Goal: Task Accomplishment & Management: Complete application form

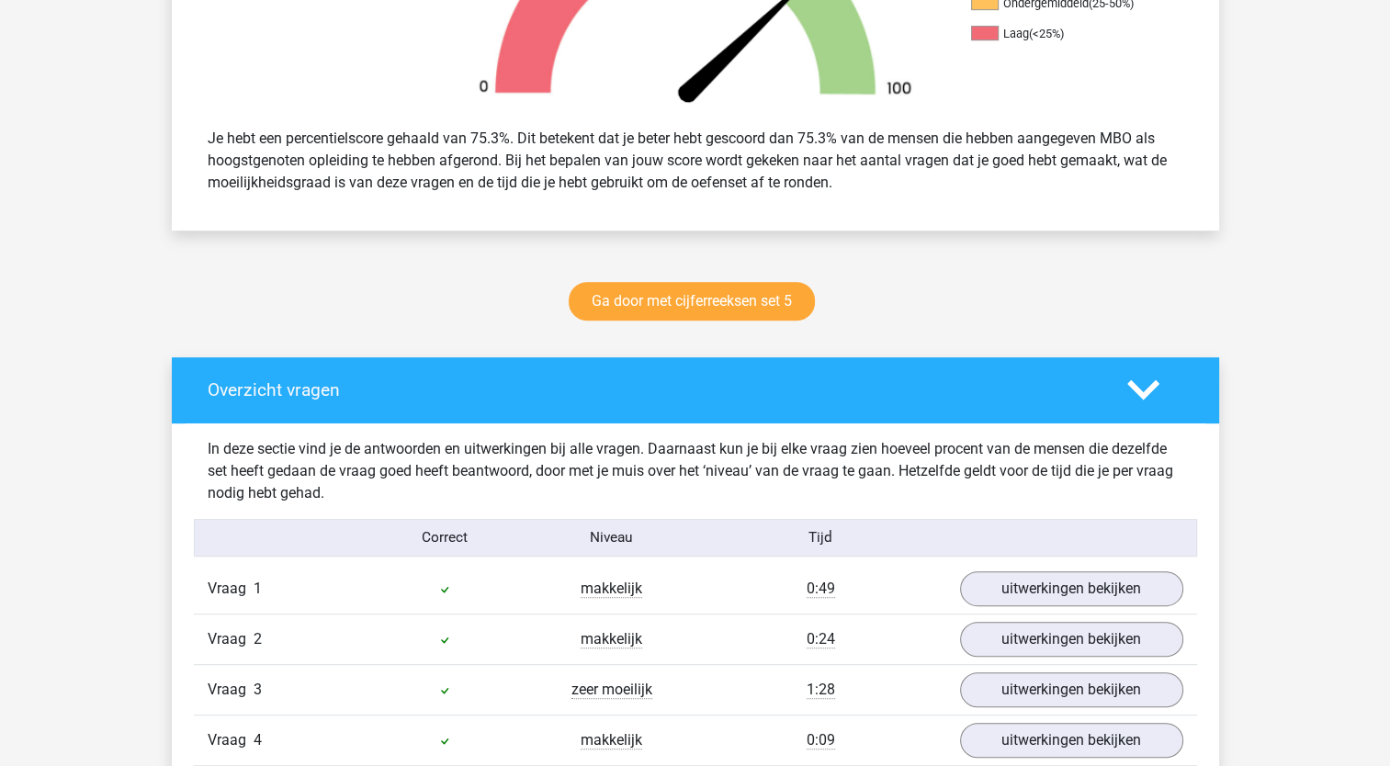
scroll to position [695, 0]
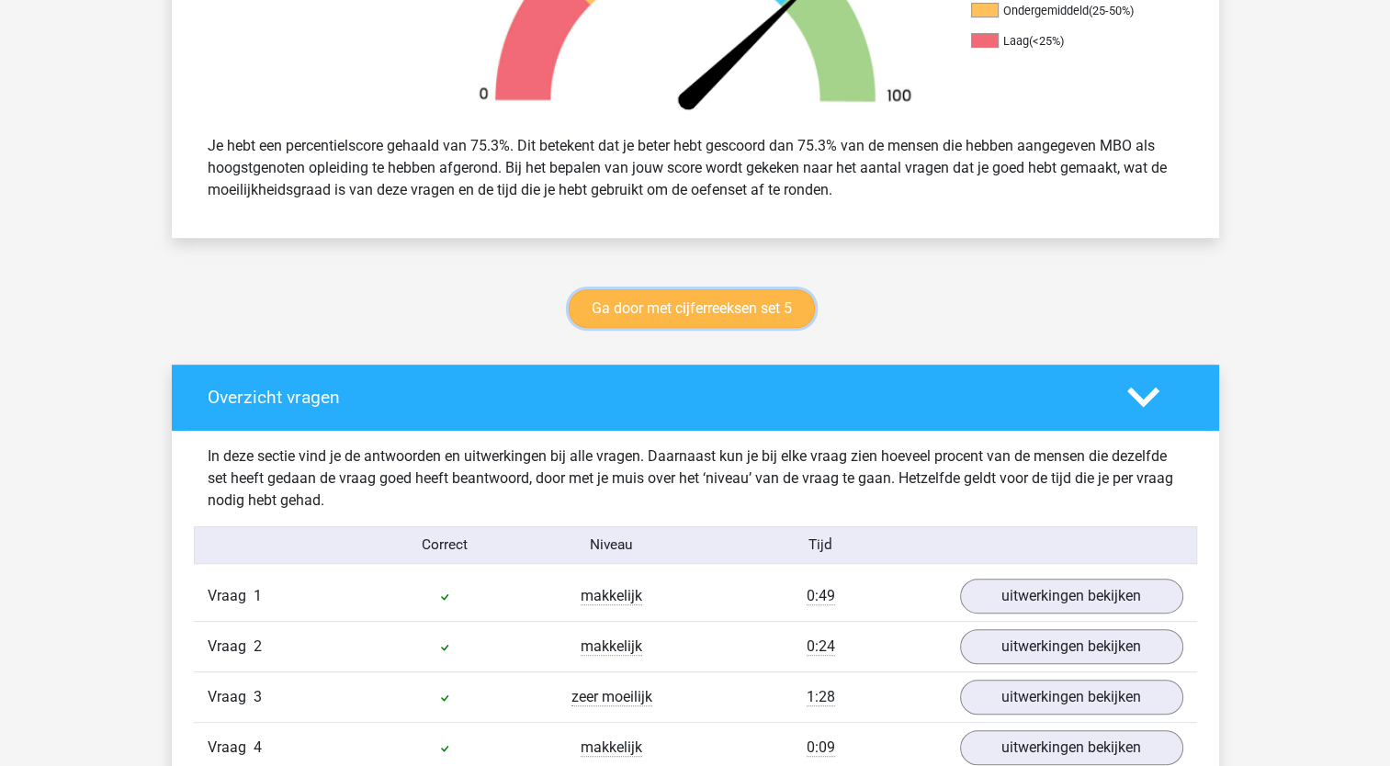
click at [677, 322] on link "Ga door met cijferreeksen set 5" at bounding box center [692, 308] width 246 height 39
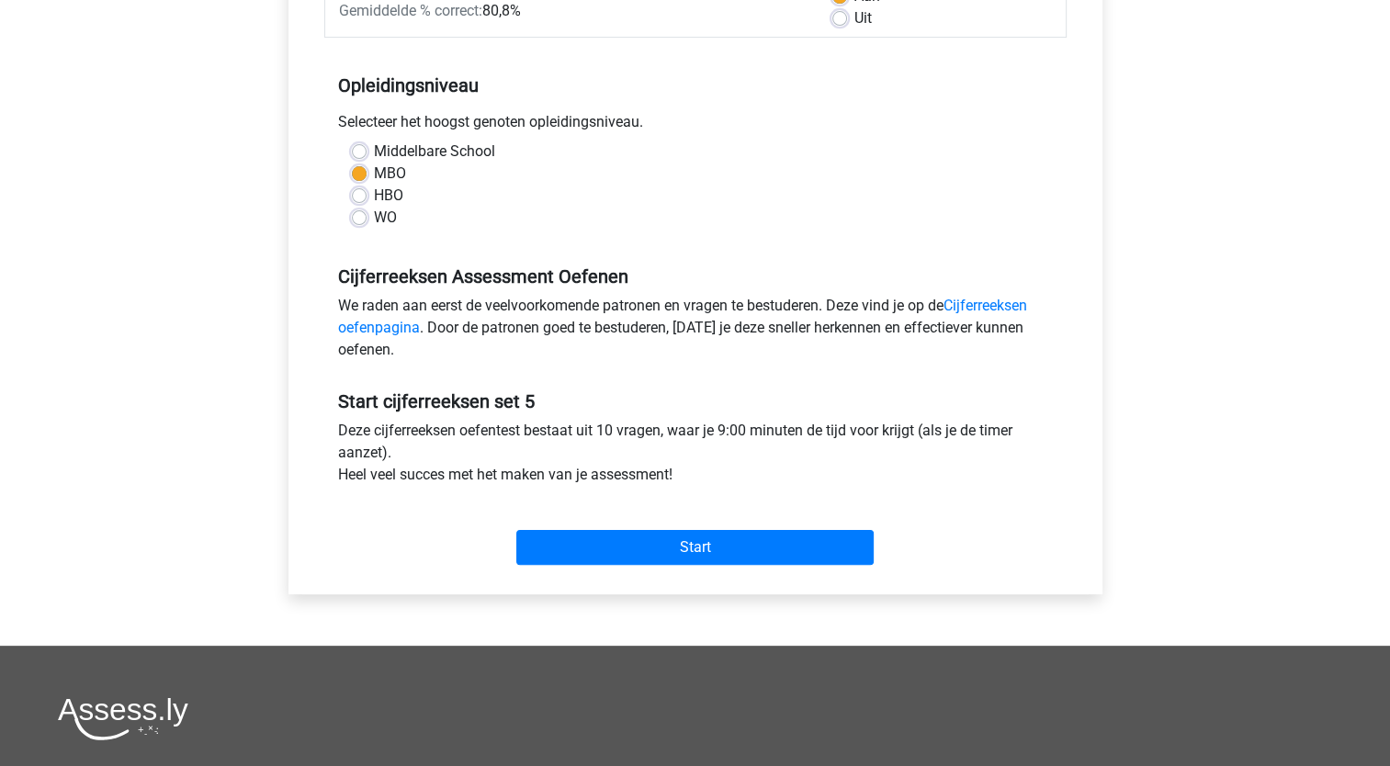
scroll to position [323, 0]
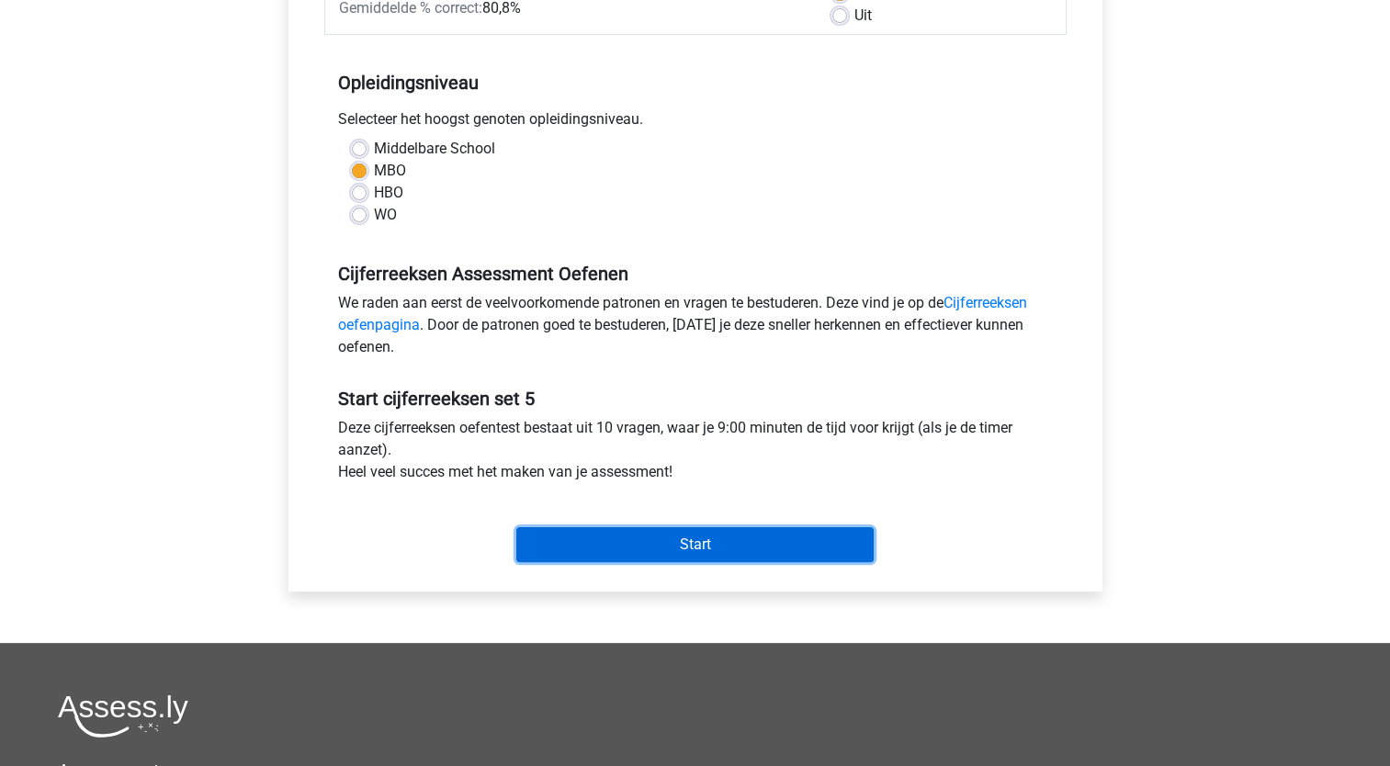
click at [686, 550] on input "Start" at bounding box center [694, 544] width 357 height 35
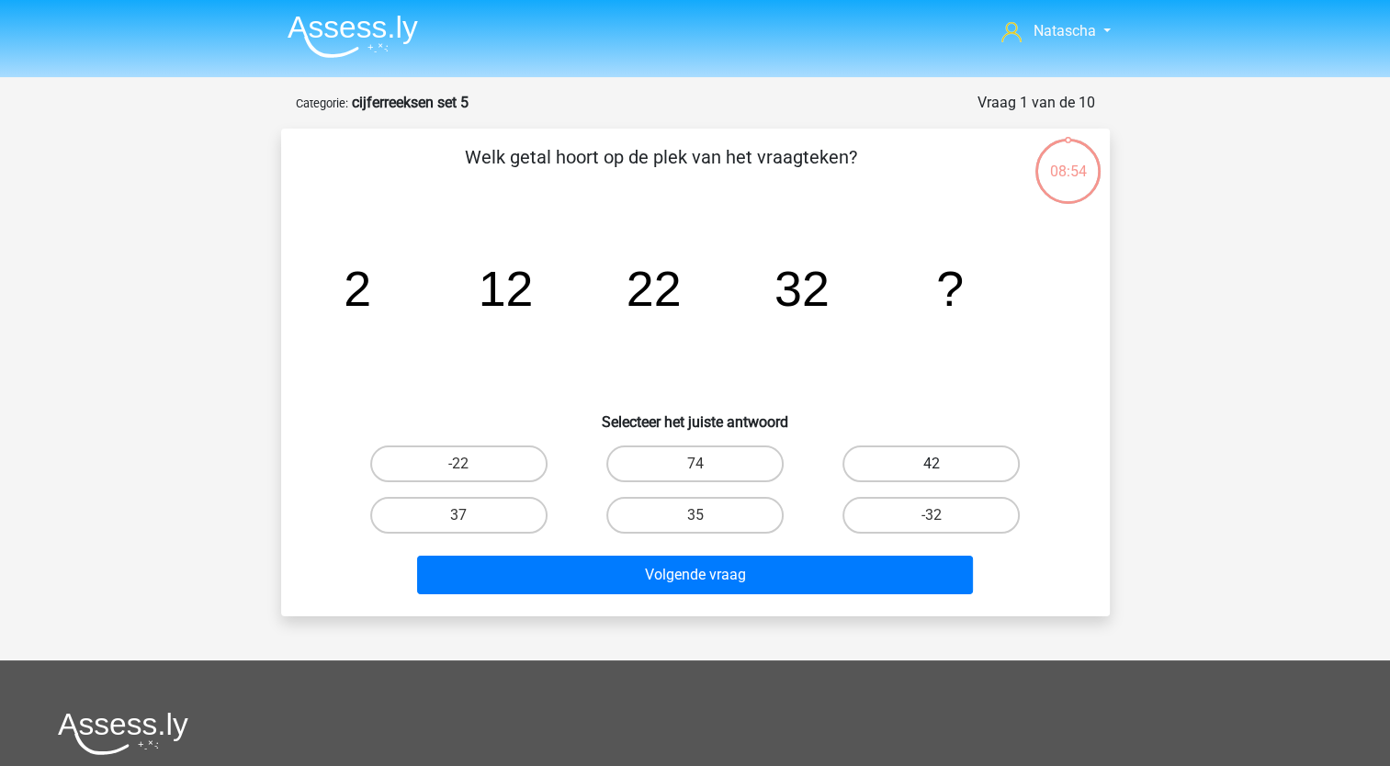
click at [967, 469] on label "42" at bounding box center [931, 464] width 177 height 37
click at [944, 469] on input "42" at bounding box center [938, 470] width 12 height 12
radio input "true"
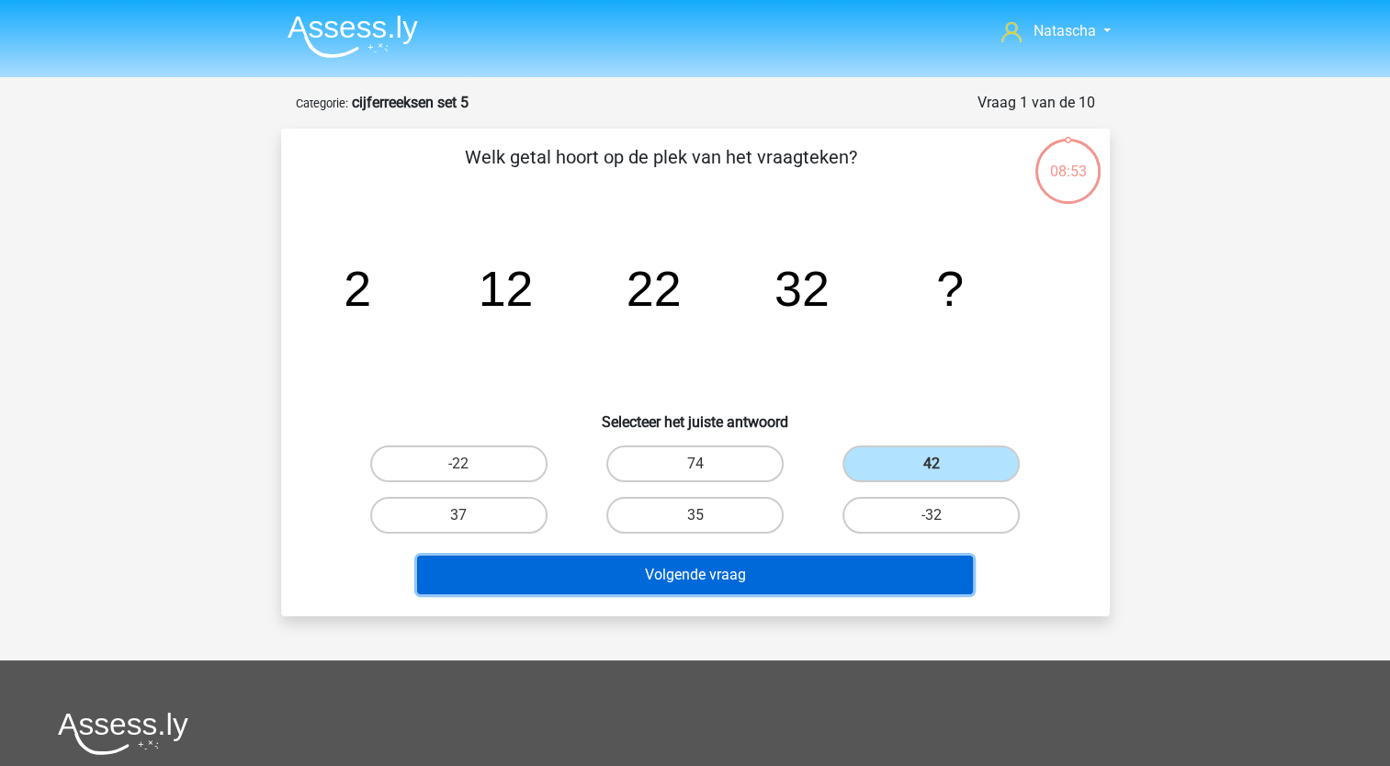
click at [725, 564] on button "Volgende vraag" at bounding box center [695, 575] width 556 height 39
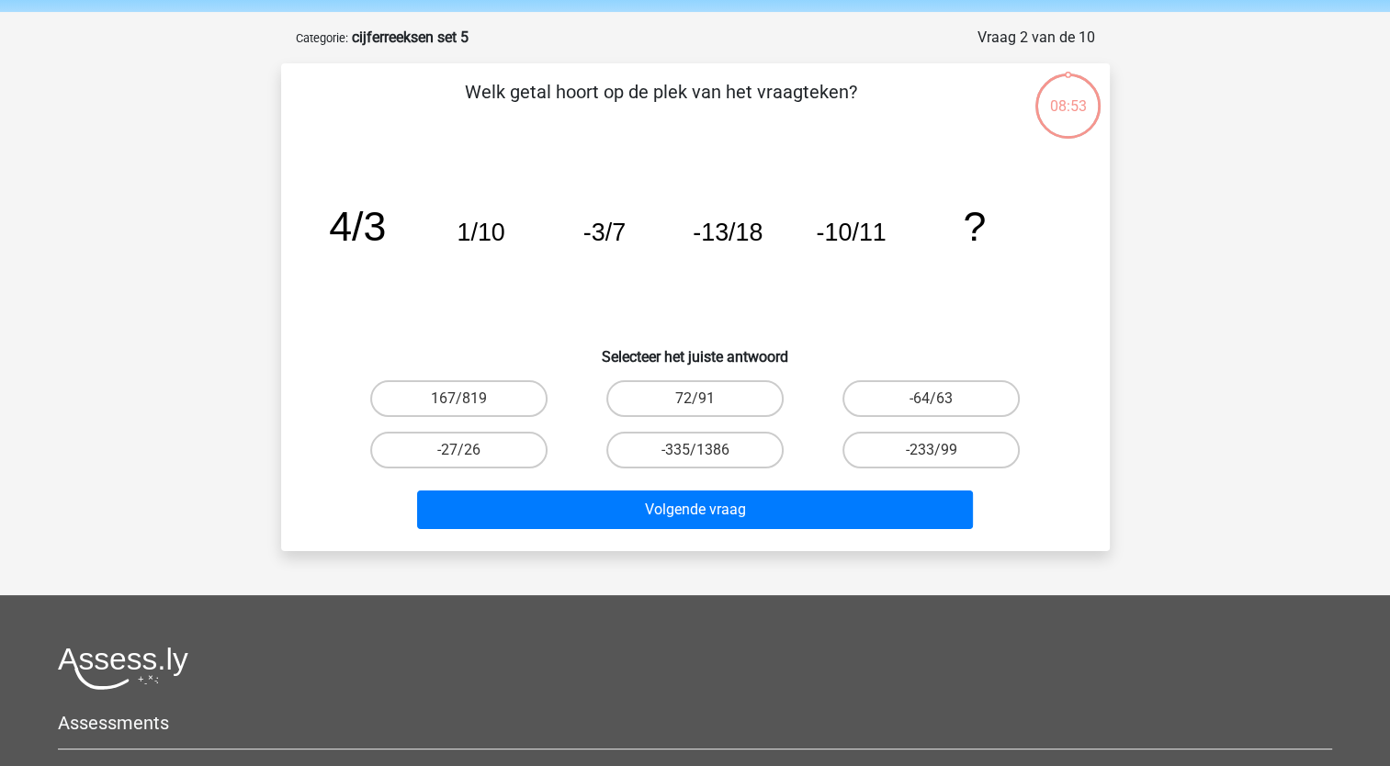
scroll to position [92, 0]
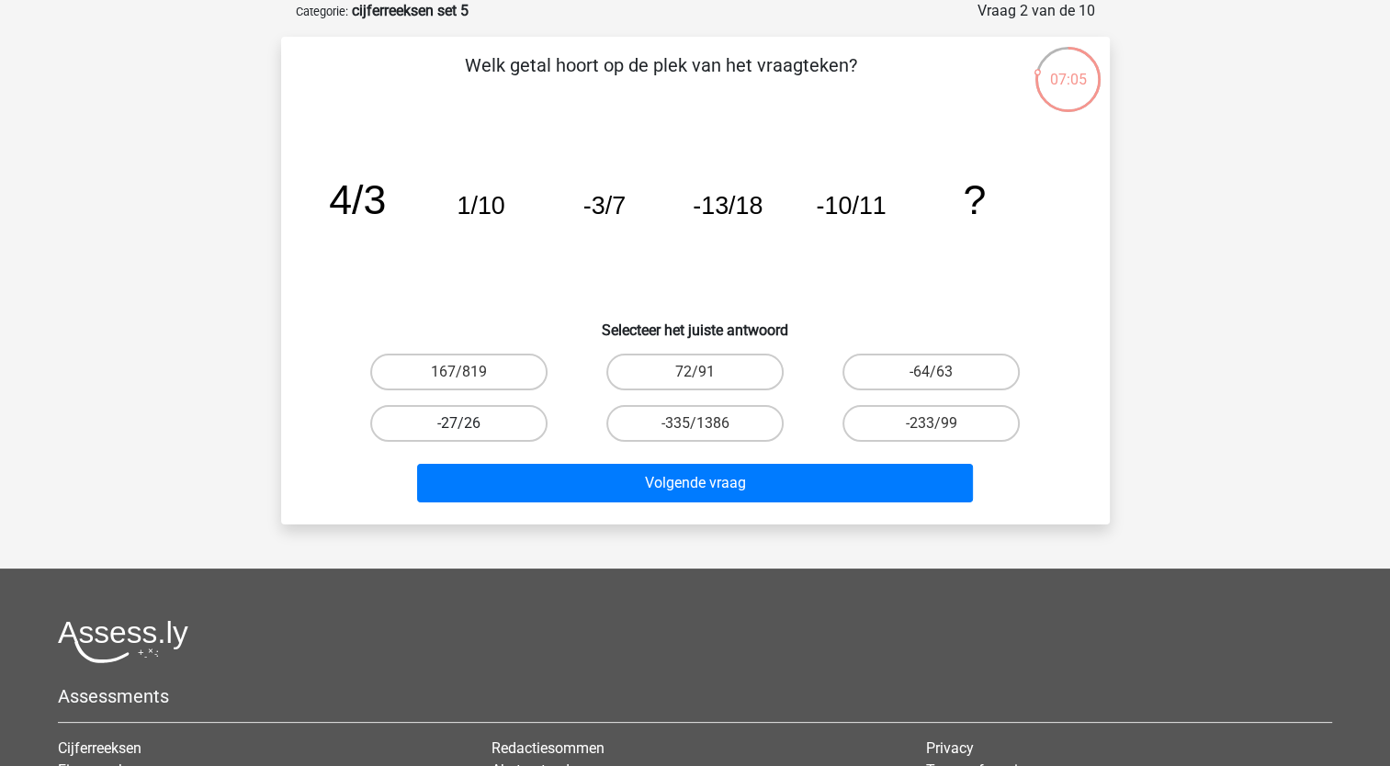
click at [474, 425] on label "-27/26" at bounding box center [458, 423] width 177 height 37
click at [470, 425] on input "-27/26" at bounding box center [465, 430] width 12 height 12
radio input "true"
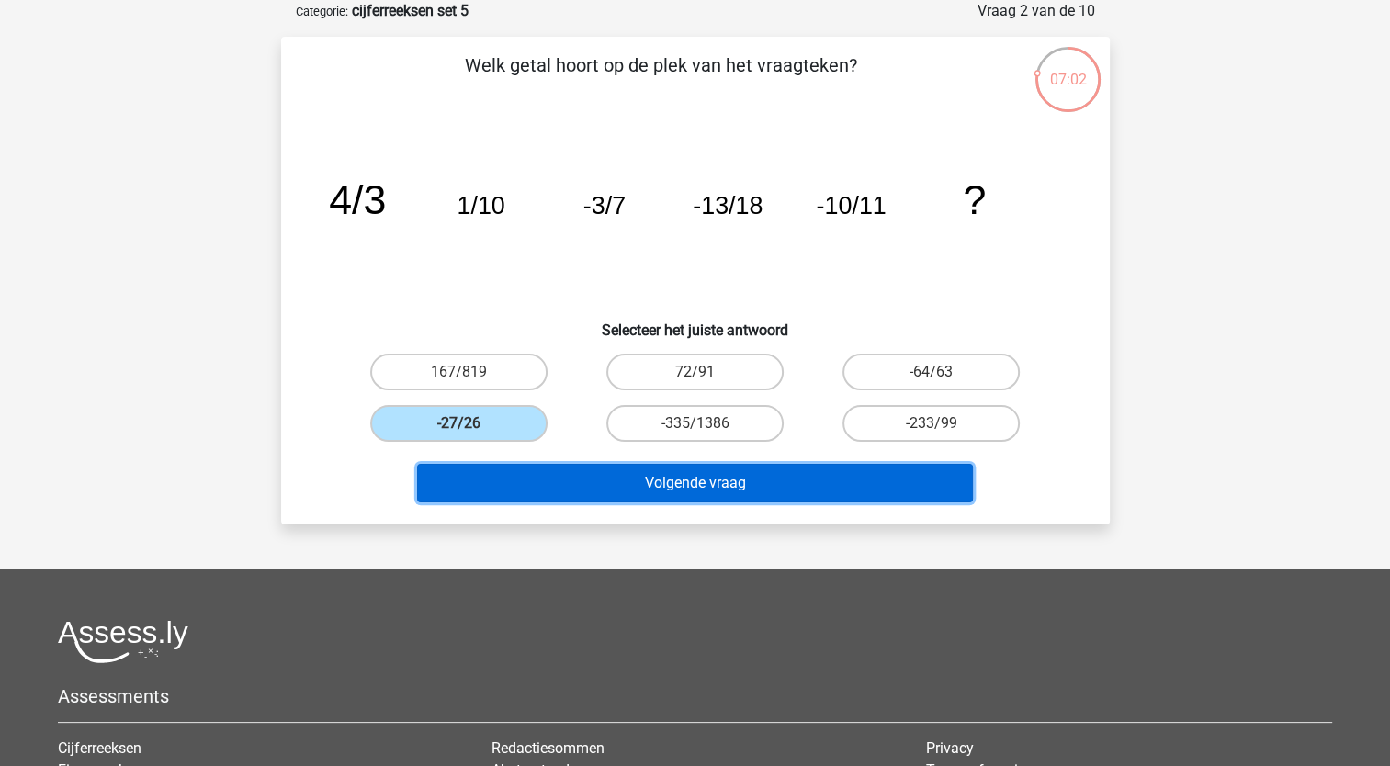
click at [677, 483] on button "Volgende vraag" at bounding box center [695, 483] width 556 height 39
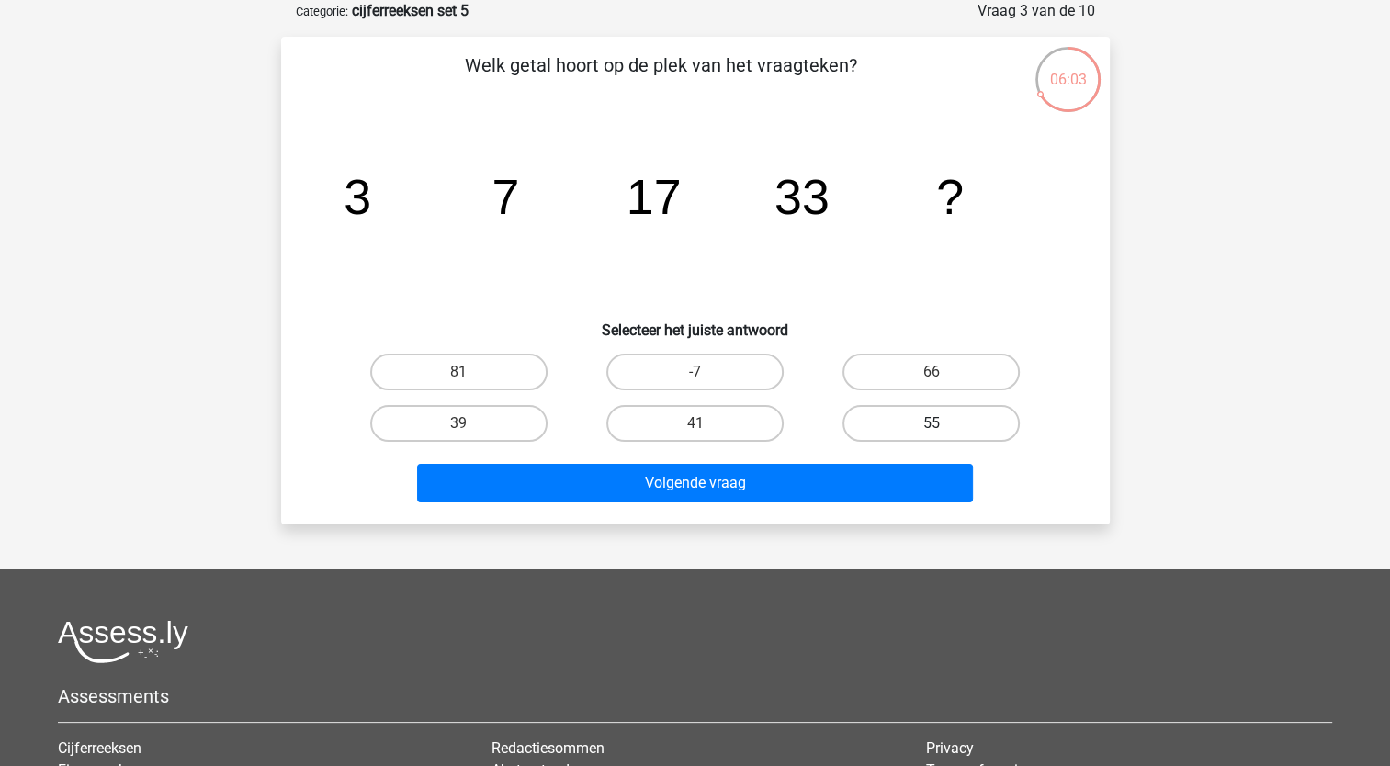
click at [934, 412] on label "55" at bounding box center [931, 423] width 177 height 37
click at [934, 424] on input "55" at bounding box center [938, 430] width 12 height 12
radio input "true"
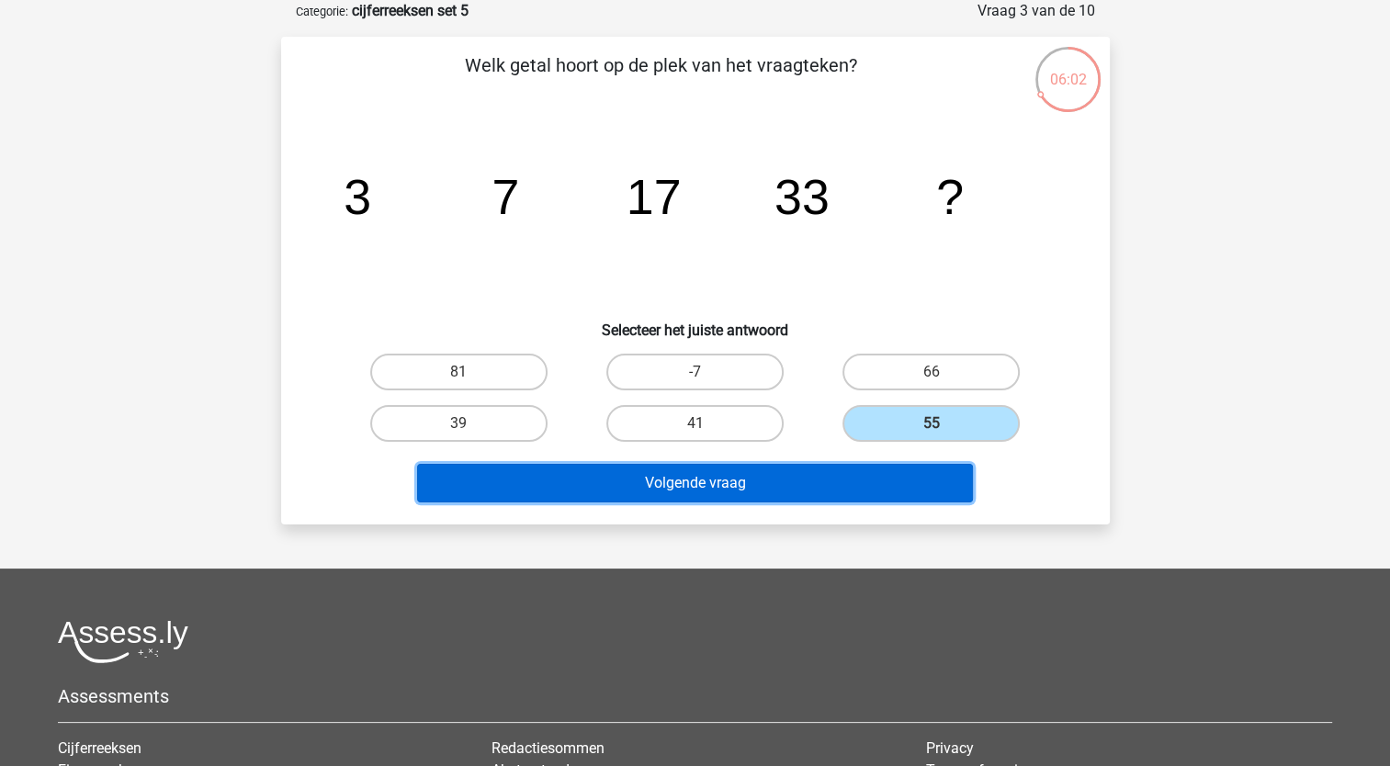
click at [750, 488] on button "Volgende vraag" at bounding box center [695, 483] width 556 height 39
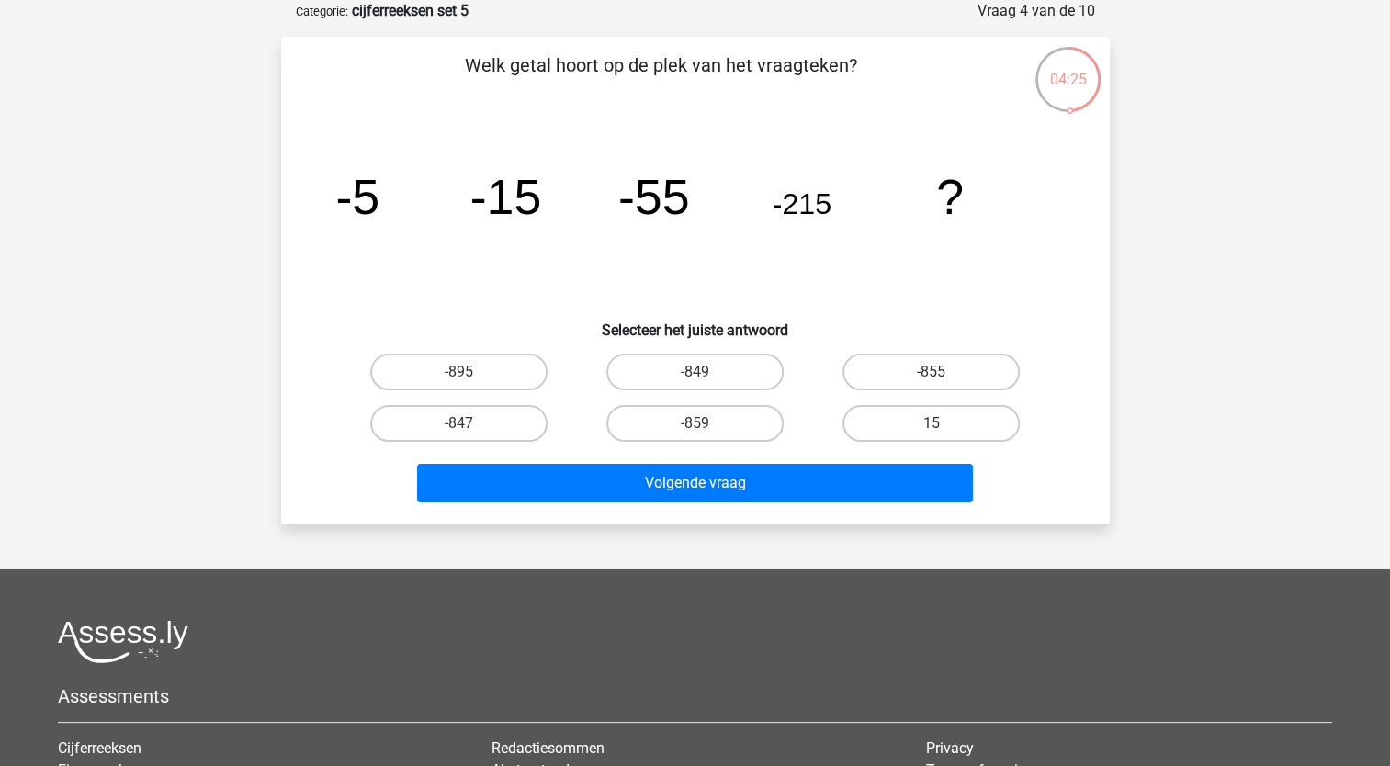
click at [943, 373] on input "-855" at bounding box center [938, 378] width 12 height 12
radio input "true"
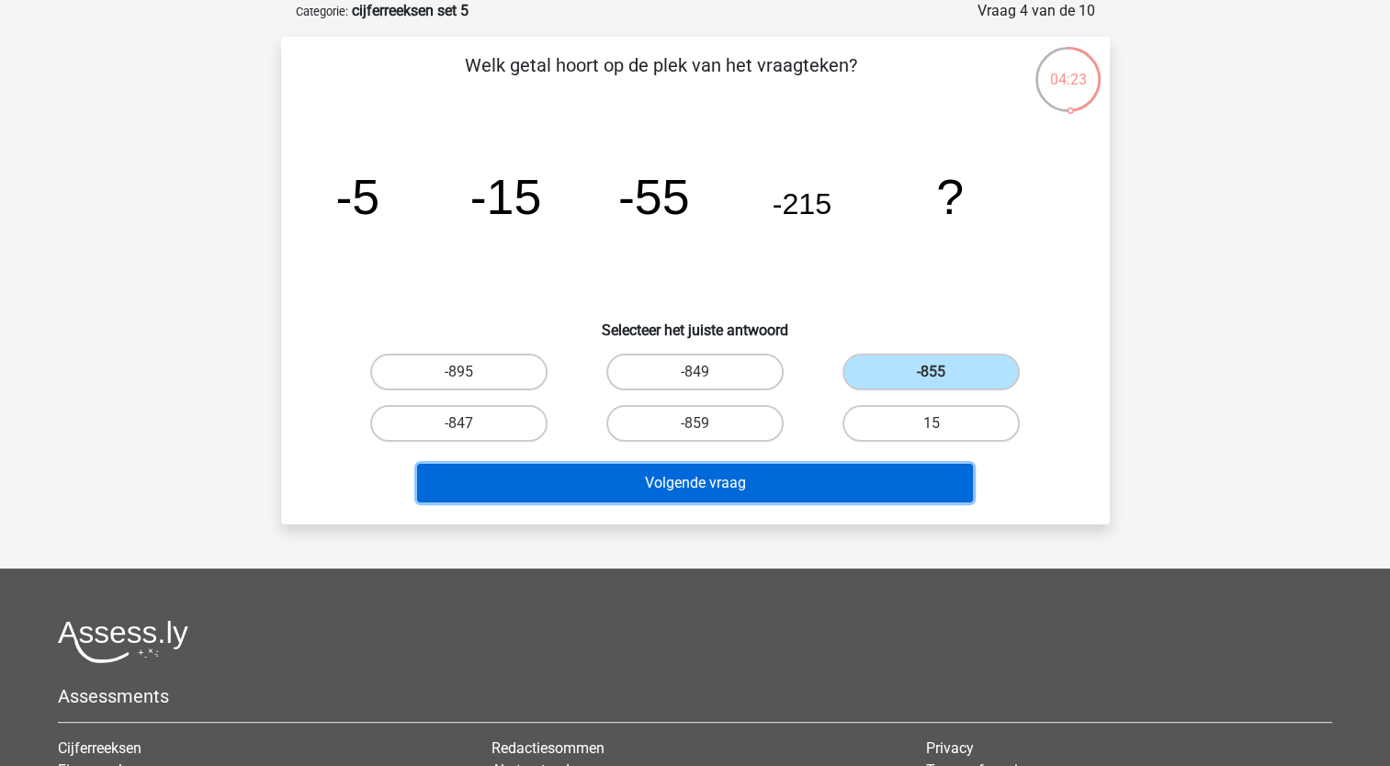
click at [840, 478] on button "Volgende vraag" at bounding box center [695, 483] width 556 height 39
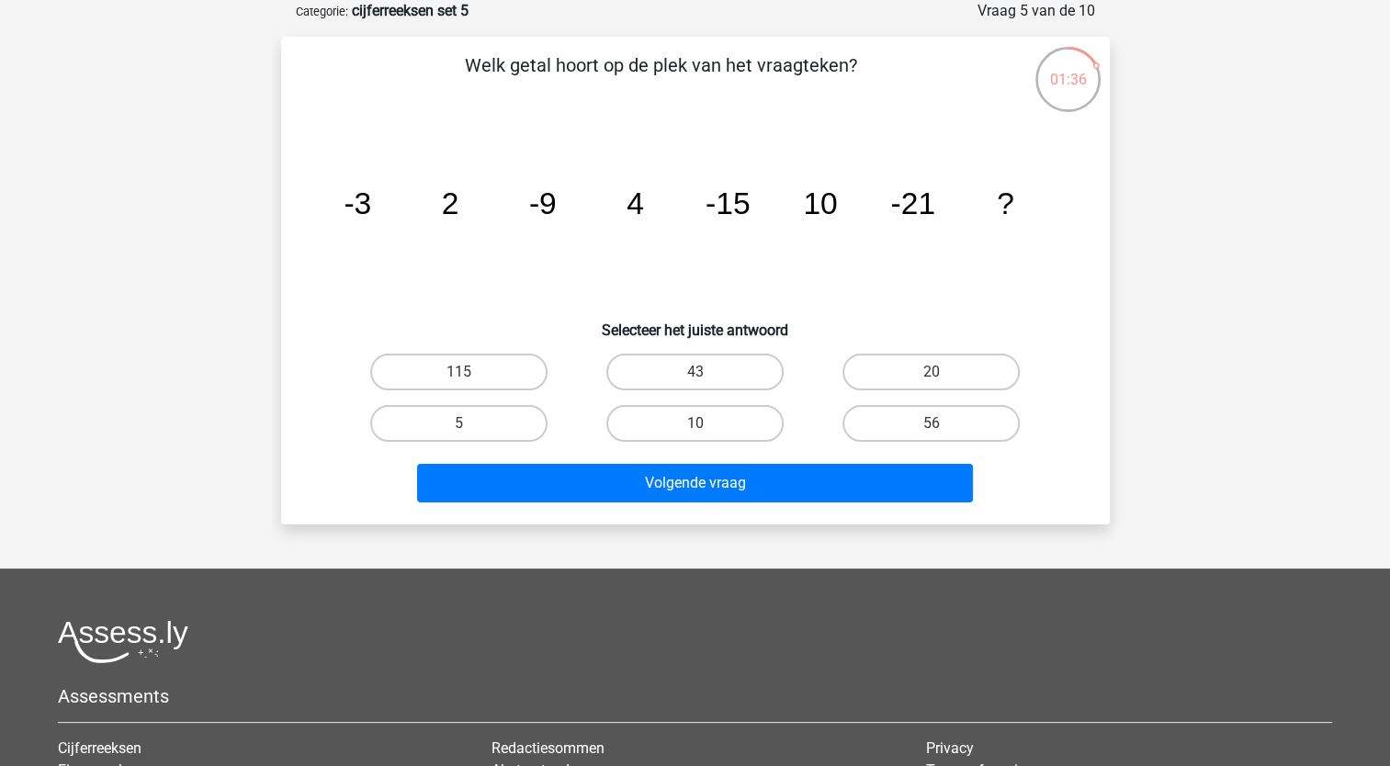
click at [940, 379] on input "20" at bounding box center [938, 378] width 12 height 12
radio input "true"
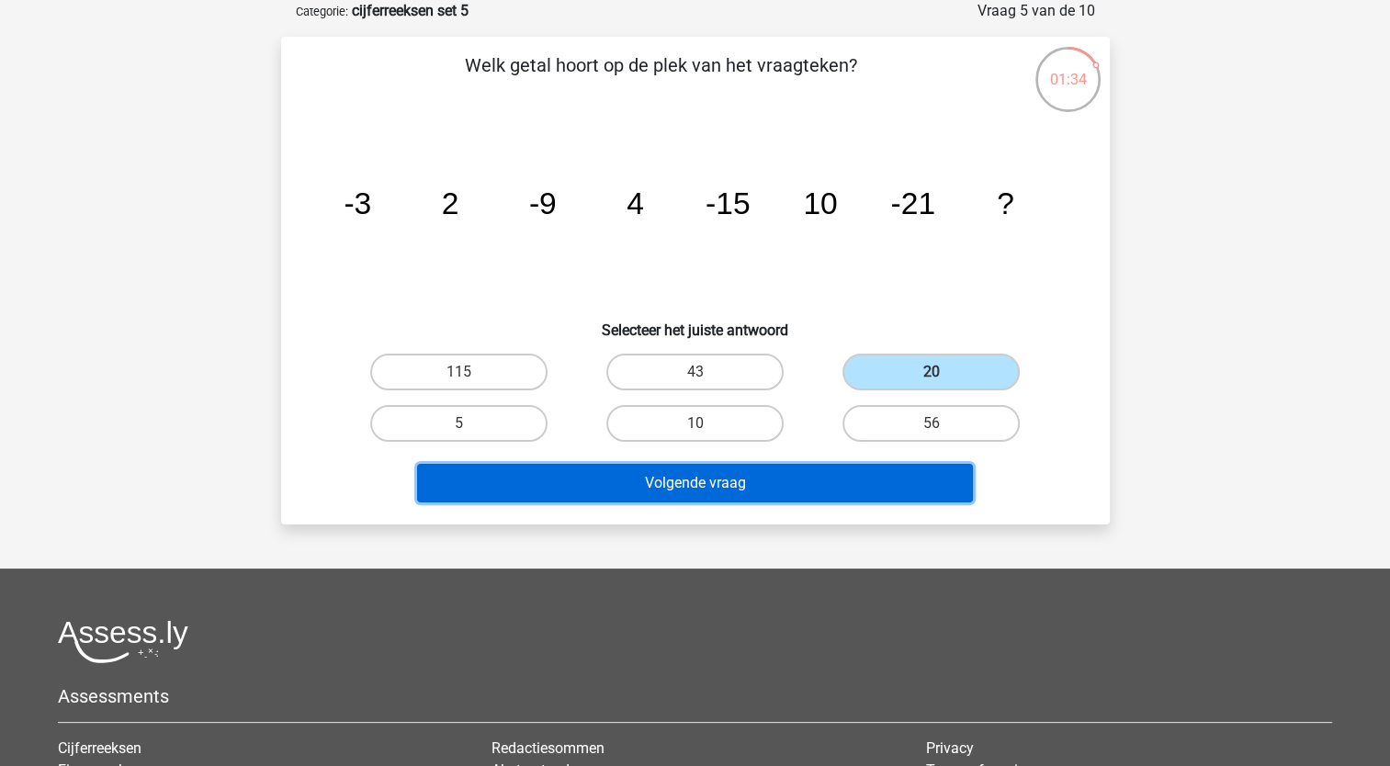
click at [863, 486] on button "Volgende vraag" at bounding box center [695, 483] width 556 height 39
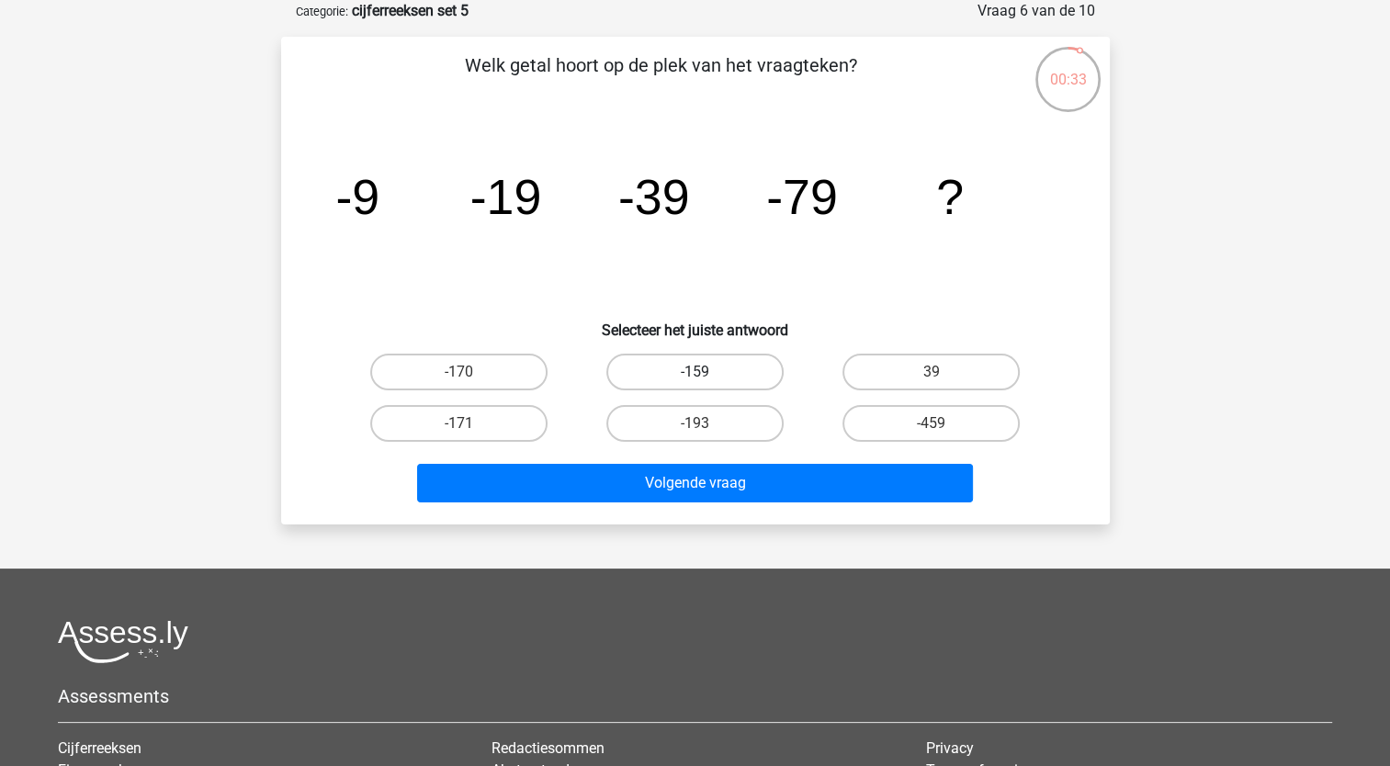
click at [669, 374] on label "-159" at bounding box center [695, 372] width 177 height 37
click at [695, 374] on input "-159" at bounding box center [701, 378] width 12 height 12
radio input "true"
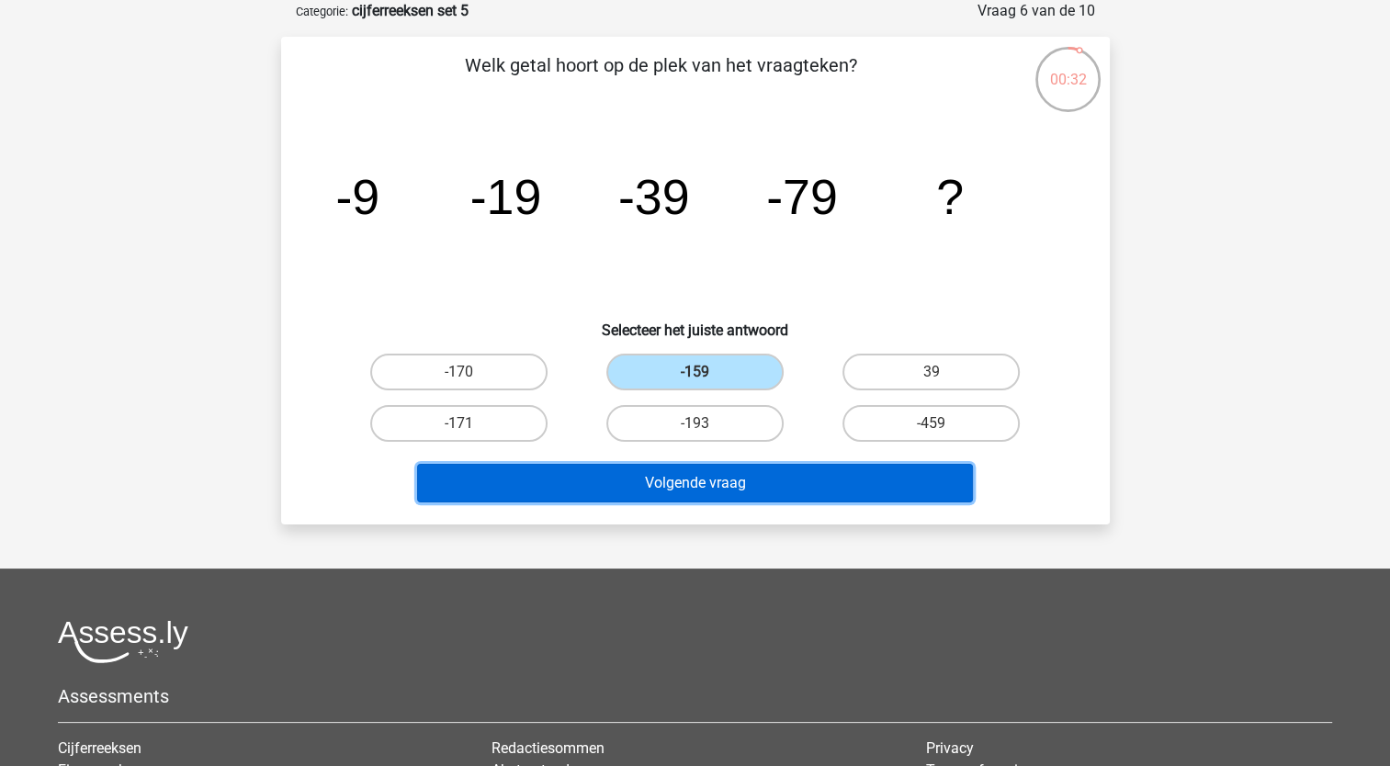
click at [555, 469] on button "Volgende vraag" at bounding box center [695, 483] width 556 height 39
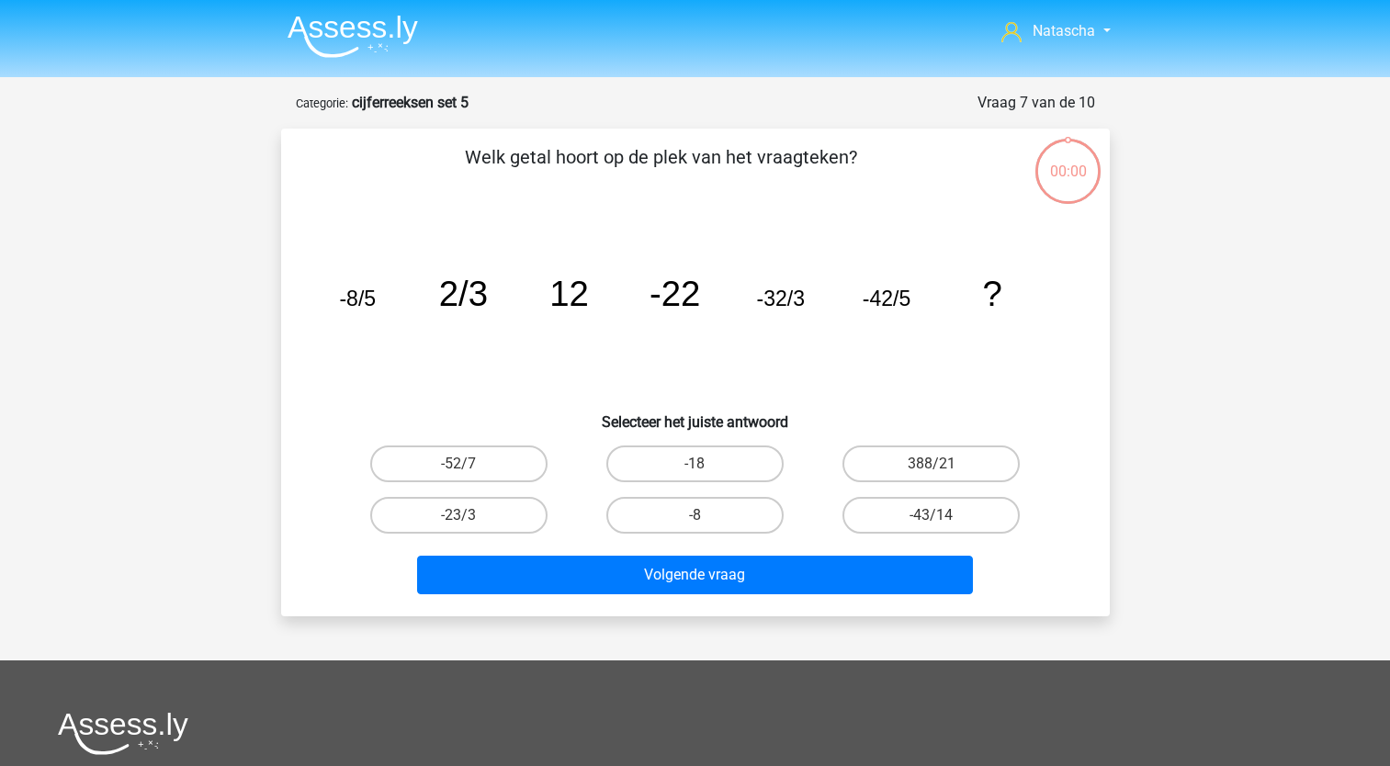
scroll to position [92, 0]
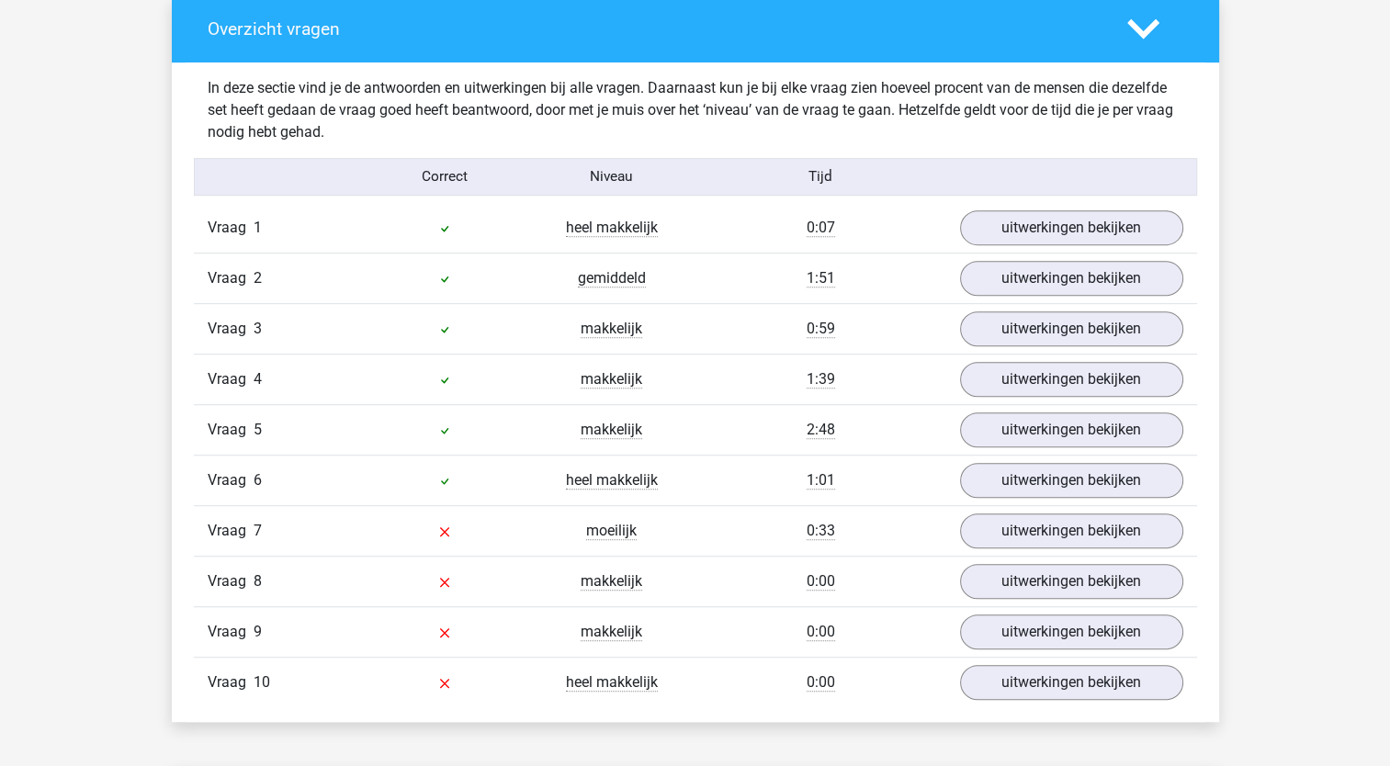
scroll to position [1220, 0]
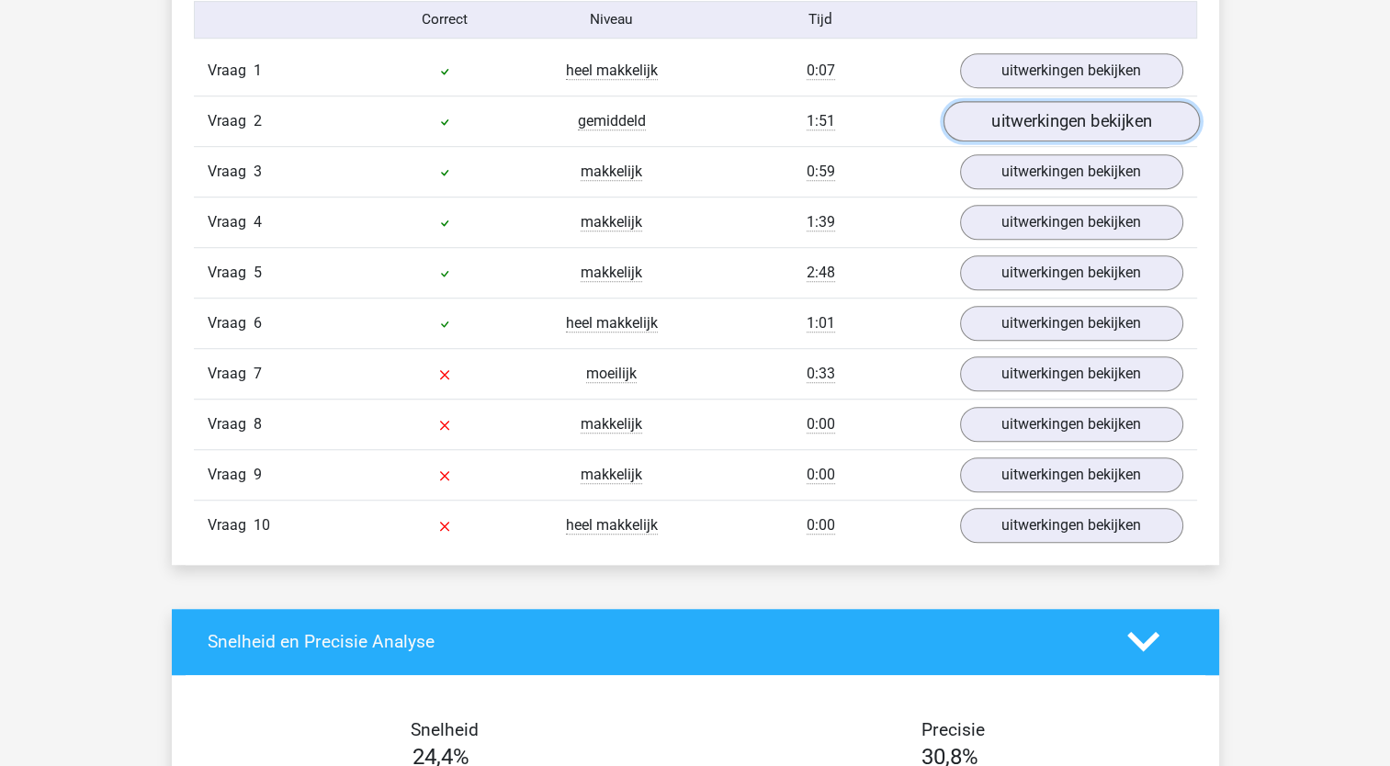
click at [992, 128] on link "uitwerkingen bekijken" at bounding box center [1071, 121] width 256 height 40
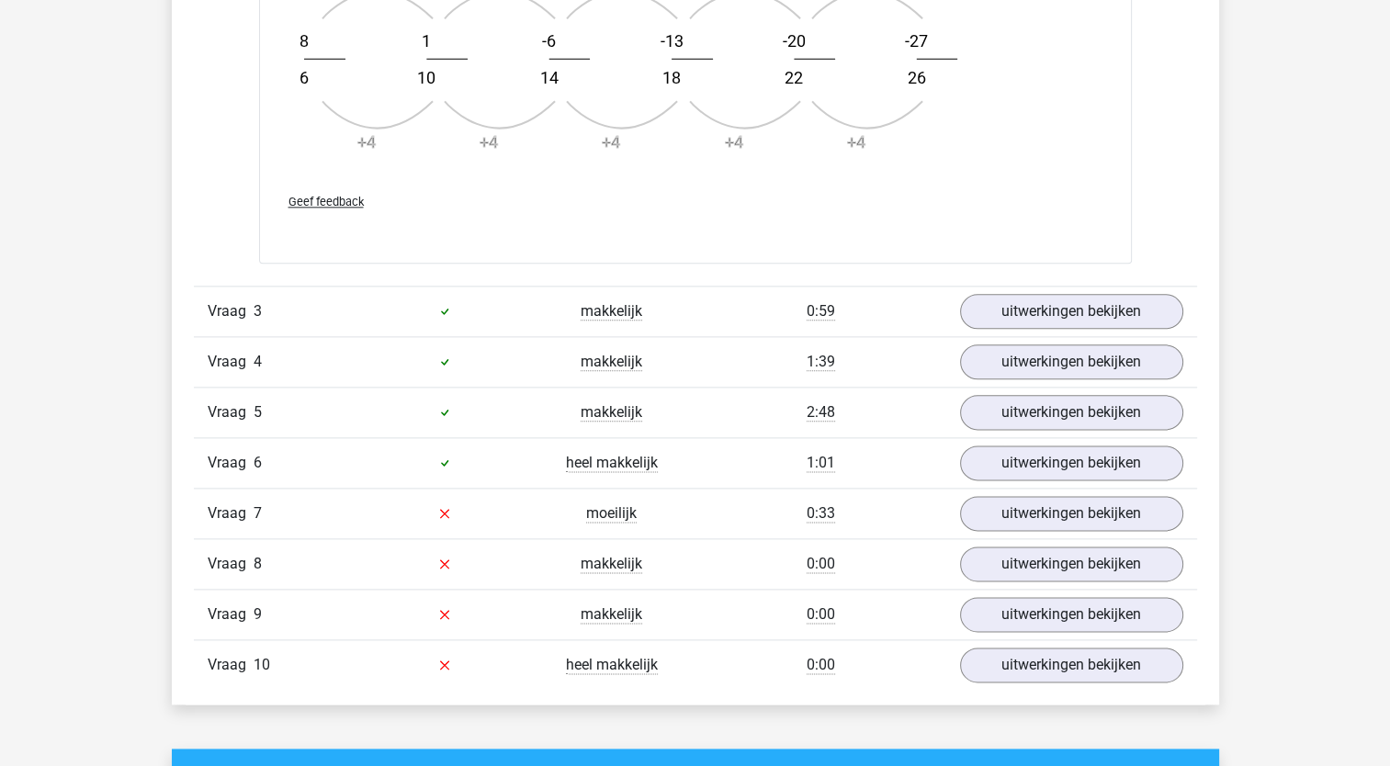
scroll to position [2196, 0]
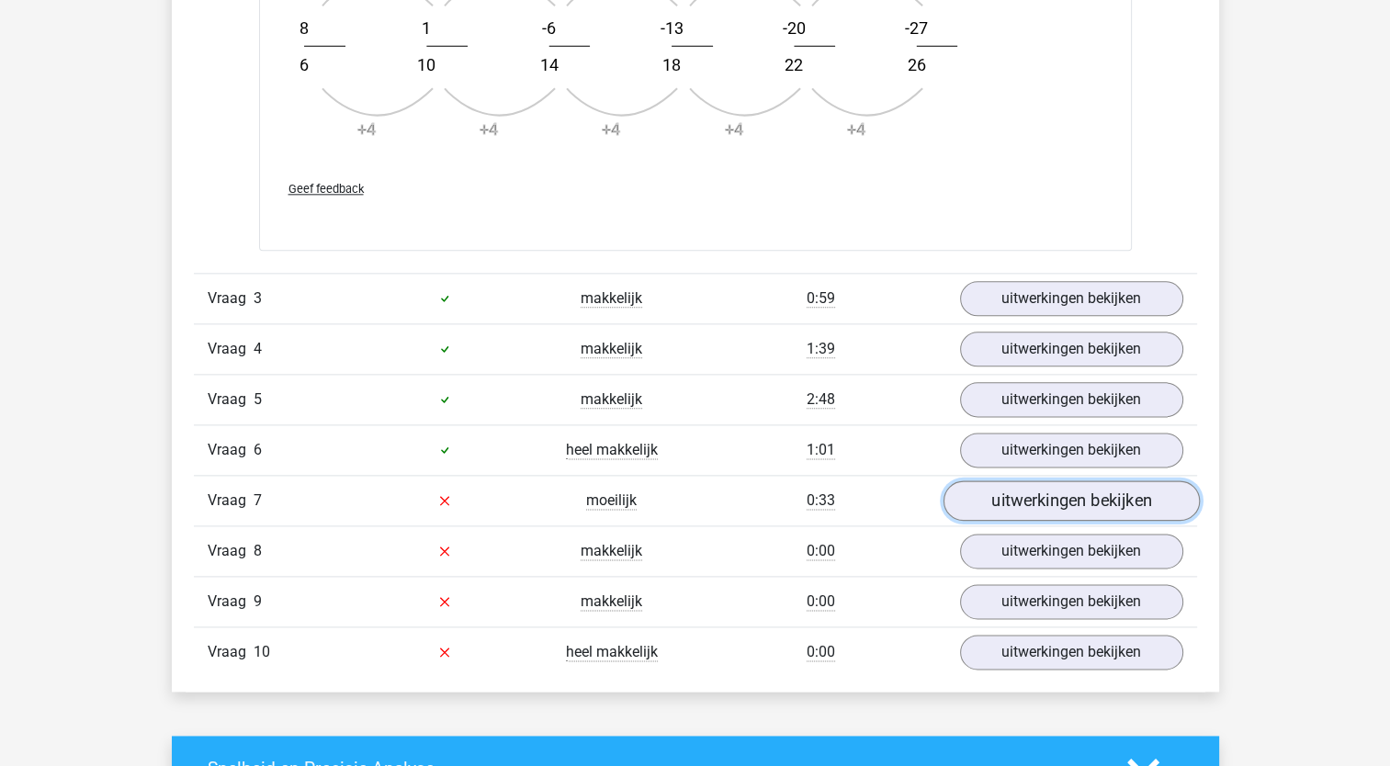
click at [1010, 497] on link "uitwerkingen bekijken" at bounding box center [1071, 501] width 256 height 40
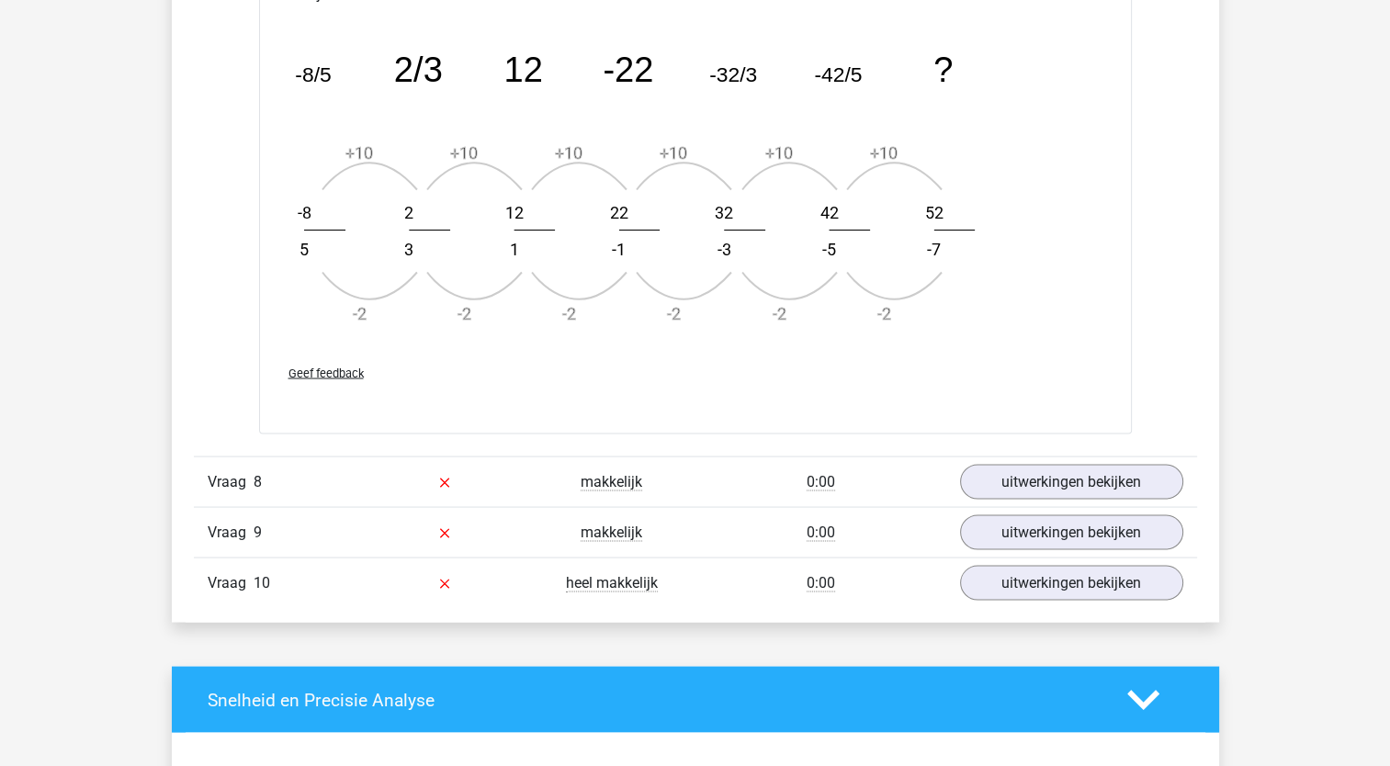
scroll to position [3385, 0]
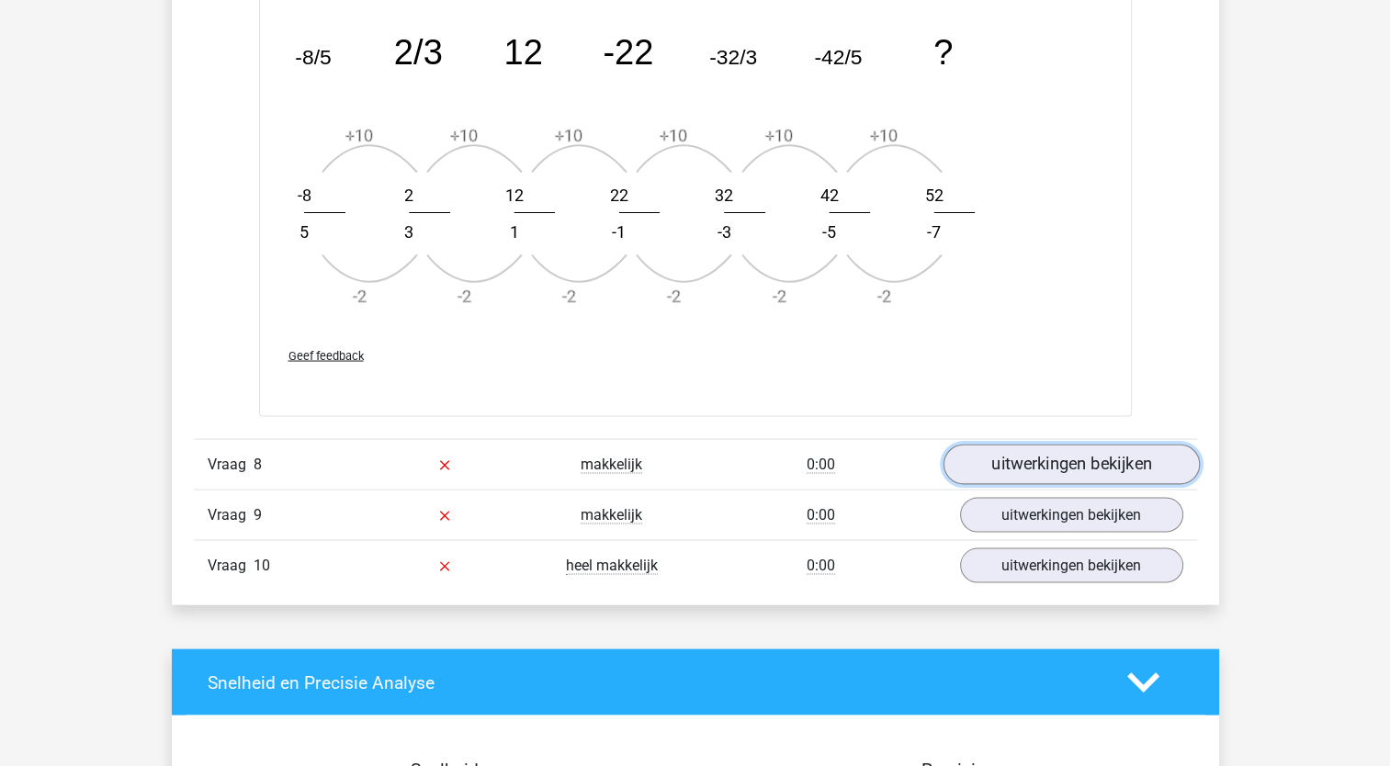
click at [985, 465] on link "uitwerkingen bekijken" at bounding box center [1071, 465] width 256 height 40
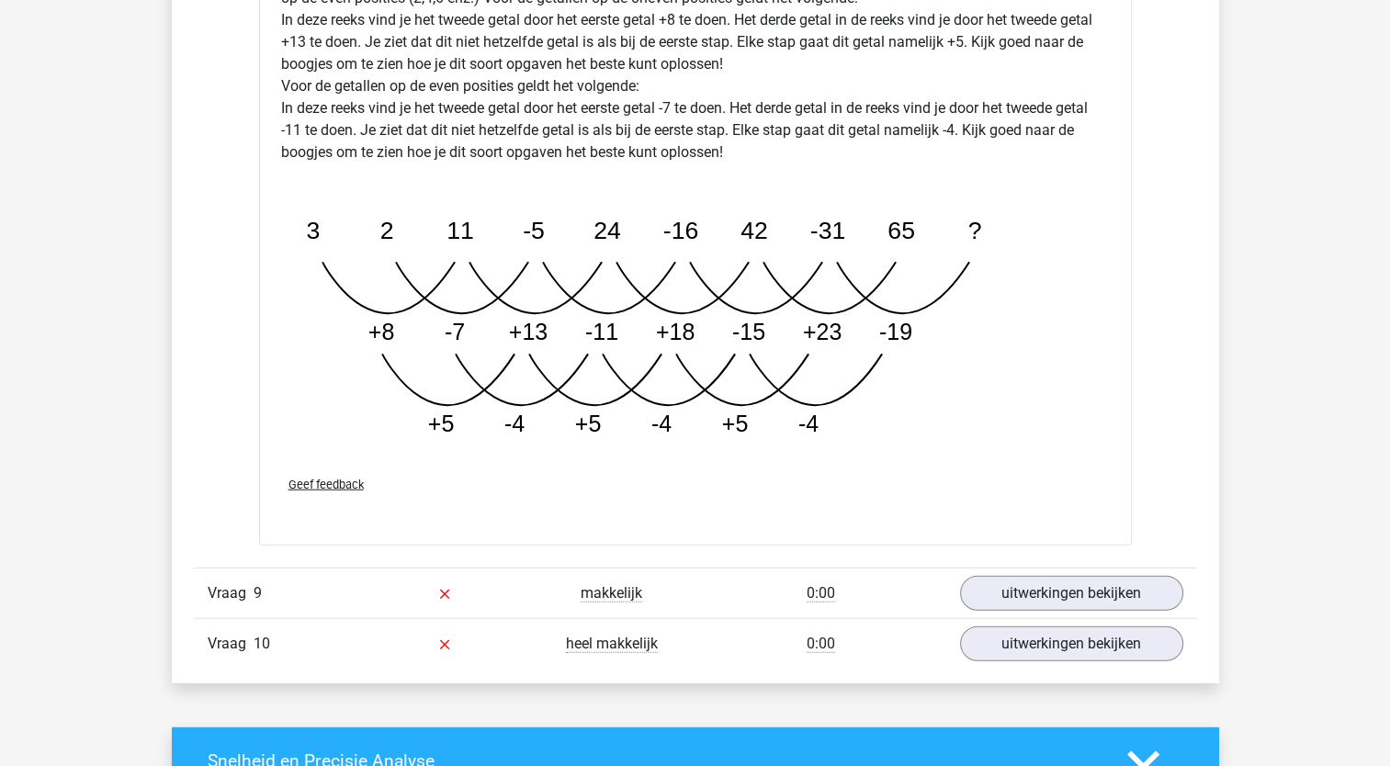
scroll to position [4451, 0]
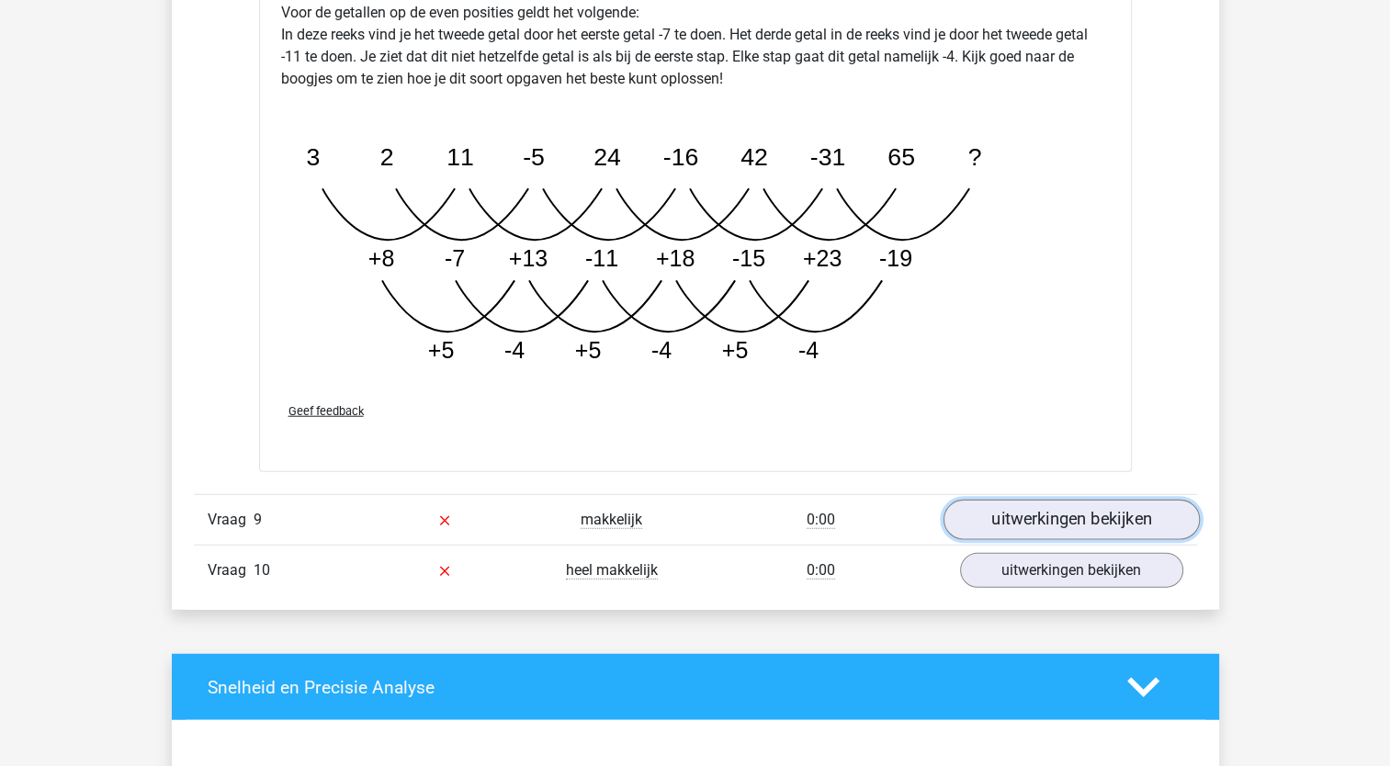
click at [1100, 502] on link "uitwerkingen bekijken" at bounding box center [1071, 520] width 256 height 40
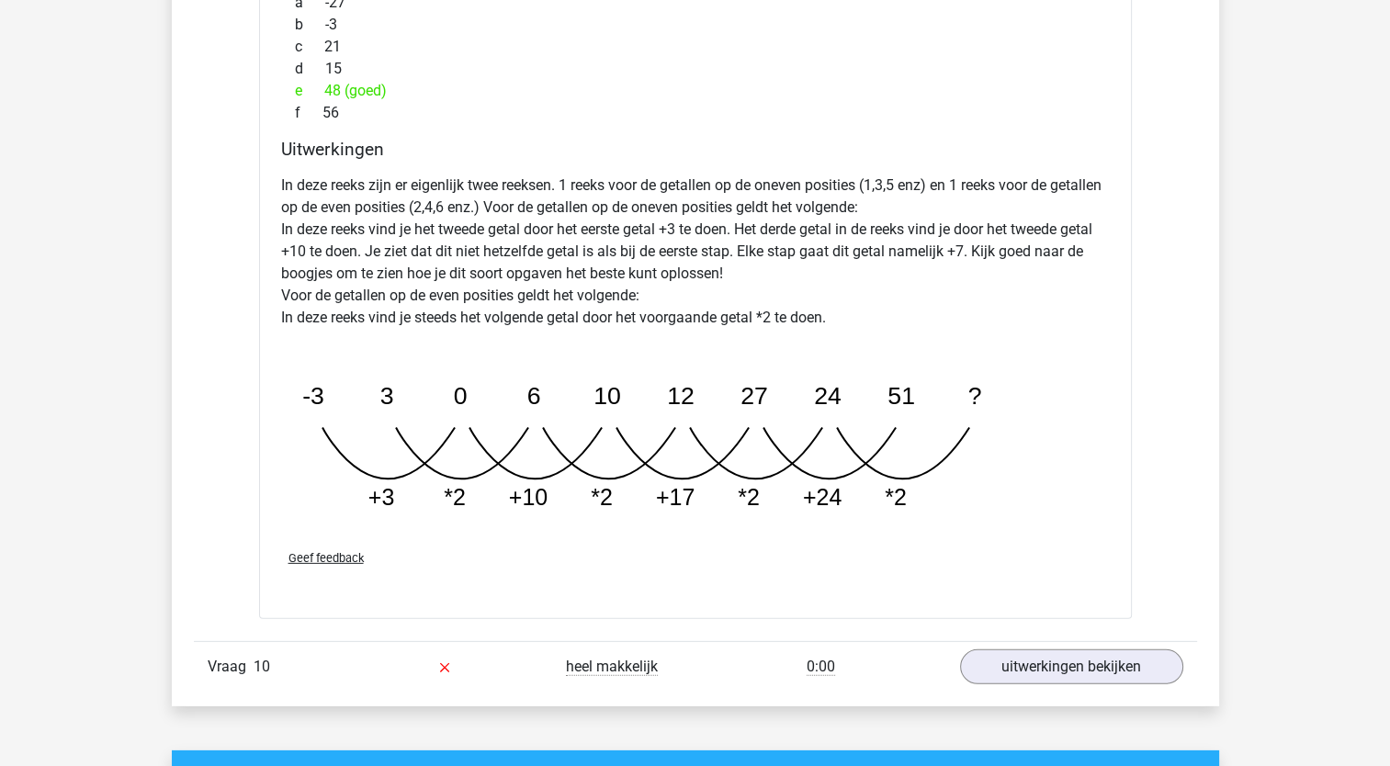
scroll to position [5309, 0]
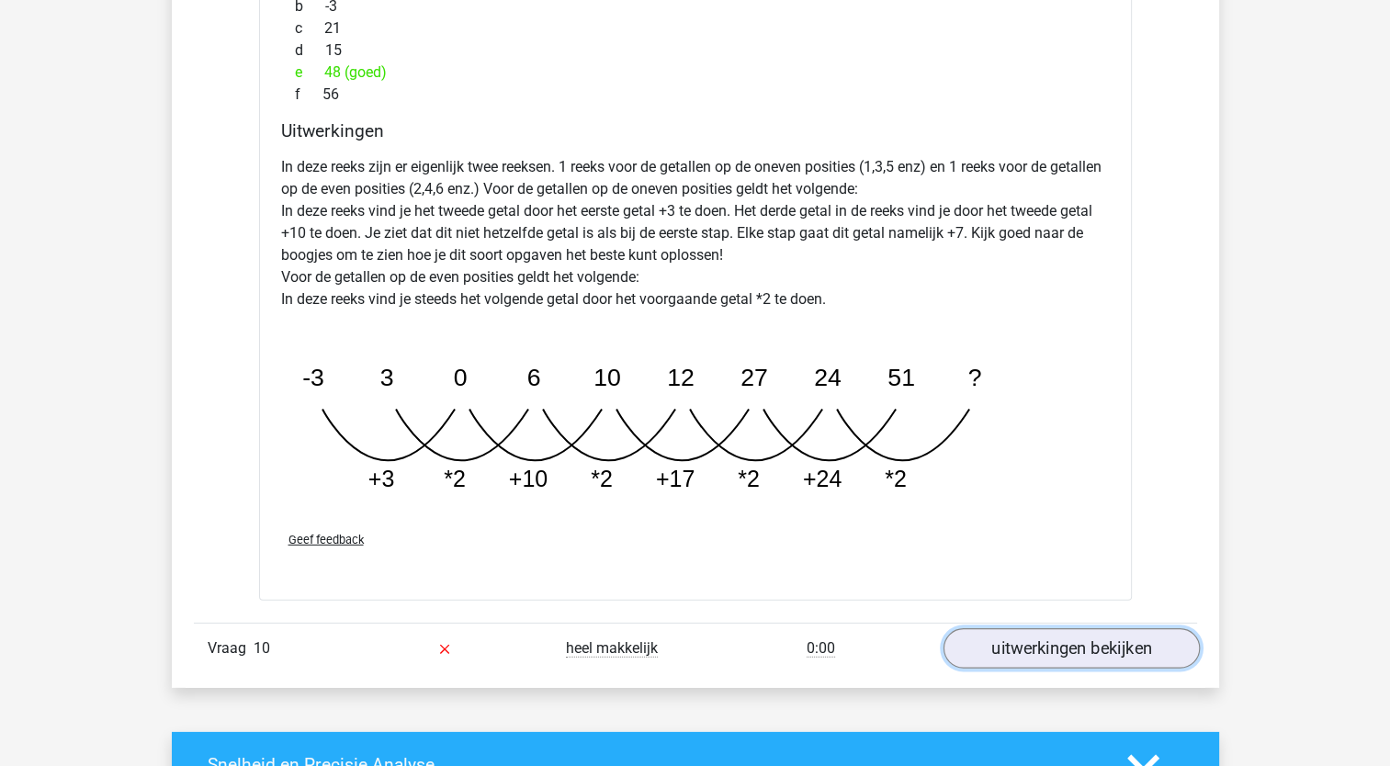
click at [990, 643] on link "uitwerkingen bekijken" at bounding box center [1071, 649] width 256 height 40
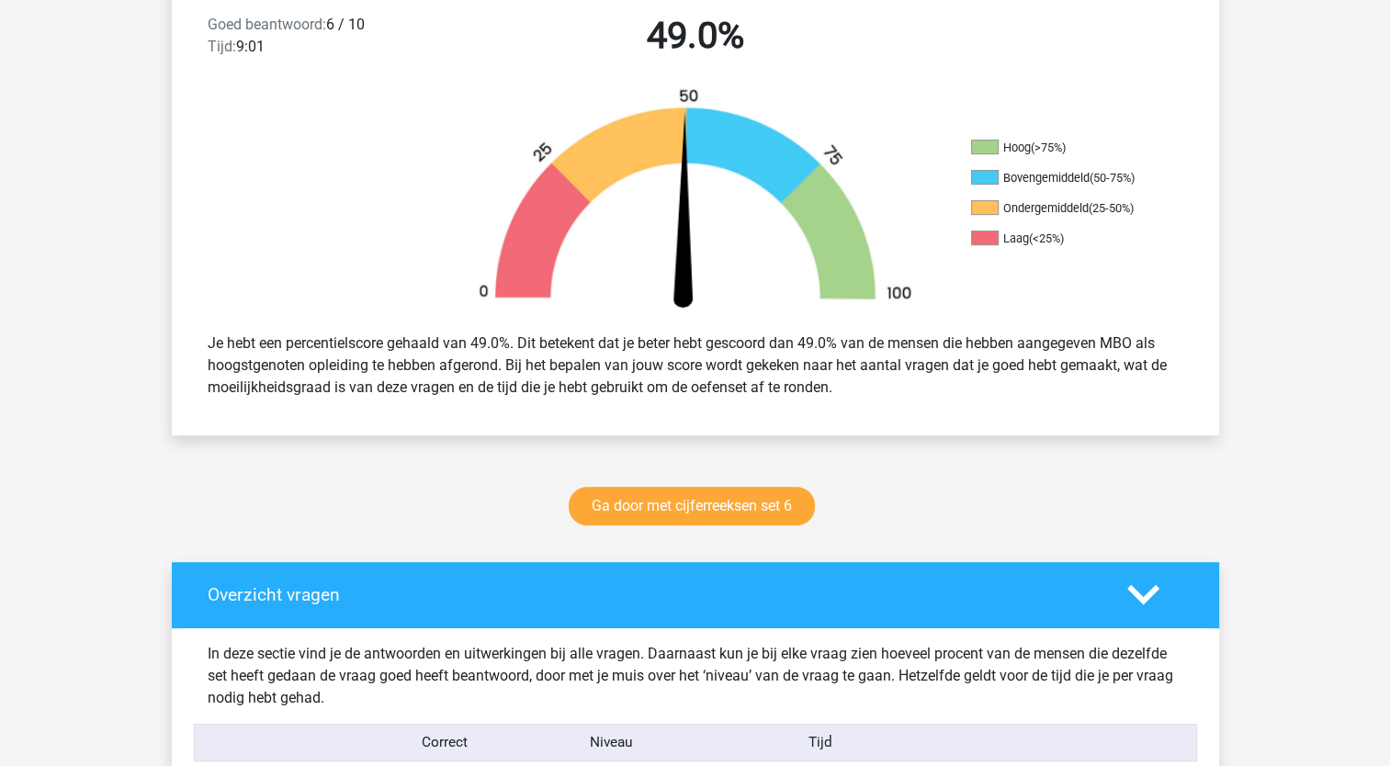
scroll to position [549, 0]
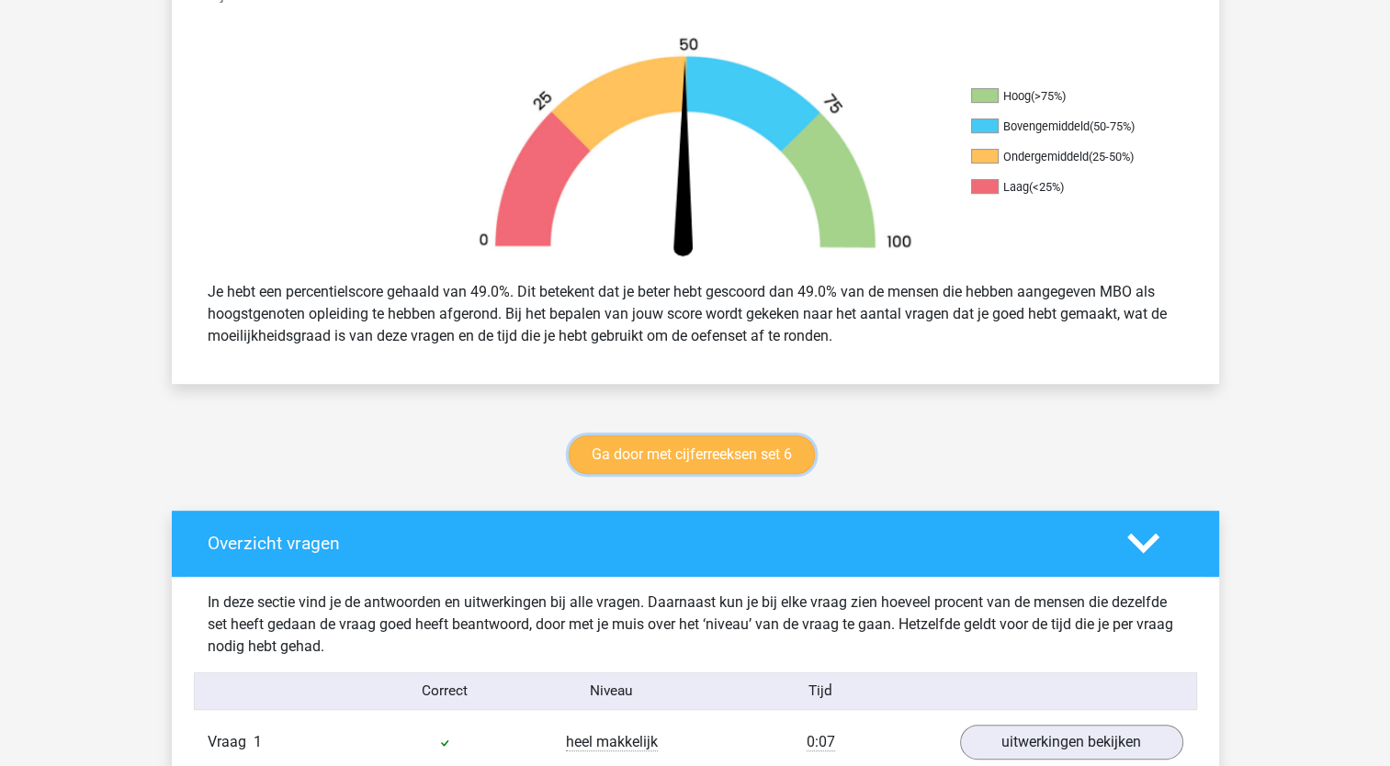
click at [681, 454] on link "Ga door met cijferreeksen set 6" at bounding box center [692, 455] width 246 height 39
click at [736, 457] on link "Ga door met cijferreeksen set 6" at bounding box center [692, 455] width 246 height 39
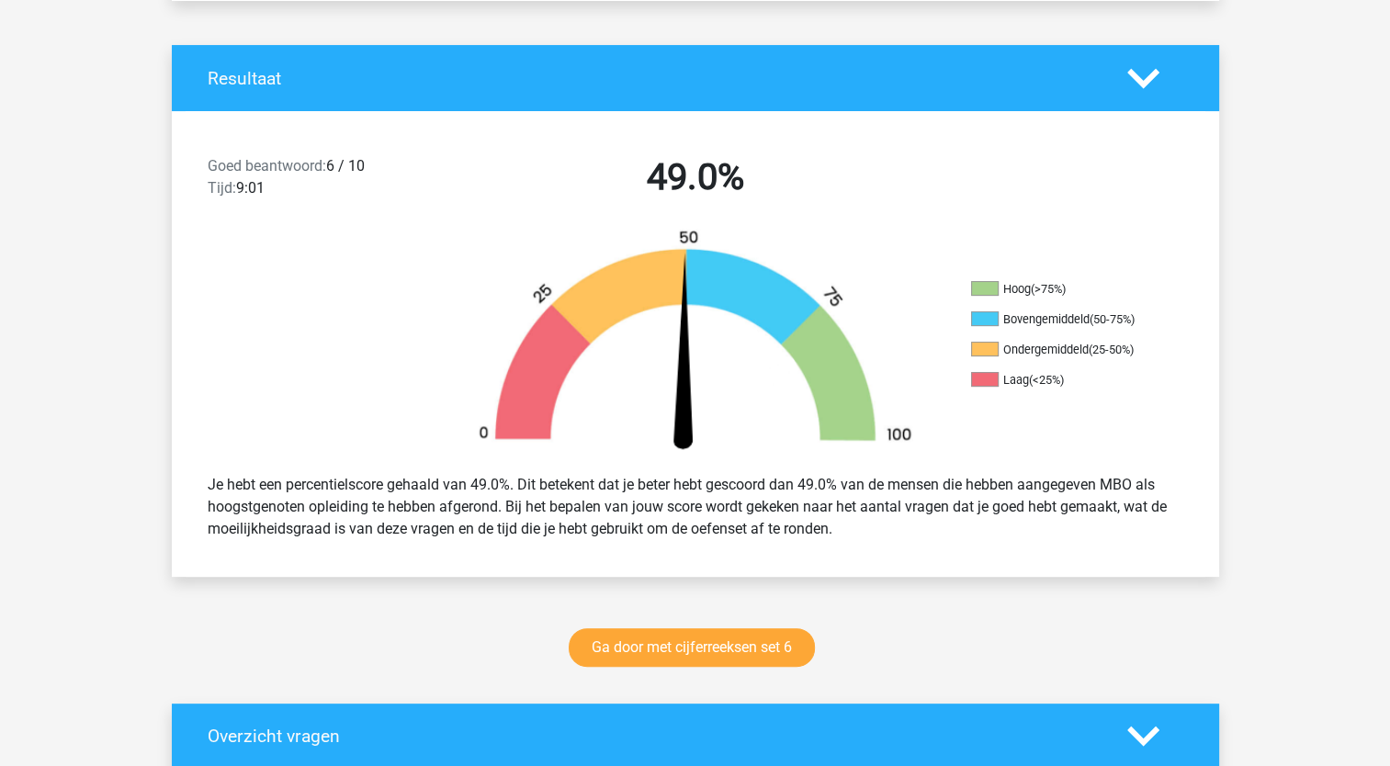
scroll to position [0, 0]
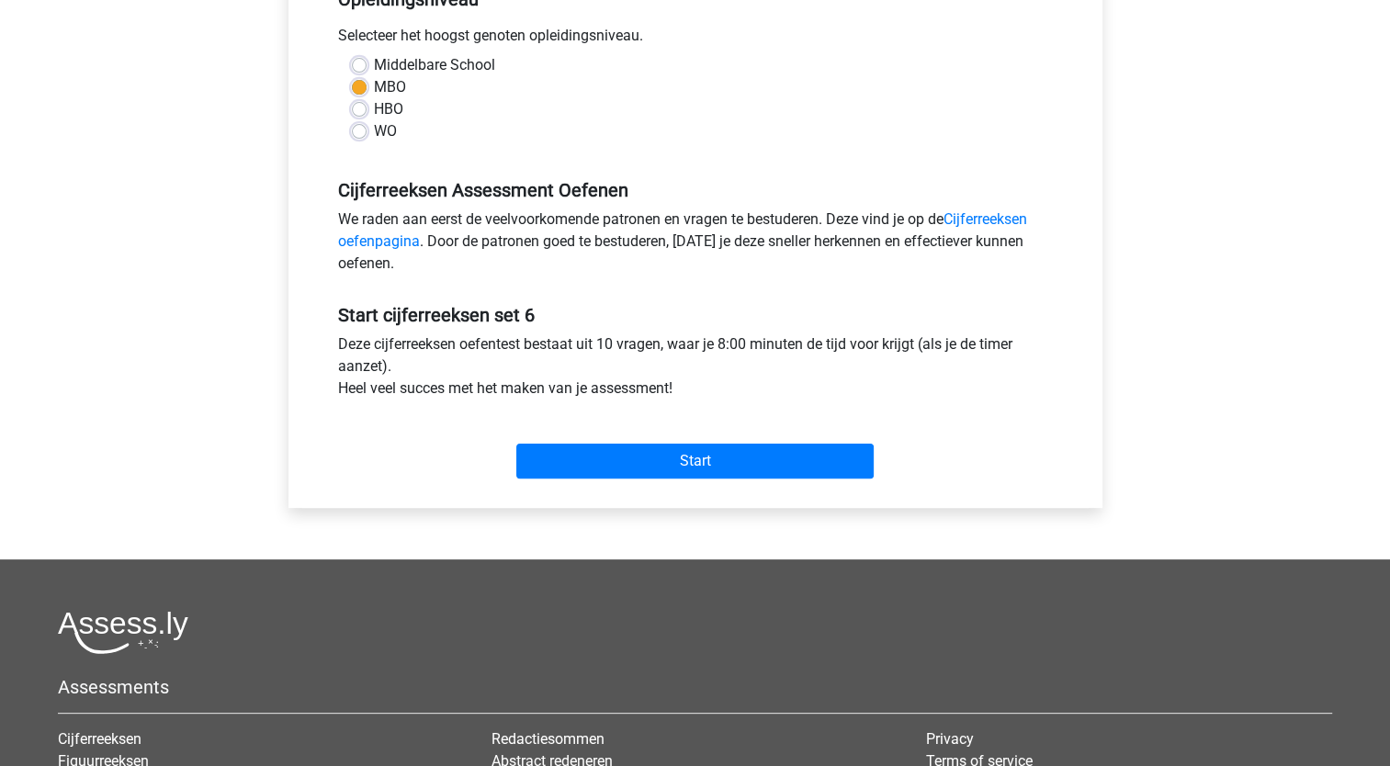
scroll to position [426, 0]
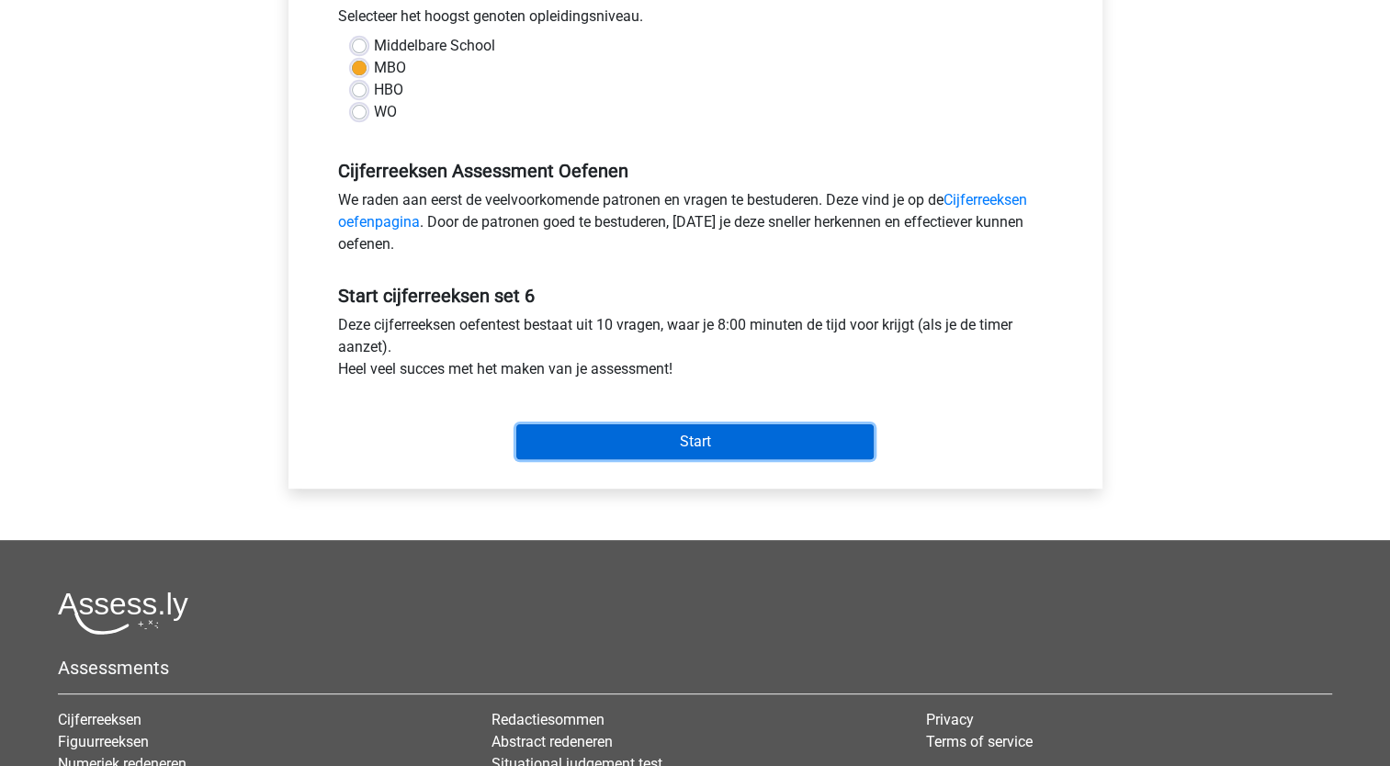
click at [674, 441] on input "Start" at bounding box center [694, 442] width 357 height 35
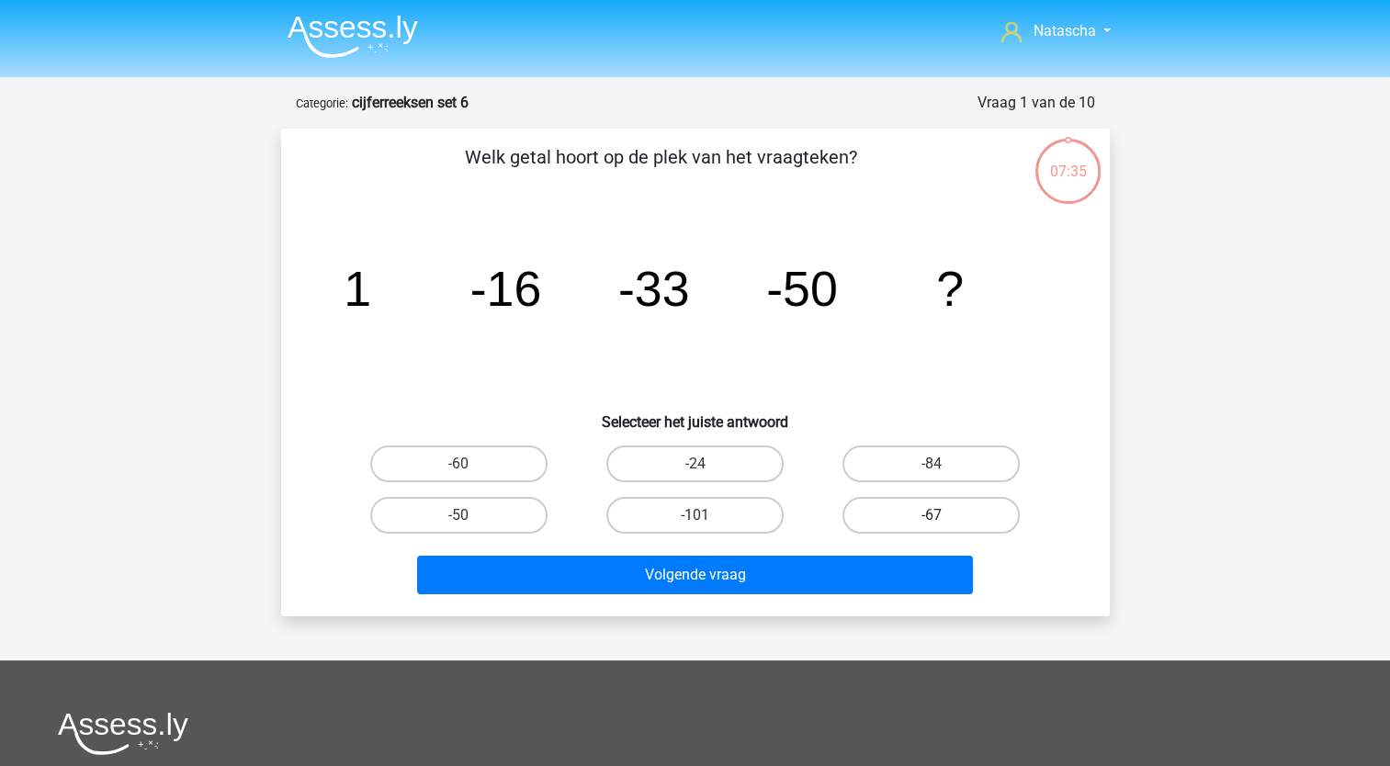
click at [929, 524] on label "-67" at bounding box center [931, 515] width 177 height 37
click at [932, 524] on input "-67" at bounding box center [938, 522] width 12 height 12
radio input "true"
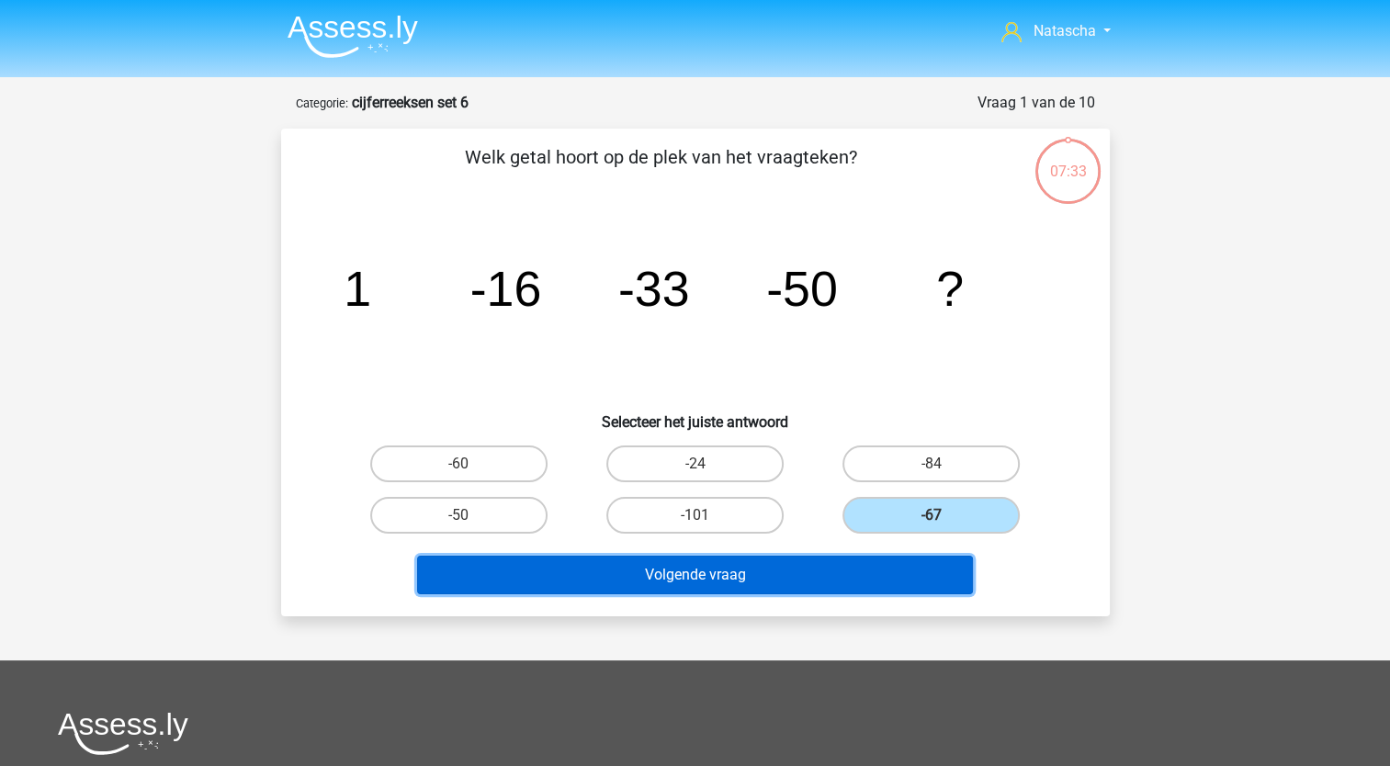
click at [767, 575] on button "Volgende vraag" at bounding box center [695, 575] width 556 height 39
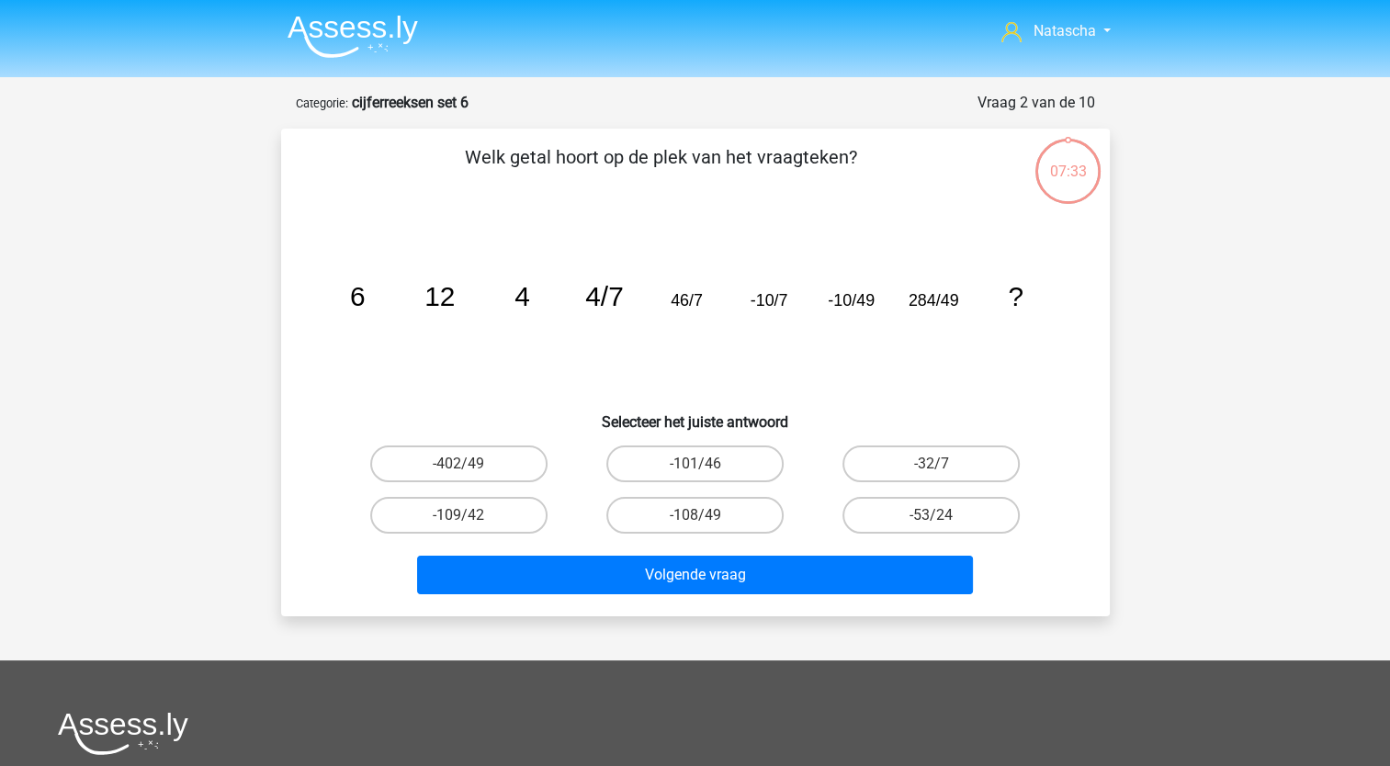
scroll to position [92, 0]
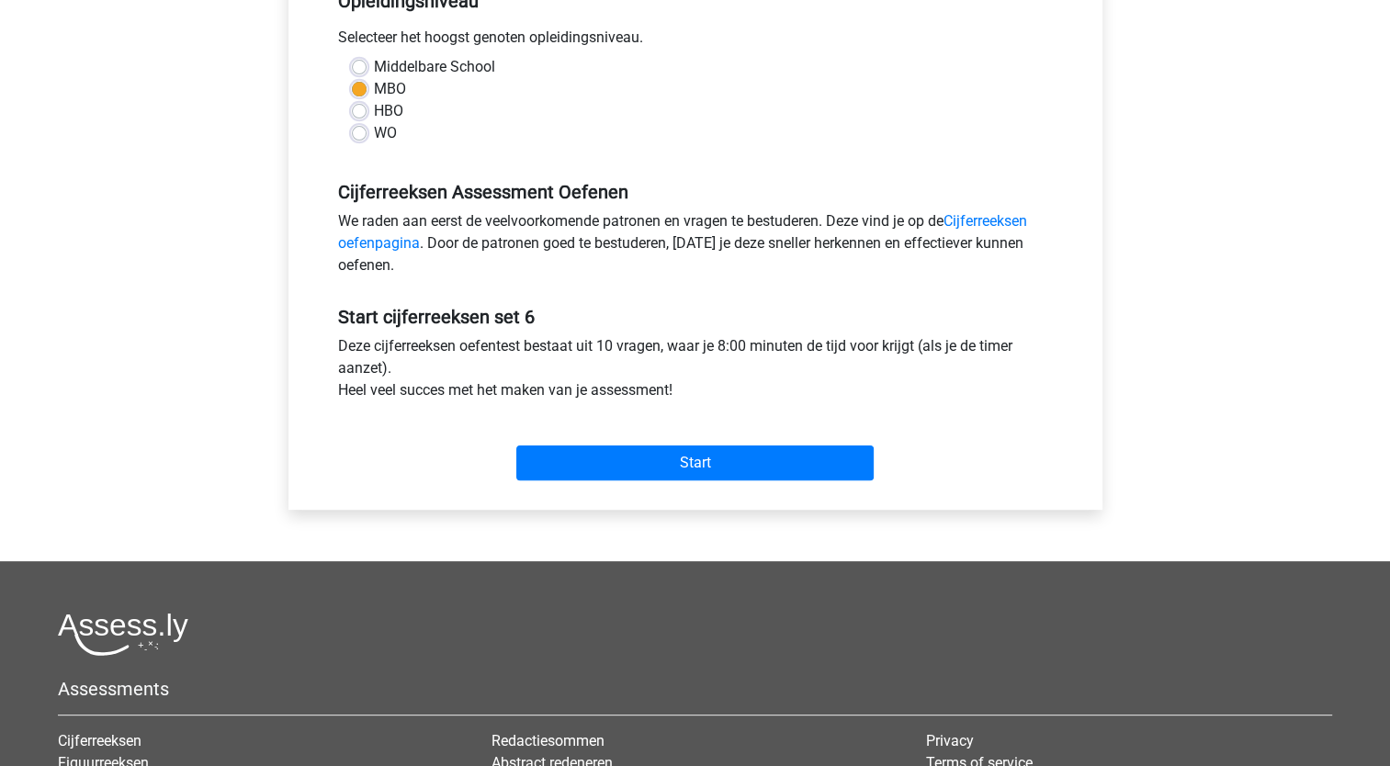
scroll to position [410, 0]
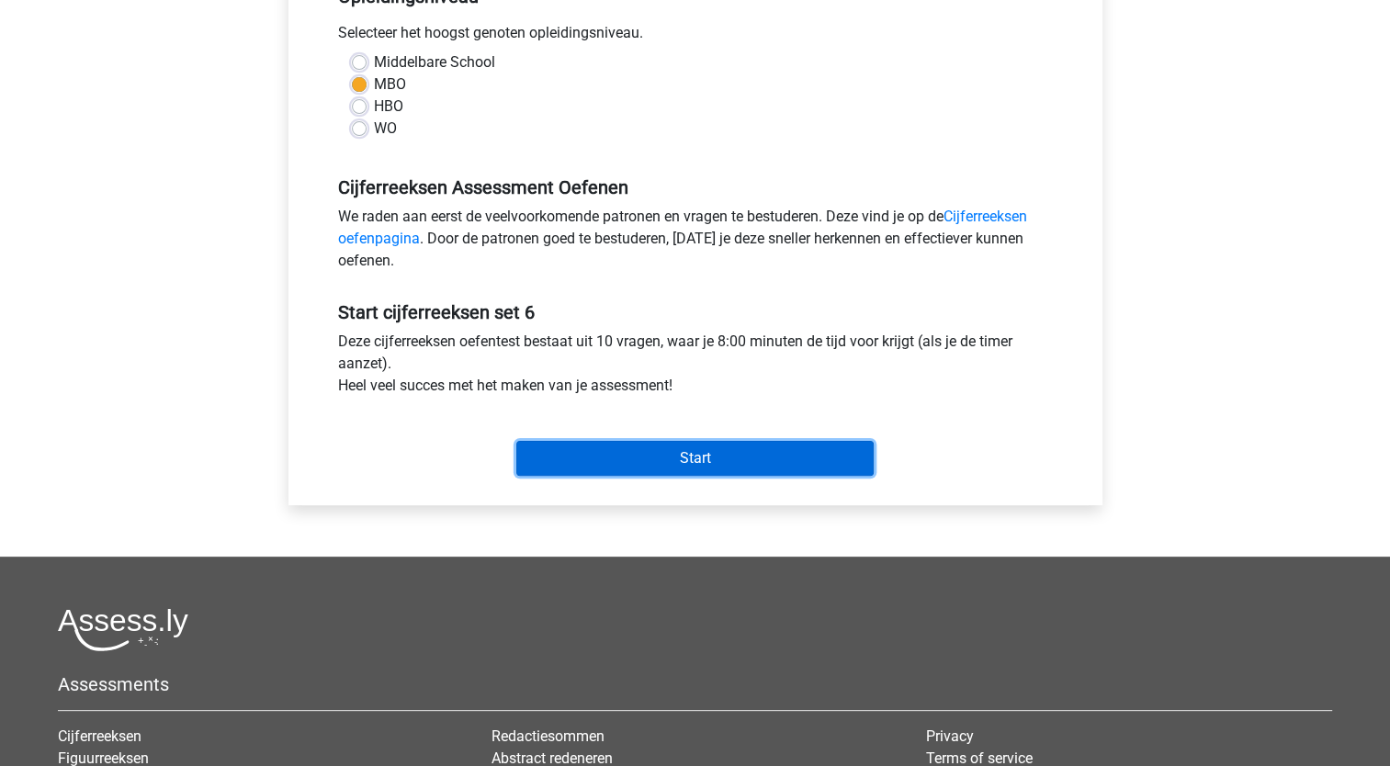
click at [783, 458] on input "Start" at bounding box center [694, 458] width 357 height 35
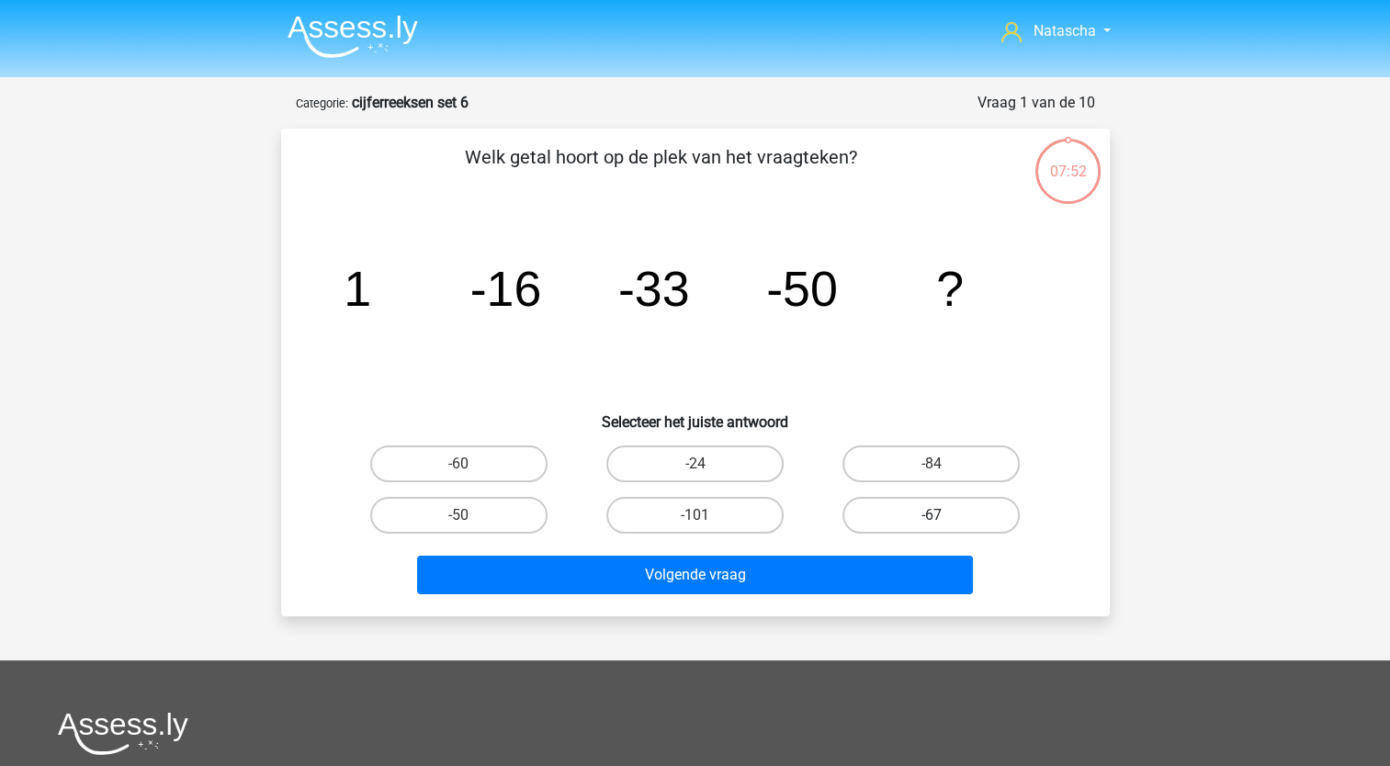
click at [901, 518] on label "-67" at bounding box center [931, 515] width 177 height 37
click at [932, 518] on input "-67" at bounding box center [938, 522] width 12 height 12
radio input "true"
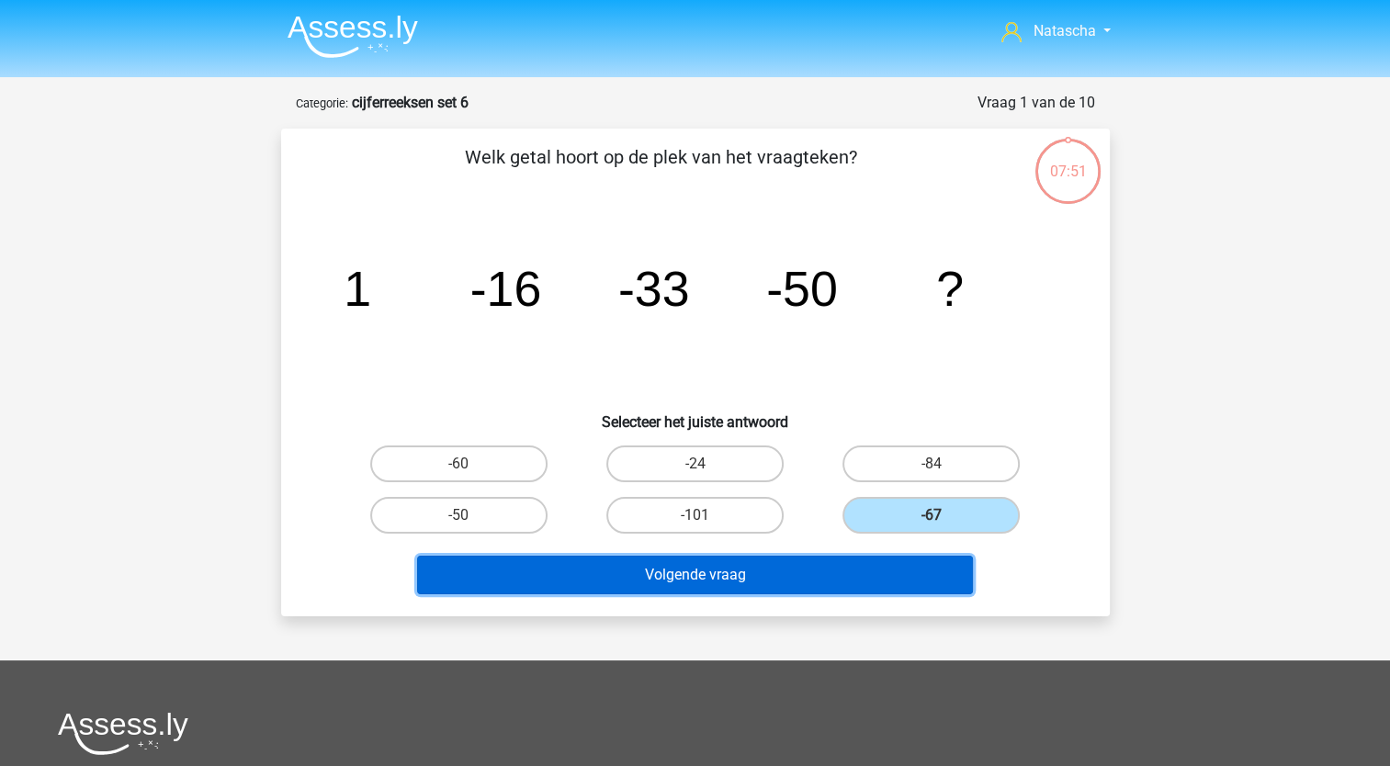
click at [777, 580] on button "Volgende vraag" at bounding box center [695, 575] width 556 height 39
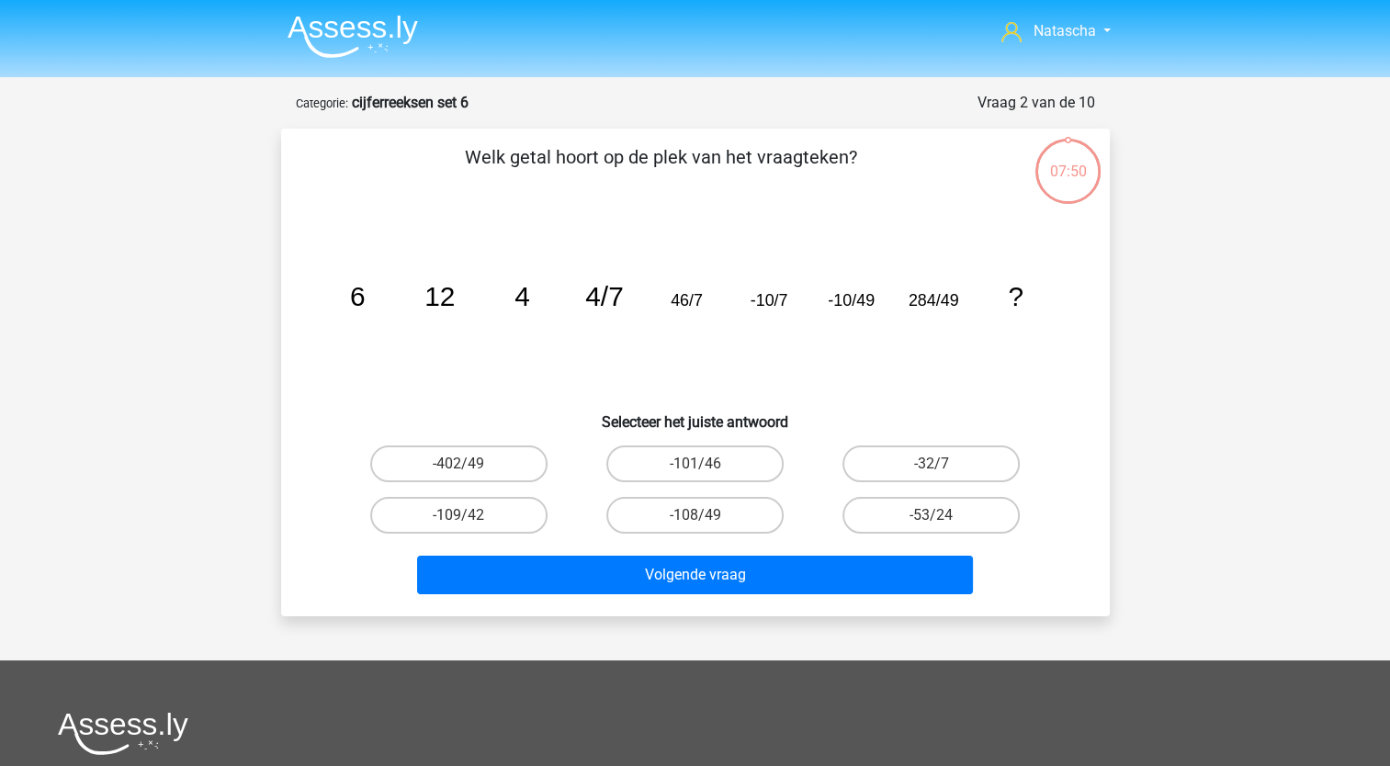
scroll to position [92, 0]
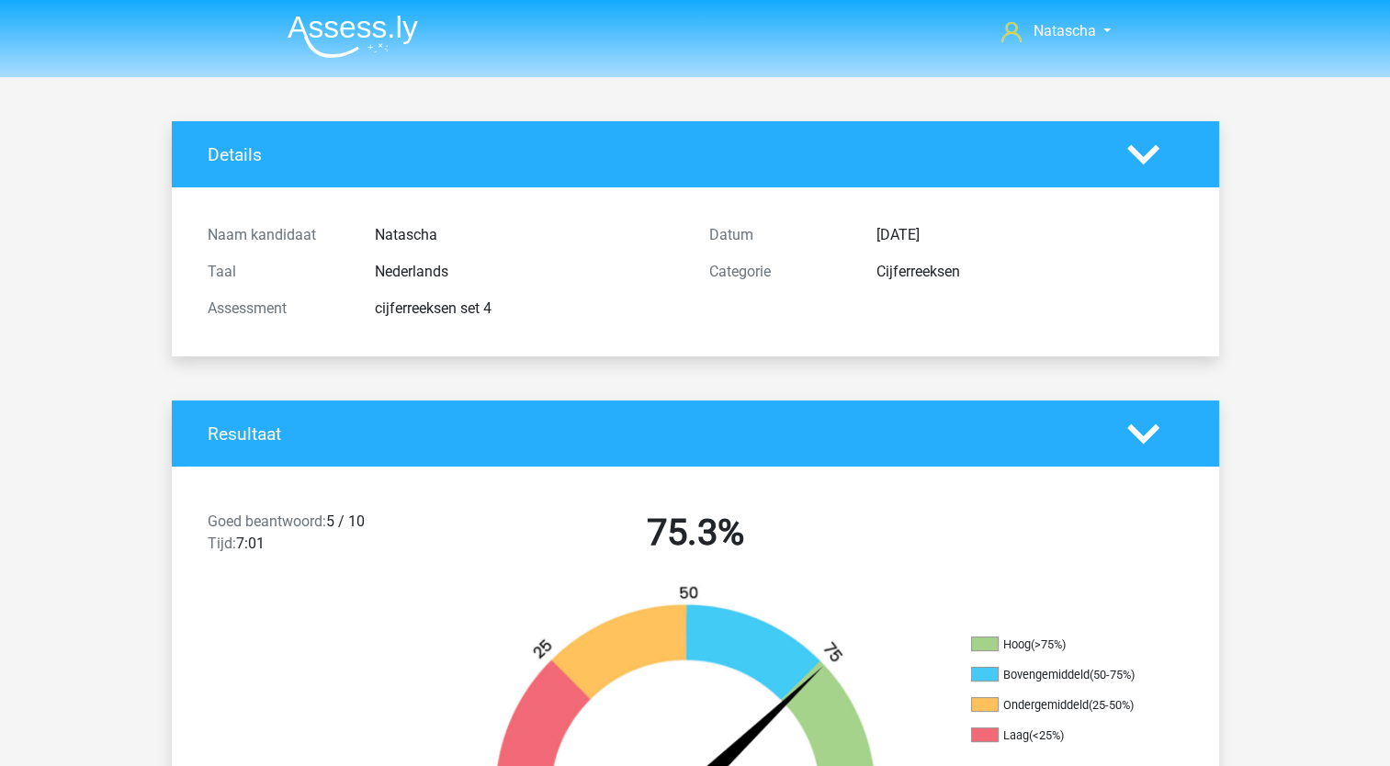
click at [327, 35] on img at bounding box center [353, 36] width 130 height 43
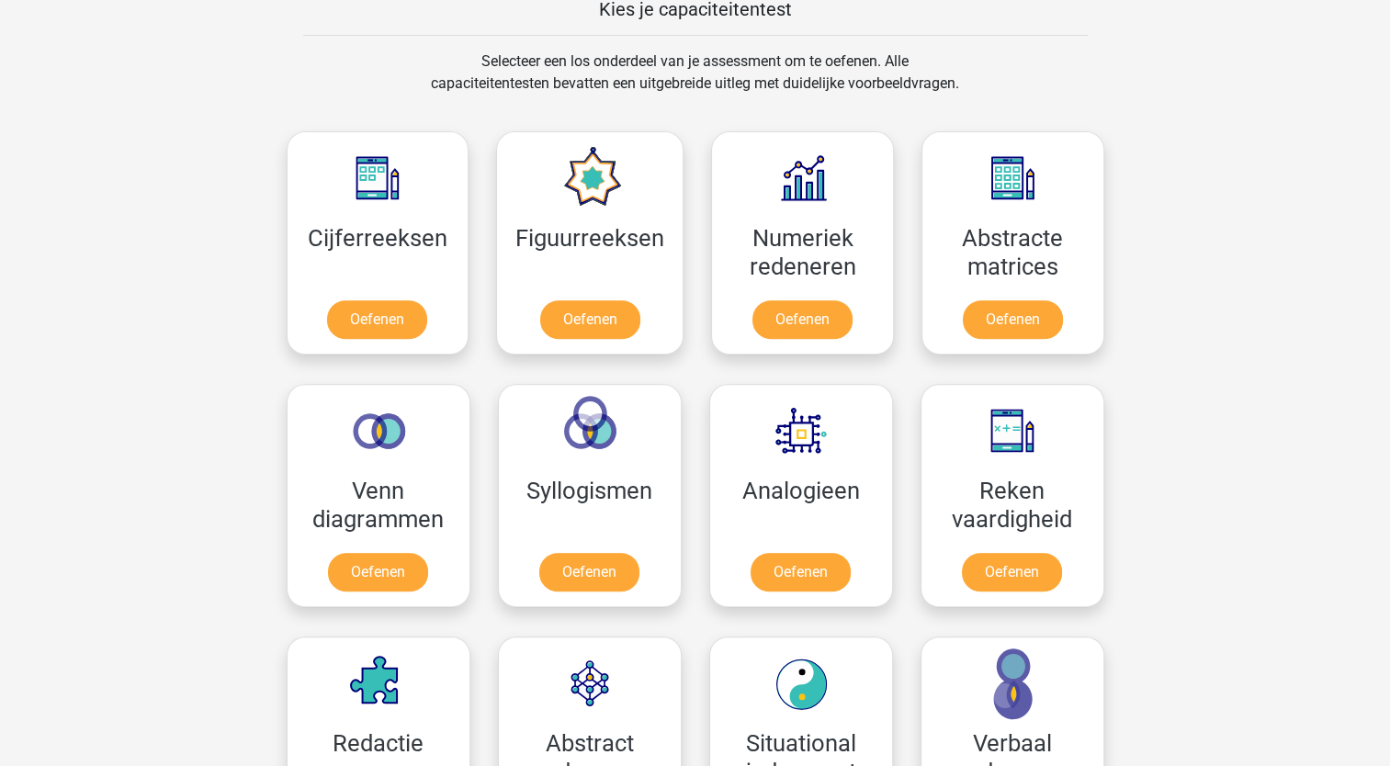
scroll to position [834, 0]
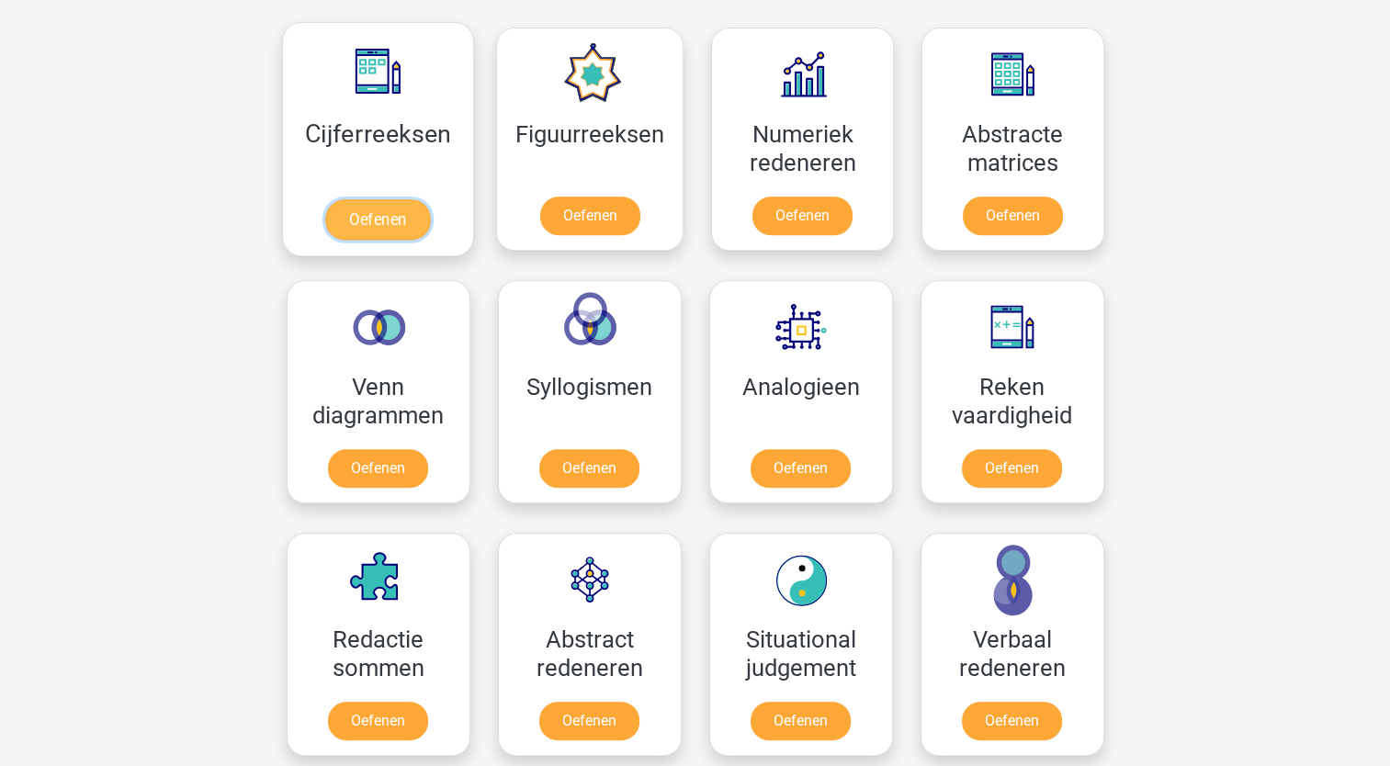
click at [387, 216] on link "Oefenen" at bounding box center [377, 219] width 105 height 40
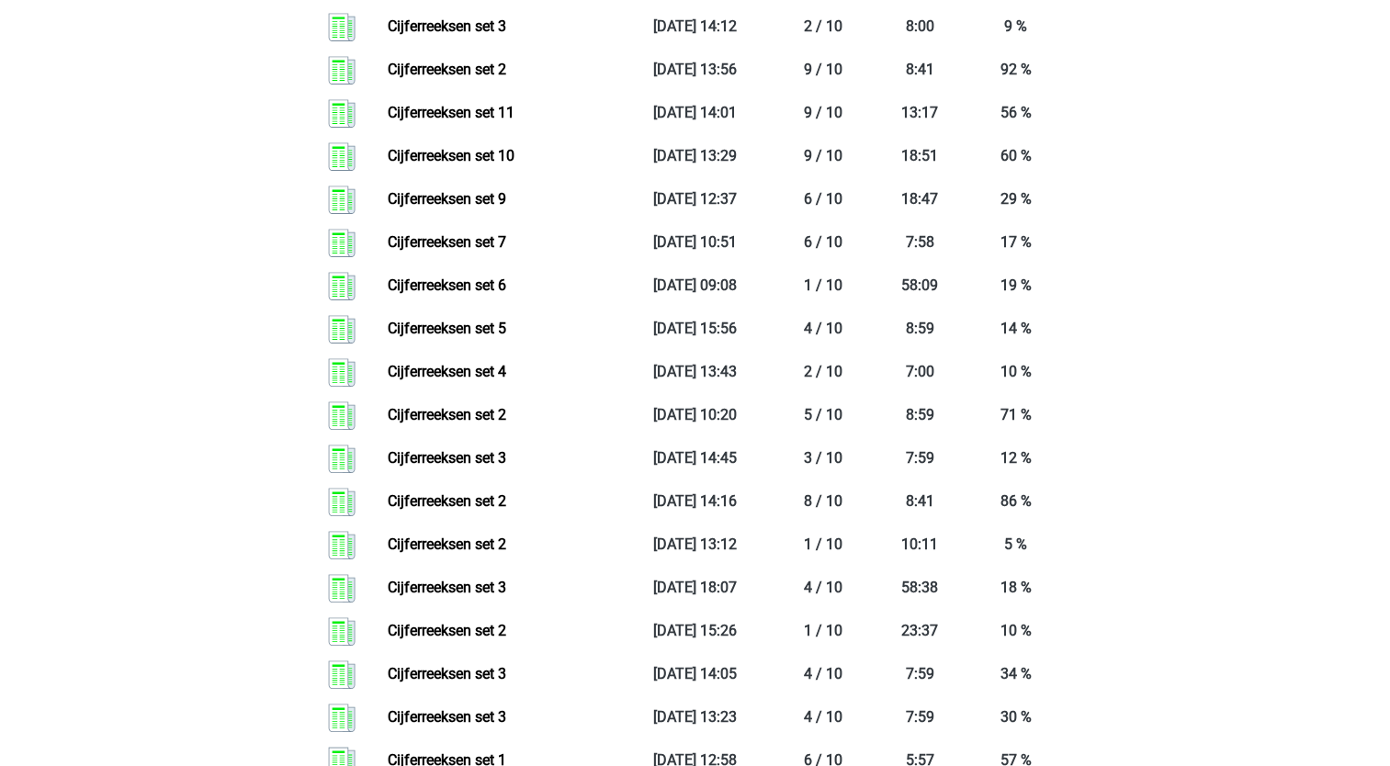
scroll to position [1189, 0]
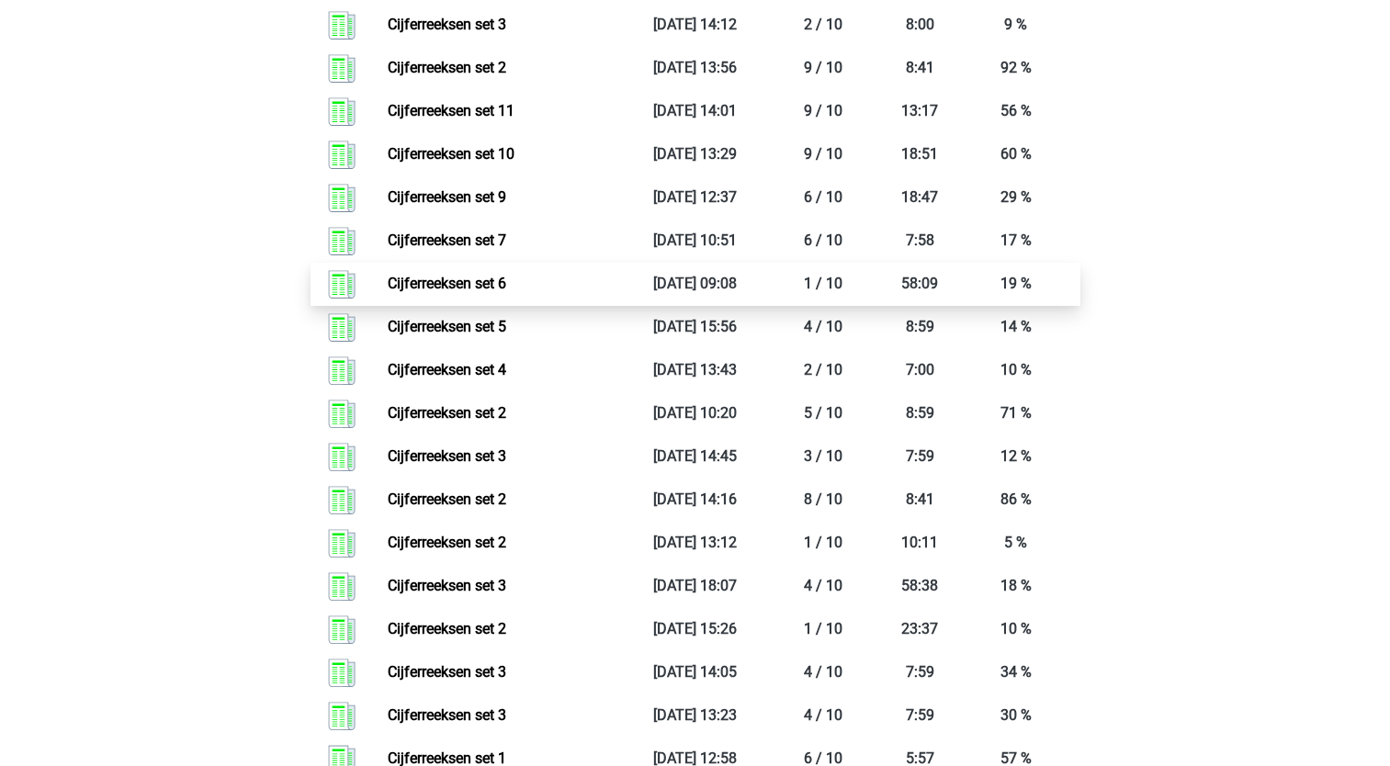
click at [428, 292] on link "Cijferreeksen set 6" at bounding box center [447, 283] width 119 height 17
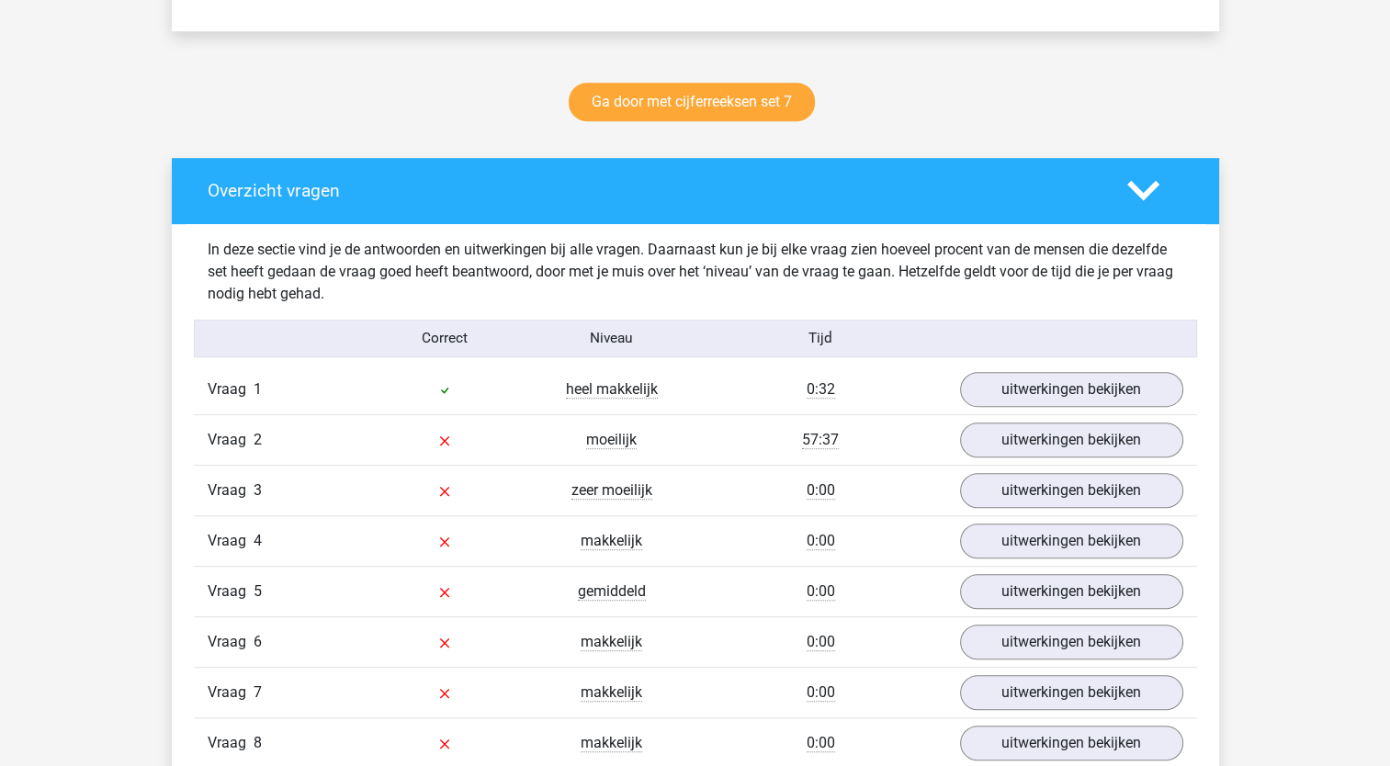
scroll to position [908, 0]
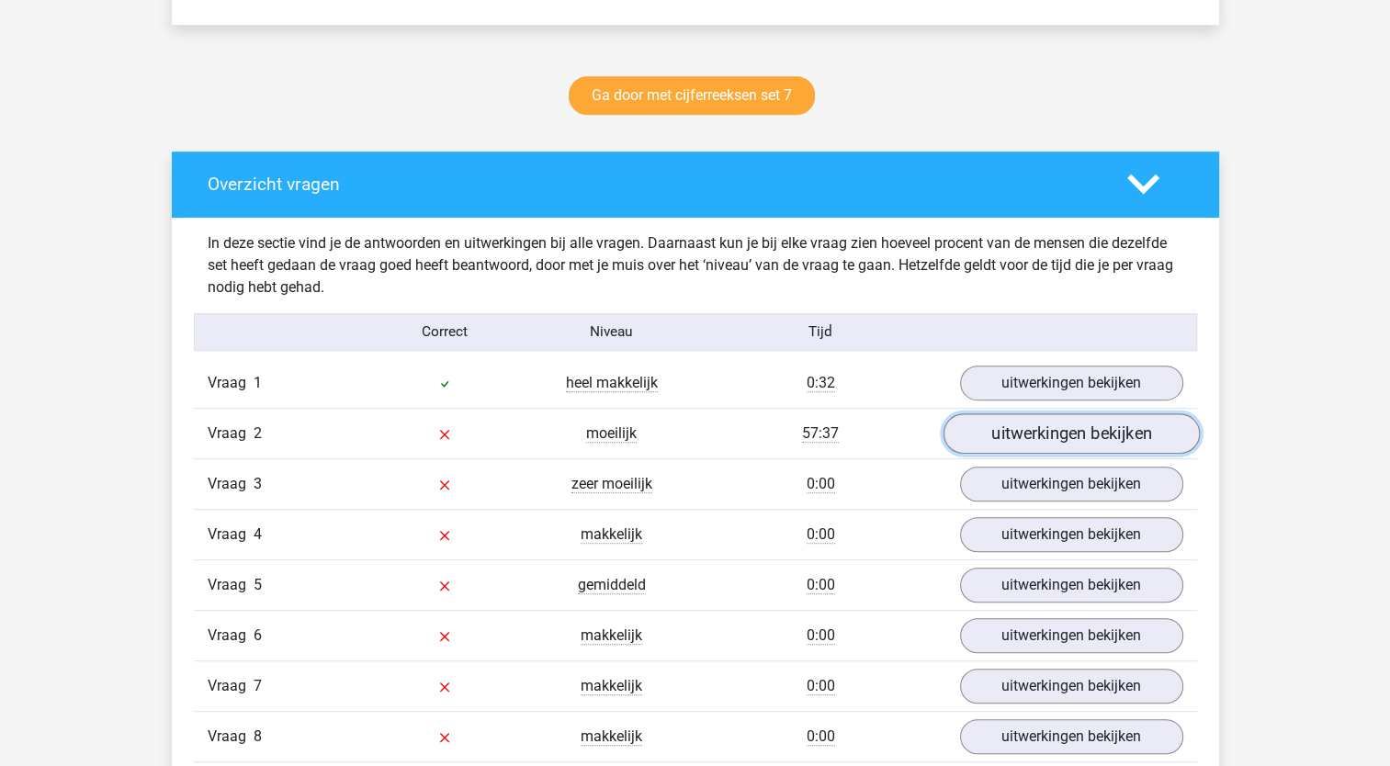
click at [1007, 422] on link "uitwerkingen bekijken" at bounding box center [1071, 434] width 256 height 40
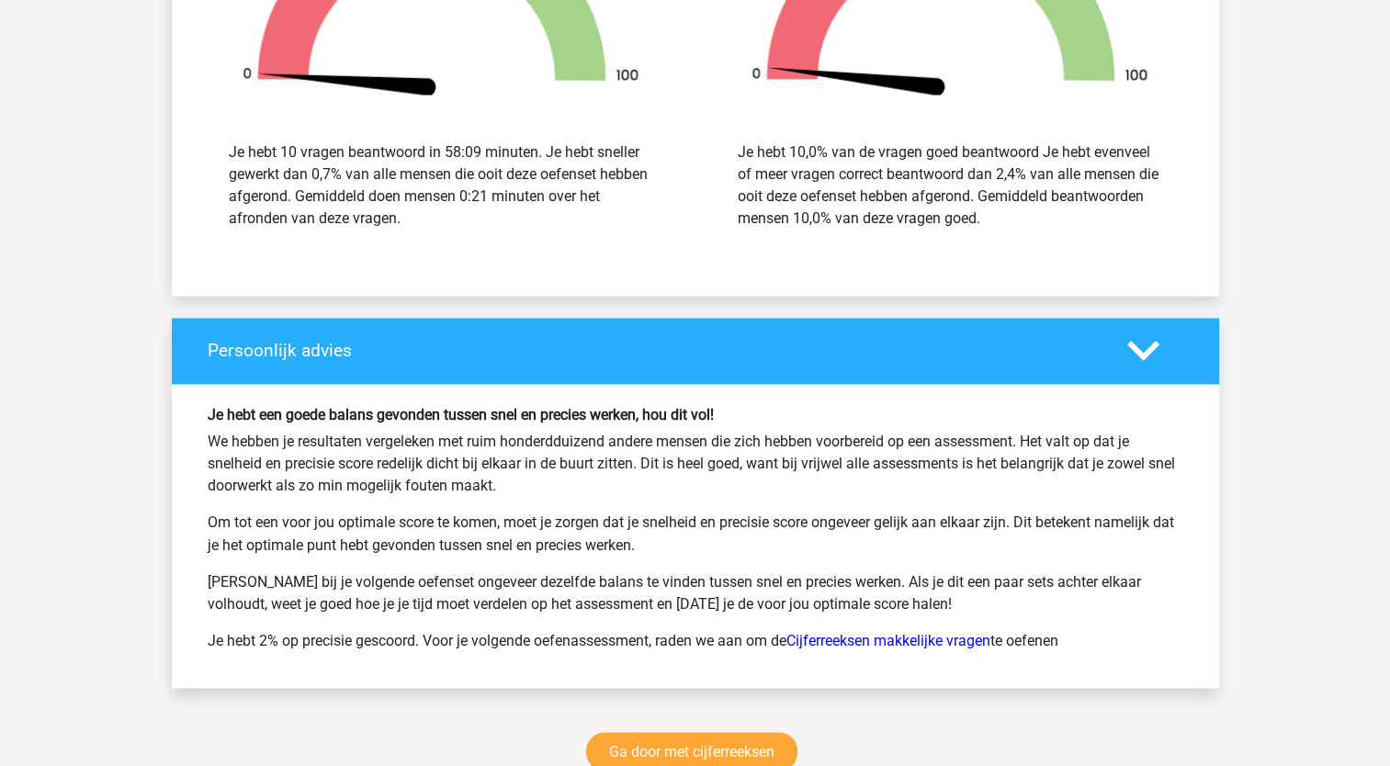
scroll to position [3184, 0]
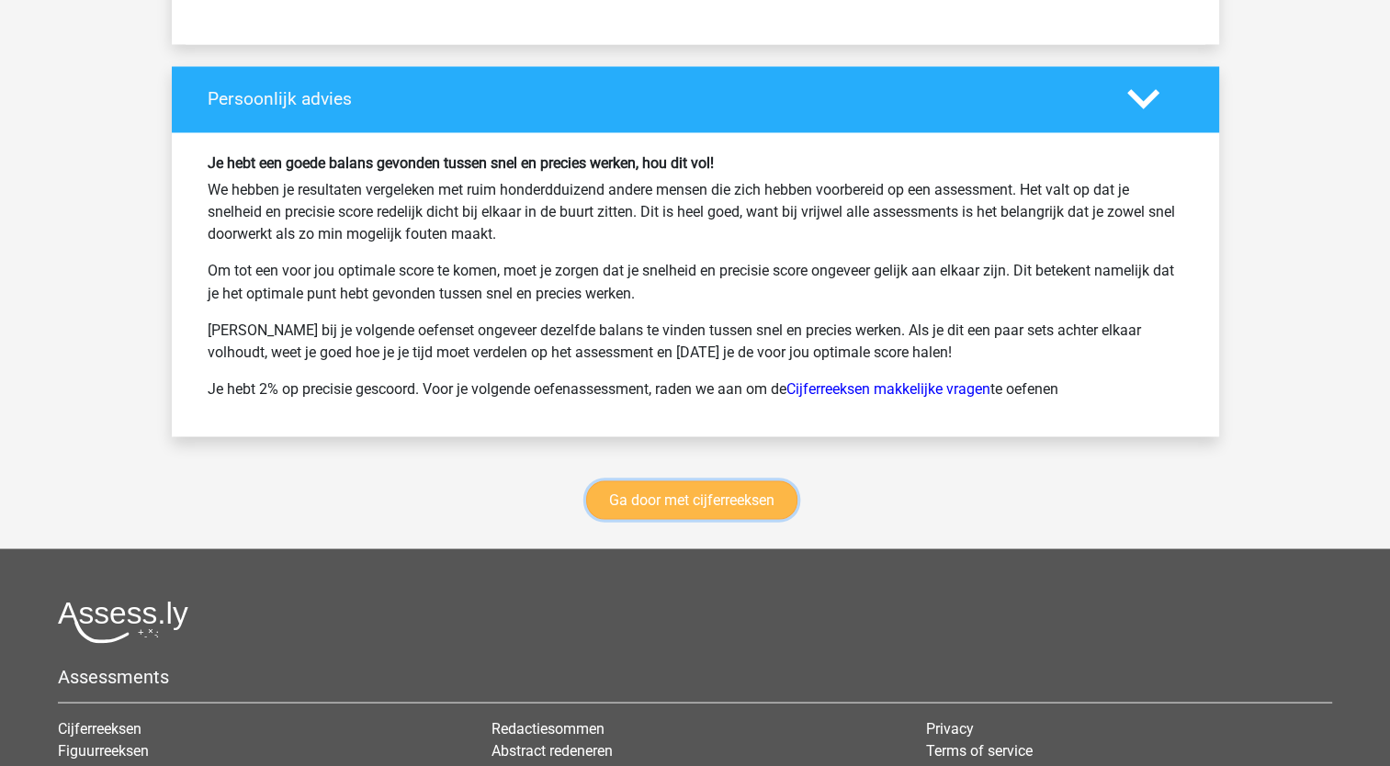
click at [618, 481] on link "Ga door met cijferreeksen" at bounding box center [691, 500] width 211 height 39
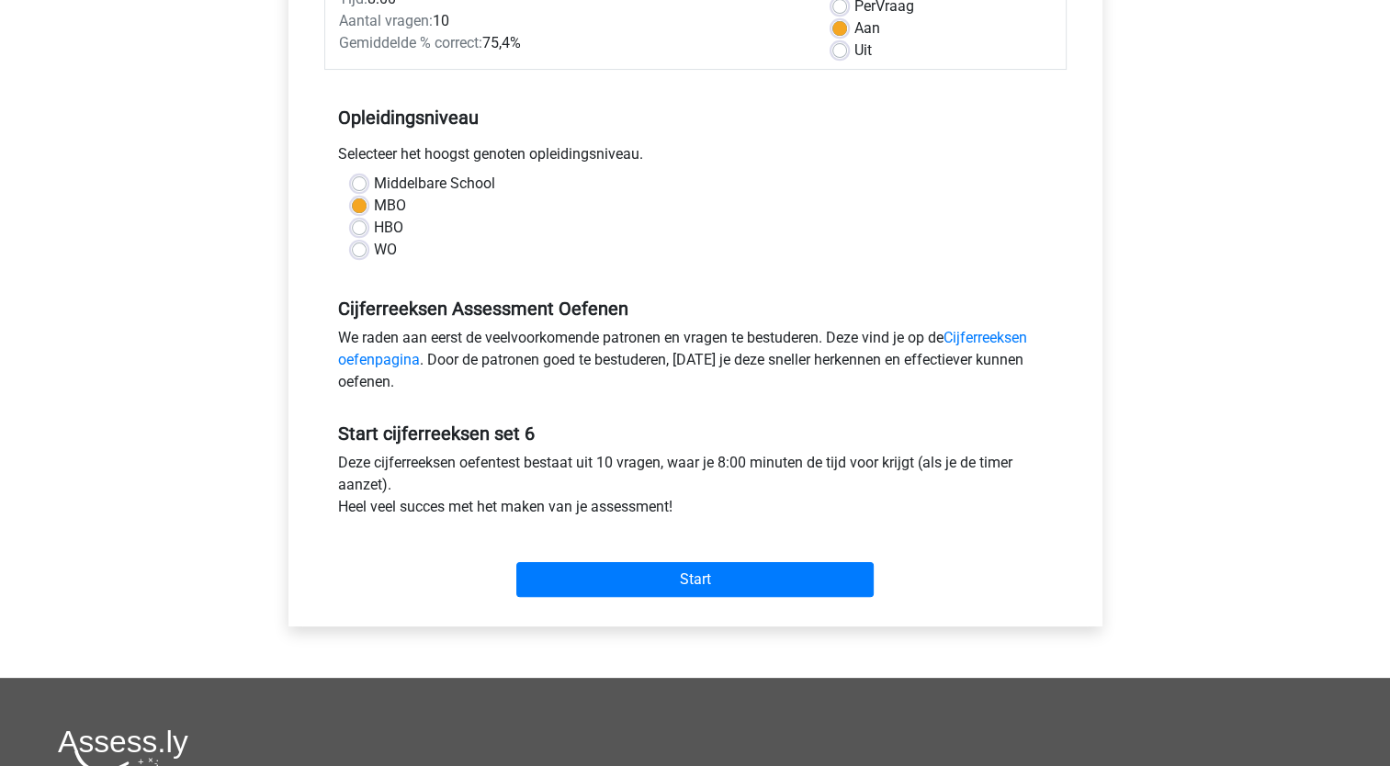
scroll to position [294, 0]
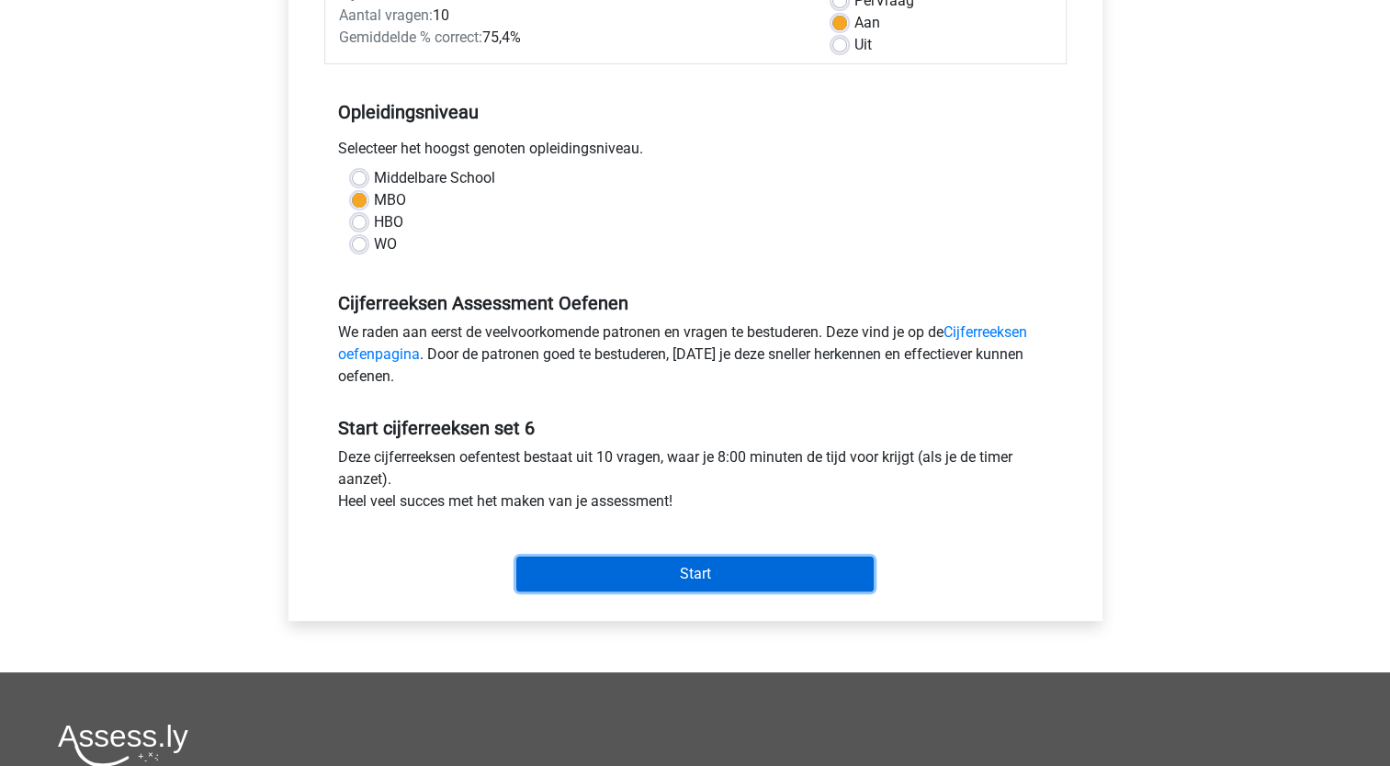
click at [612, 569] on input "Start" at bounding box center [694, 574] width 357 height 35
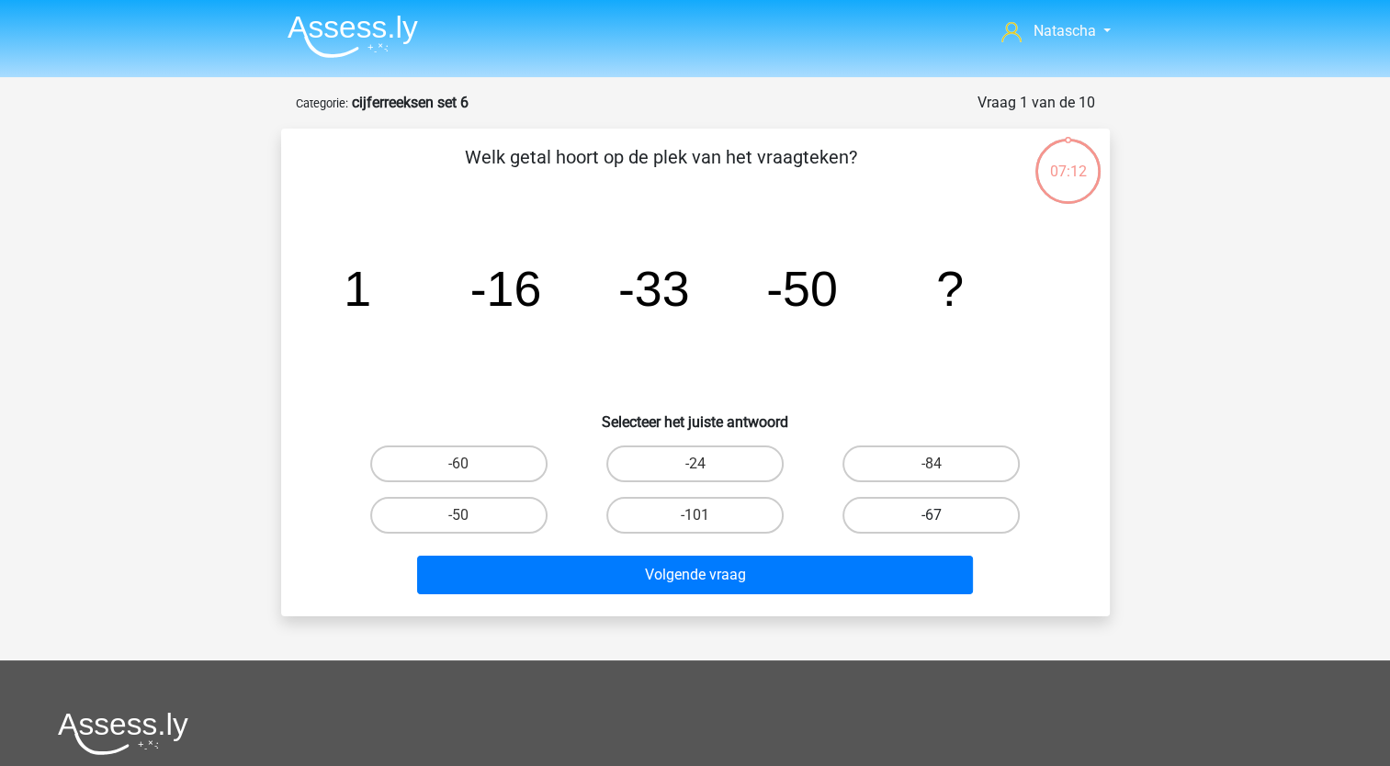
click at [906, 508] on label "-67" at bounding box center [931, 515] width 177 height 37
click at [932, 516] on input "-67" at bounding box center [938, 522] width 12 height 12
radio input "true"
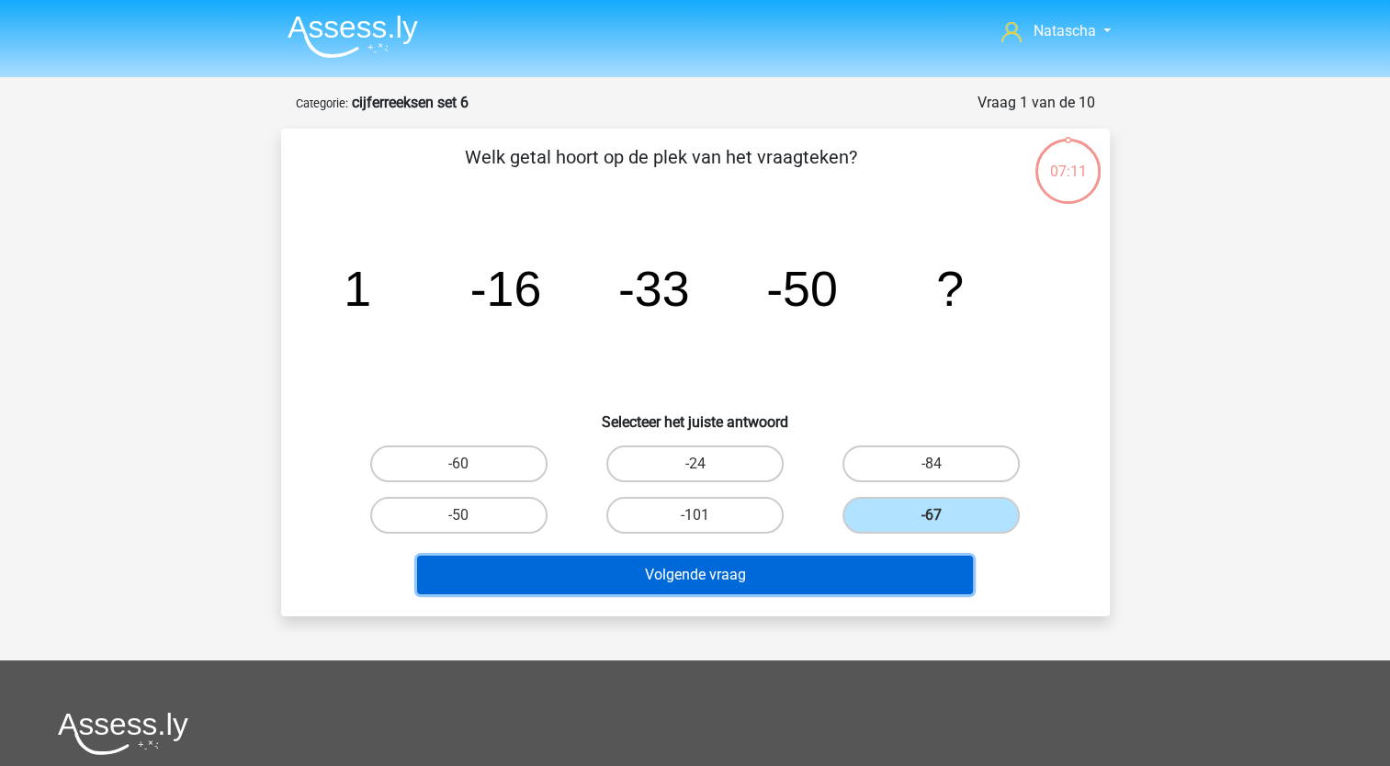
click at [754, 584] on button "Volgende vraag" at bounding box center [695, 575] width 556 height 39
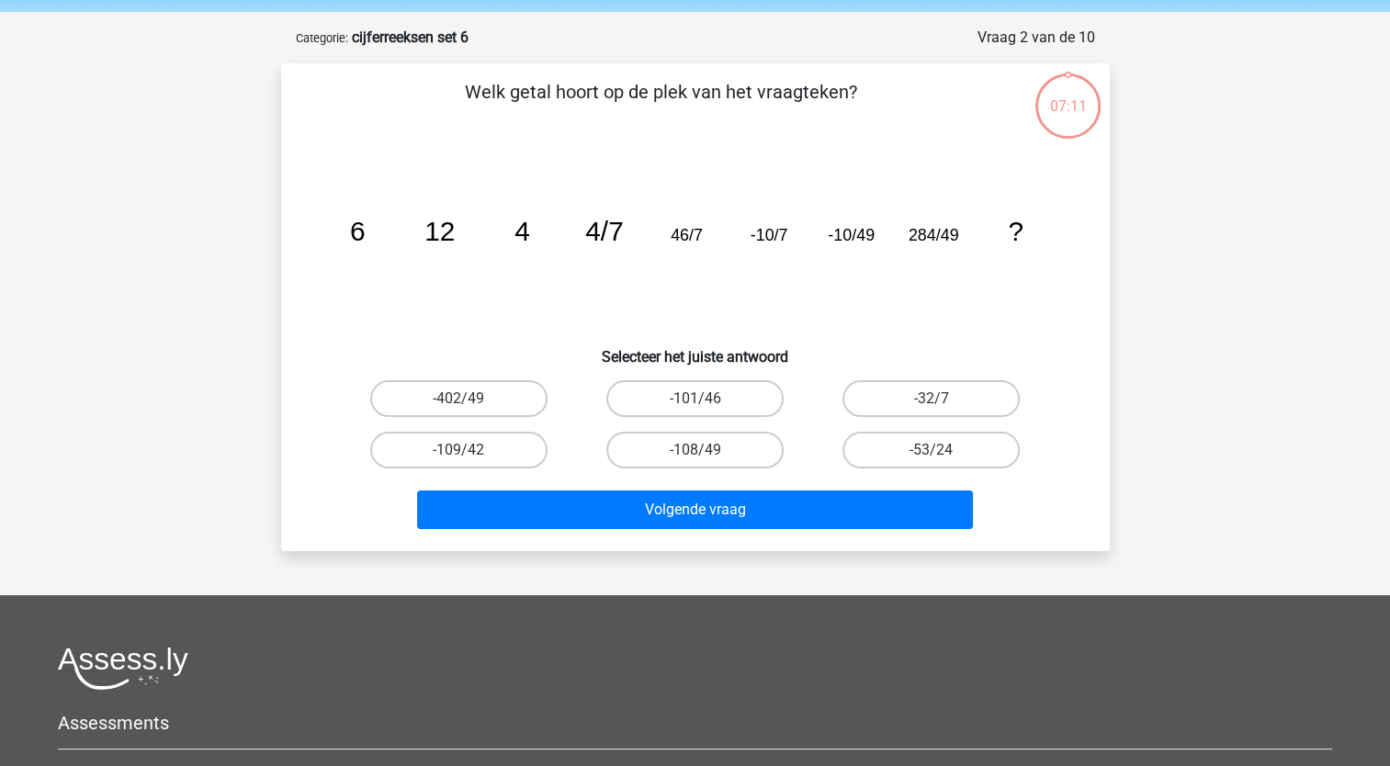
scroll to position [92, 0]
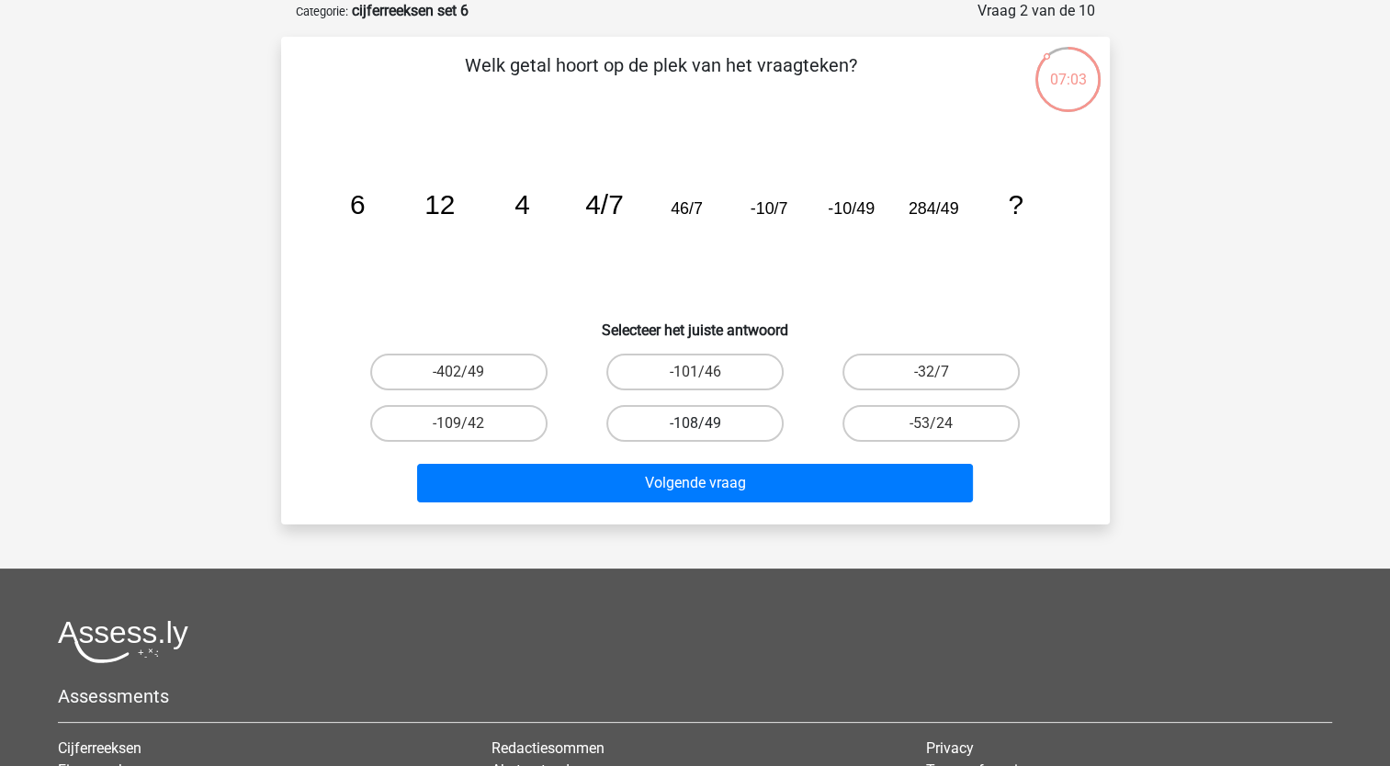
click at [677, 425] on label "-108/49" at bounding box center [695, 423] width 177 height 37
click at [695, 425] on input "-108/49" at bounding box center [701, 430] width 12 height 12
radio input "true"
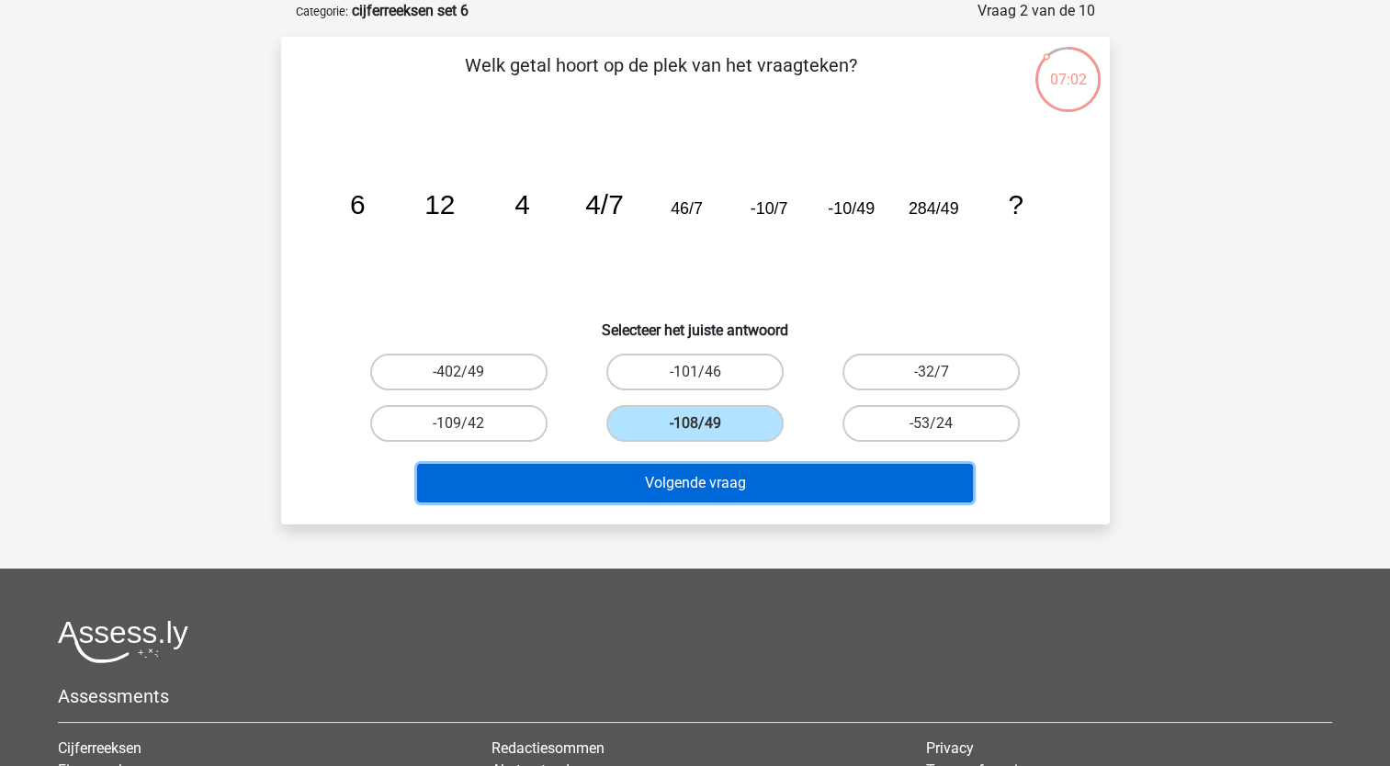
click at [632, 475] on button "Volgende vraag" at bounding box center [695, 483] width 556 height 39
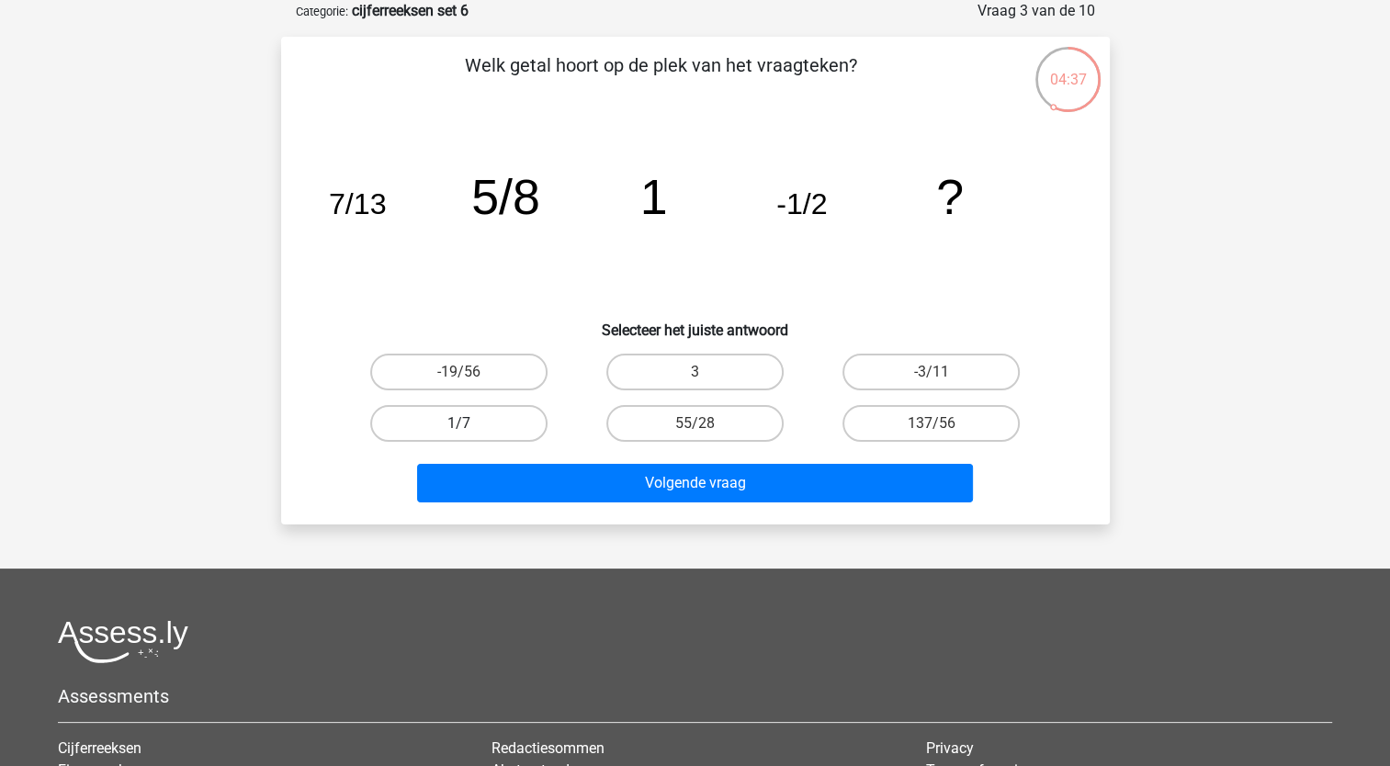
click at [476, 426] on label "1/7" at bounding box center [458, 423] width 177 height 37
click at [470, 426] on input "1/7" at bounding box center [465, 430] width 12 height 12
radio input "true"
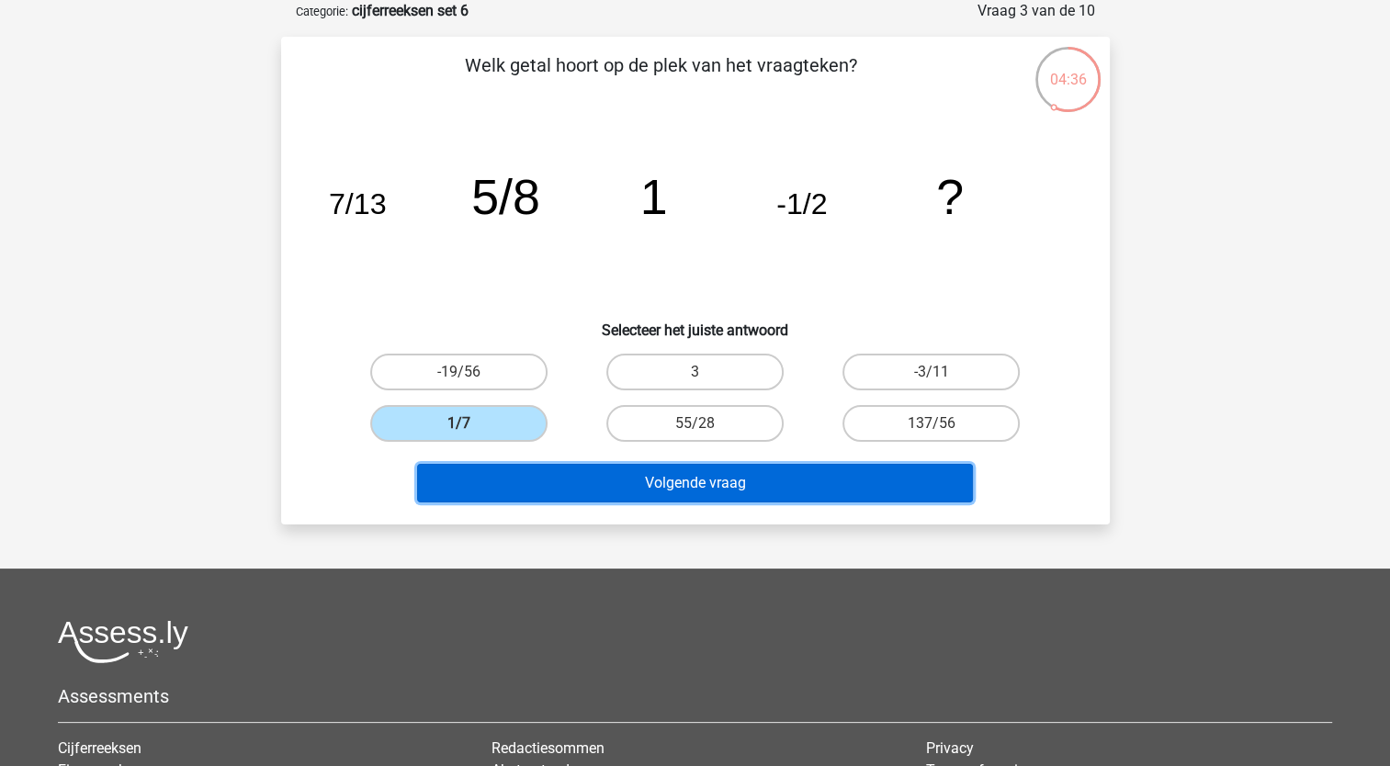
click at [485, 495] on button "Volgende vraag" at bounding box center [695, 483] width 556 height 39
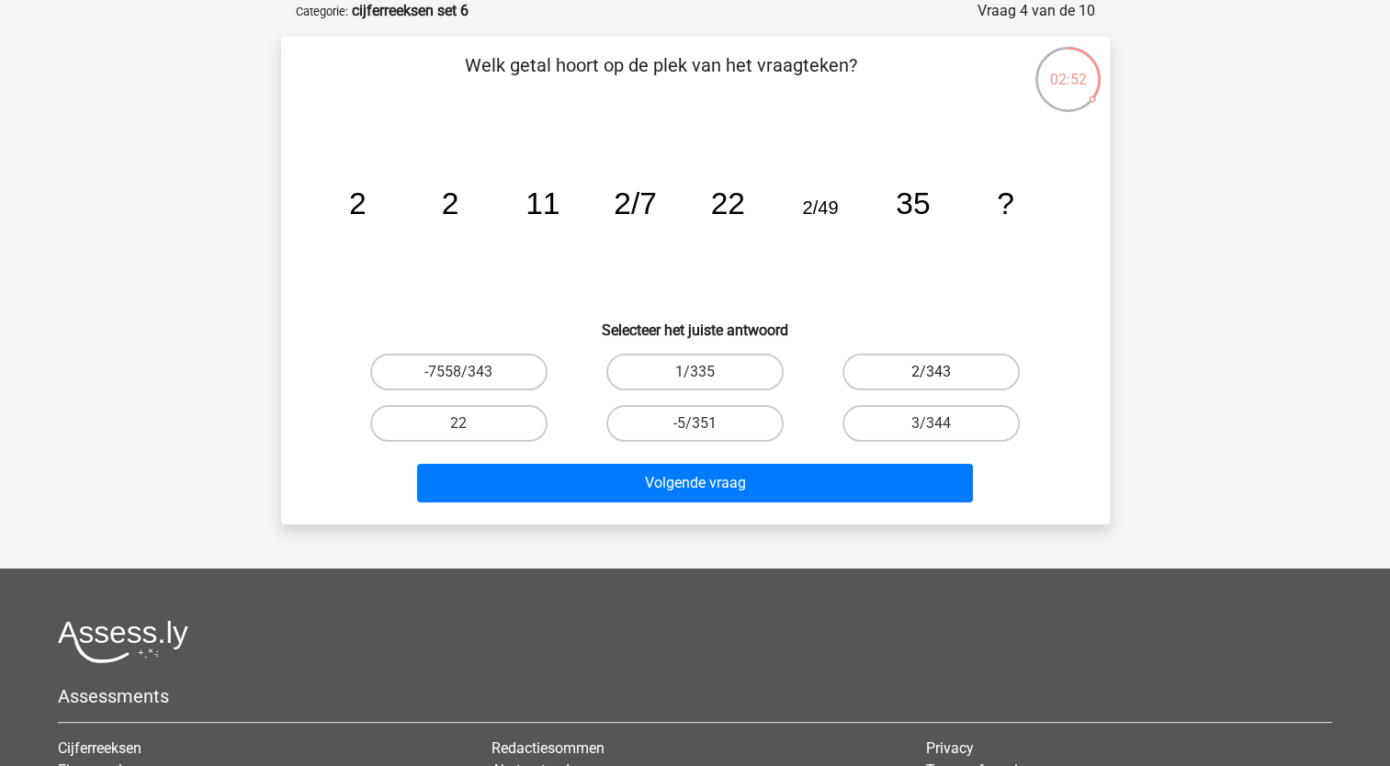
click at [911, 367] on label "2/343" at bounding box center [931, 372] width 177 height 37
click at [932, 372] on input "2/343" at bounding box center [938, 378] width 12 height 12
radio input "true"
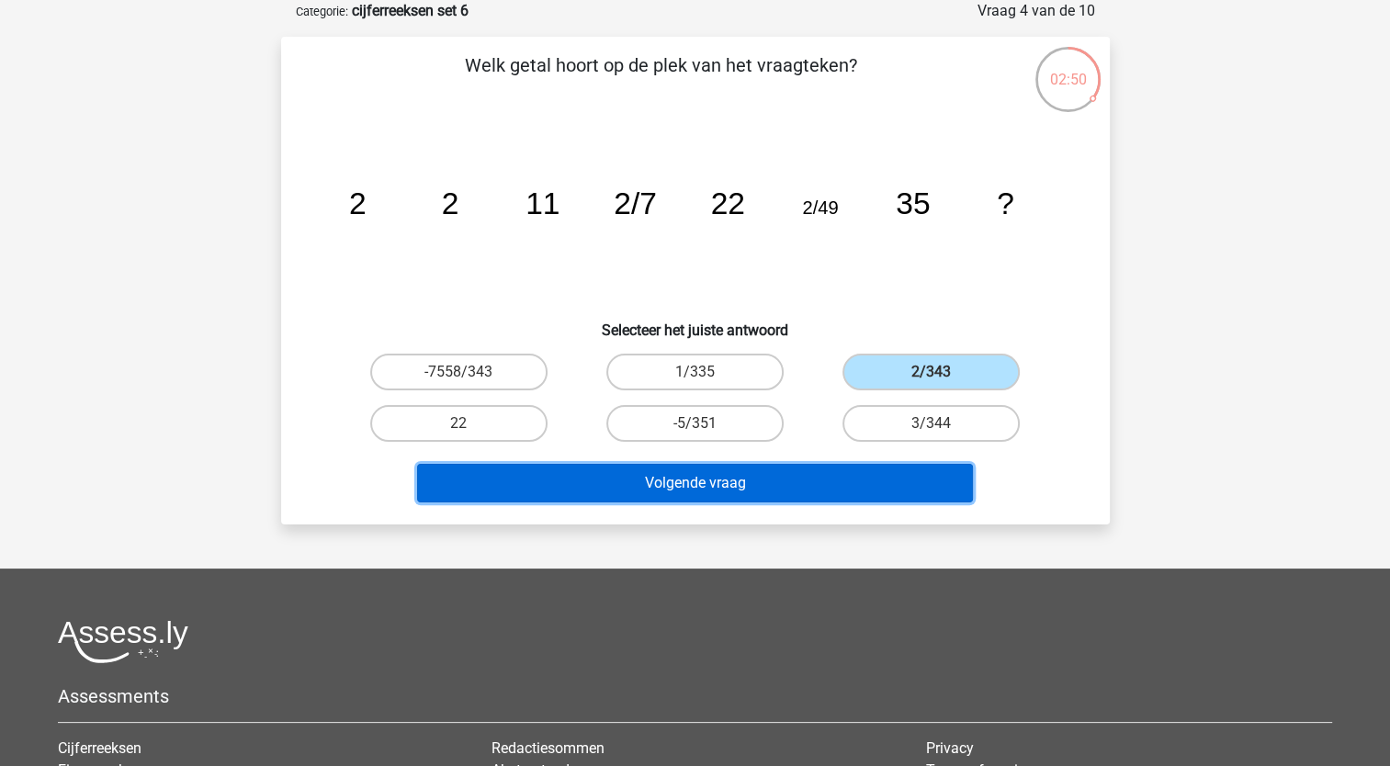
click at [842, 475] on button "Volgende vraag" at bounding box center [695, 483] width 556 height 39
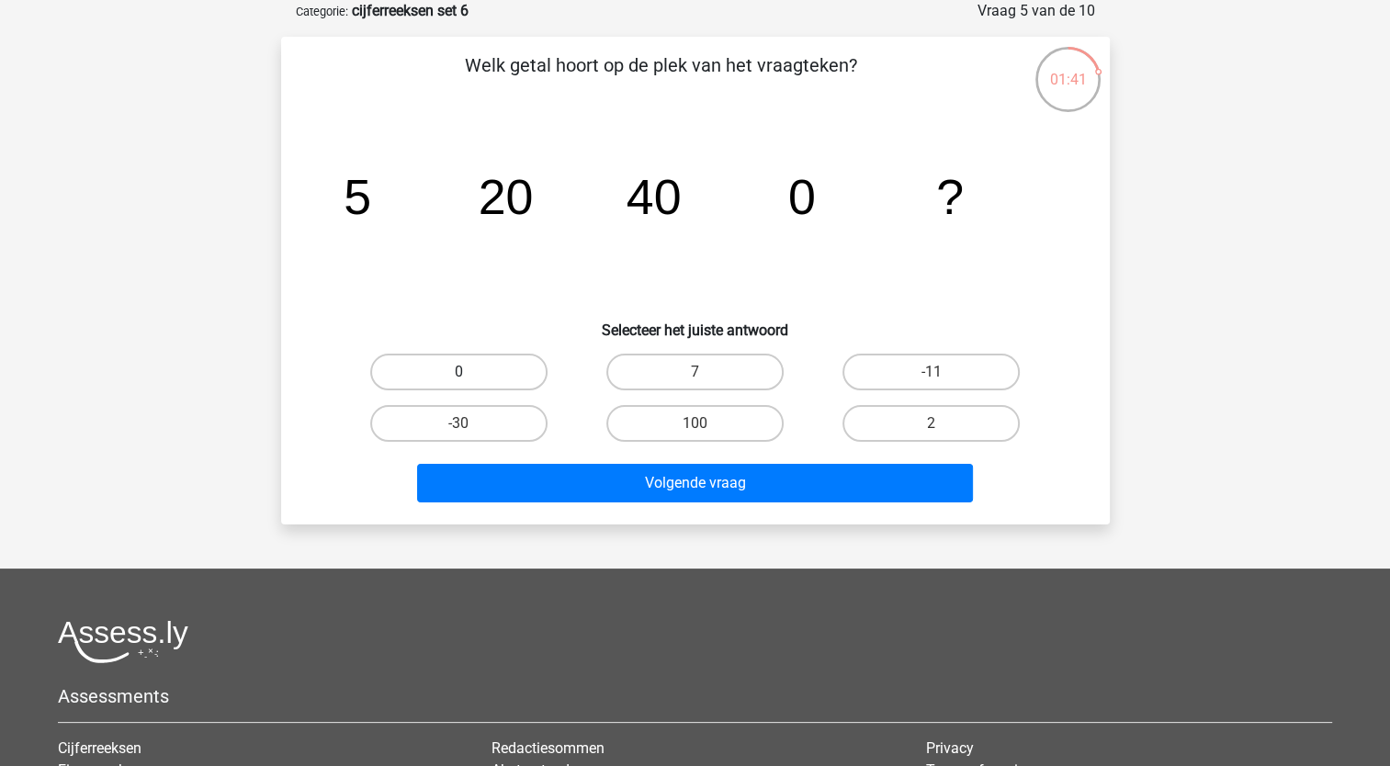
click at [434, 375] on label "0" at bounding box center [458, 372] width 177 height 37
click at [459, 375] on input "0" at bounding box center [465, 378] width 12 height 12
radio input "true"
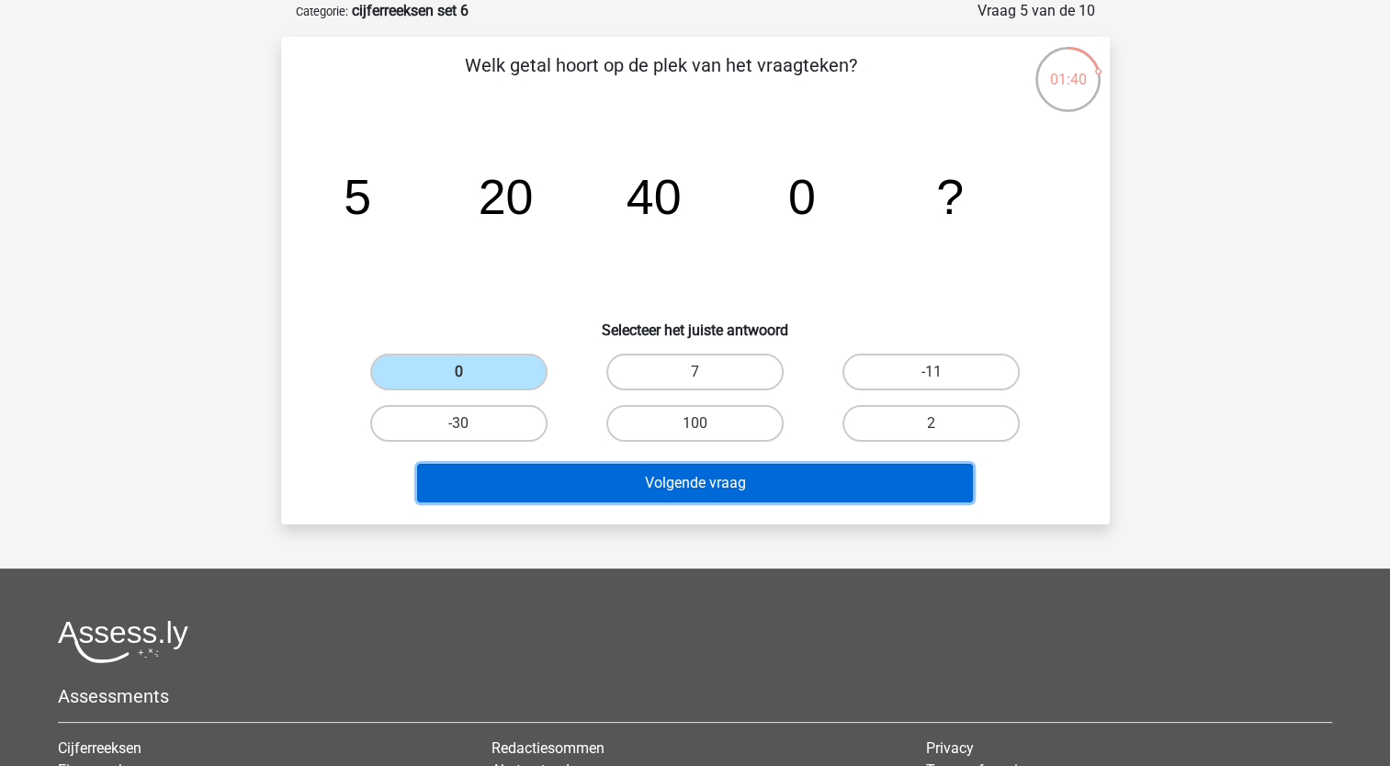
click at [508, 485] on button "Volgende vraag" at bounding box center [695, 483] width 556 height 39
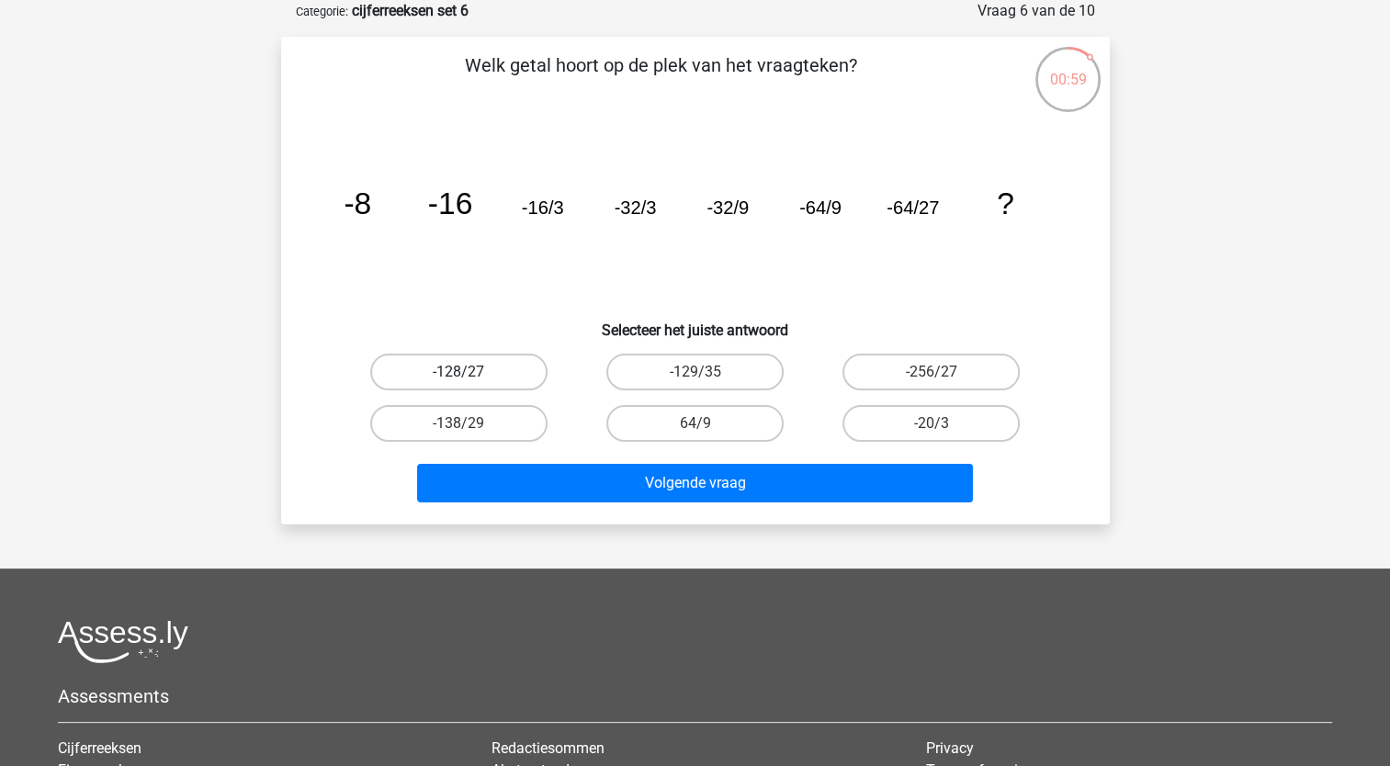
click at [485, 372] on label "-128/27" at bounding box center [458, 372] width 177 height 37
click at [470, 372] on input "-128/27" at bounding box center [465, 378] width 12 height 12
radio input "true"
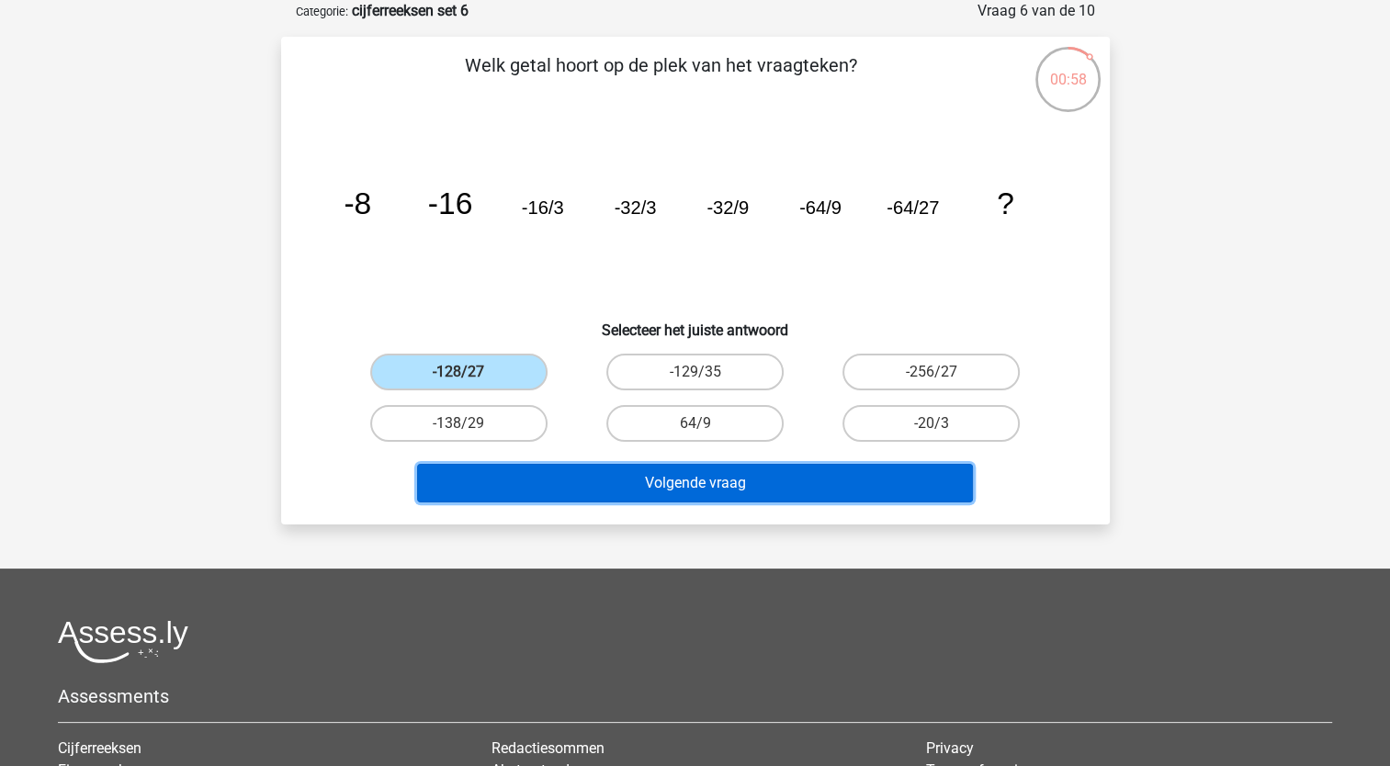
click at [551, 476] on button "Volgende vraag" at bounding box center [695, 483] width 556 height 39
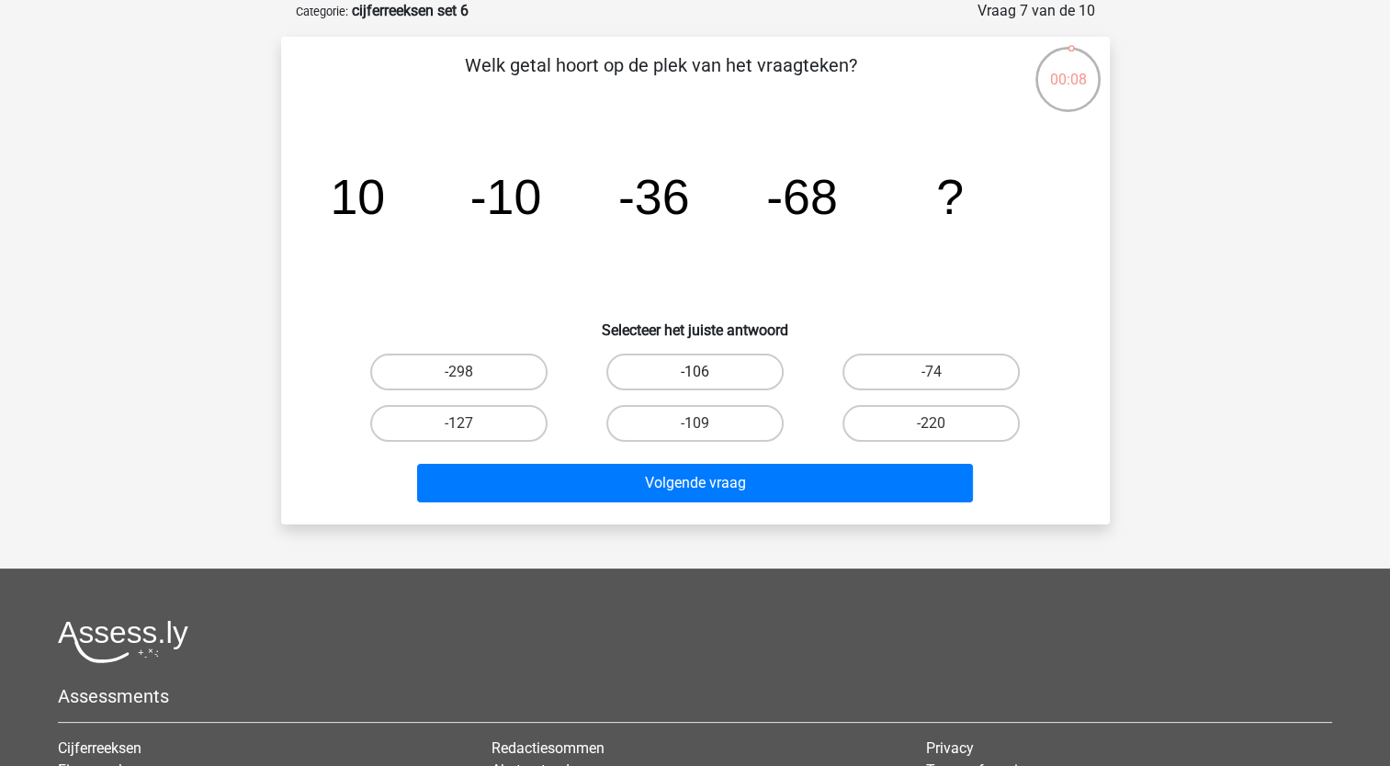
click at [728, 369] on label "-106" at bounding box center [695, 372] width 177 height 37
click at [707, 372] on input "-106" at bounding box center [701, 378] width 12 height 12
radio input "true"
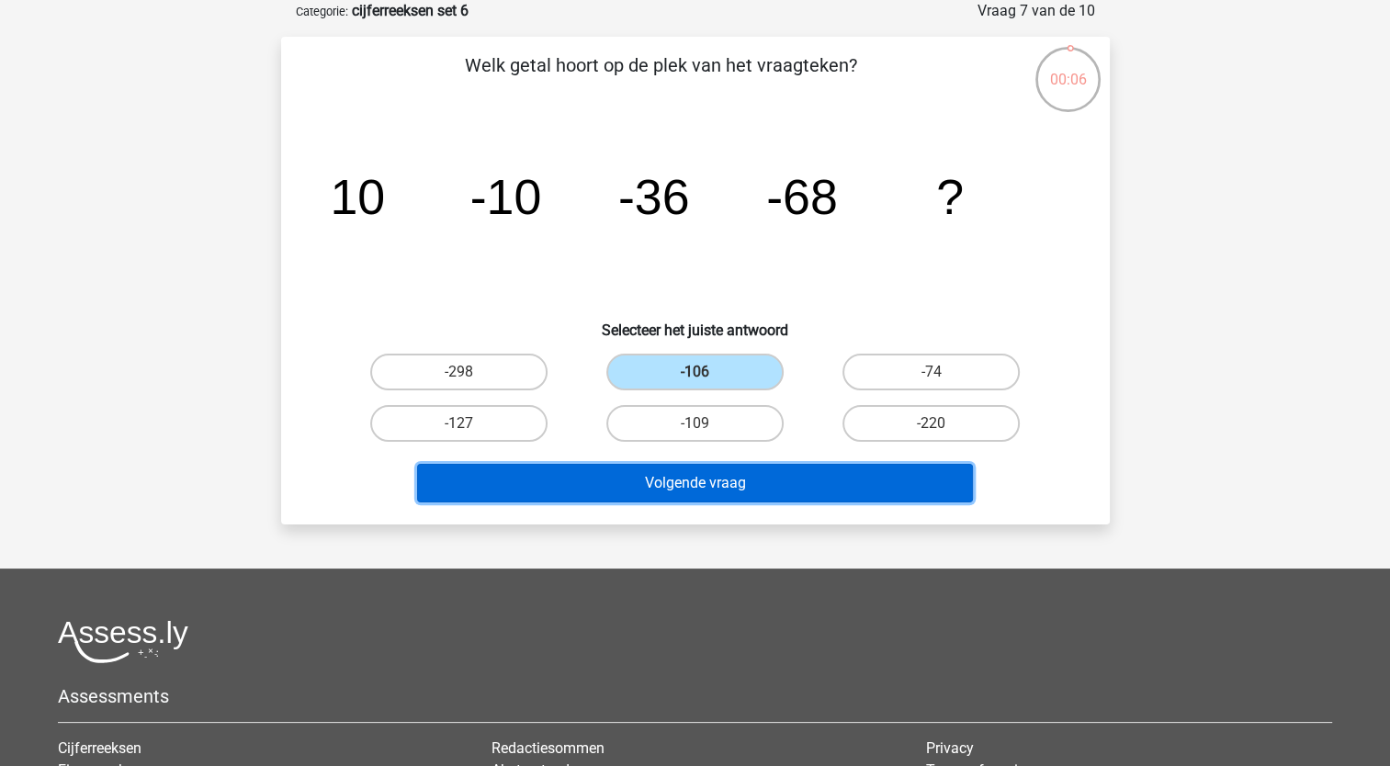
click at [720, 479] on button "Volgende vraag" at bounding box center [695, 483] width 556 height 39
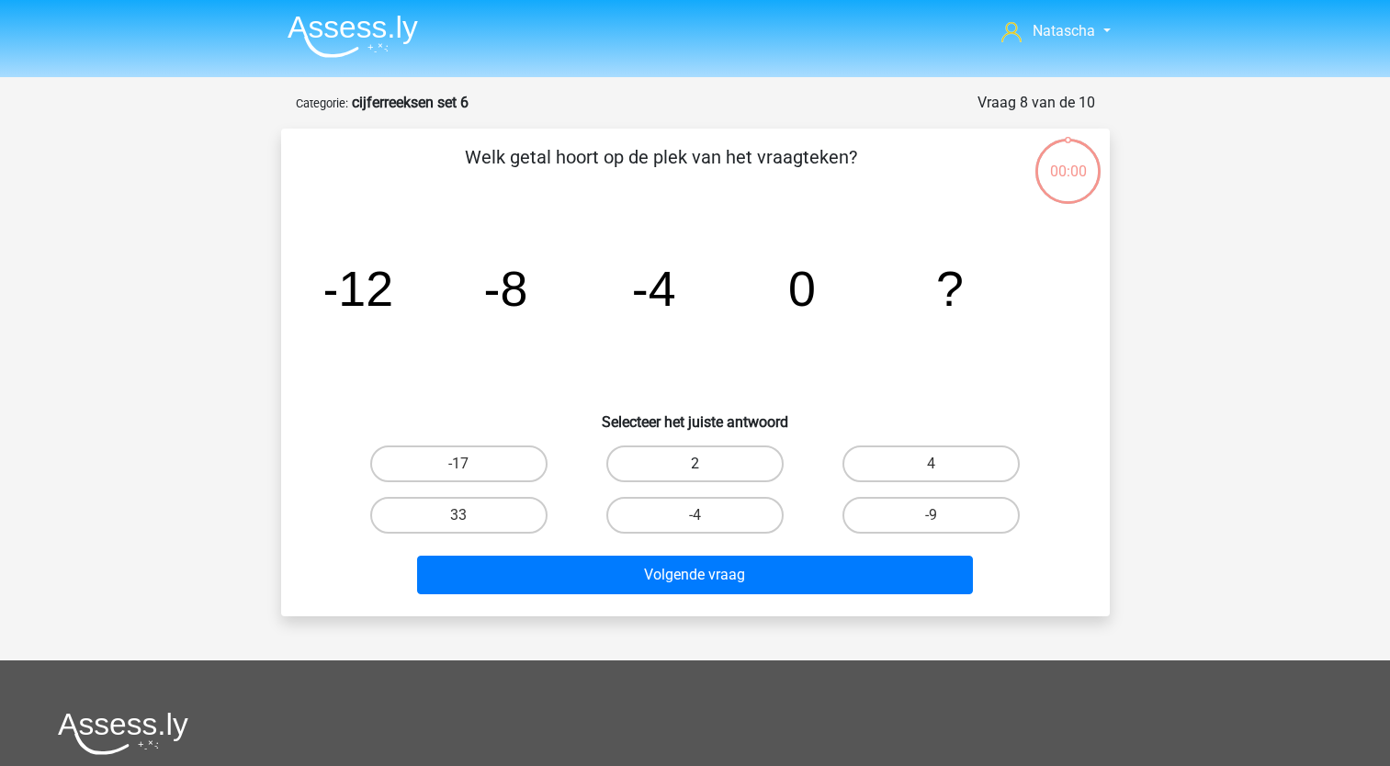
scroll to position [92, 0]
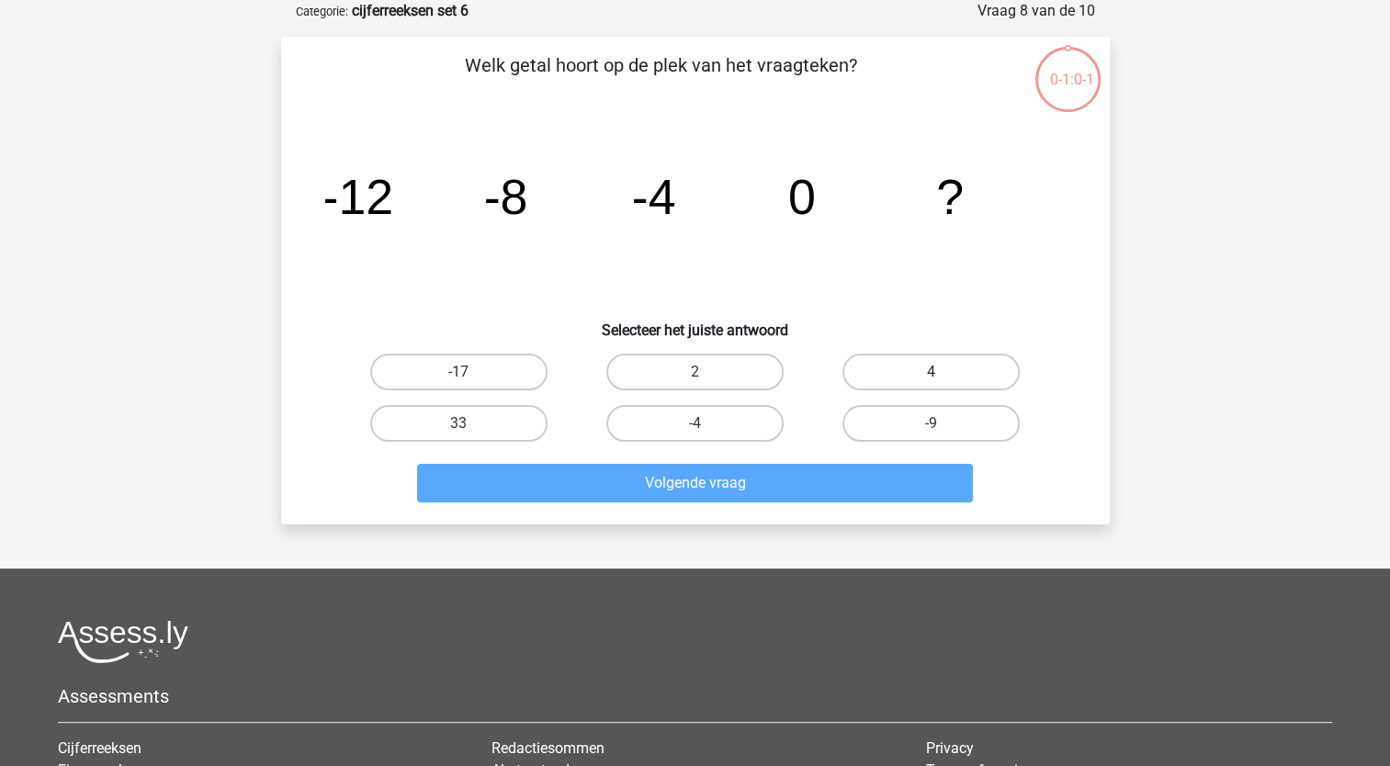
click at [899, 368] on label "4" at bounding box center [931, 372] width 177 height 37
click at [932, 372] on input "4" at bounding box center [938, 378] width 12 height 12
radio input "true"
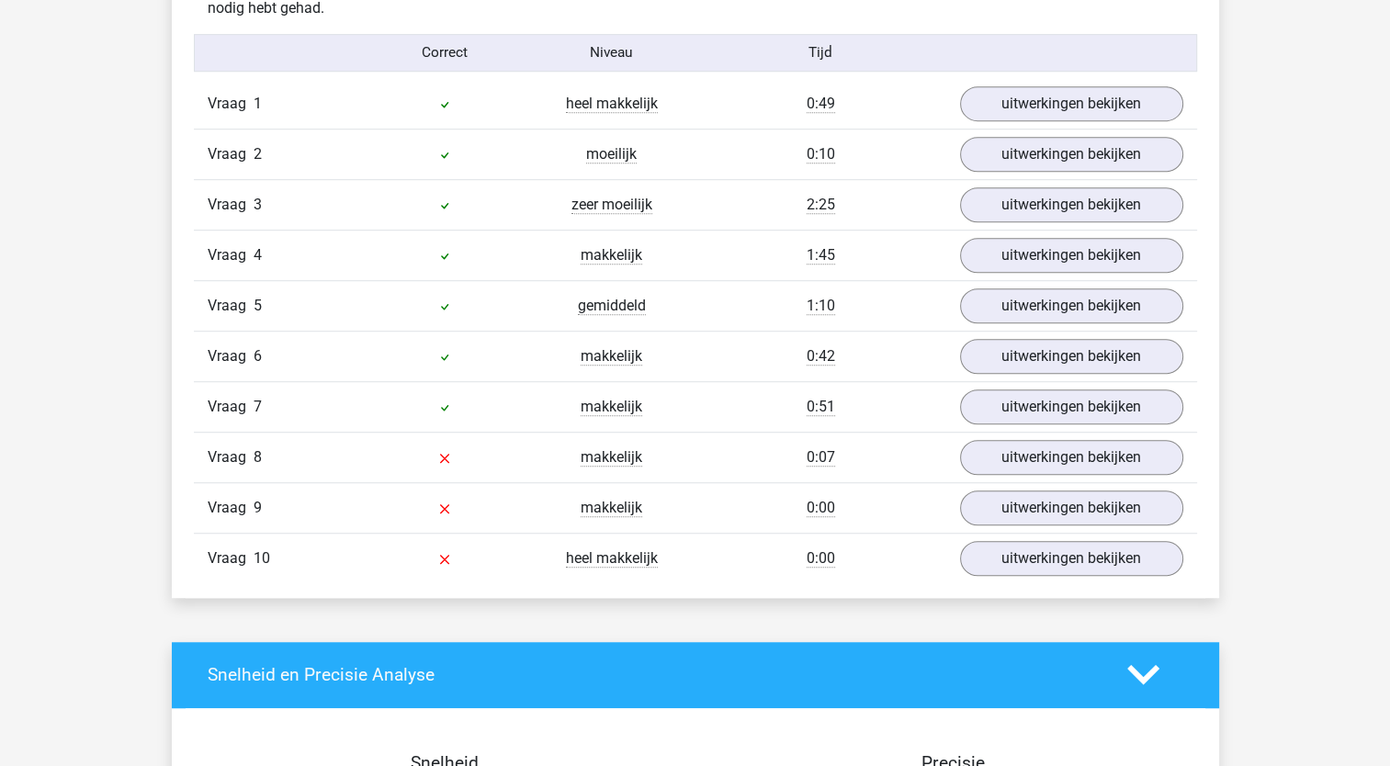
scroll to position [1202, 0]
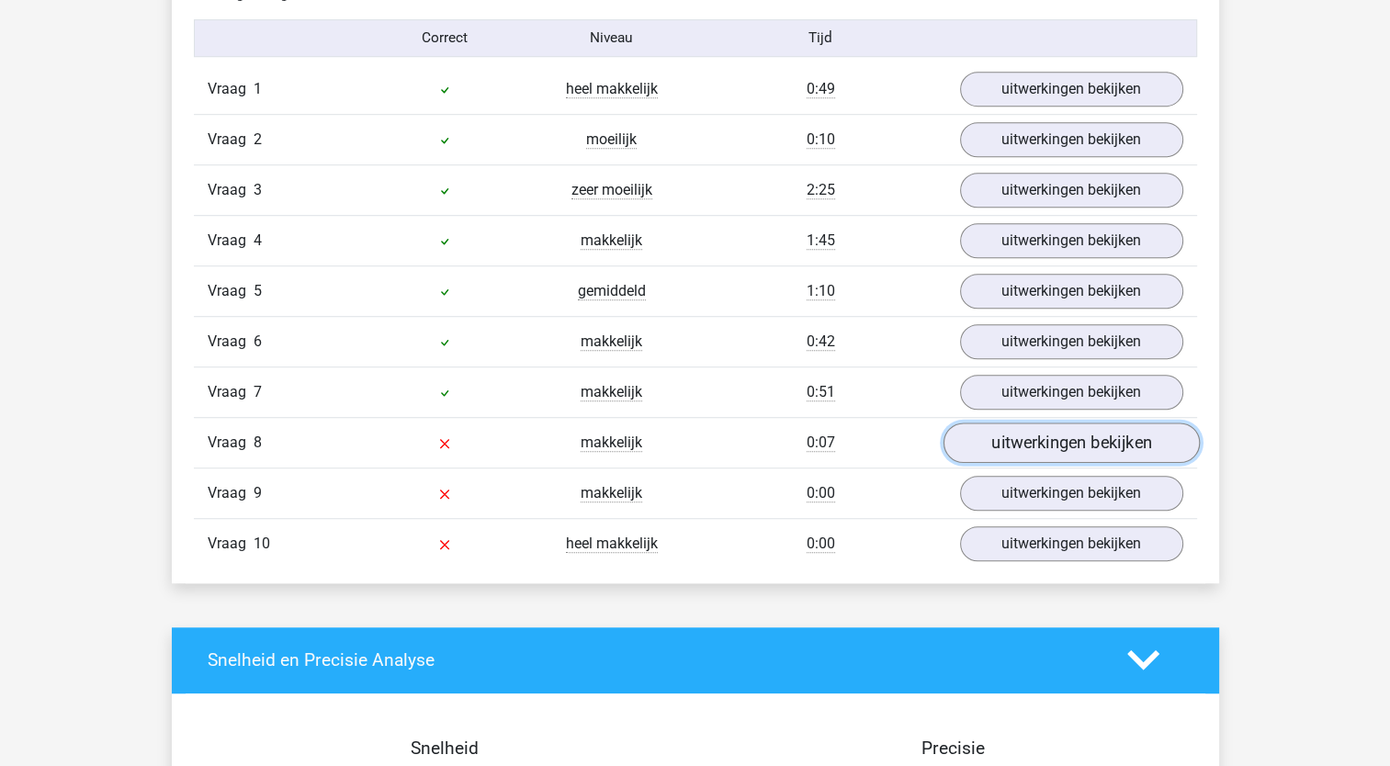
click at [1037, 436] on link "uitwerkingen bekijken" at bounding box center [1071, 443] width 256 height 40
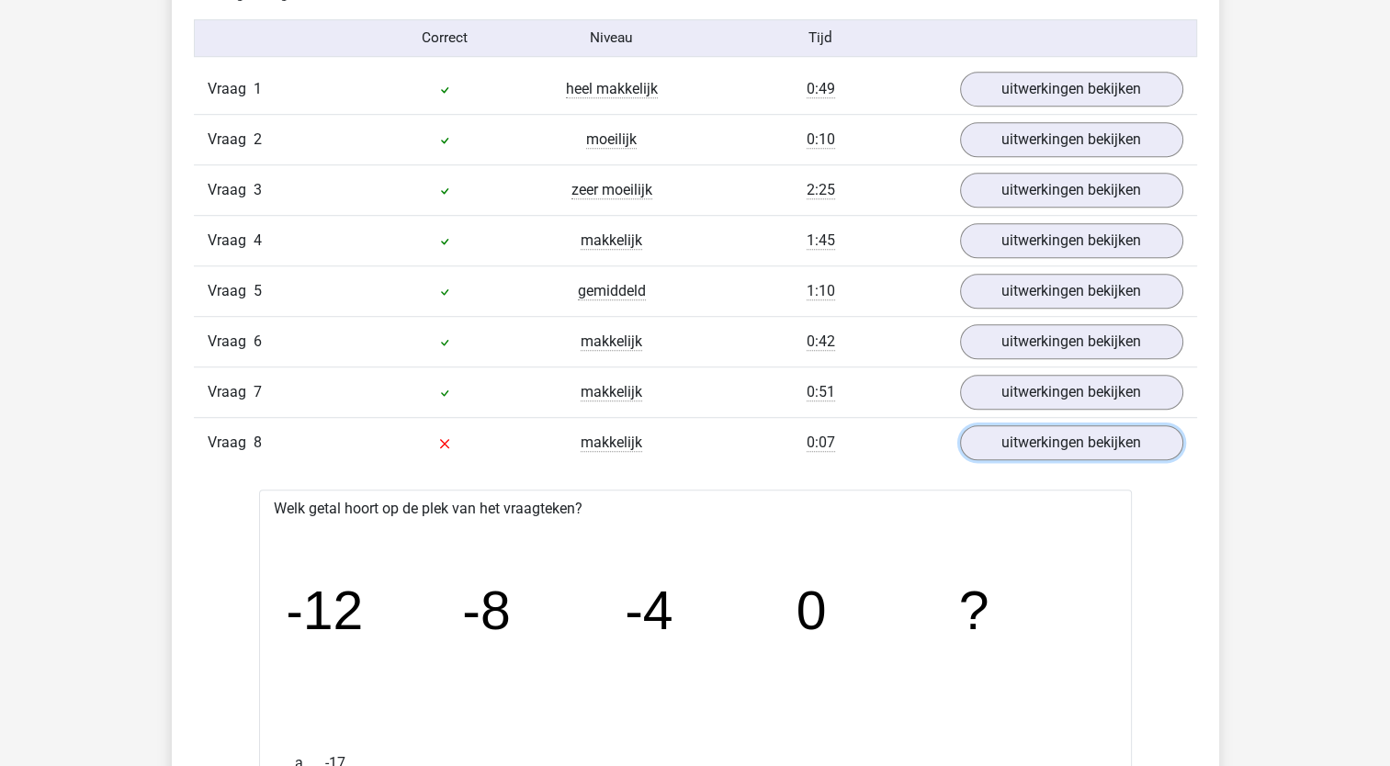
scroll to position [1868, 0]
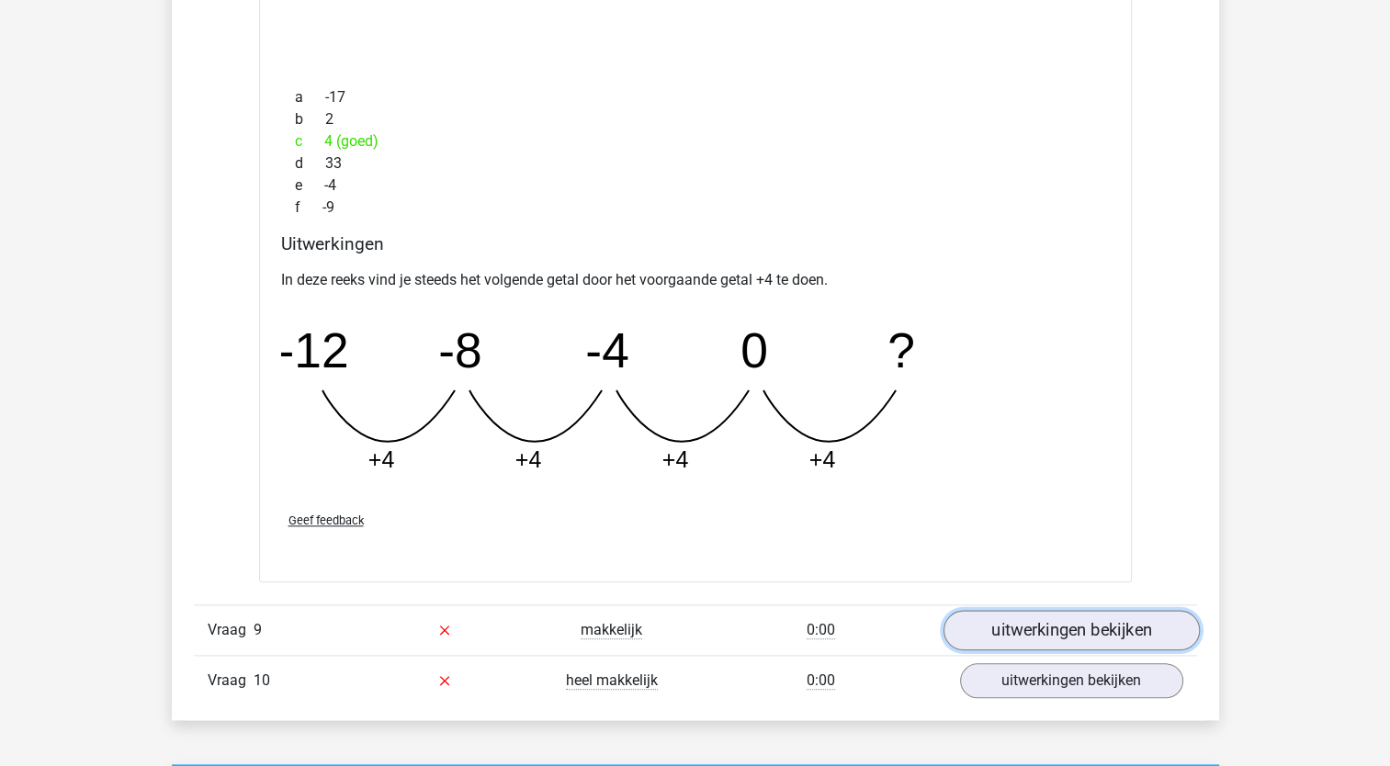
click at [1029, 616] on link "uitwerkingen bekijken" at bounding box center [1071, 630] width 256 height 40
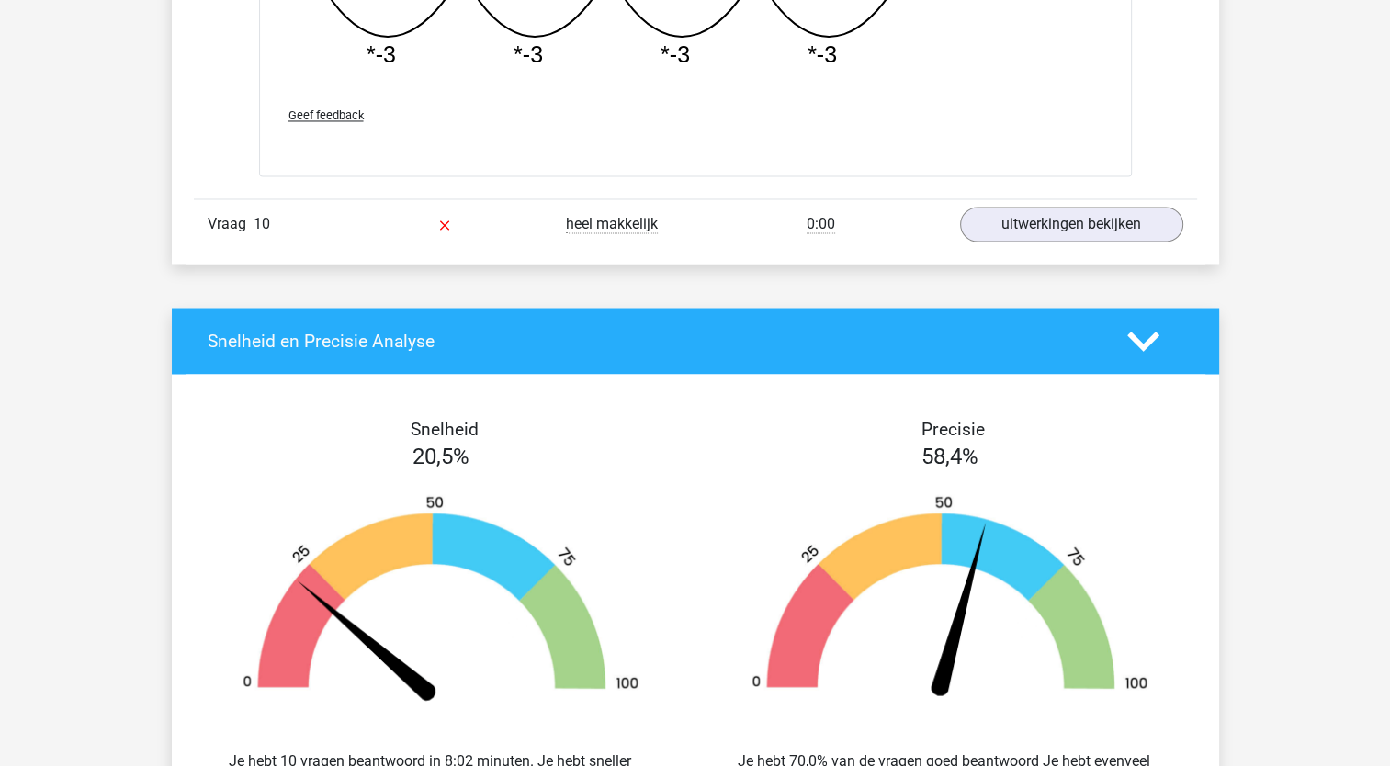
scroll to position [3122, 0]
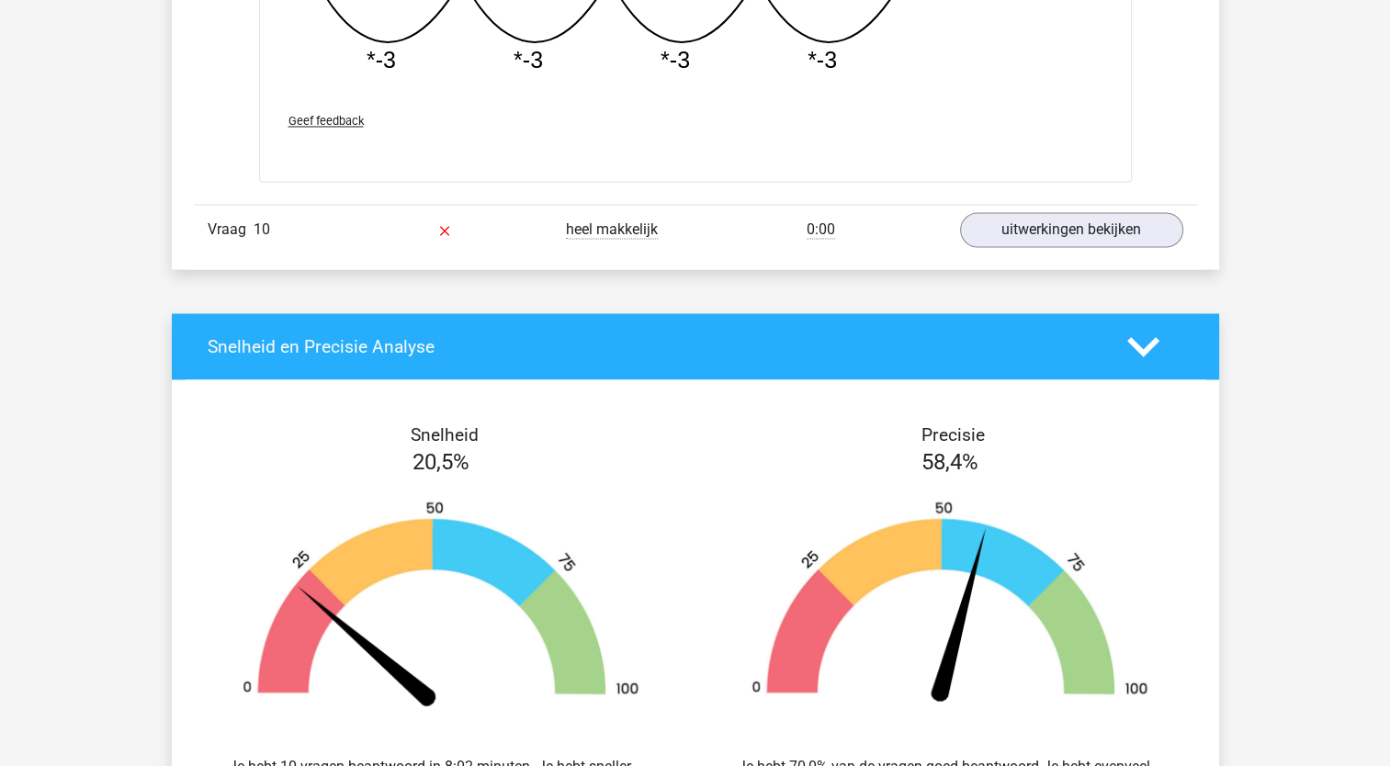
click at [1024, 241] on div "Vraag 10 heel makkelijk 0:00 uitwerkingen bekijken" at bounding box center [695, 229] width 1003 height 51
click at [1023, 233] on link "uitwerkingen bekijken" at bounding box center [1071, 230] width 256 height 40
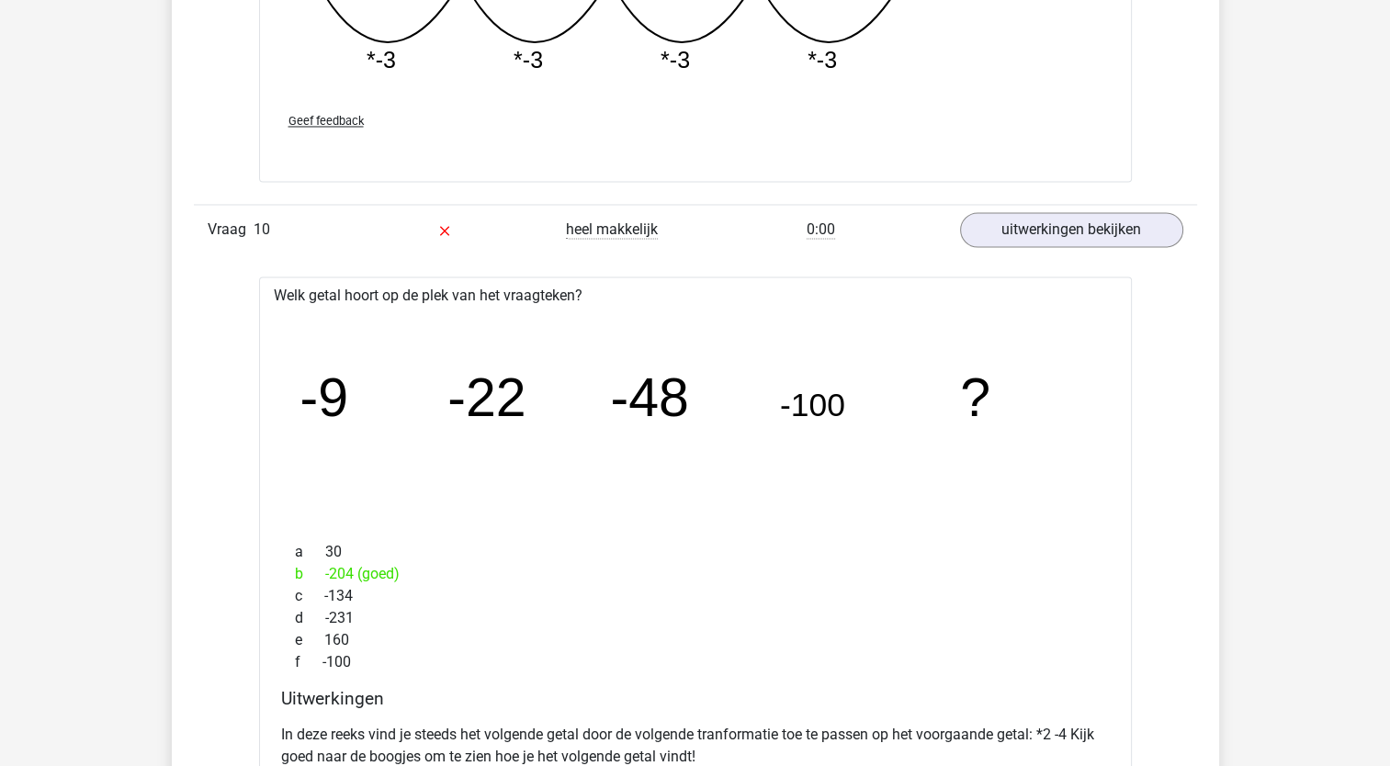
drag, startPoint x: 1386, startPoint y: 436, endPoint x: 1386, endPoint y: 448, distance: 11.9
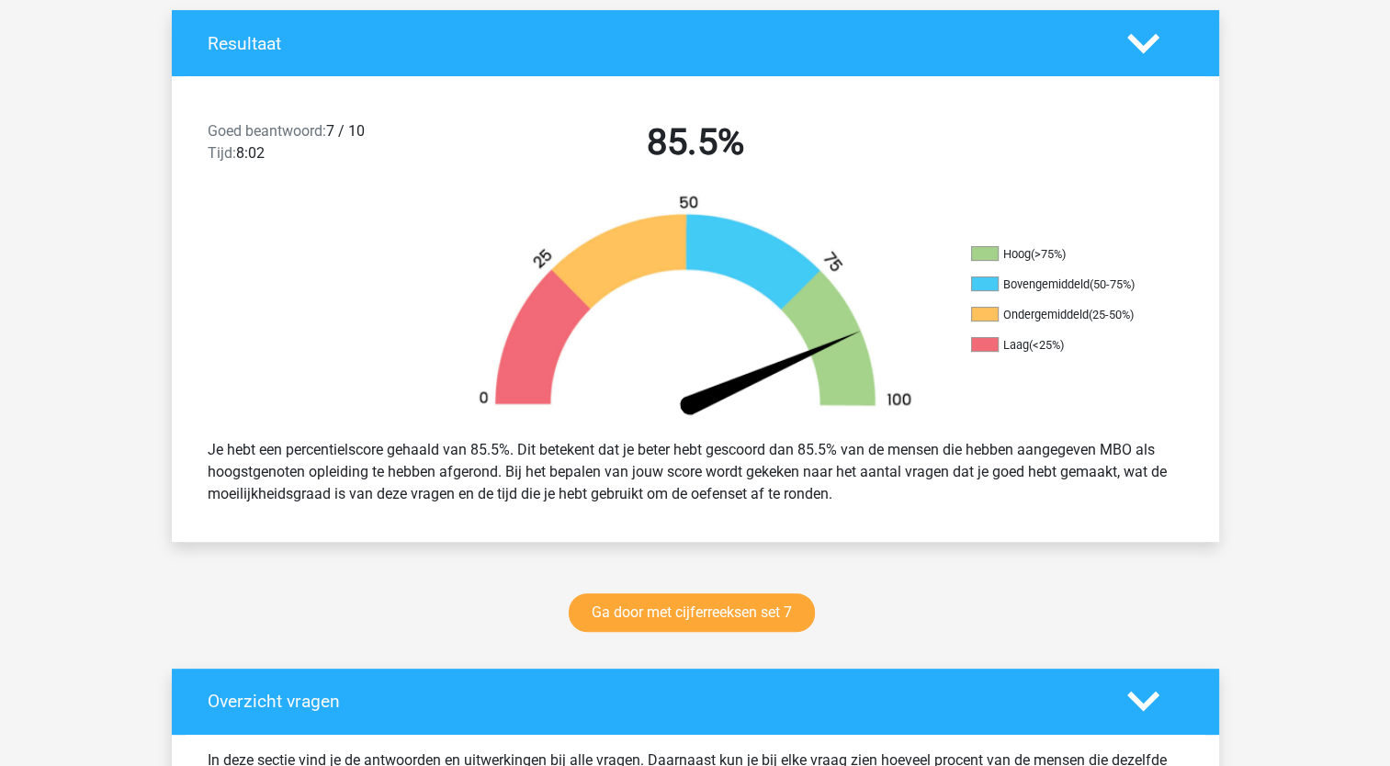
scroll to position [343, 0]
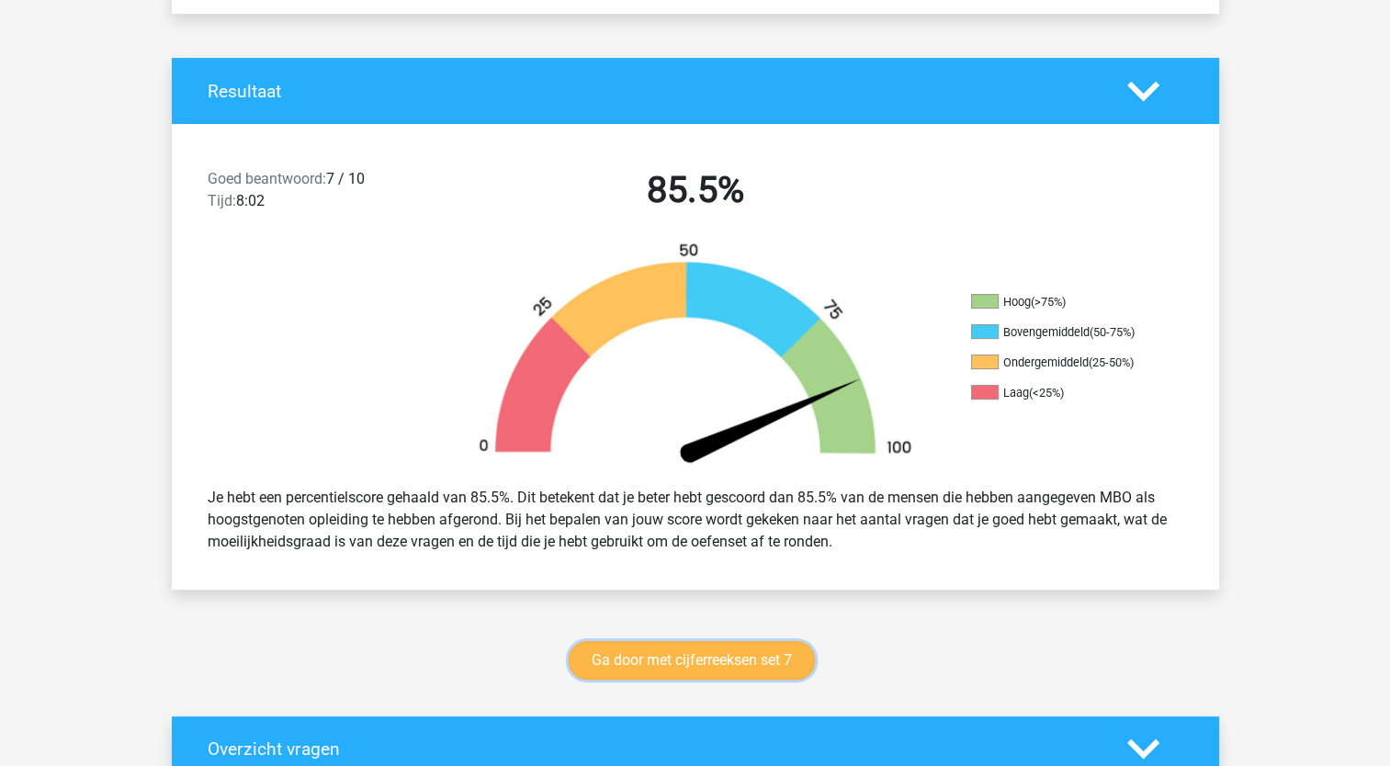
click at [758, 655] on link "Ga door met cijferreeksen set 7" at bounding box center [692, 660] width 246 height 39
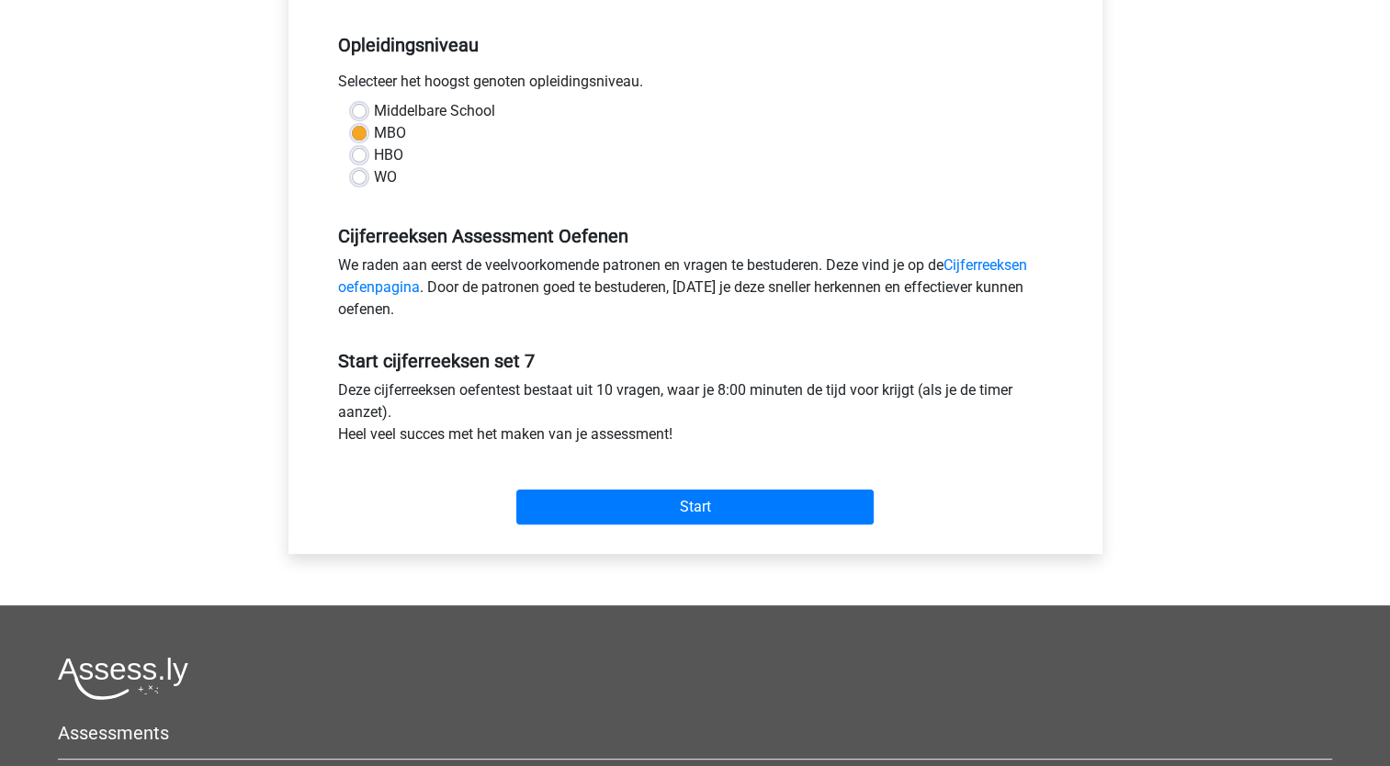
scroll to position [358, 0]
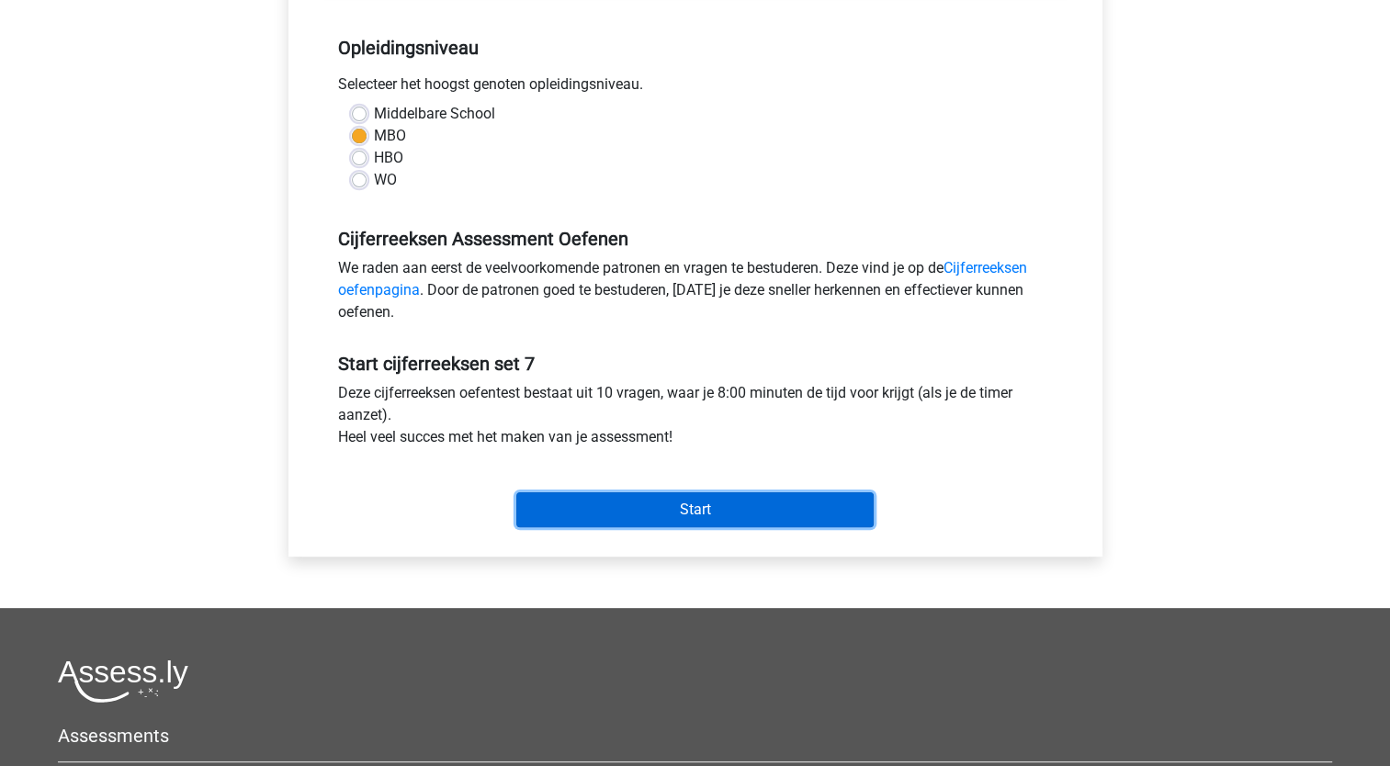
click at [659, 514] on input "Start" at bounding box center [694, 510] width 357 height 35
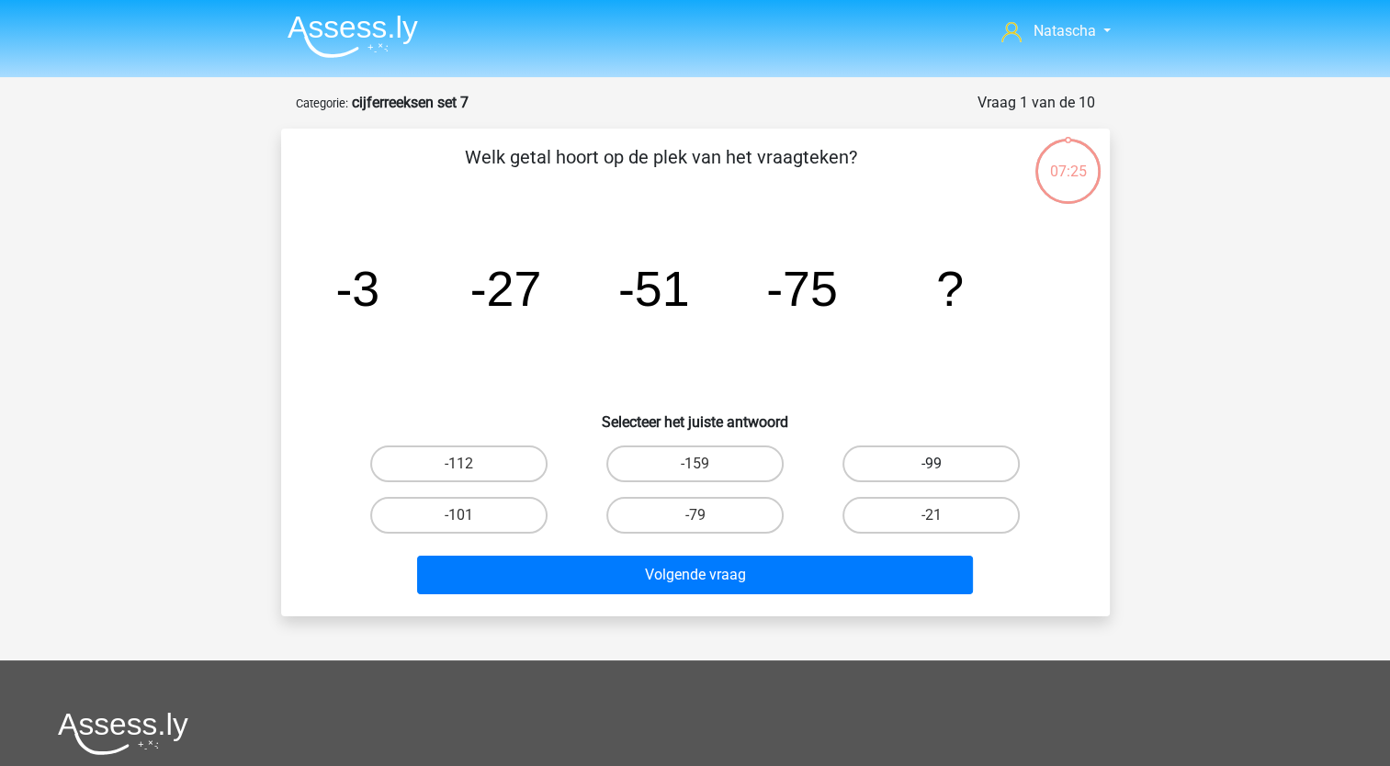
click at [881, 458] on label "-99" at bounding box center [931, 464] width 177 height 37
click at [932, 464] on input "-99" at bounding box center [938, 470] width 12 height 12
radio input "true"
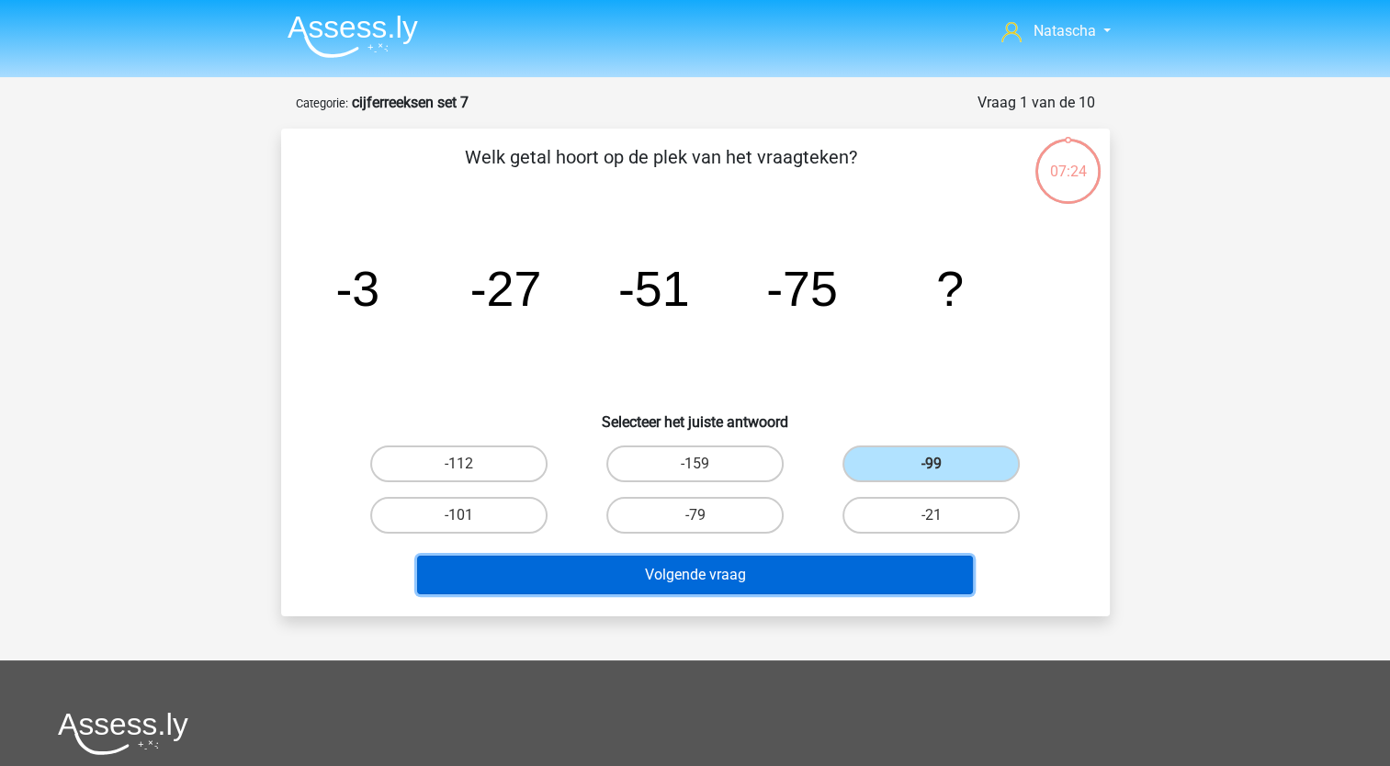
click at [599, 568] on button "Volgende vraag" at bounding box center [695, 575] width 556 height 39
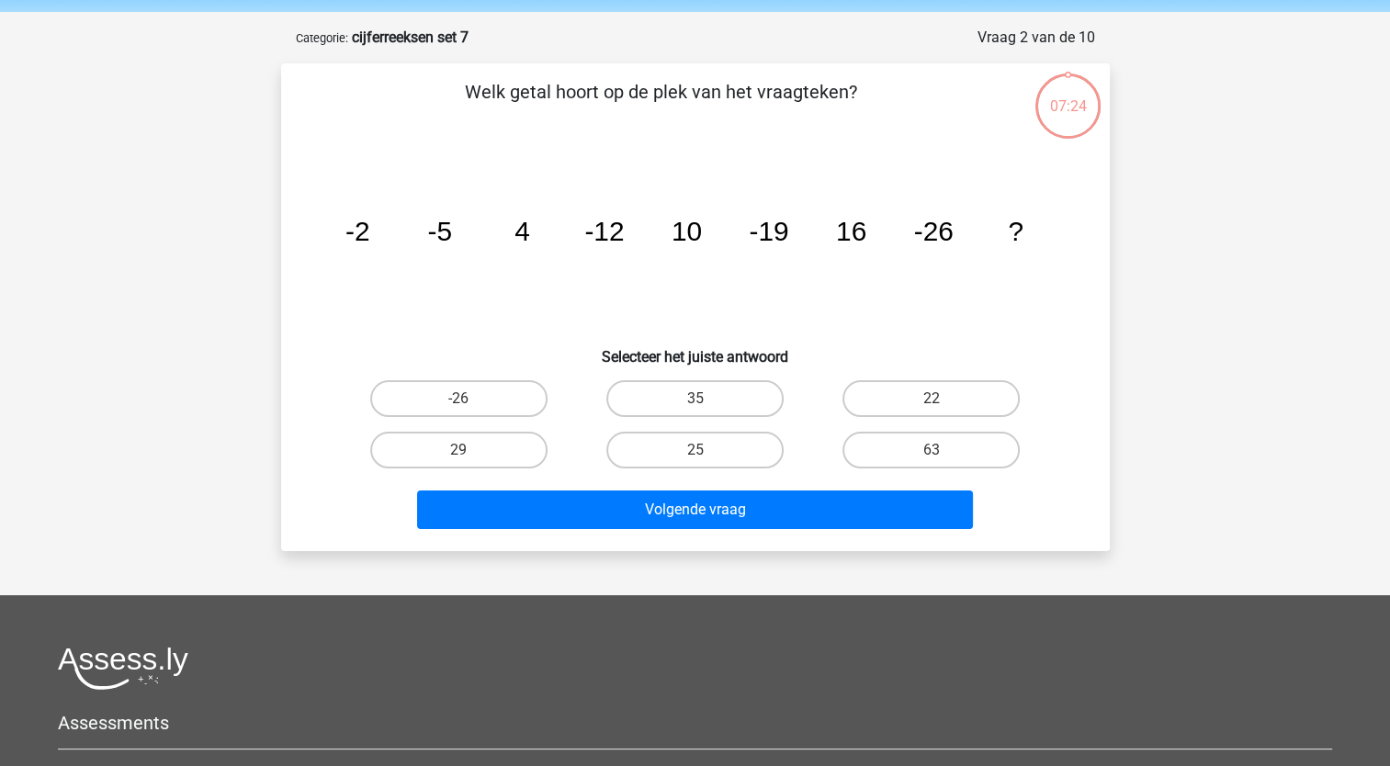
scroll to position [92, 0]
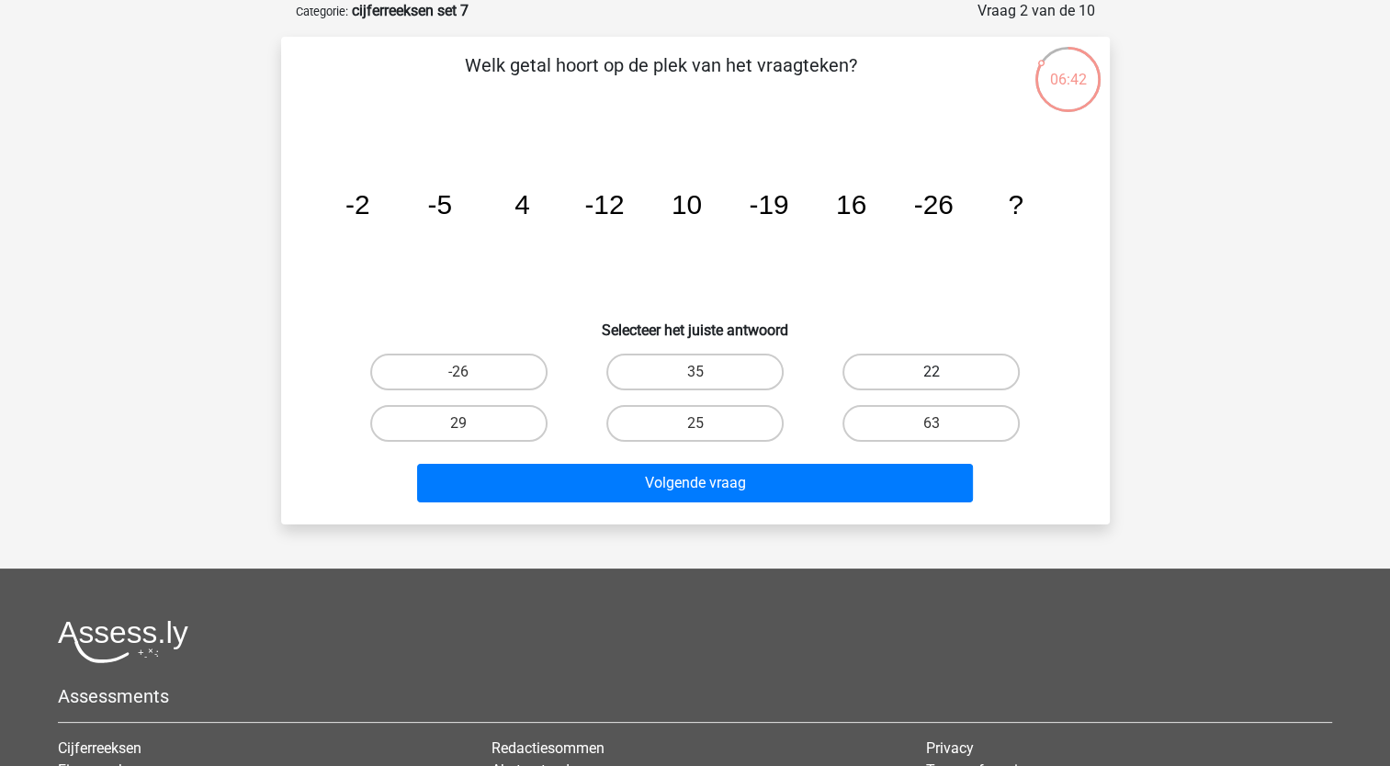
click at [892, 363] on label "22" at bounding box center [931, 372] width 177 height 37
click at [932, 372] on input "22" at bounding box center [938, 378] width 12 height 12
radio input "true"
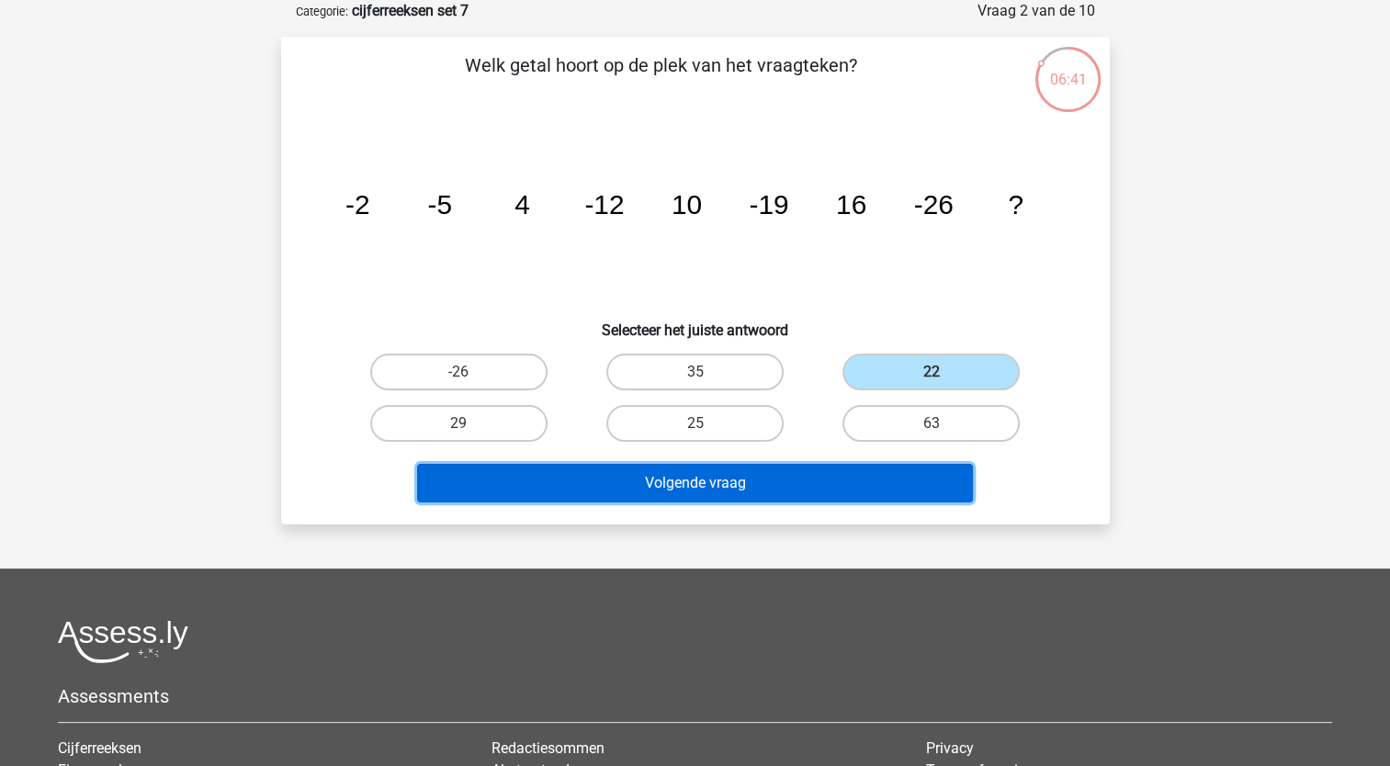
click at [505, 495] on button "Volgende vraag" at bounding box center [695, 483] width 556 height 39
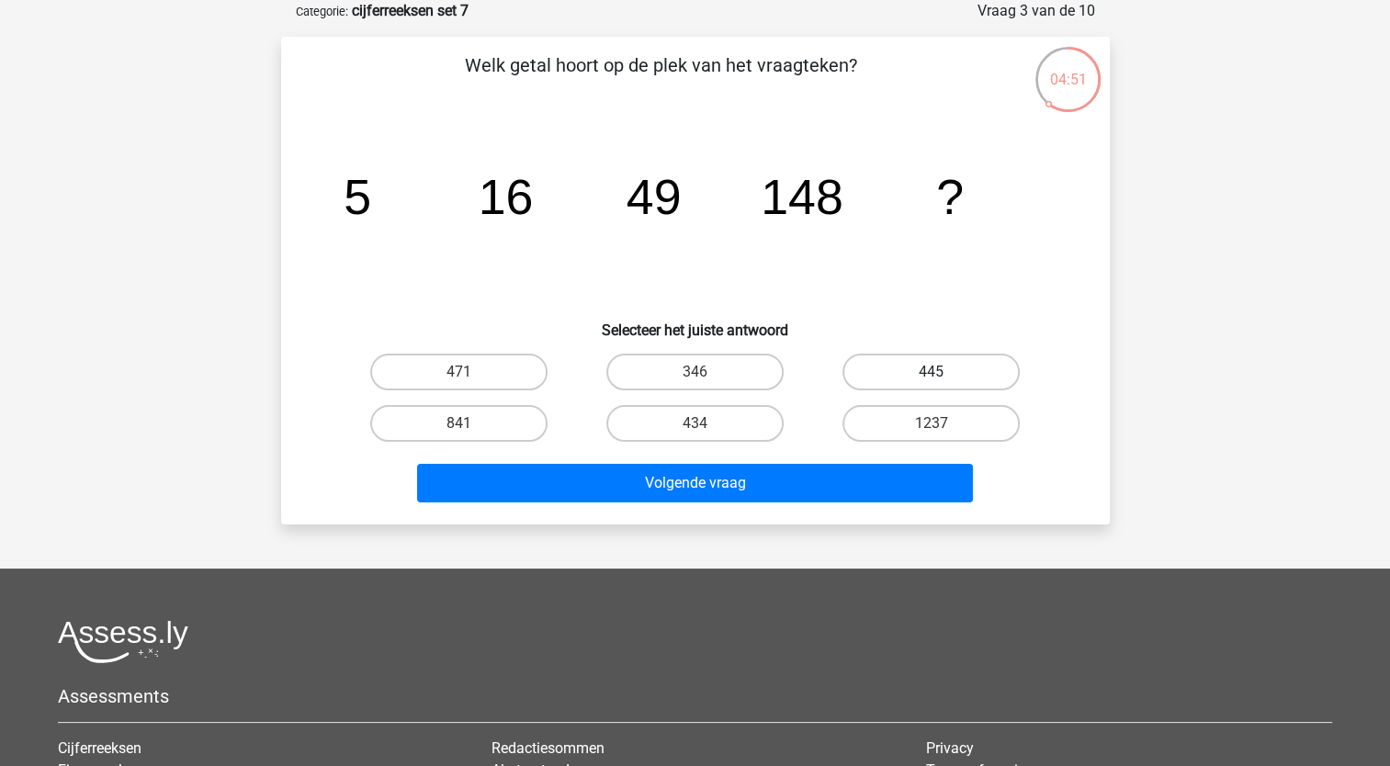
click at [905, 368] on label "445" at bounding box center [931, 372] width 177 height 37
click at [932, 372] on input "445" at bounding box center [938, 378] width 12 height 12
radio input "true"
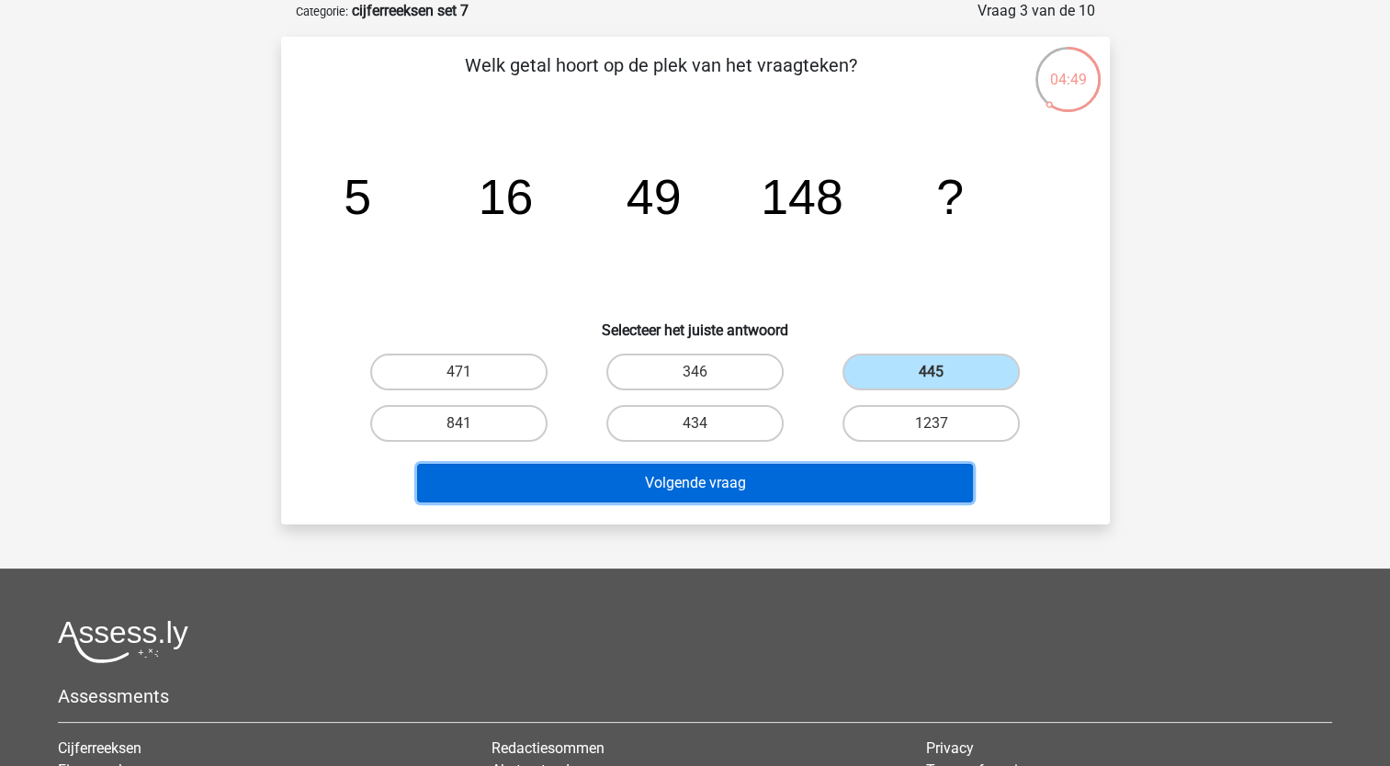
click at [724, 496] on button "Volgende vraag" at bounding box center [695, 483] width 556 height 39
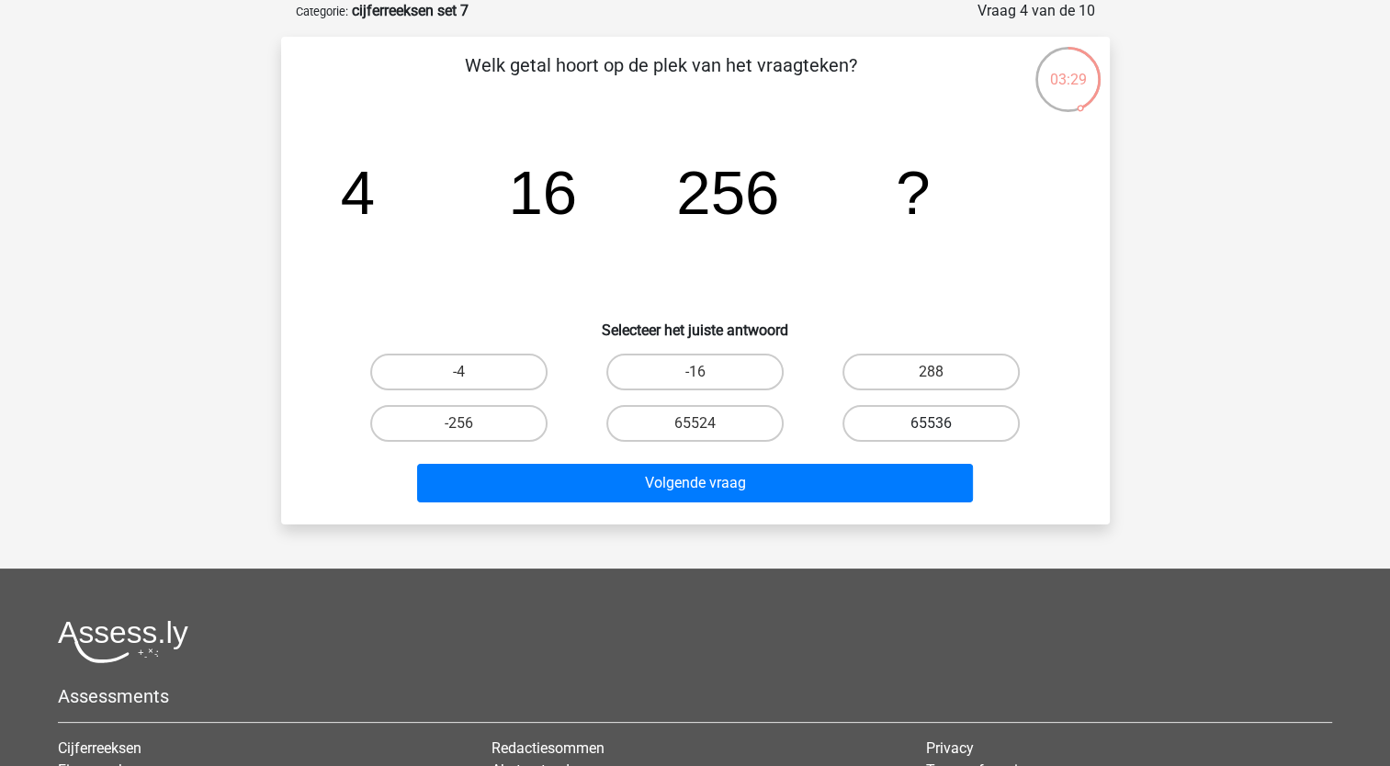
click at [917, 432] on label "65536" at bounding box center [931, 423] width 177 height 37
click at [932, 432] on input "65536" at bounding box center [938, 430] width 12 height 12
radio input "true"
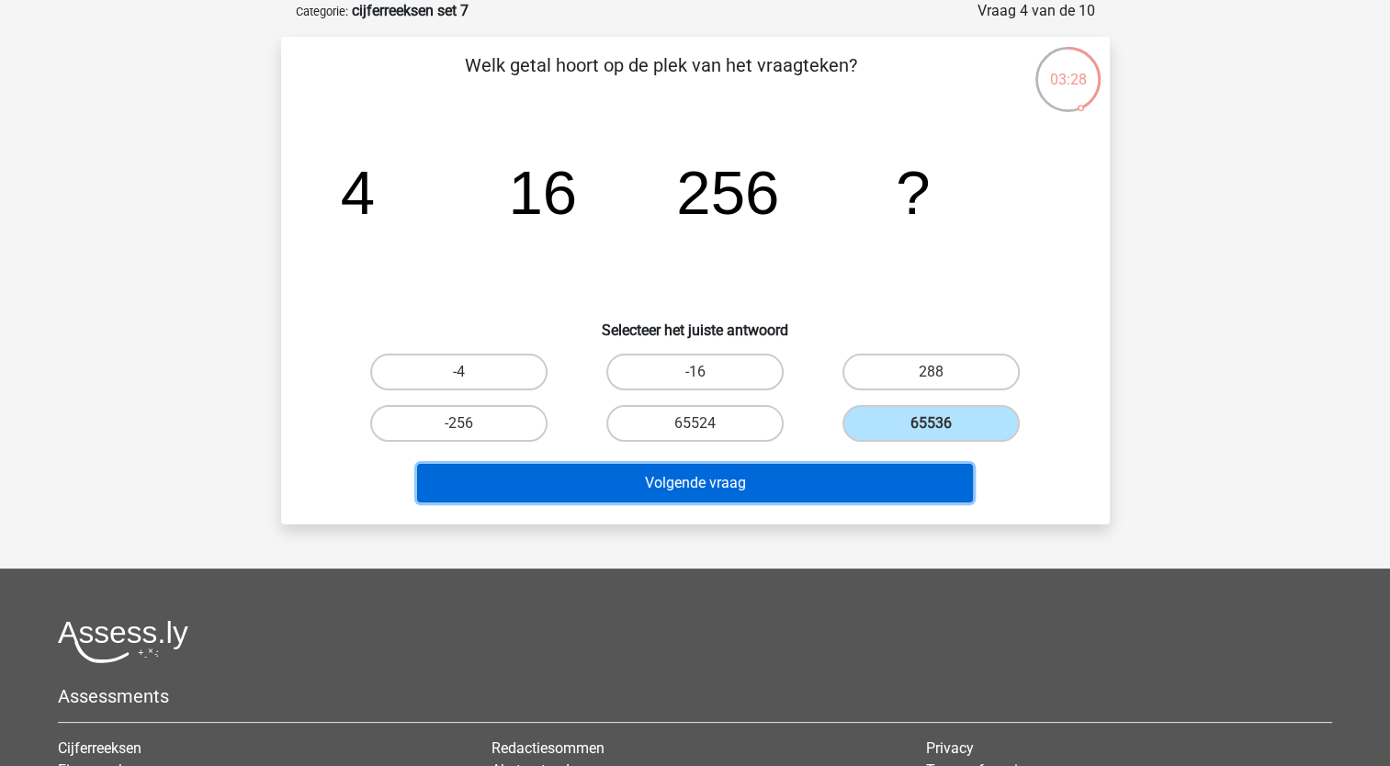
click at [897, 480] on button "Volgende vraag" at bounding box center [695, 483] width 556 height 39
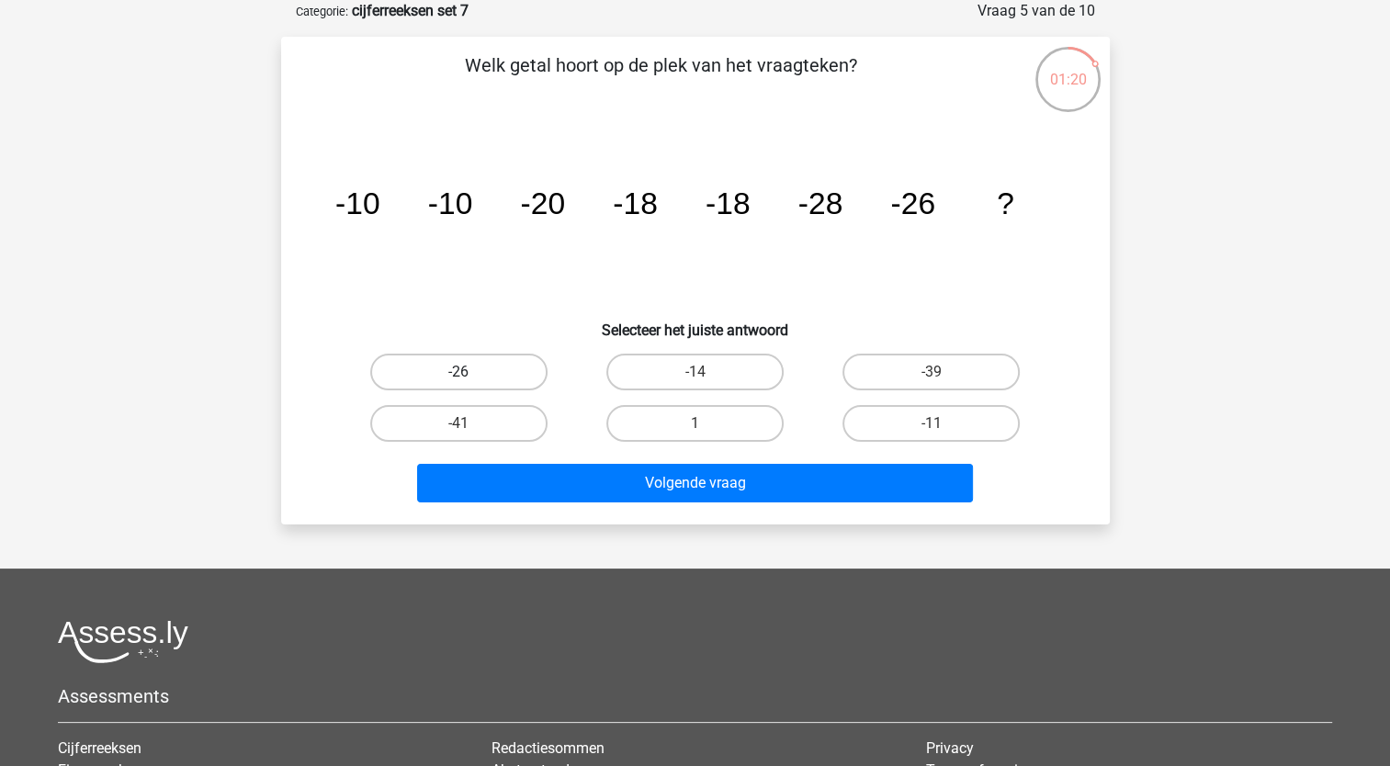
click at [452, 369] on label "-26" at bounding box center [458, 372] width 177 height 37
click at [459, 372] on input "-26" at bounding box center [465, 378] width 12 height 12
radio input "true"
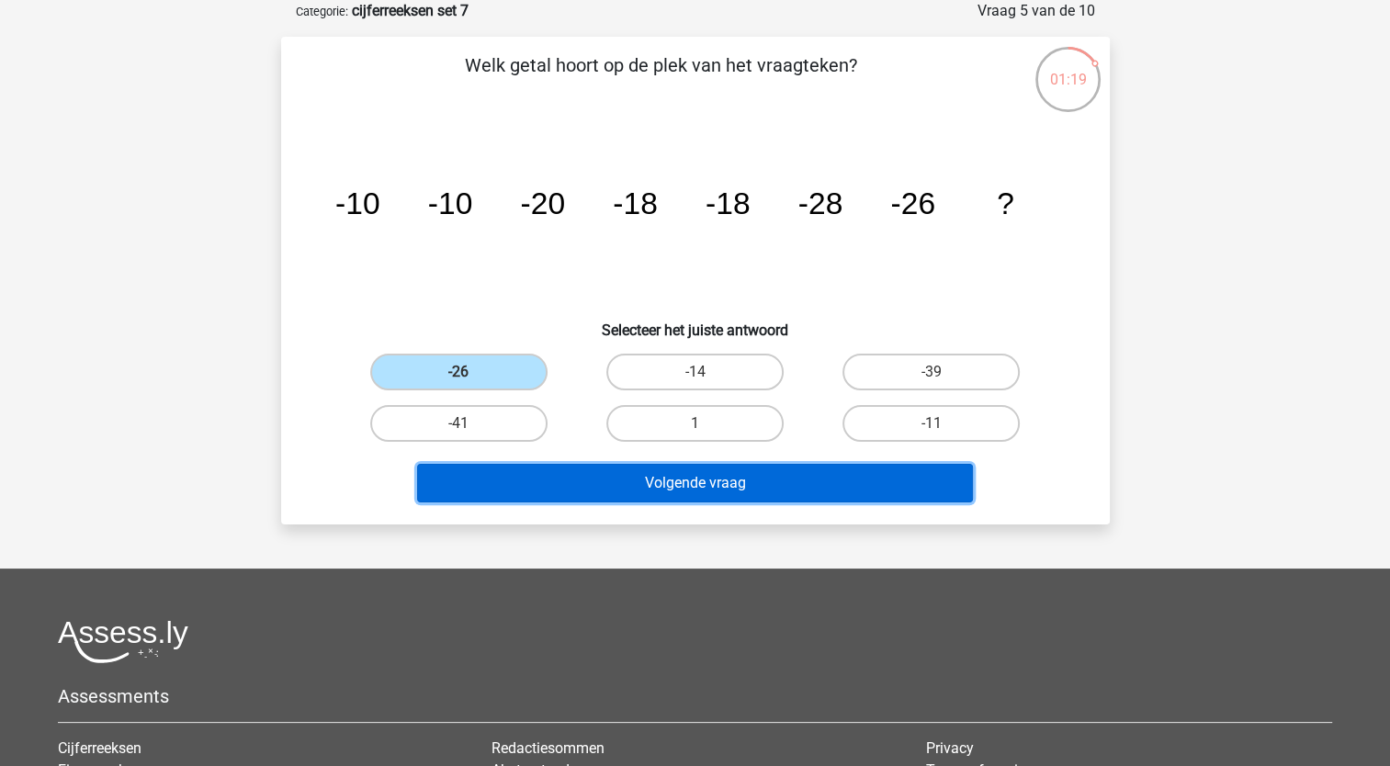
click at [505, 485] on button "Volgende vraag" at bounding box center [695, 483] width 556 height 39
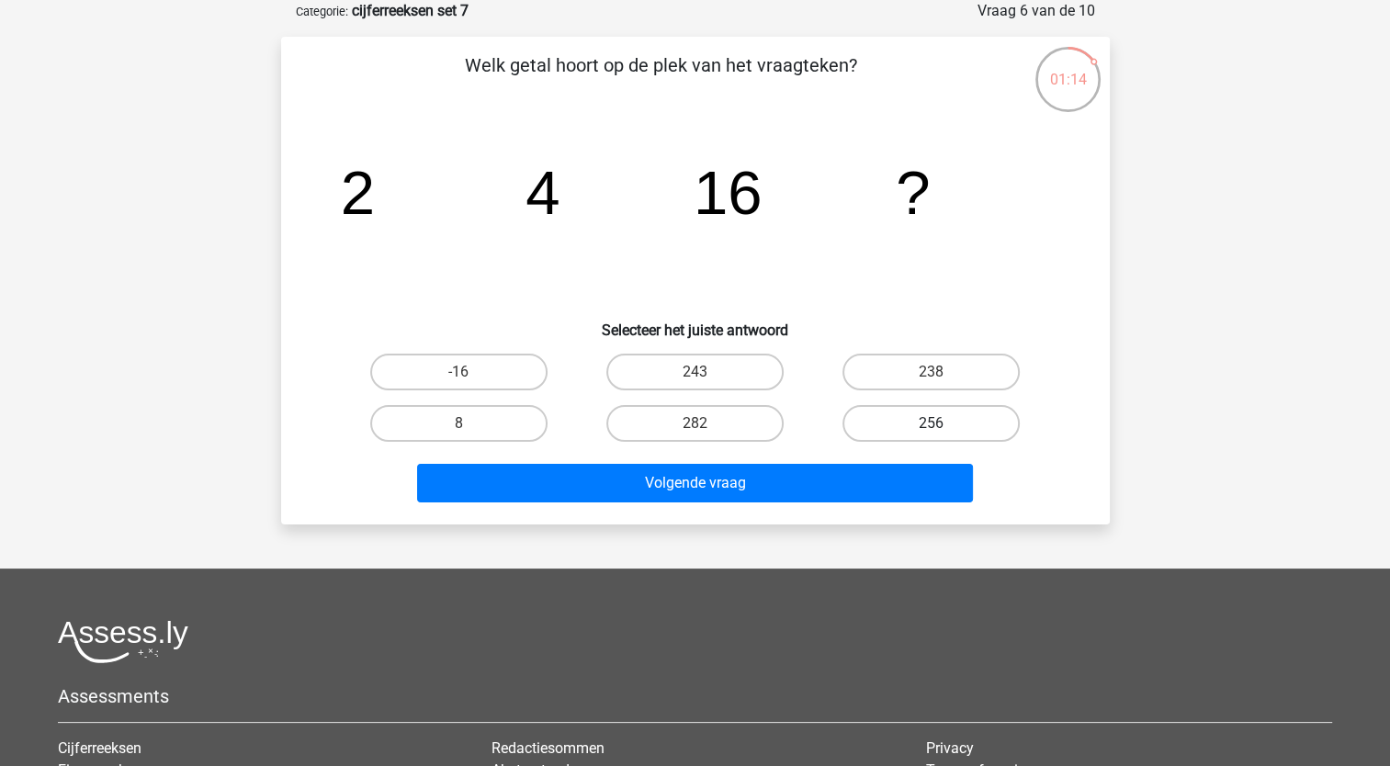
click at [904, 414] on label "256" at bounding box center [931, 423] width 177 height 37
click at [932, 424] on input "256" at bounding box center [938, 430] width 12 height 12
radio input "true"
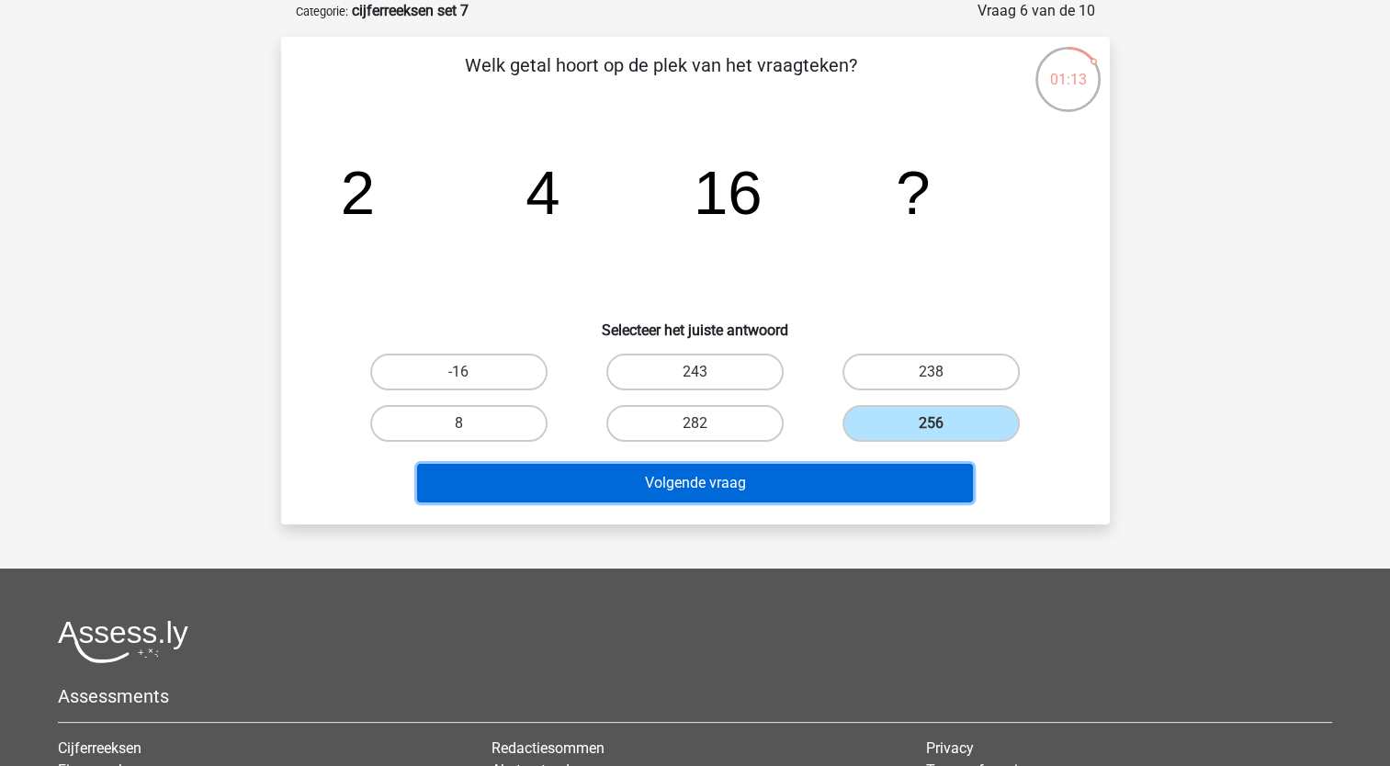
click at [802, 480] on button "Volgende vraag" at bounding box center [695, 483] width 556 height 39
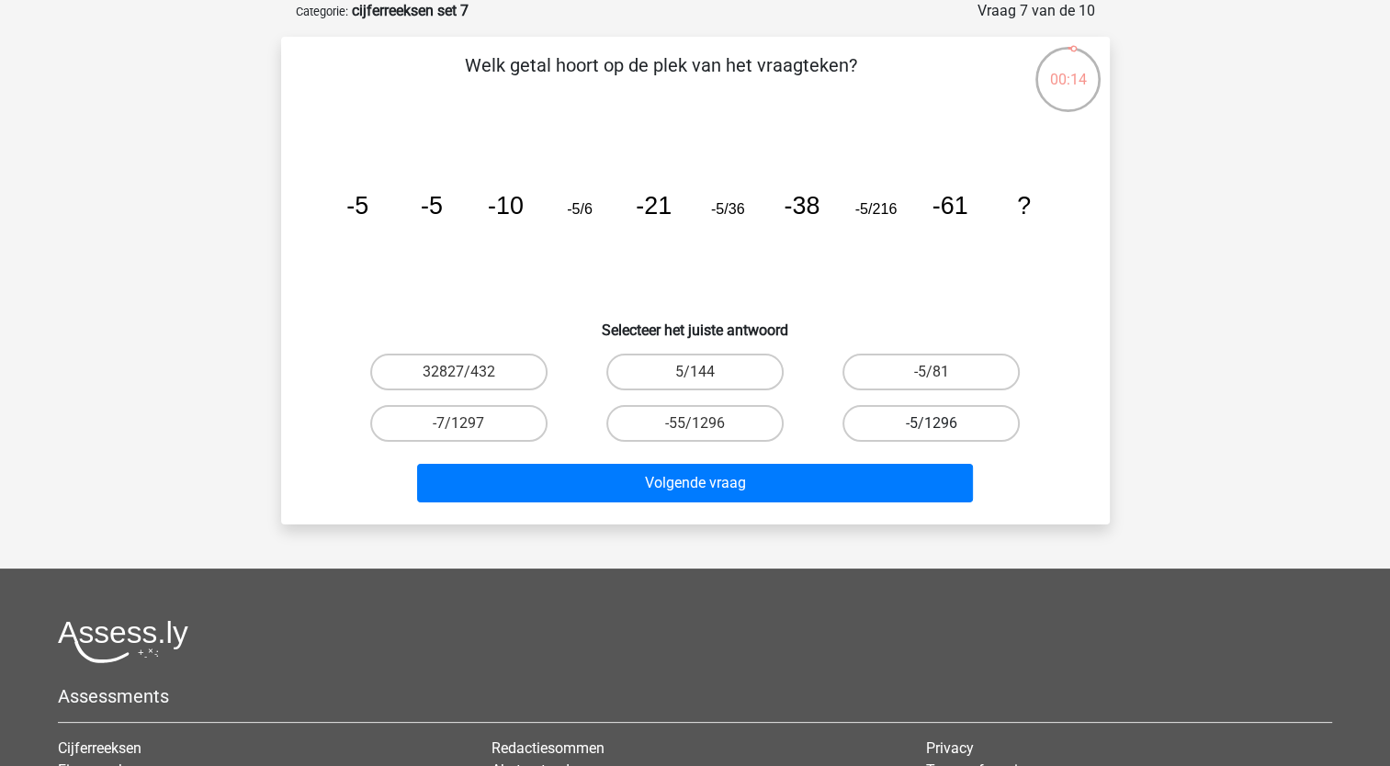
click at [894, 425] on label "-5/1296" at bounding box center [931, 423] width 177 height 37
click at [932, 425] on input "-5/1296" at bounding box center [938, 430] width 12 height 12
radio input "true"
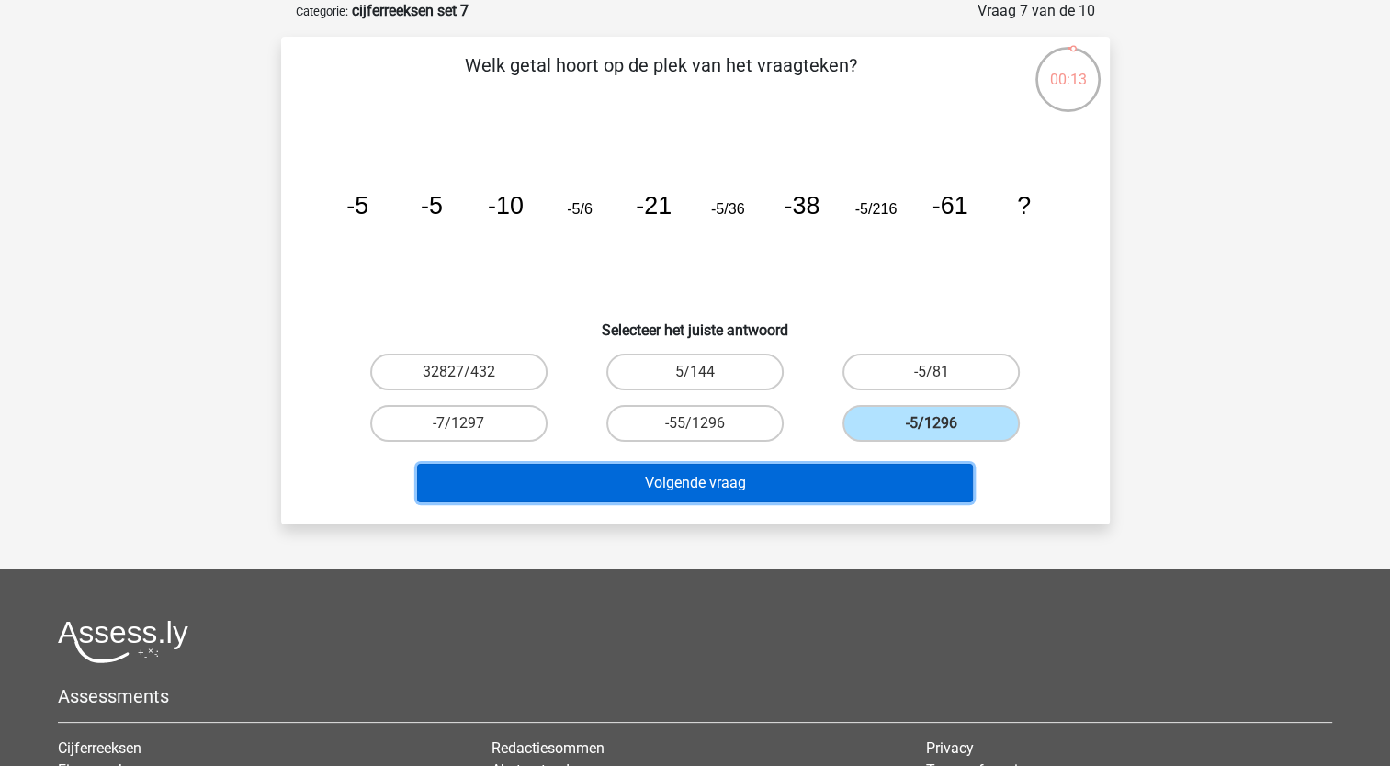
click at [830, 487] on button "Volgende vraag" at bounding box center [695, 483] width 556 height 39
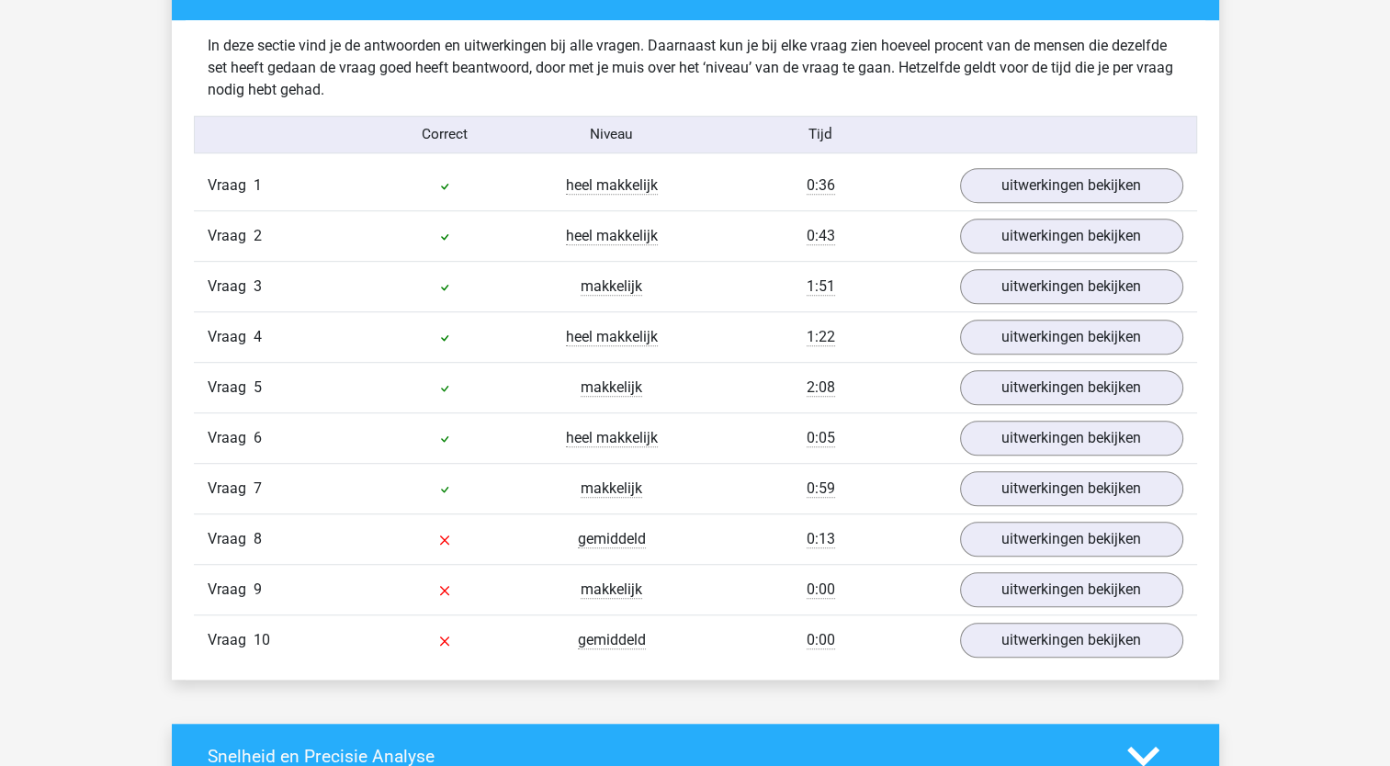
scroll to position [1113, 0]
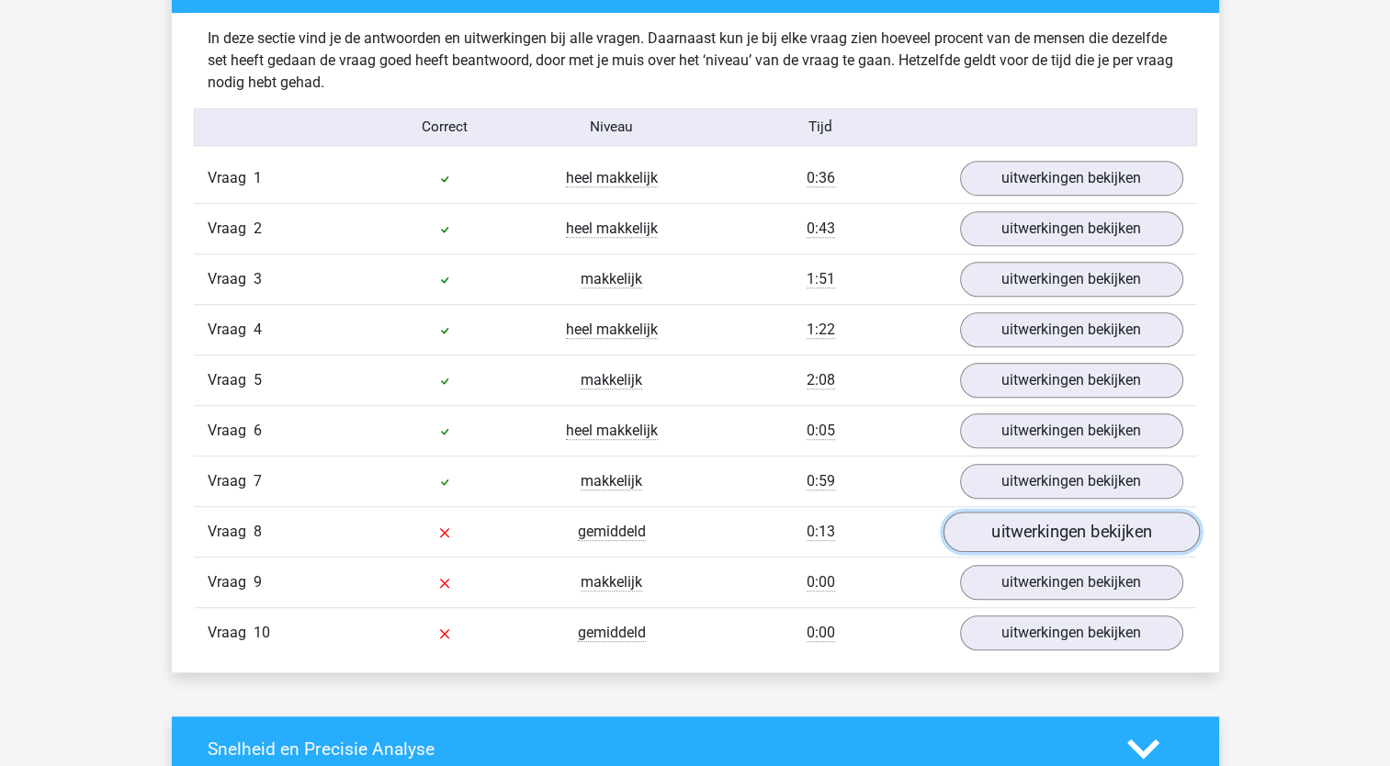
click at [999, 524] on link "uitwerkingen bekijken" at bounding box center [1071, 532] width 256 height 40
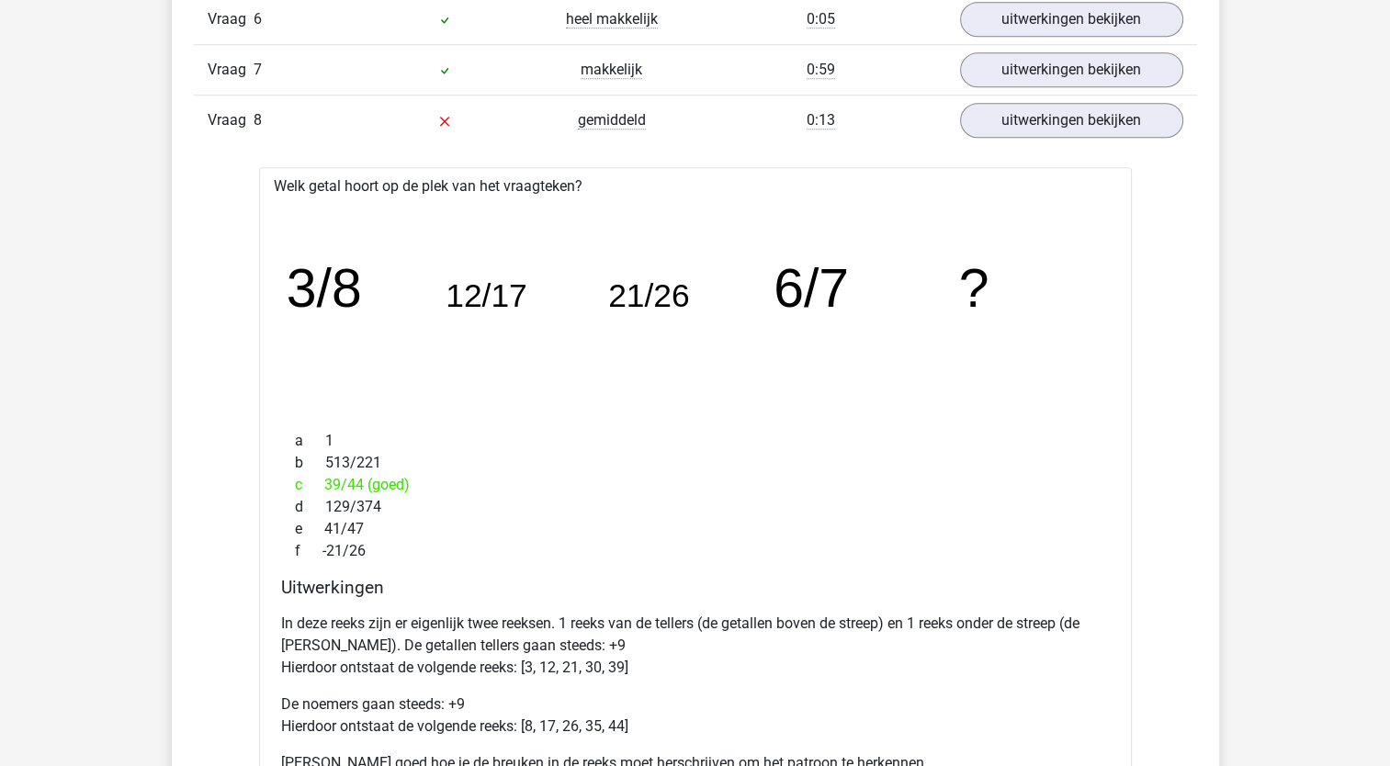
scroll to position [1529, 0]
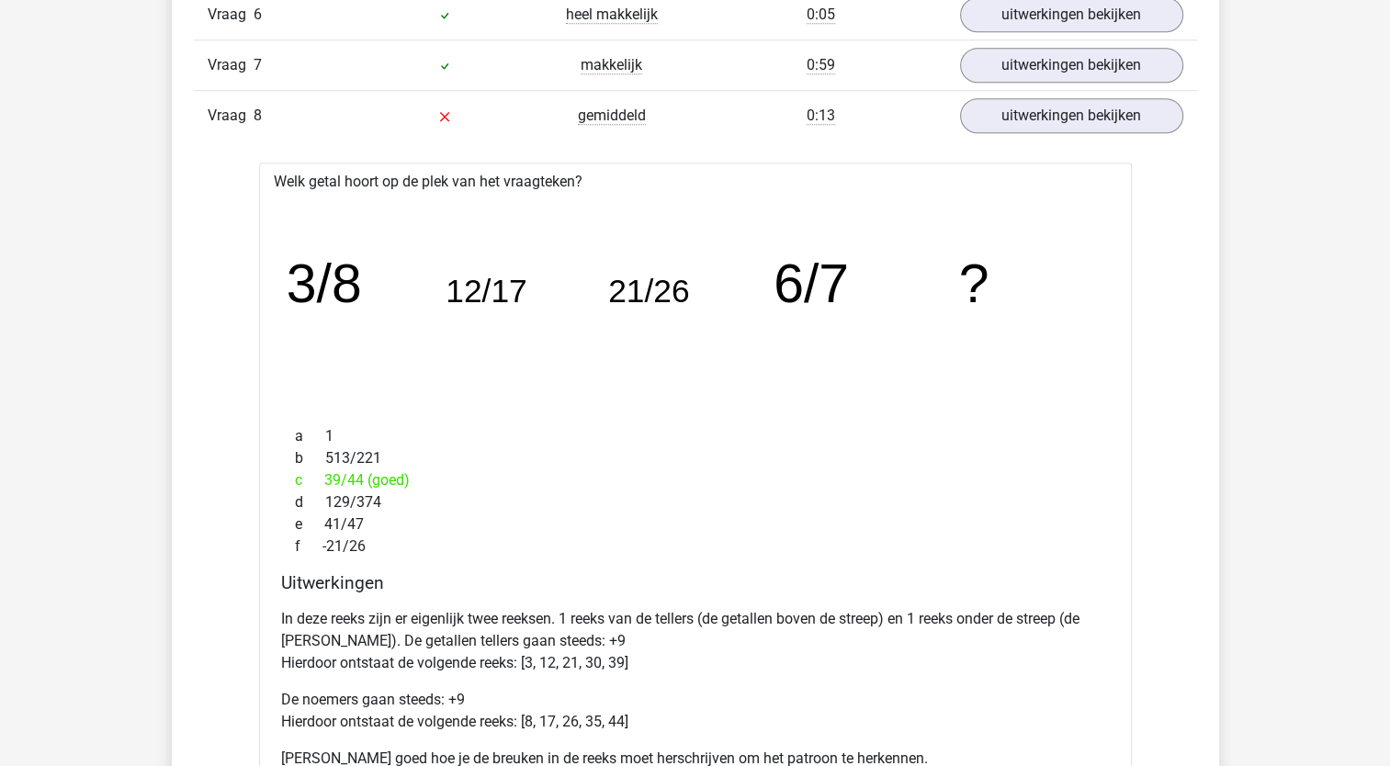
drag, startPoint x: 1388, startPoint y: 315, endPoint x: 1391, endPoint y: 339, distance: 24.2
click at [1389, 339] on html "Natascha [EMAIL_ADDRESS][DOMAIN_NAME]" at bounding box center [695, 741] width 1390 height 4540
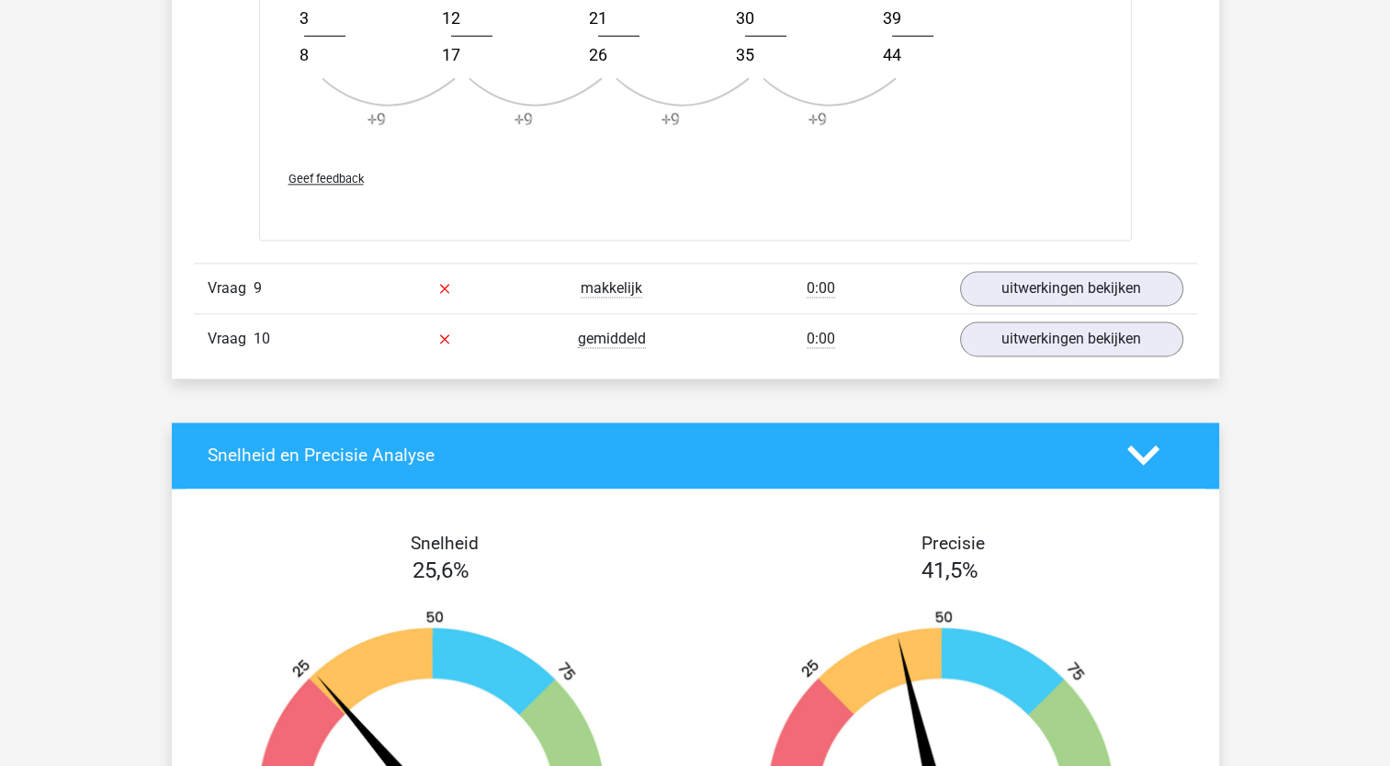
scroll to position [2519, 0]
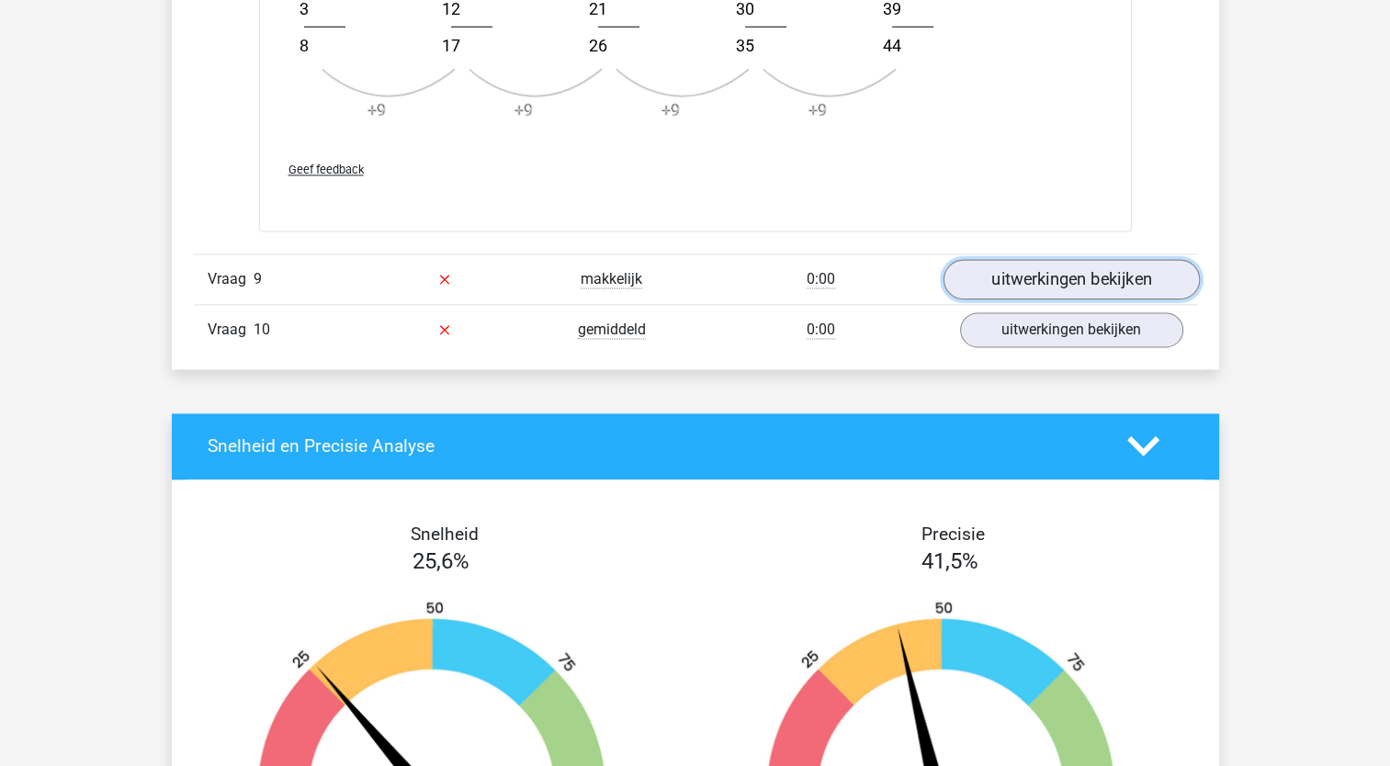
click at [1048, 272] on link "uitwerkingen bekijken" at bounding box center [1071, 279] width 256 height 40
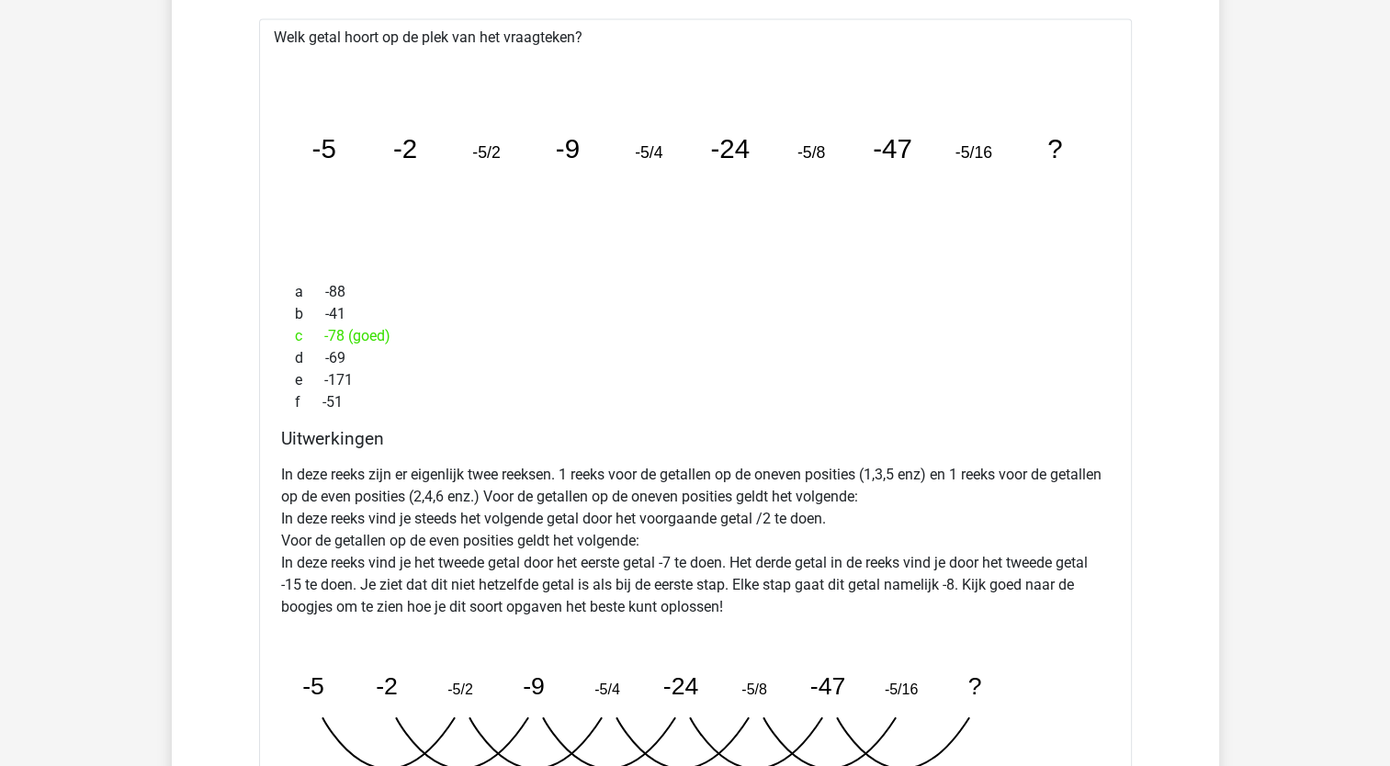
scroll to position [3066, 0]
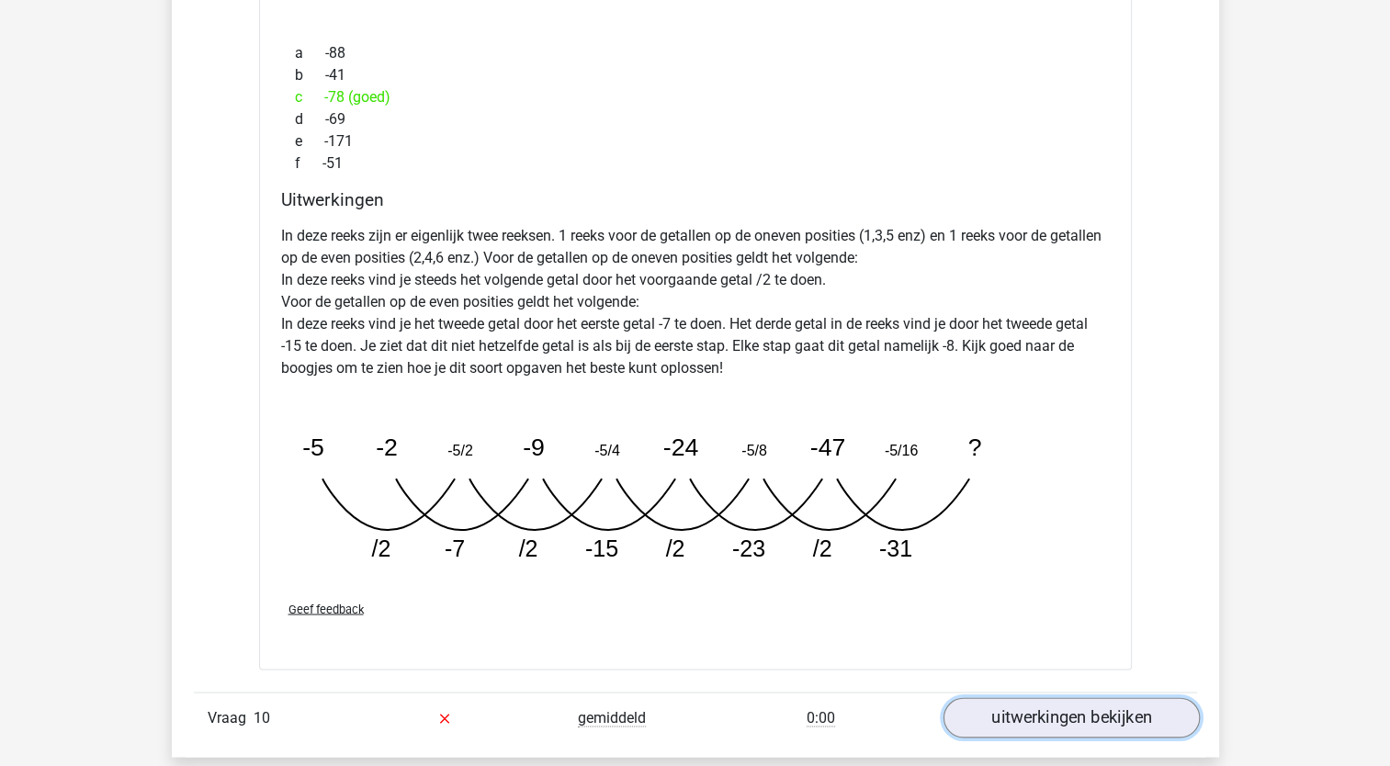
click at [1073, 703] on link "uitwerkingen bekijken" at bounding box center [1071, 718] width 256 height 40
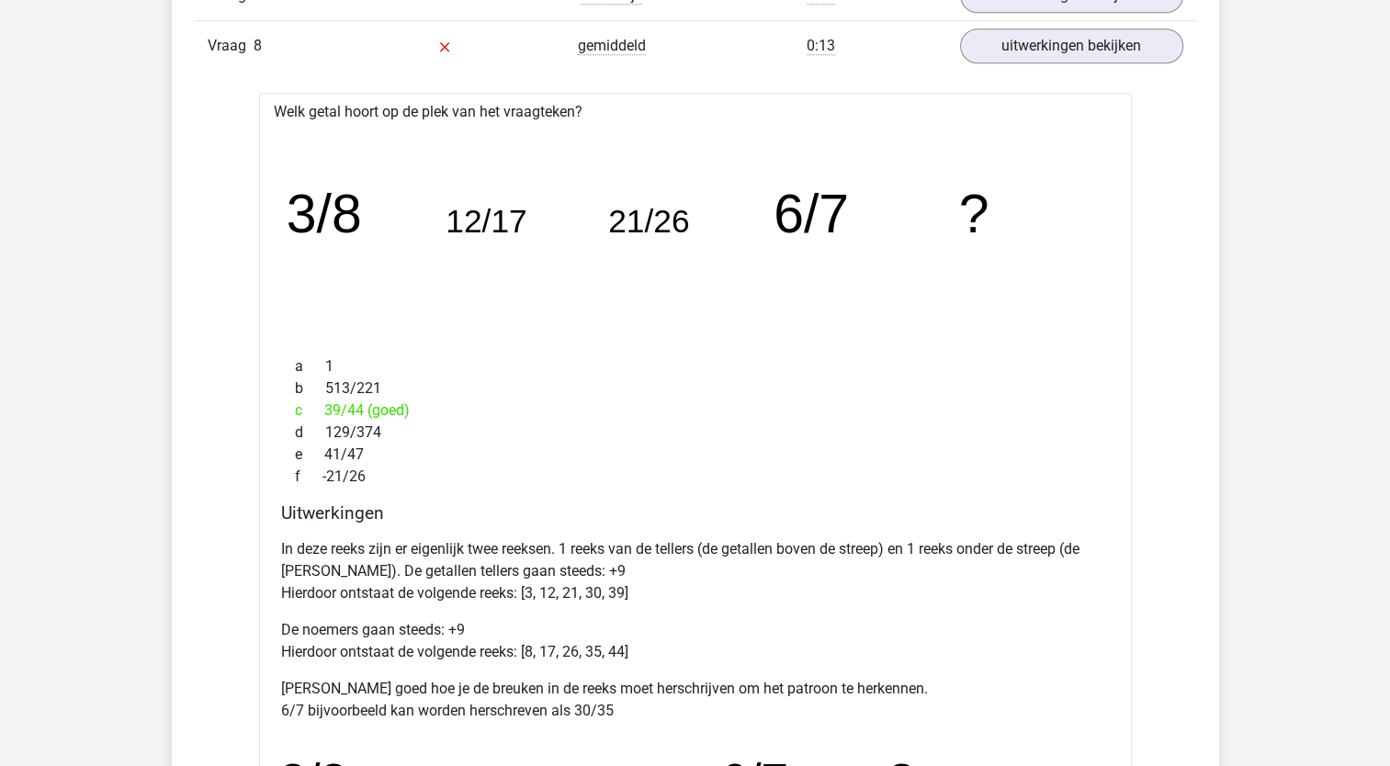
scroll to position [0, 0]
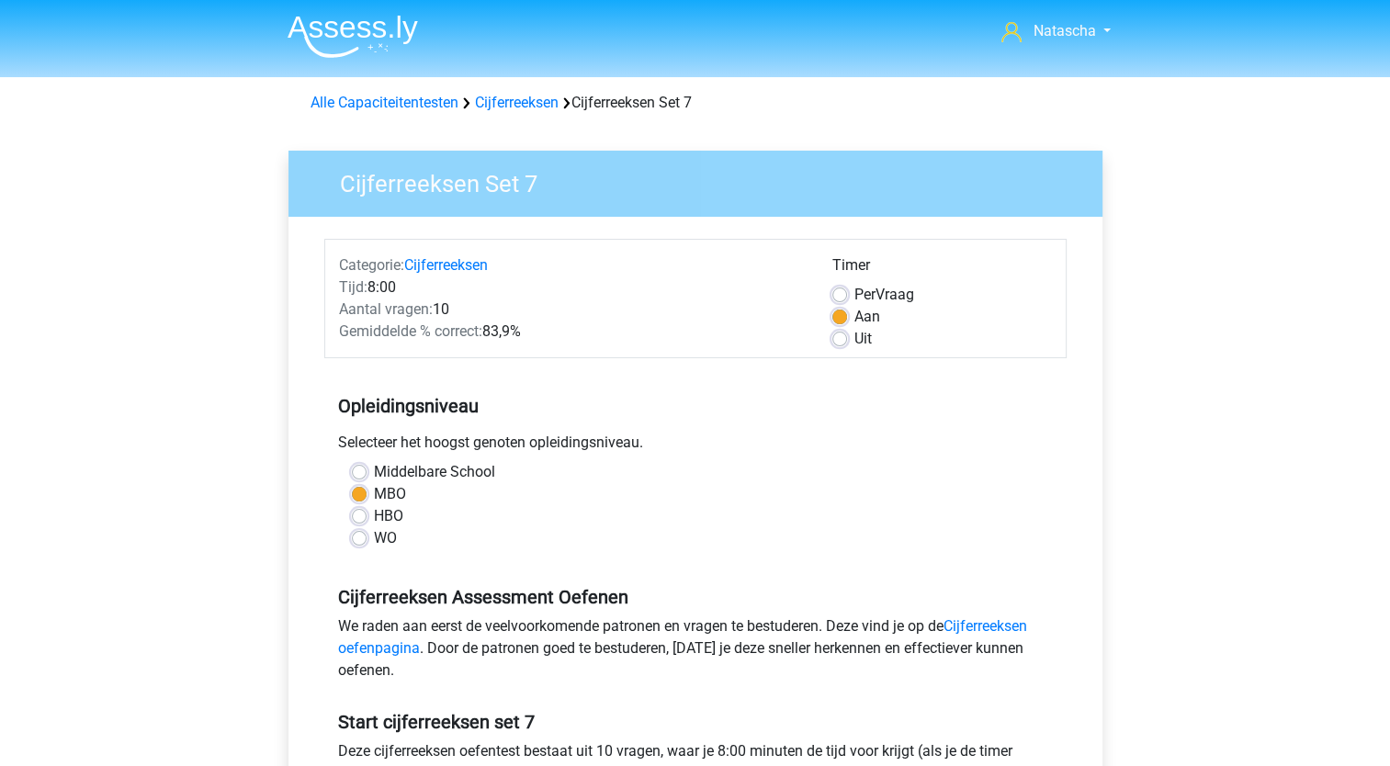
click at [374, 13] on li at bounding box center [345, 32] width 145 height 51
click at [369, 19] on img at bounding box center [353, 36] width 130 height 43
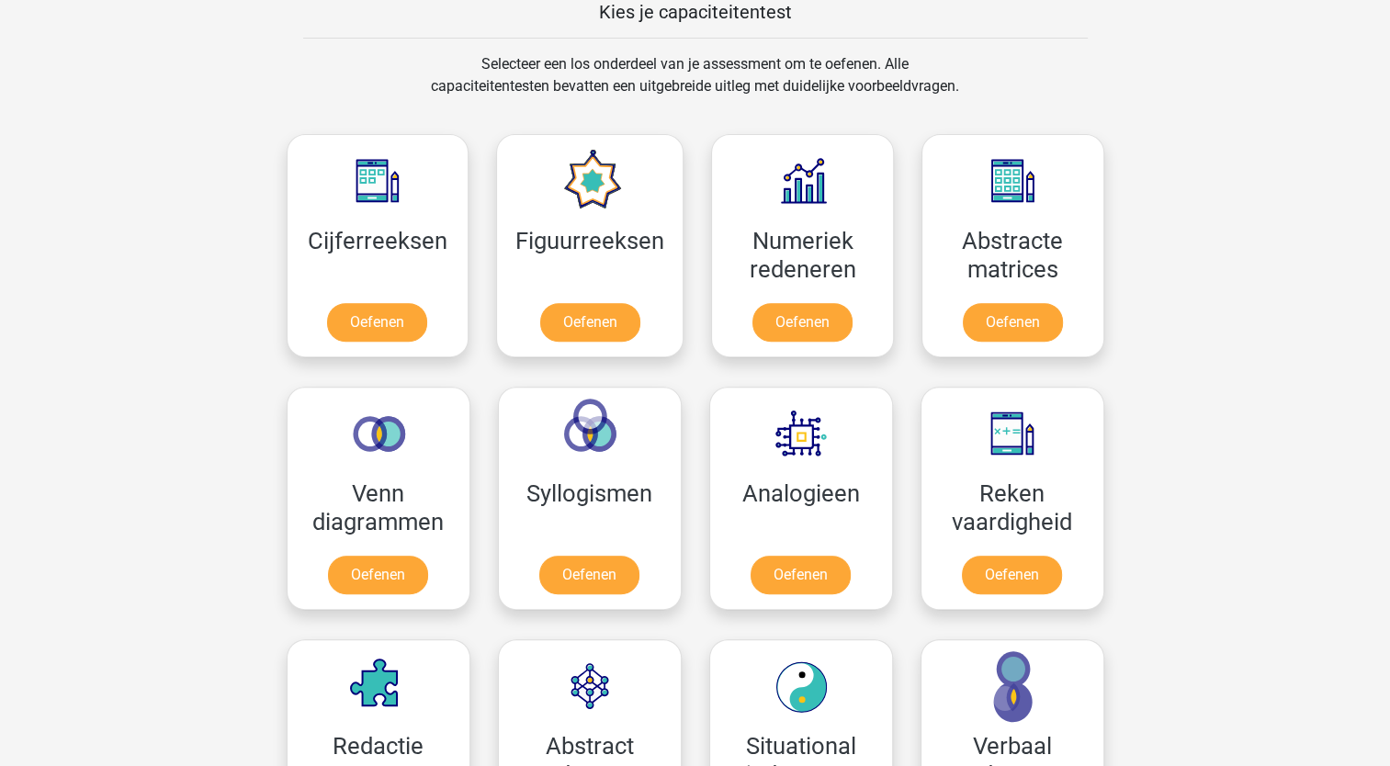
scroll to position [724, 0]
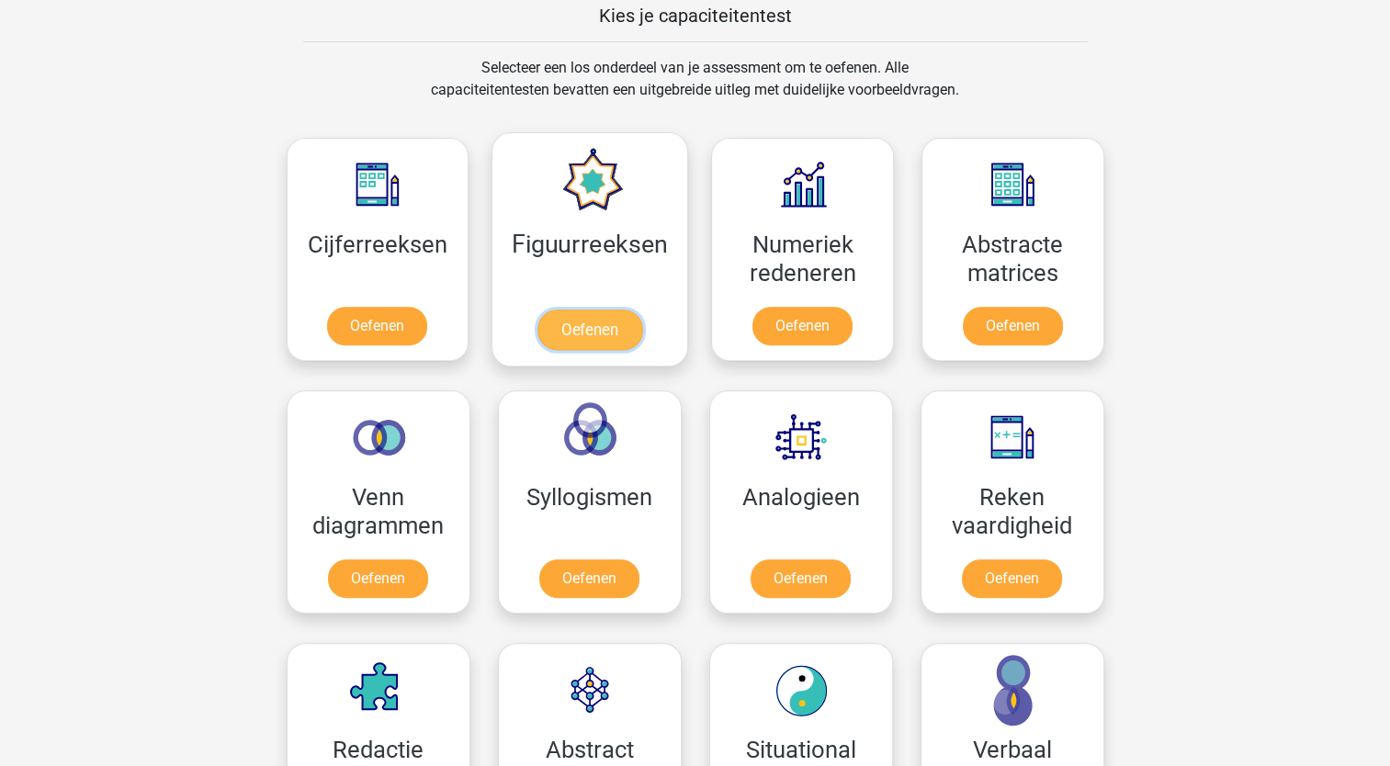
click at [615, 310] on link "Oefenen" at bounding box center [590, 330] width 105 height 40
drag, startPoint x: 1389, startPoint y: 278, endPoint x: 1397, endPoint y: 337, distance: 59.3
click at [1389, 337] on html "Natascha [EMAIL_ADDRESS][DOMAIN_NAME] Nederlands English" at bounding box center [695, 733] width 1390 height 2915
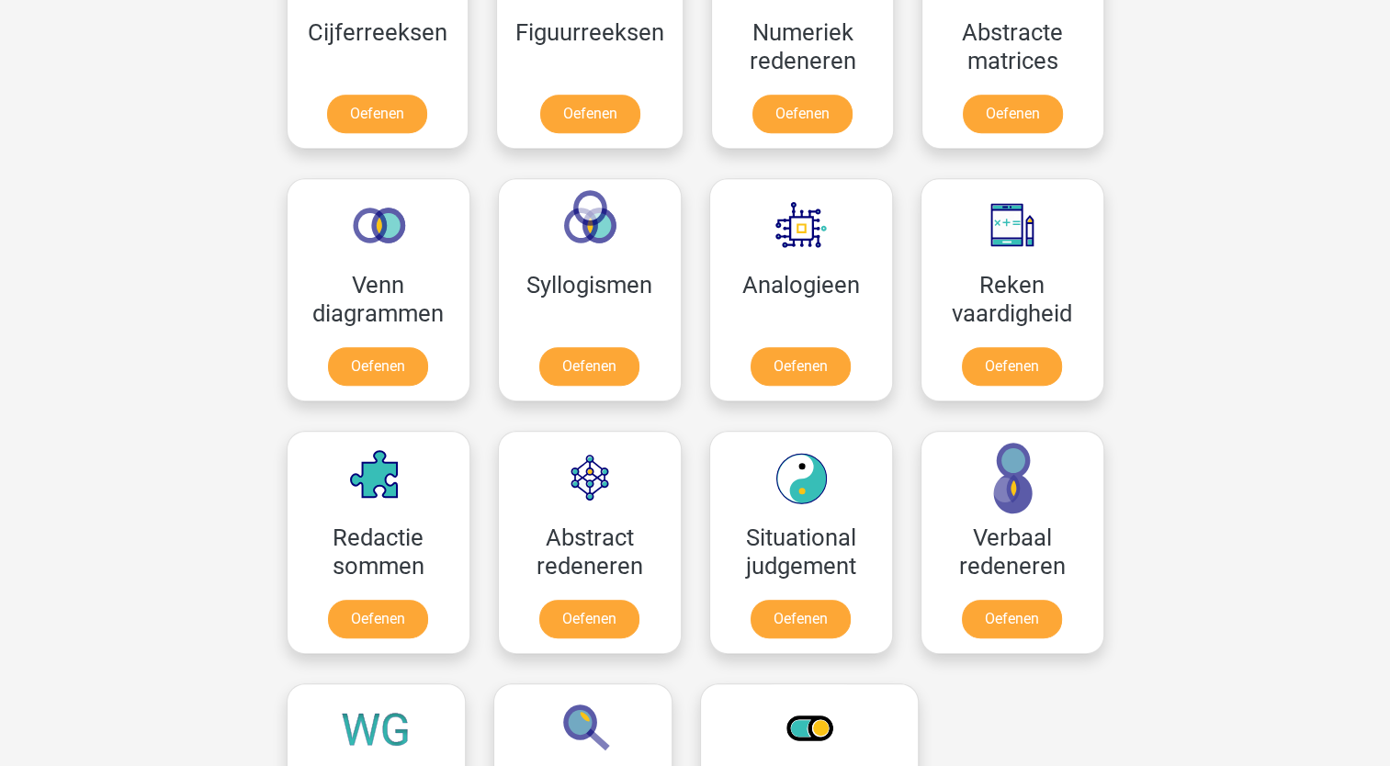
scroll to position [954, 0]
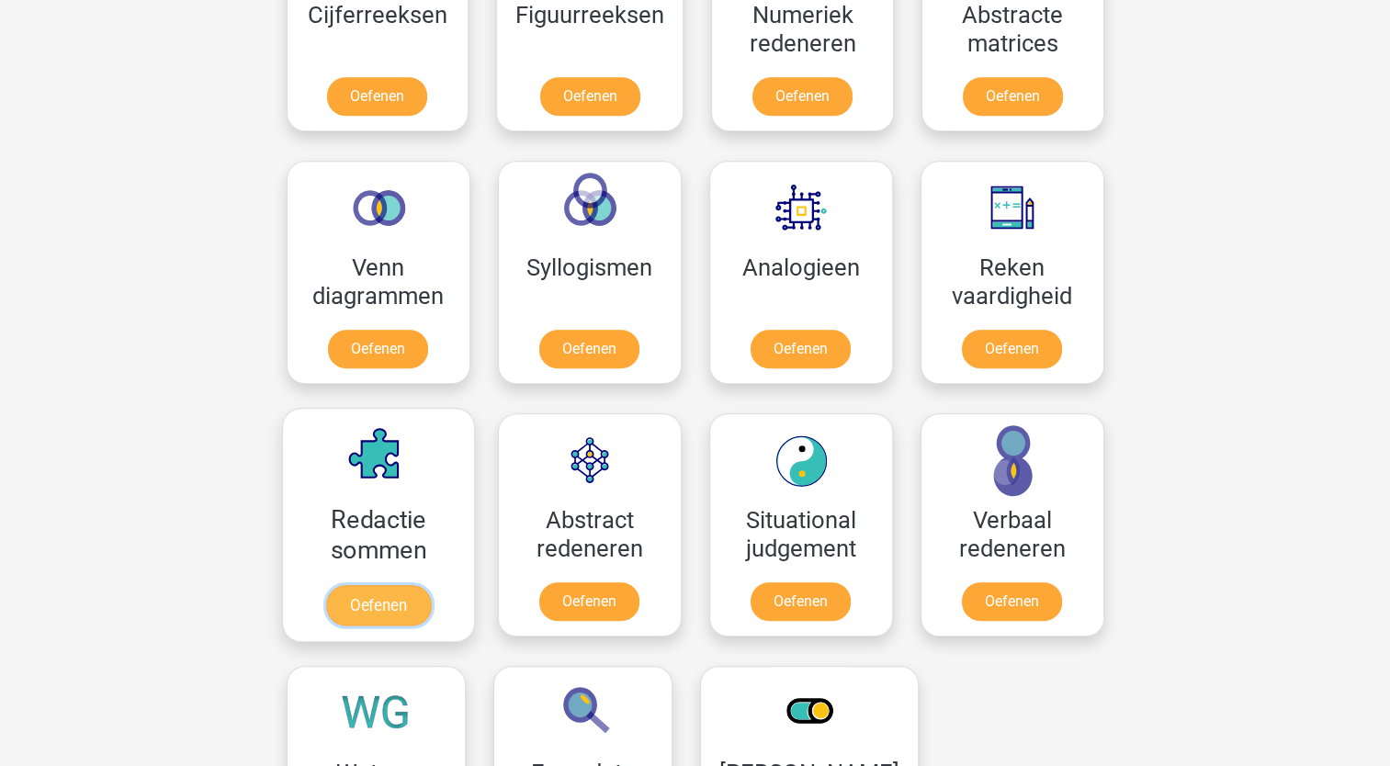
click at [390, 585] on link "Oefenen" at bounding box center [377, 605] width 105 height 40
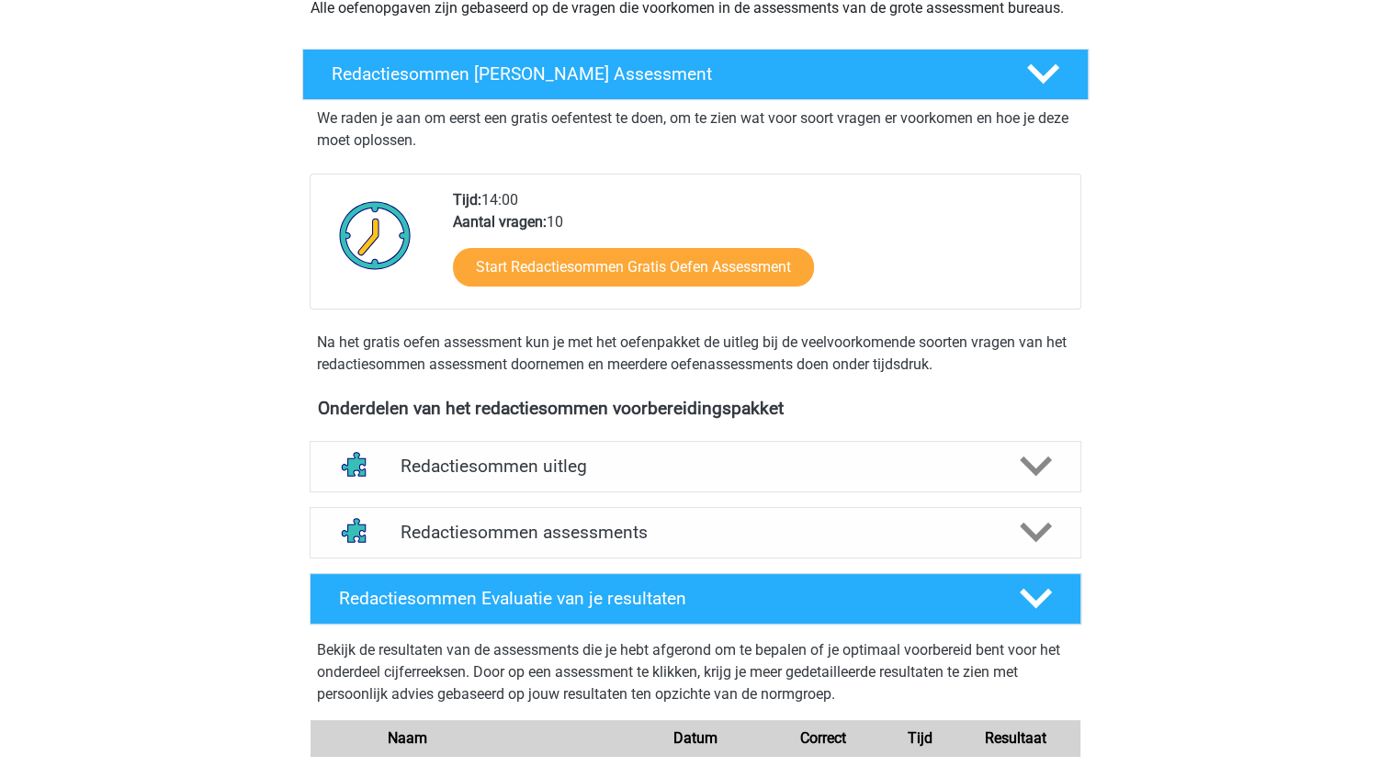
scroll to position [272, 0]
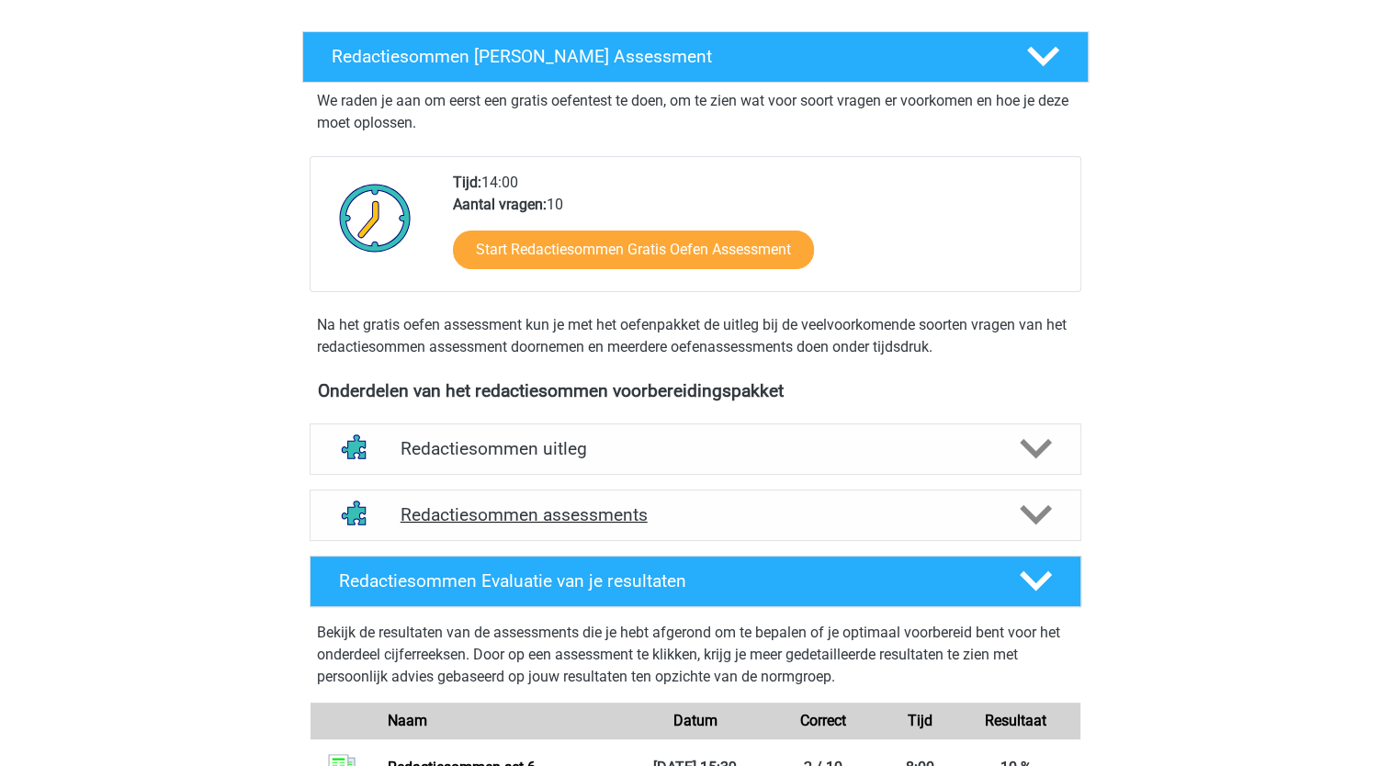
click at [1029, 526] on polygon at bounding box center [1036, 515] width 32 height 20
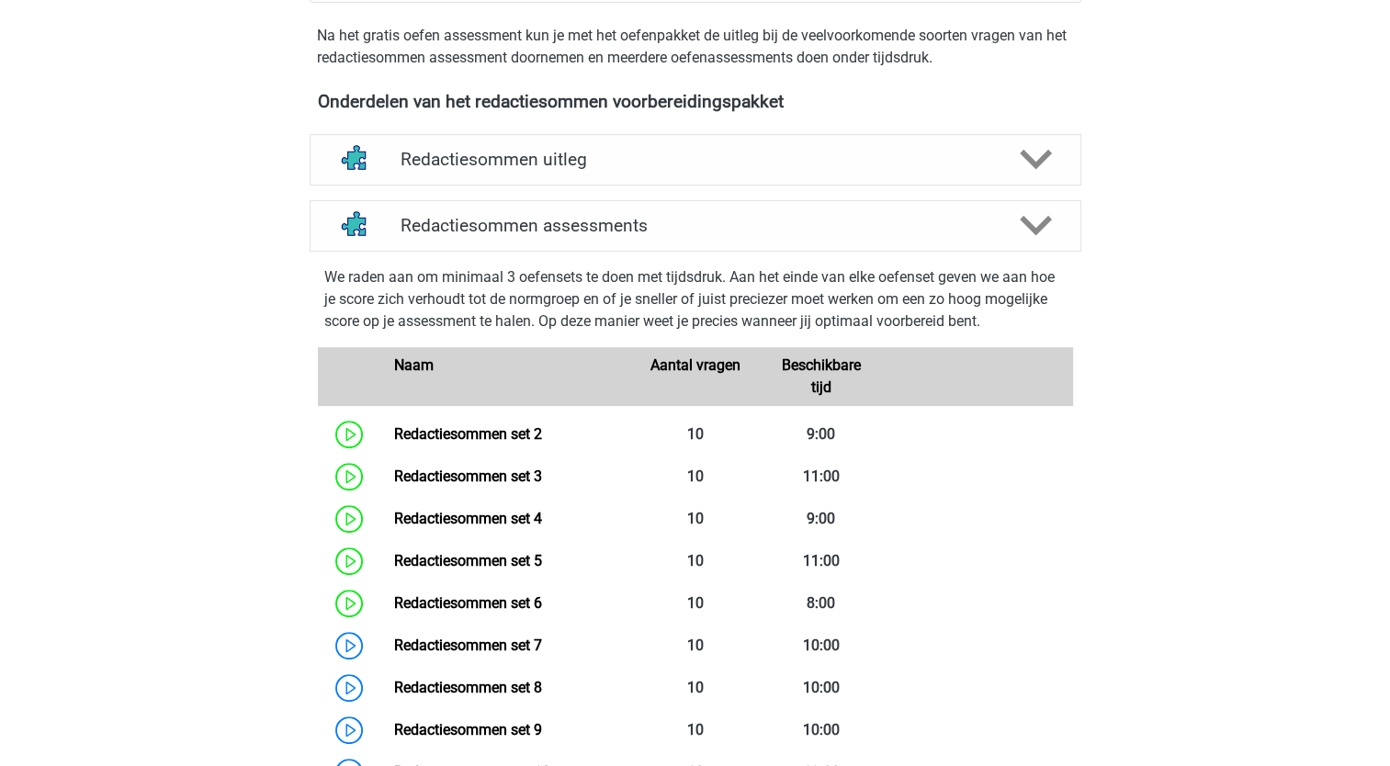
scroll to position [568, 0]
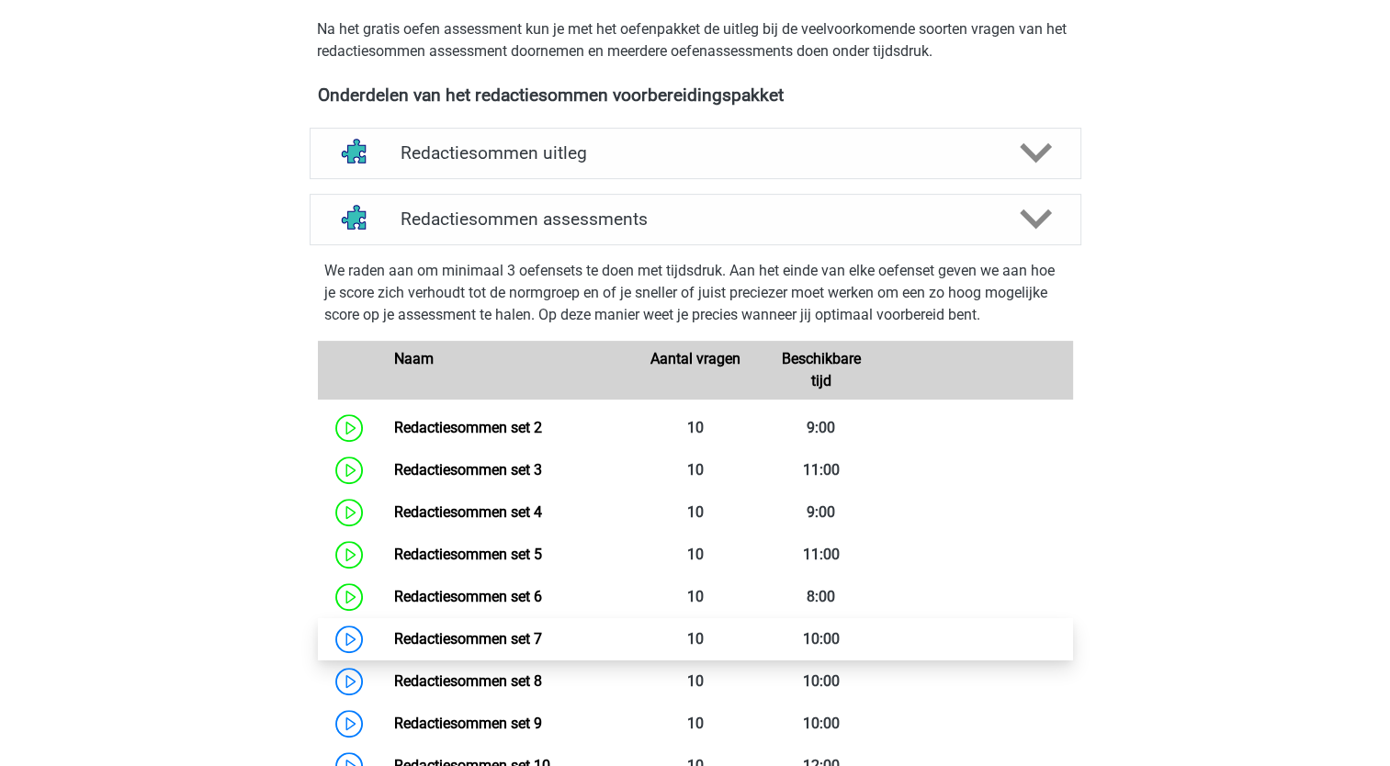
click at [466, 648] on link "Redactiesommen set 7" at bounding box center [468, 638] width 148 height 17
click at [485, 648] on link "Redactiesommen set 7" at bounding box center [468, 638] width 148 height 17
click at [456, 648] on link "Redactiesommen set 7" at bounding box center [468, 638] width 148 height 17
click at [521, 648] on link "Redactiesommen set 7" at bounding box center [468, 638] width 148 height 17
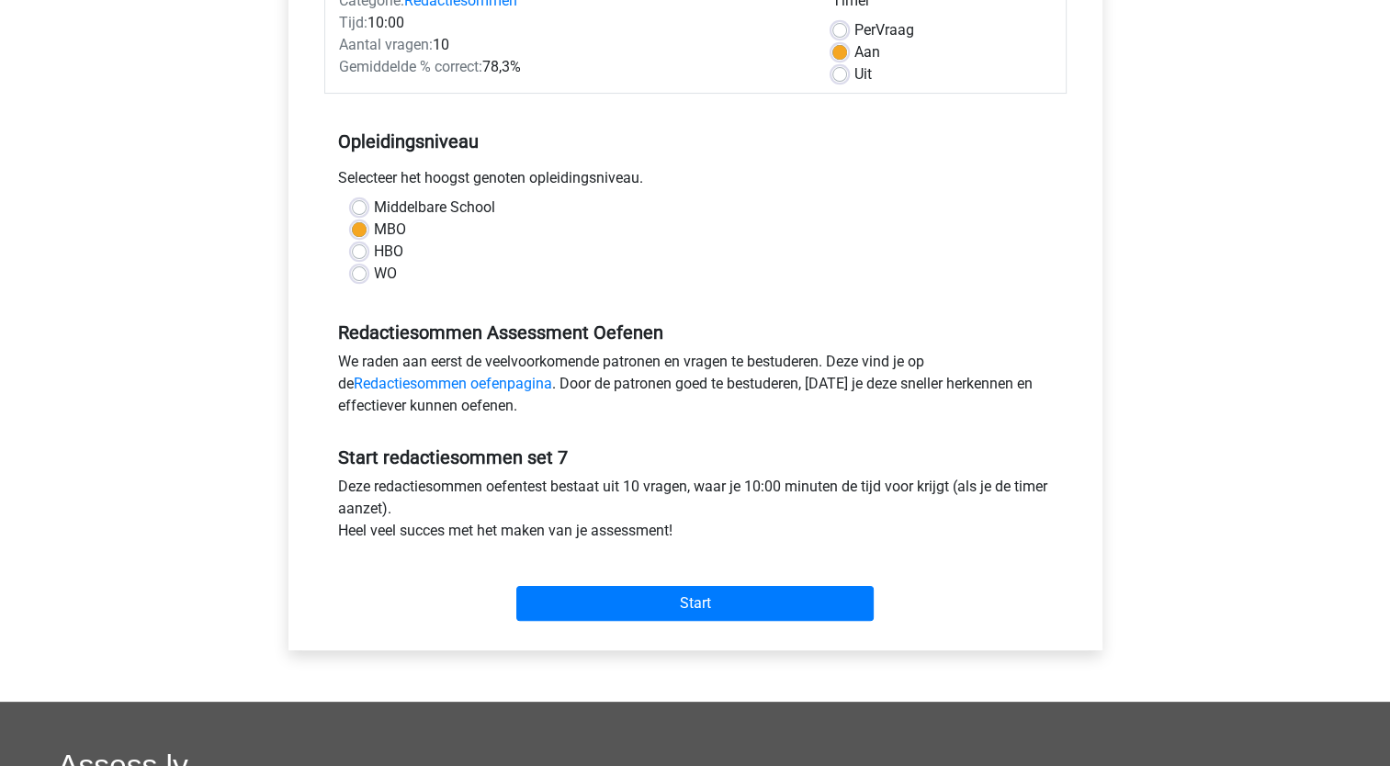
scroll to position [290, 0]
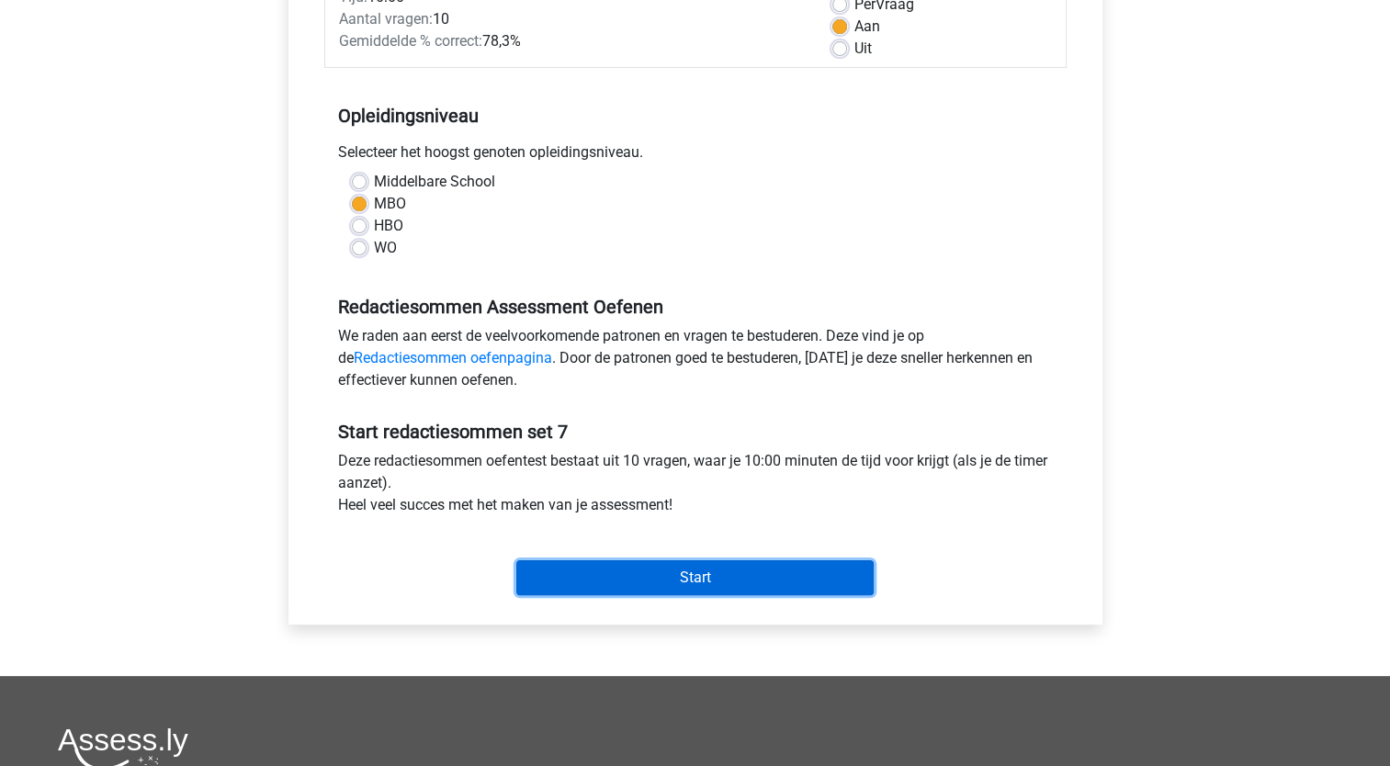
click at [652, 576] on input "Start" at bounding box center [694, 578] width 357 height 35
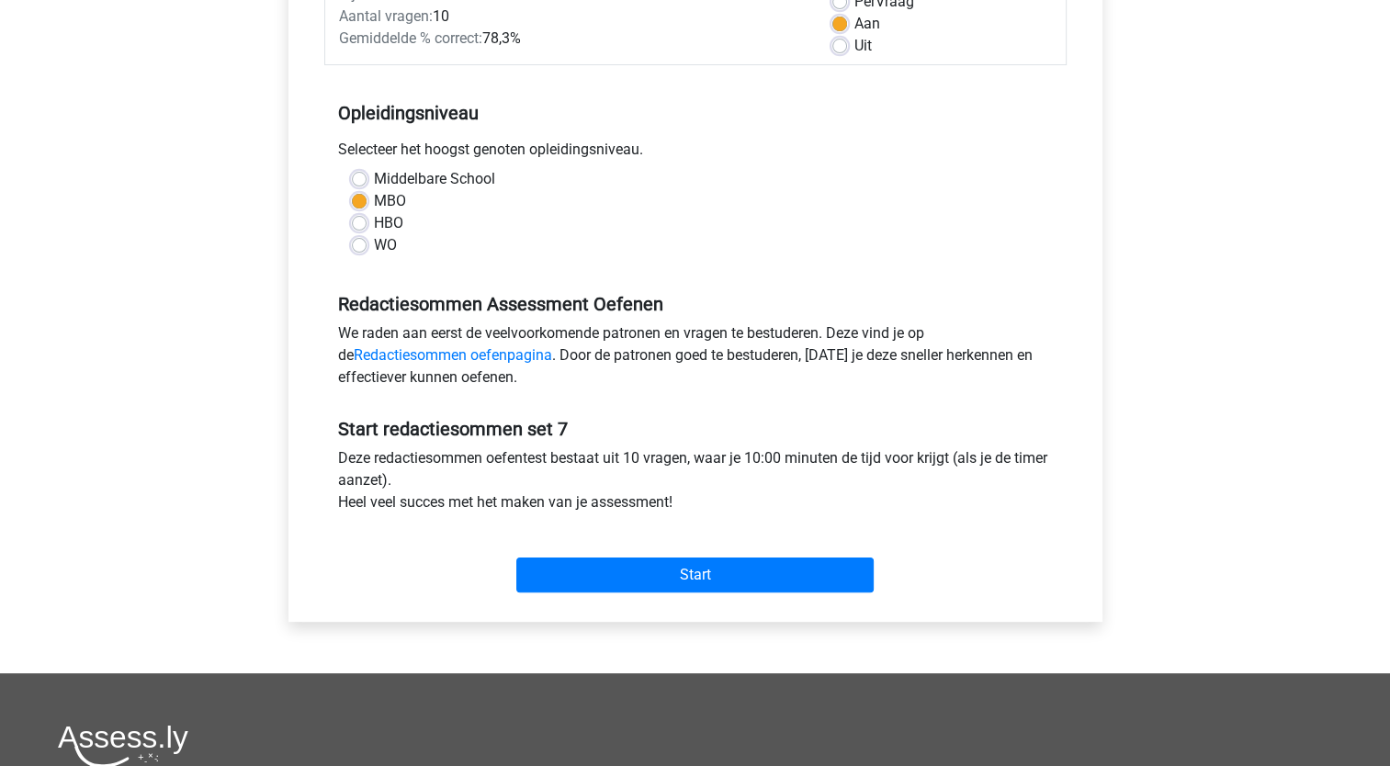
scroll to position [323, 0]
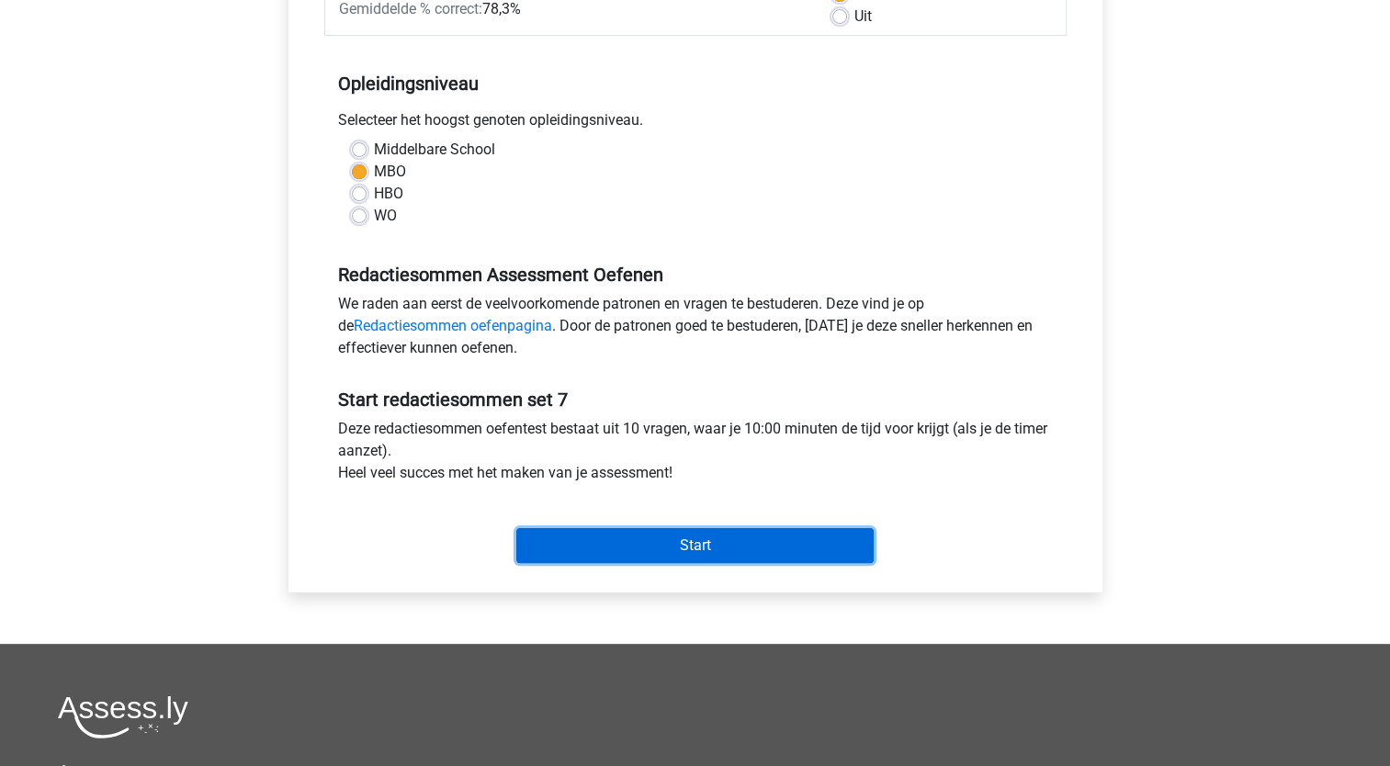
click at [665, 541] on input "Start" at bounding box center [694, 545] width 357 height 35
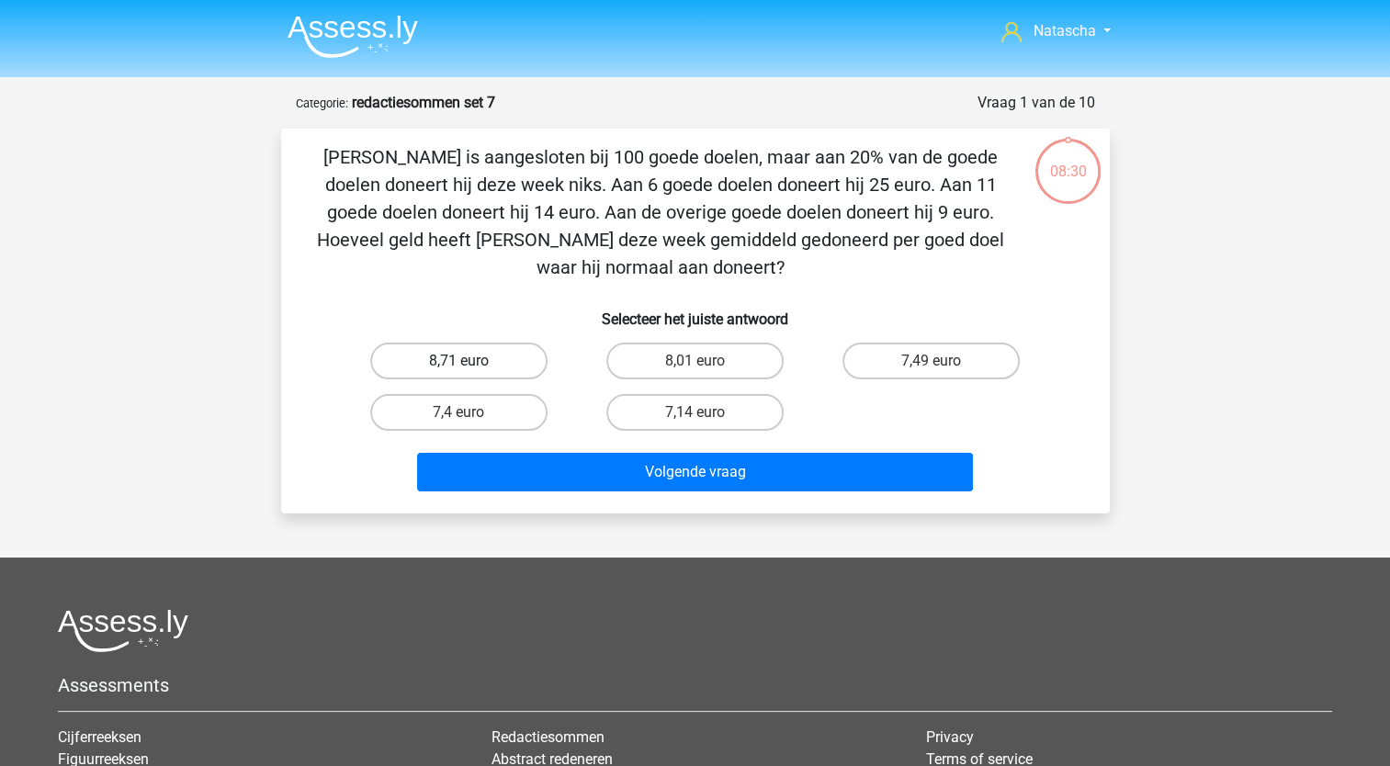
click at [488, 362] on label "8,71 euro" at bounding box center [458, 361] width 177 height 37
click at [470, 362] on input "8,71 euro" at bounding box center [465, 367] width 12 height 12
radio input "true"
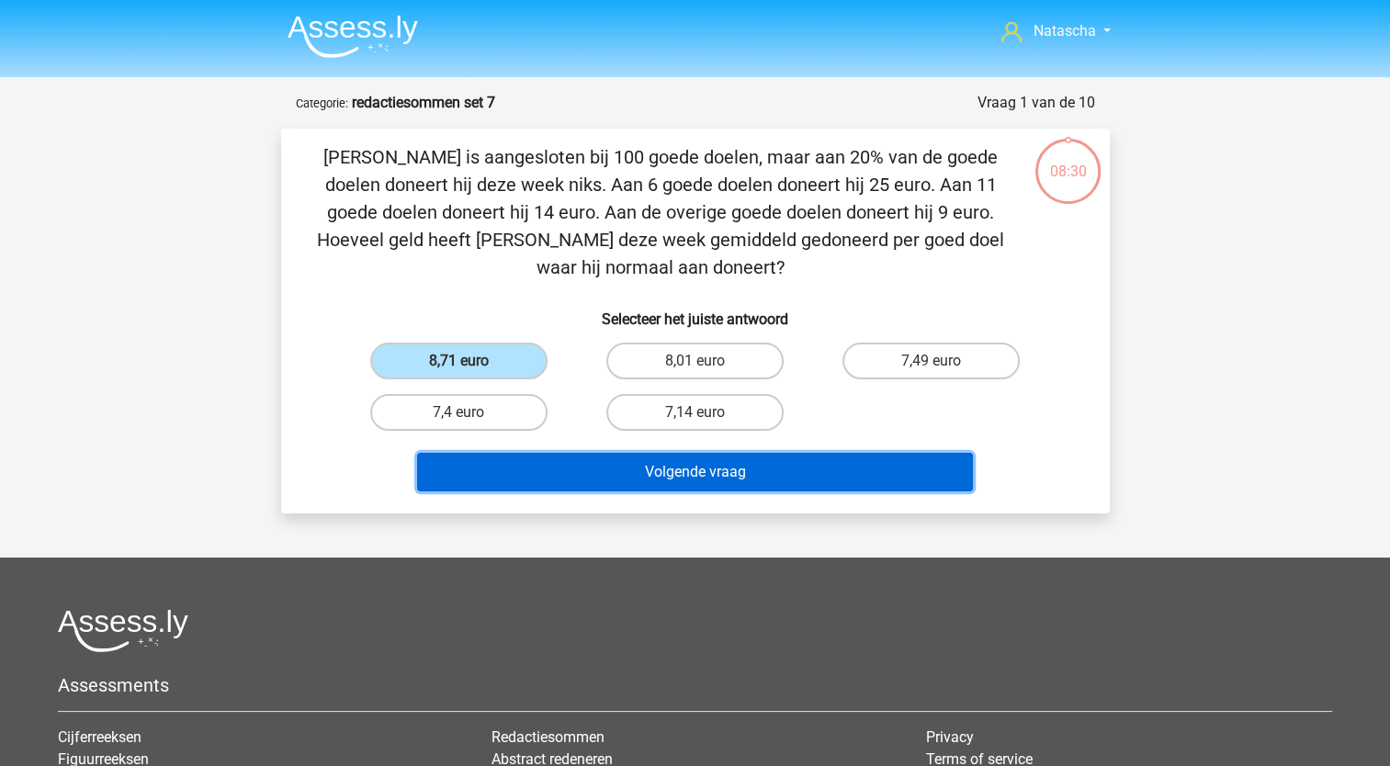
click at [515, 467] on button "Volgende vraag" at bounding box center [695, 472] width 556 height 39
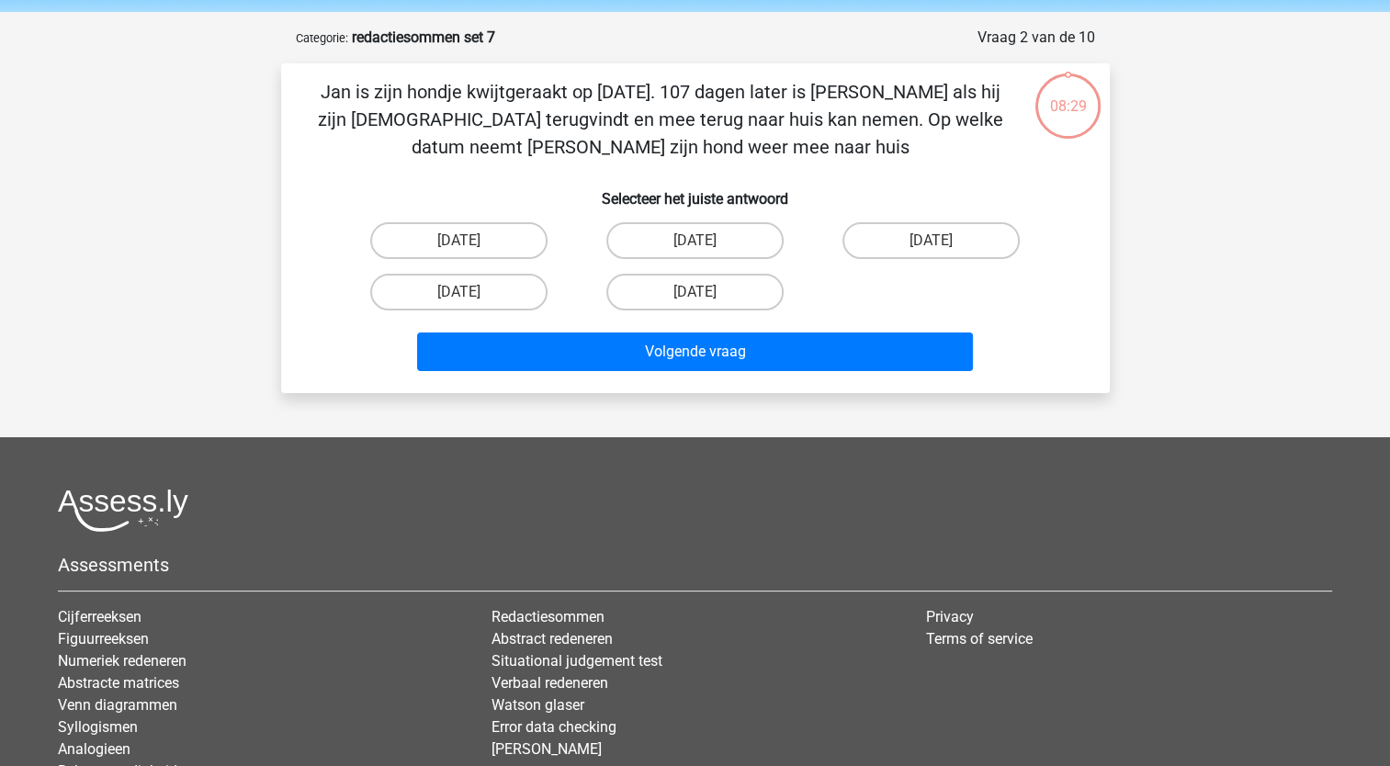
scroll to position [92, 0]
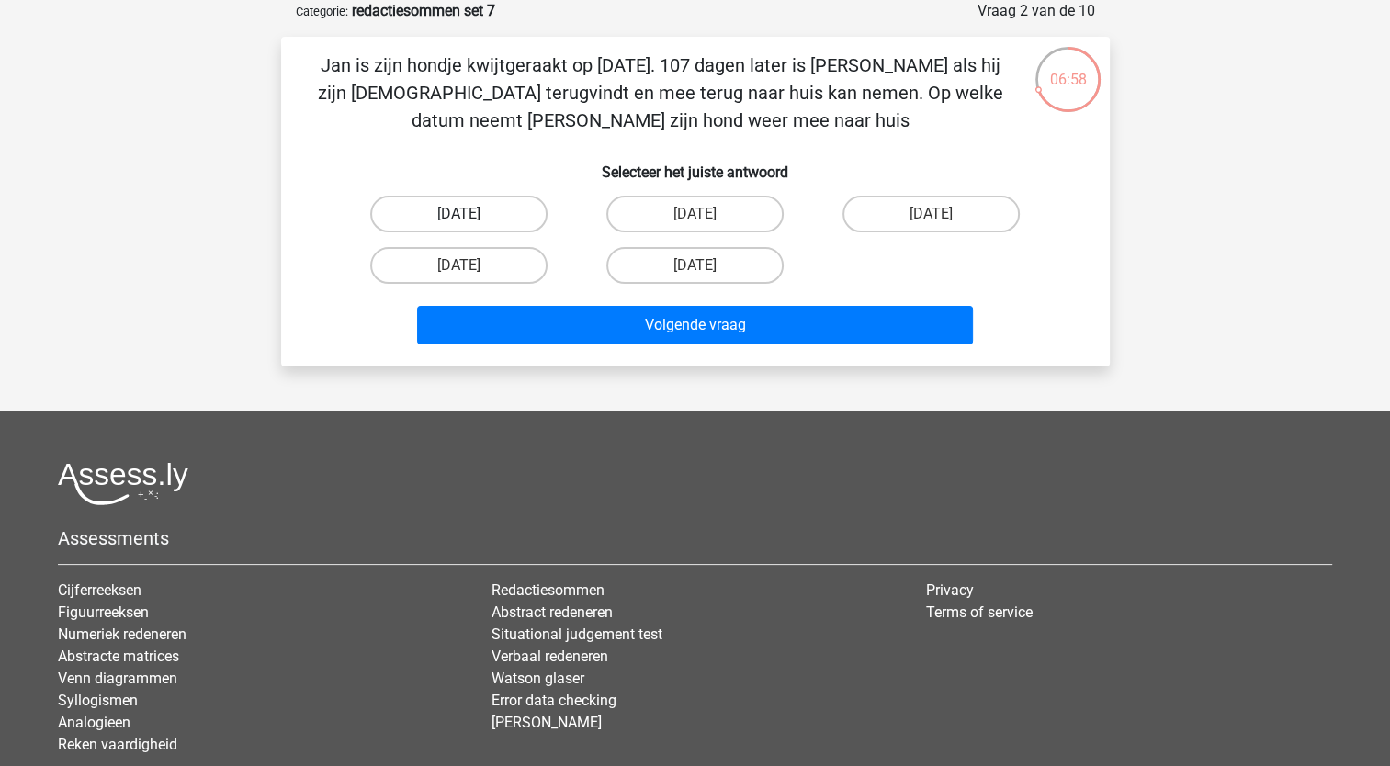
click at [479, 206] on label "29 juli" at bounding box center [458, 214] width 177 height 37
click at [470, 214] on input "29 juli" at bounding box center [465, 220] width 12 height 12
radio input "true"
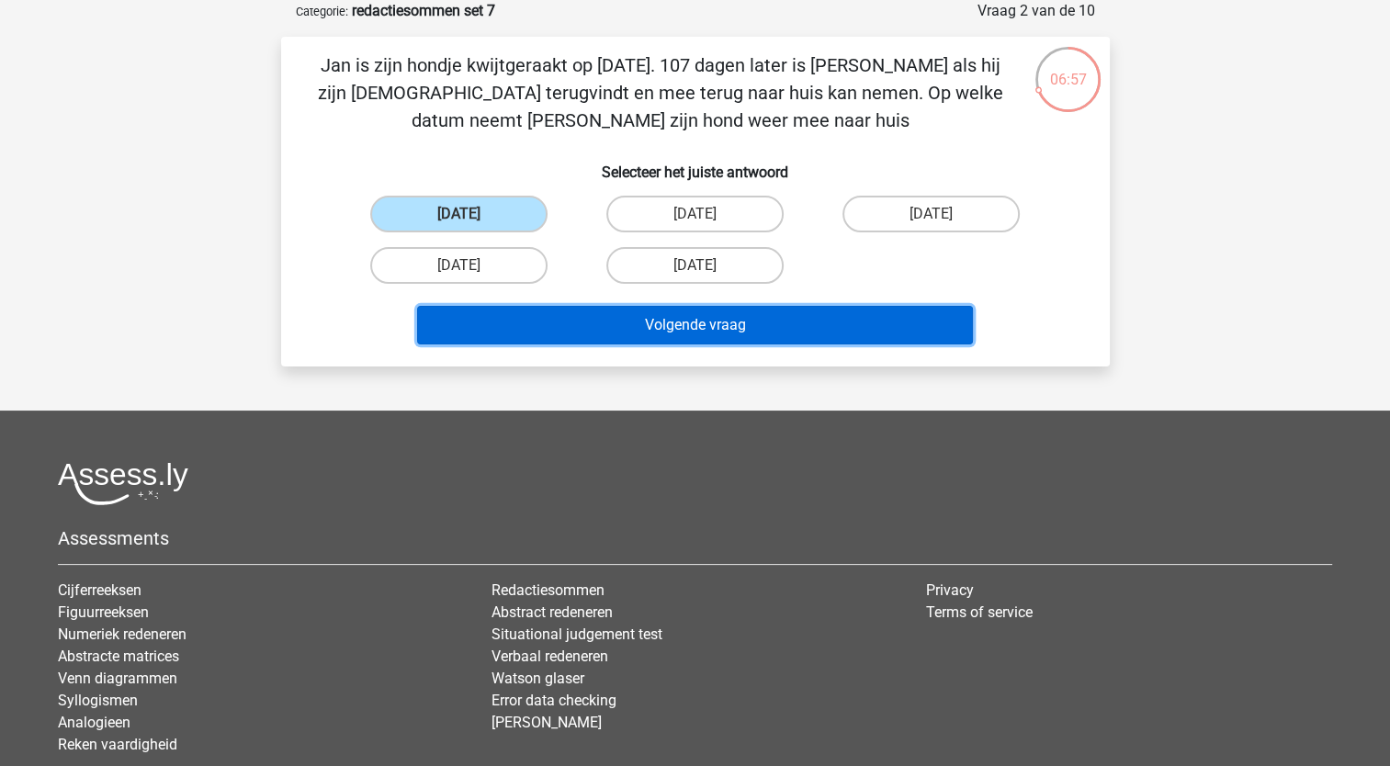
click at [527, 329] on button "Volgende vraag" at bounding box center [695, 325] width 556 height 39
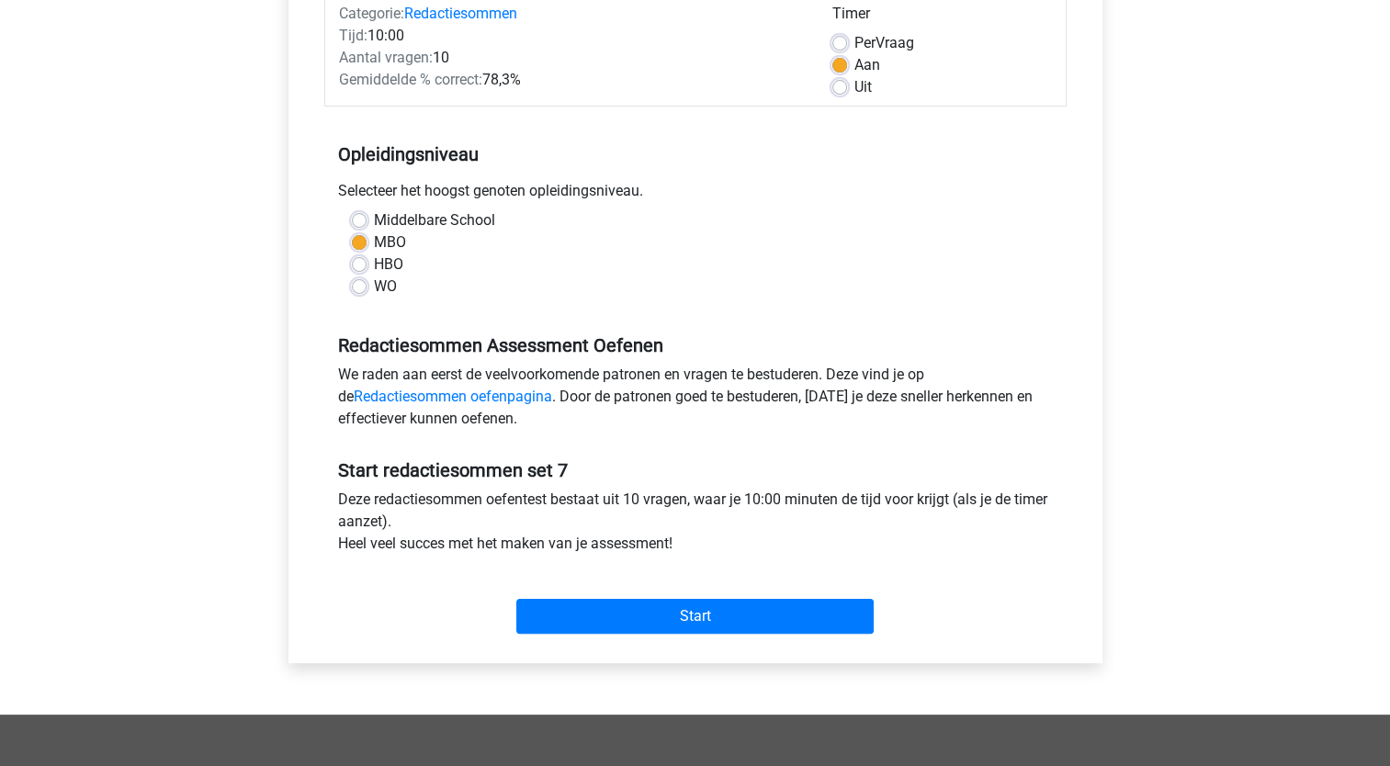
scroll to position [254, 0]
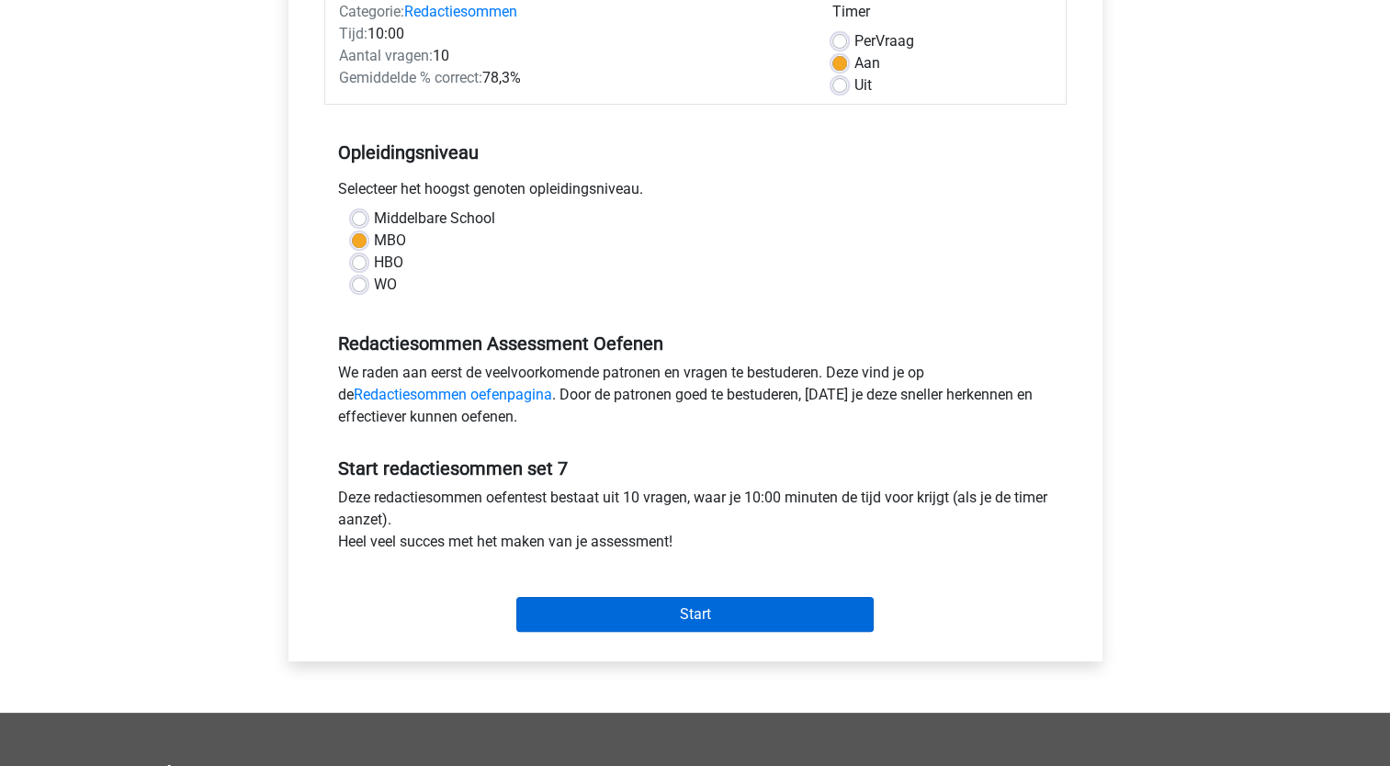
drag, startPoint x: 662, startPoint y: 640, endPoint x: 639, endPoint y: 608, distance: 38.8
click at [639, 608] on div "Categorie: Redactiesommen Tijd: 10:00 Aantal vragen: 10 Gemiddelde % correct: 7…" at bounding box center [695, 312] width 787 height 698
click at [713, 616] on input "Start" at bounding box center [694, 614] width 357 height 35
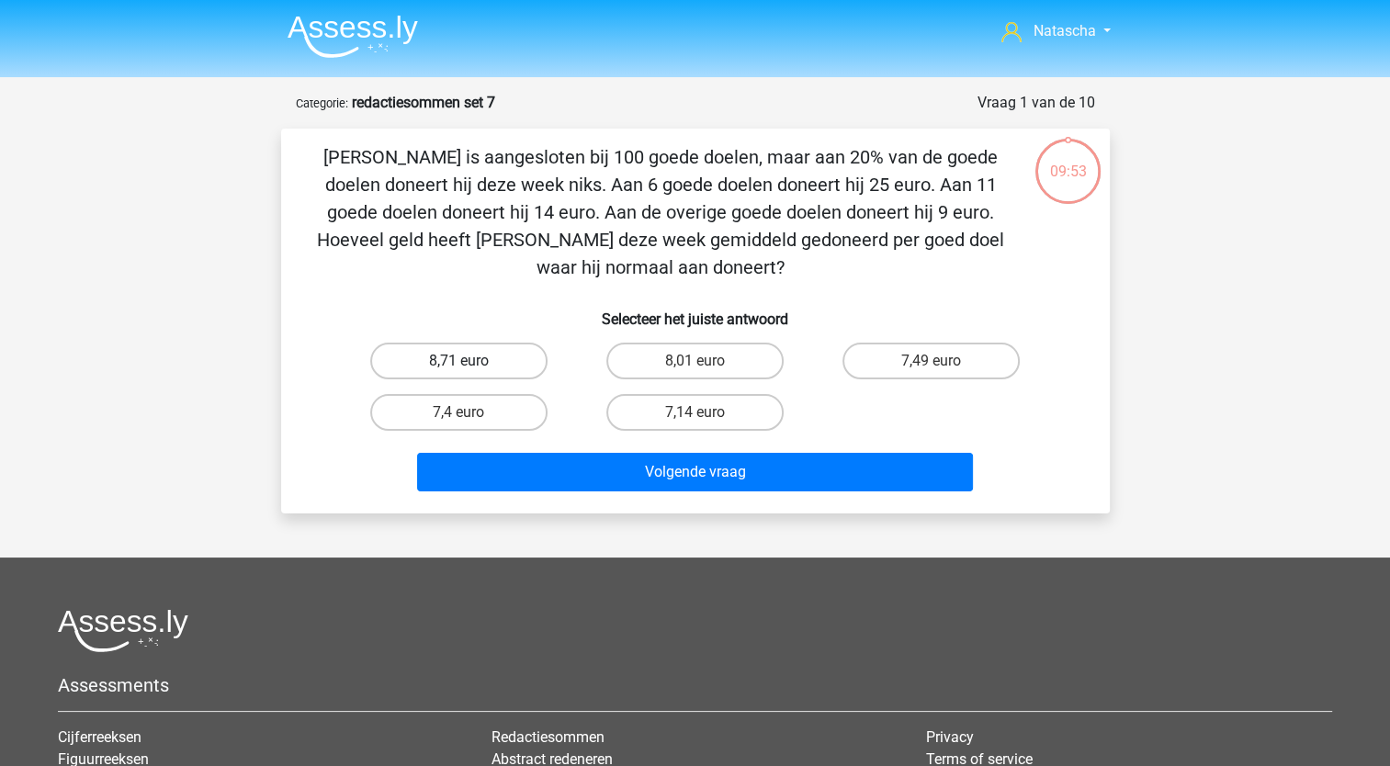
click at [505, 365] on label "8,71 euro" at bounding box center [458, 361] width 177 height 37
click at [470, 365] on input "8,71 euro" at bounding box center [465, 367] width 12 height 12
radio input "true"
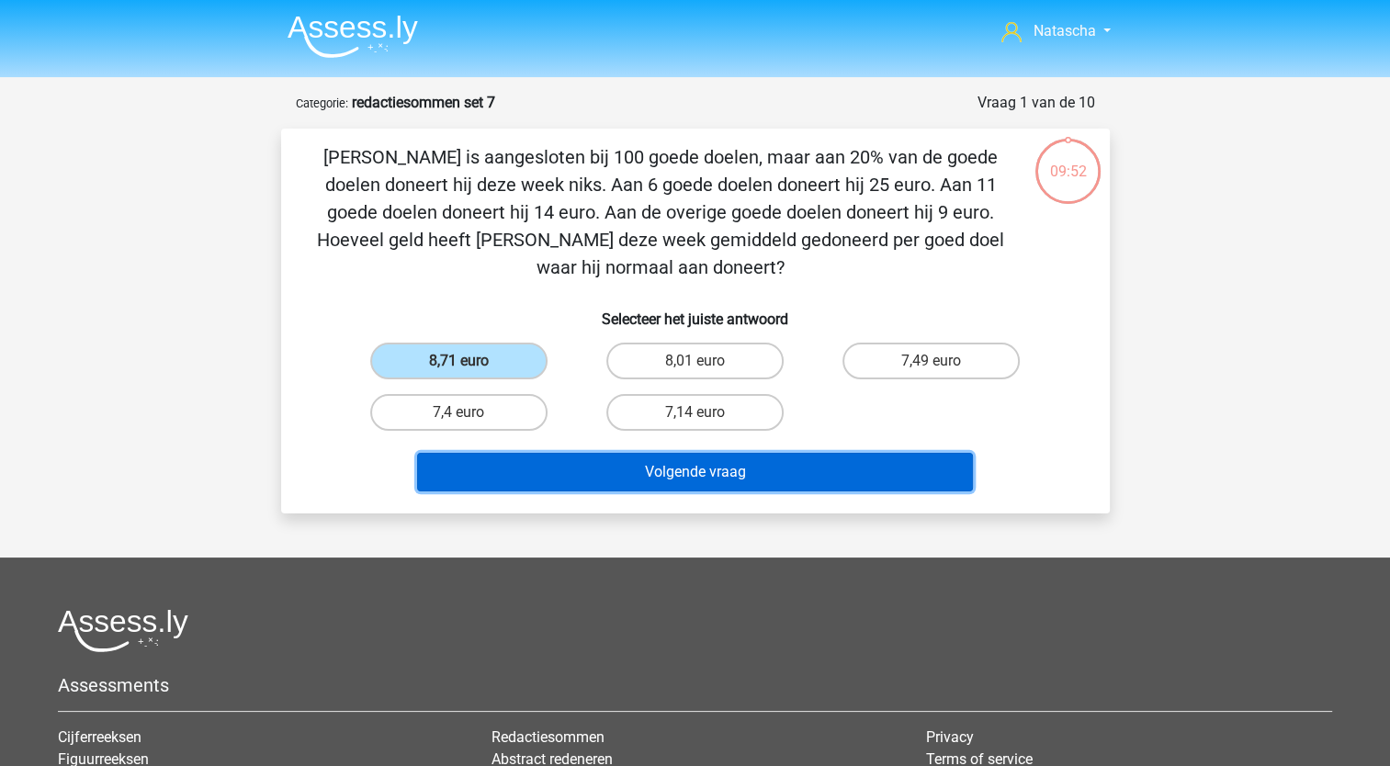
click at [495, 470] on button "Volgende vraag" at bounding box center [695, 472] width 556 height 39
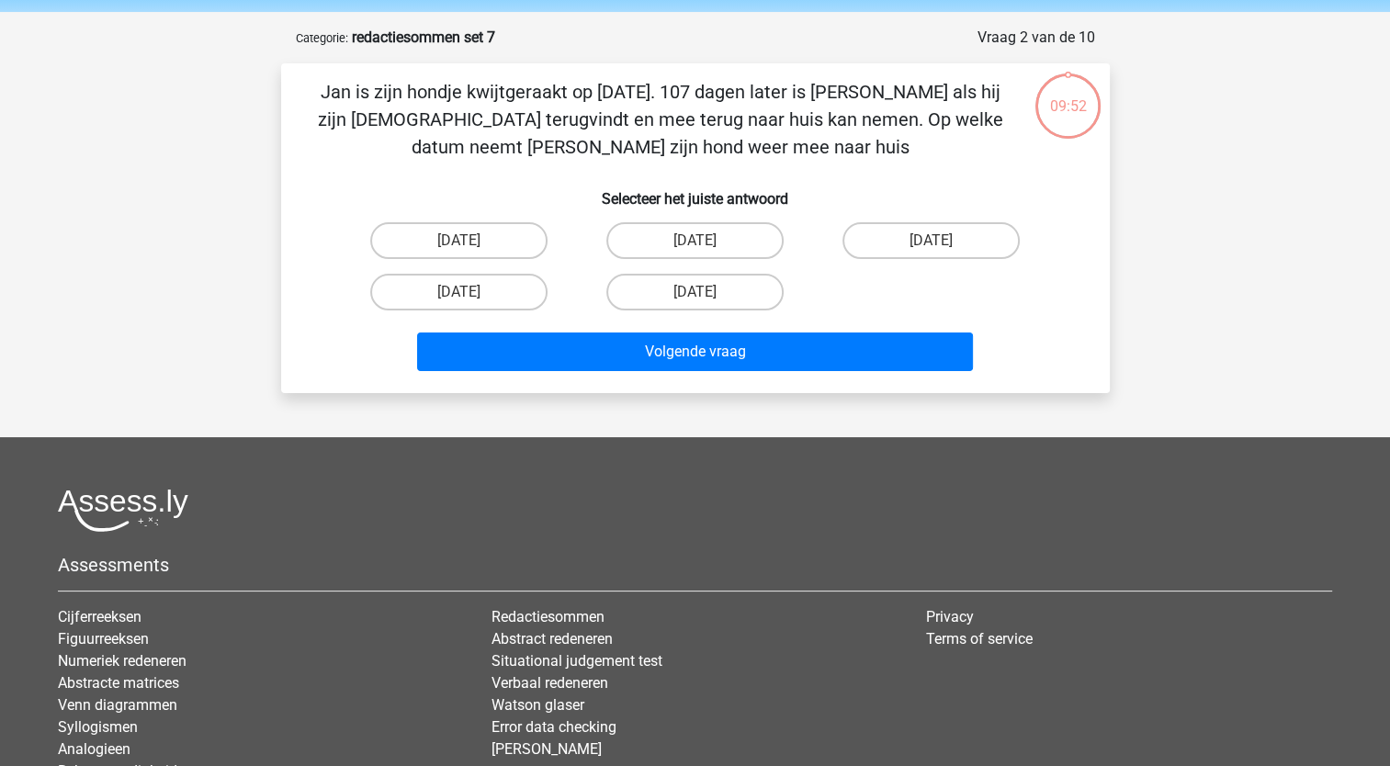
scroll to position [92, 0]
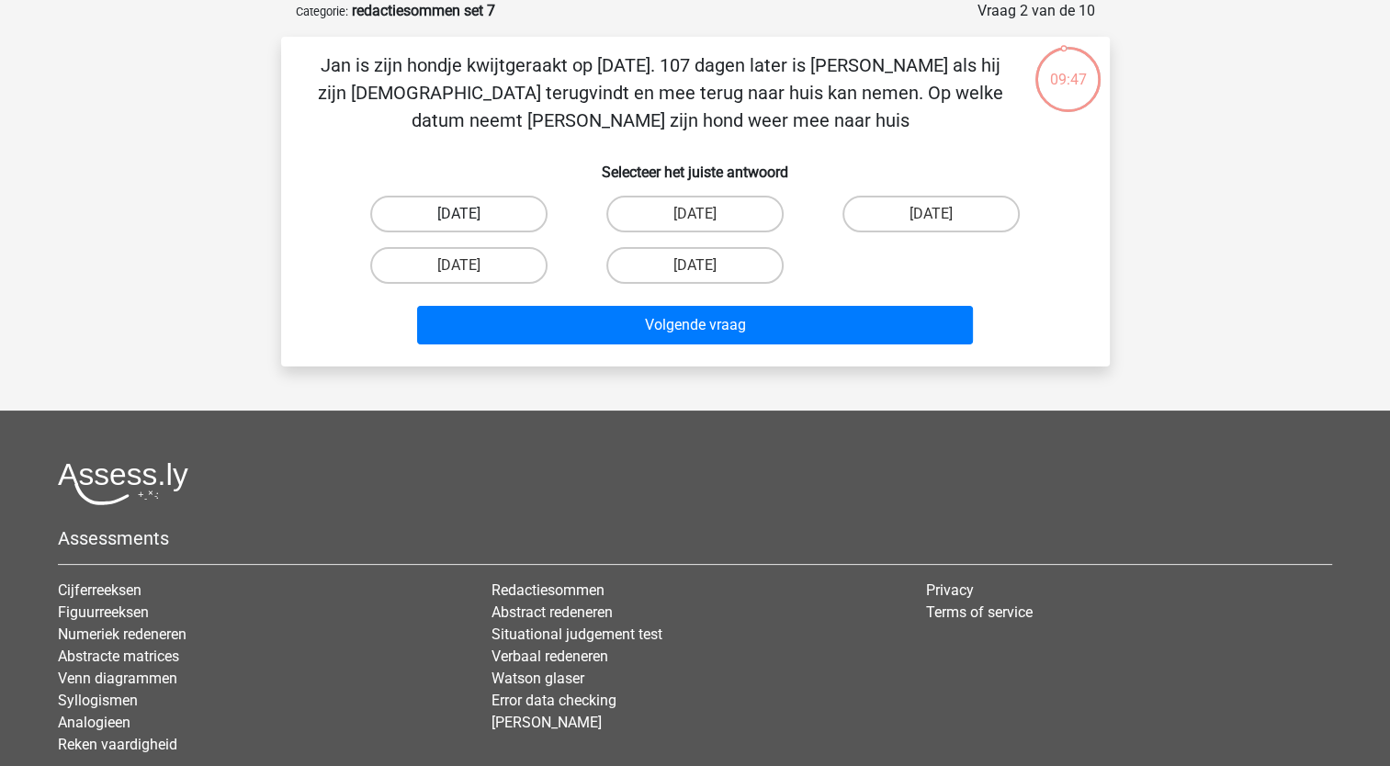
click at [478, 204] on label "29 juli" at bounding box center [458, 214] width 177 height 37
click at [470, 214] on input "29 juli" at bounding box center [465, 220] width 12 height 12
radio input "true"
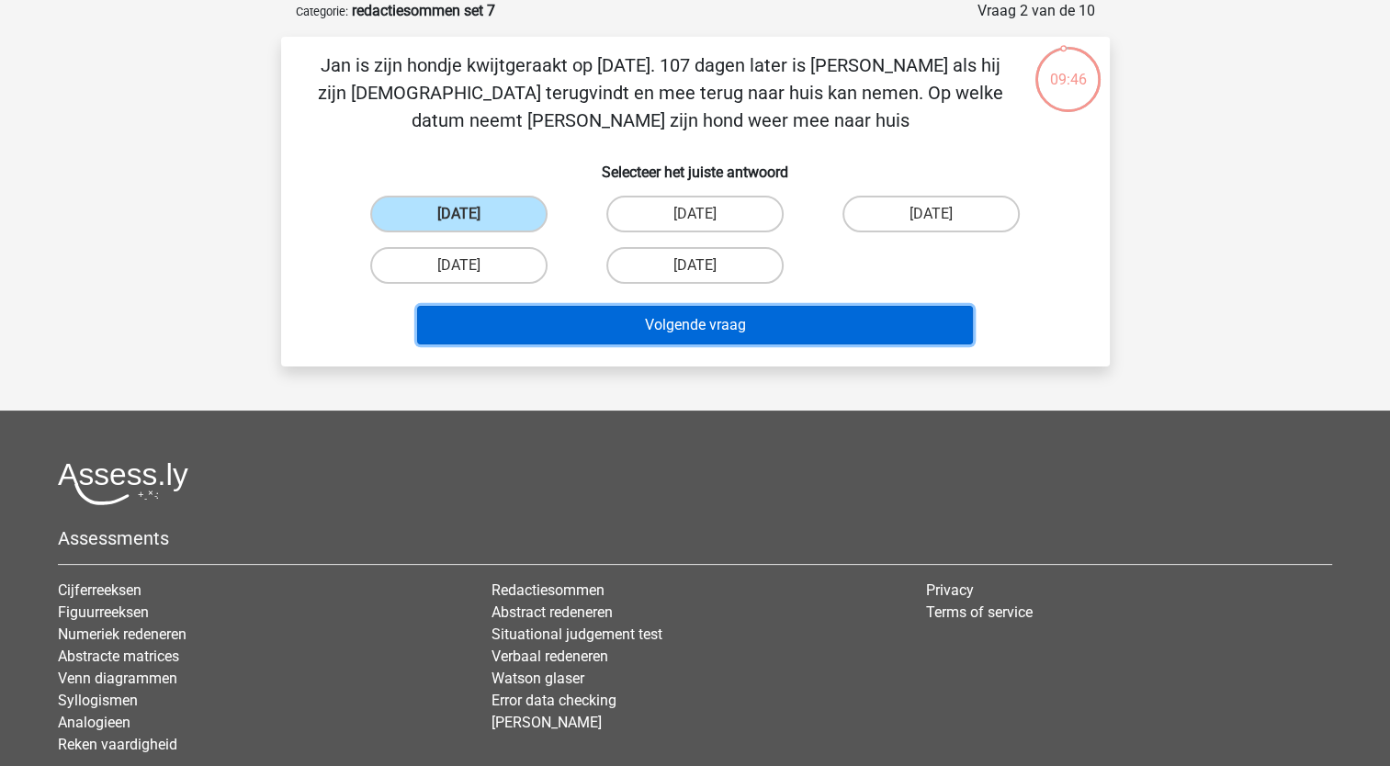
click at [484, 318] on button "Volgende vraag" at bounding box center [695, 325] width 556 height 39
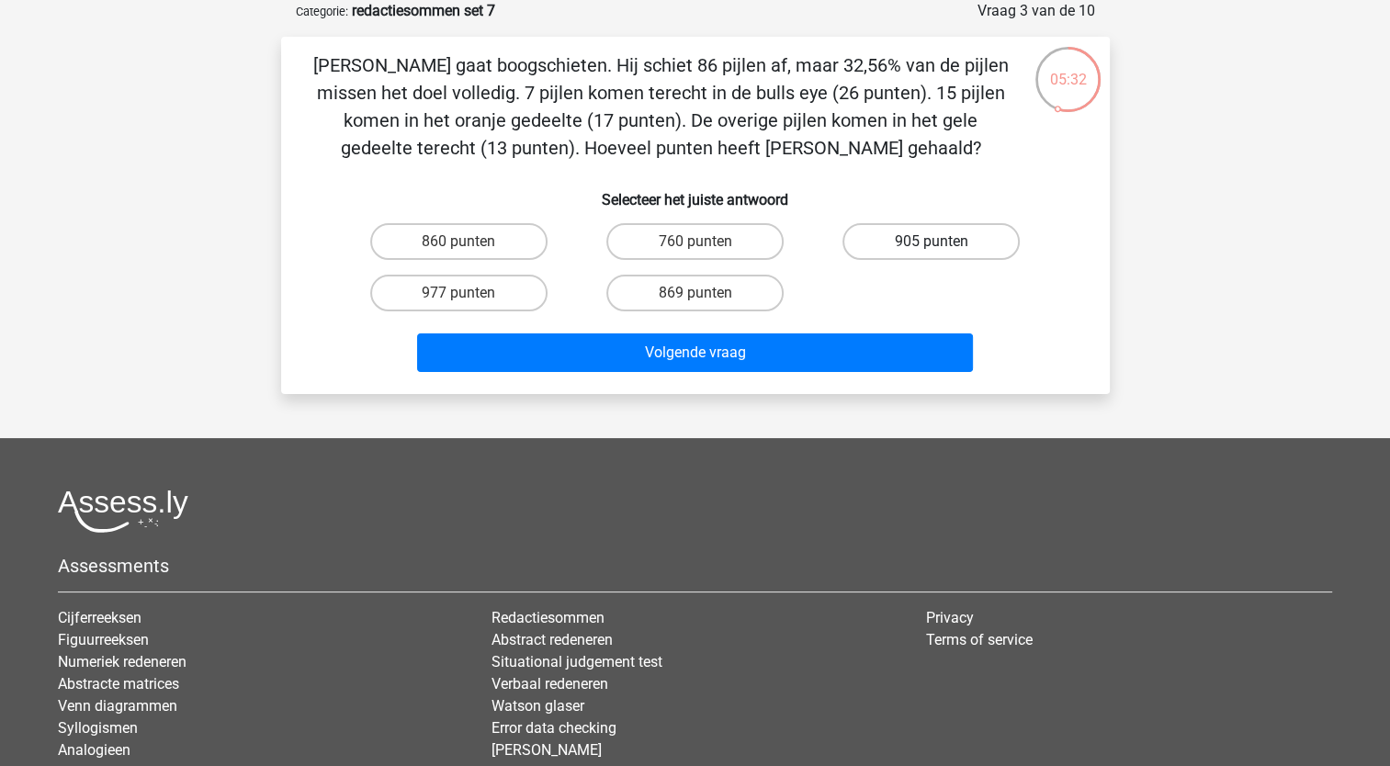
click at [897, 249] on label "905 punten" at bounding box center [931, 241] width 177 height 37
click at [932, 249] on input "905 punten" at bounding box center [938, 248] width 12 height 12
radio input "true"
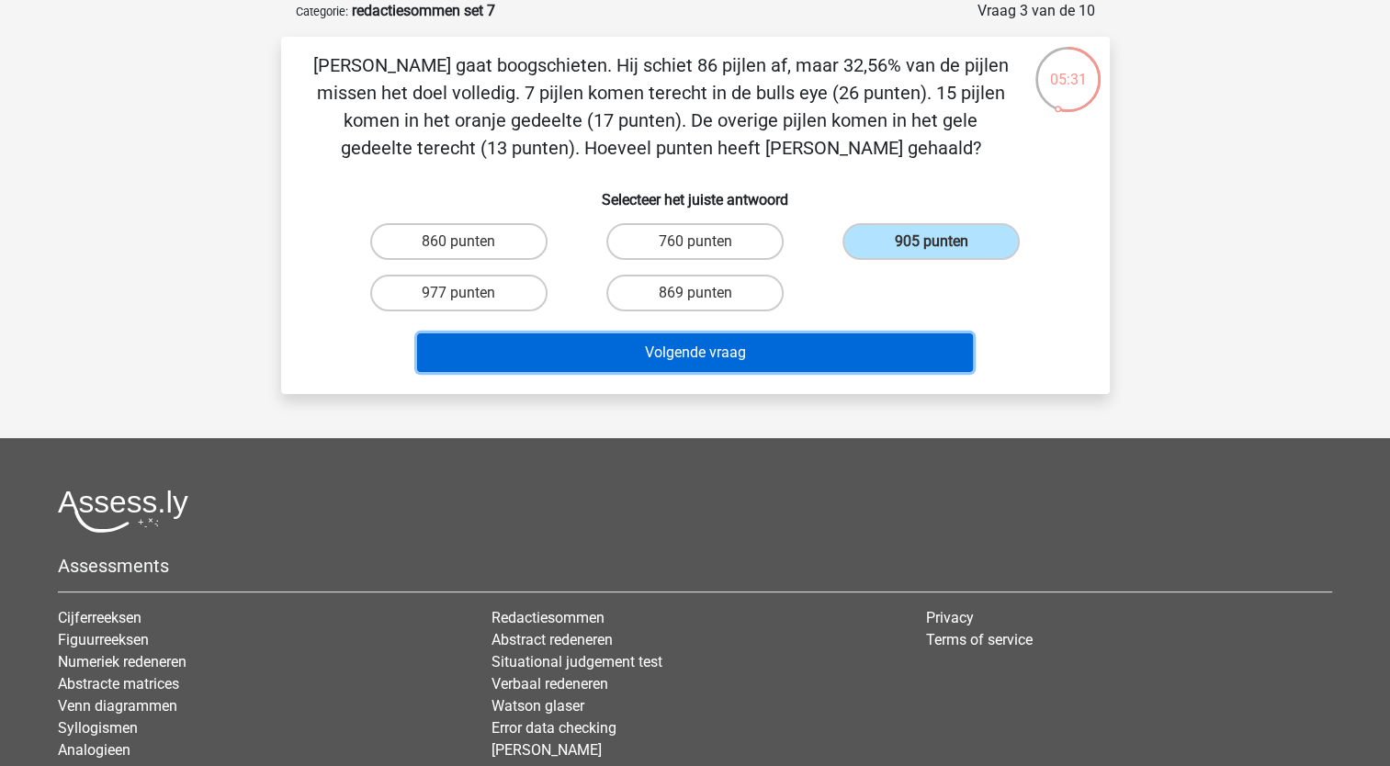
click at [787, 357] on button "Volgende vraag" at bounding box center [695, 353] width 556 height 39
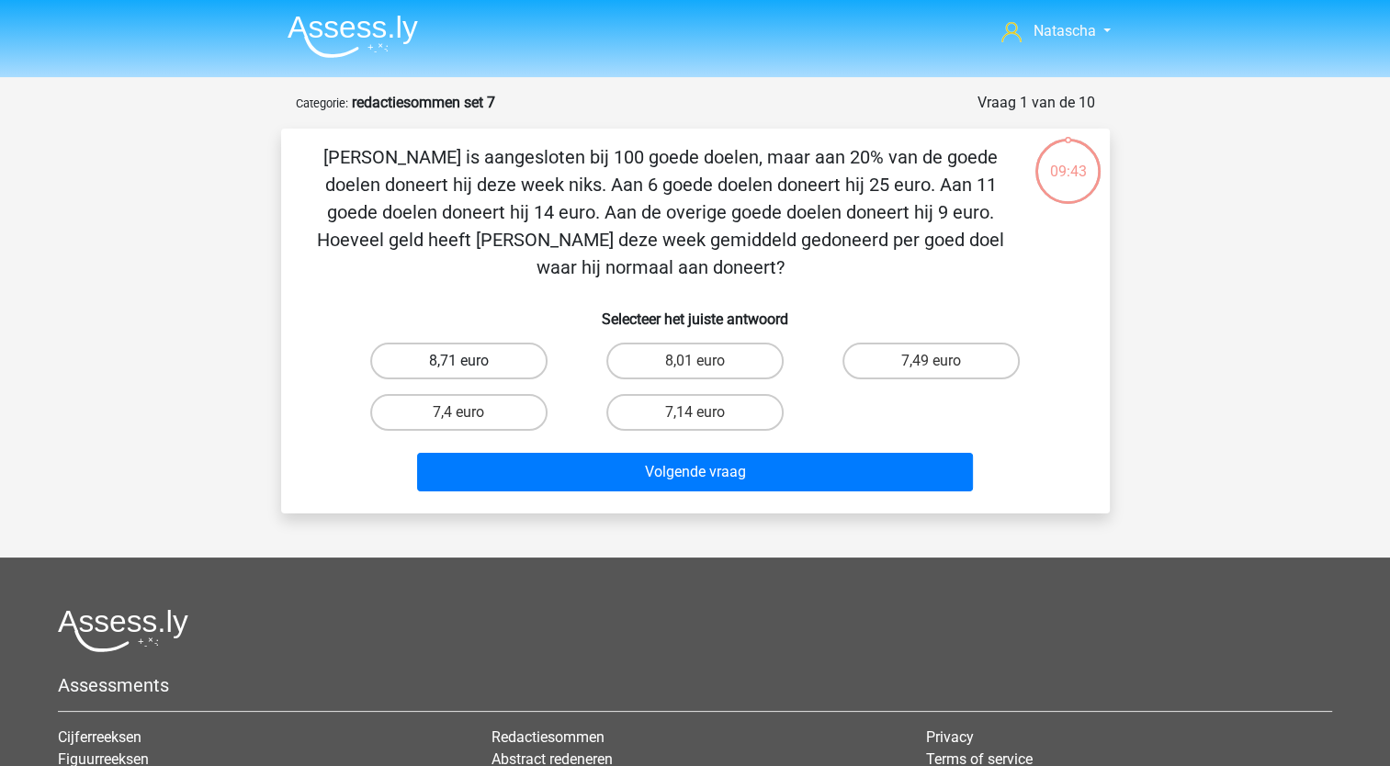
click at [480, 360] on label "8,71 euro" at bounding box center [458, 361] width 177 height 37
click at [470, 361] on input "8,71 euro" at bounding box center [465, 367] width 12 height 12
radio input "true"
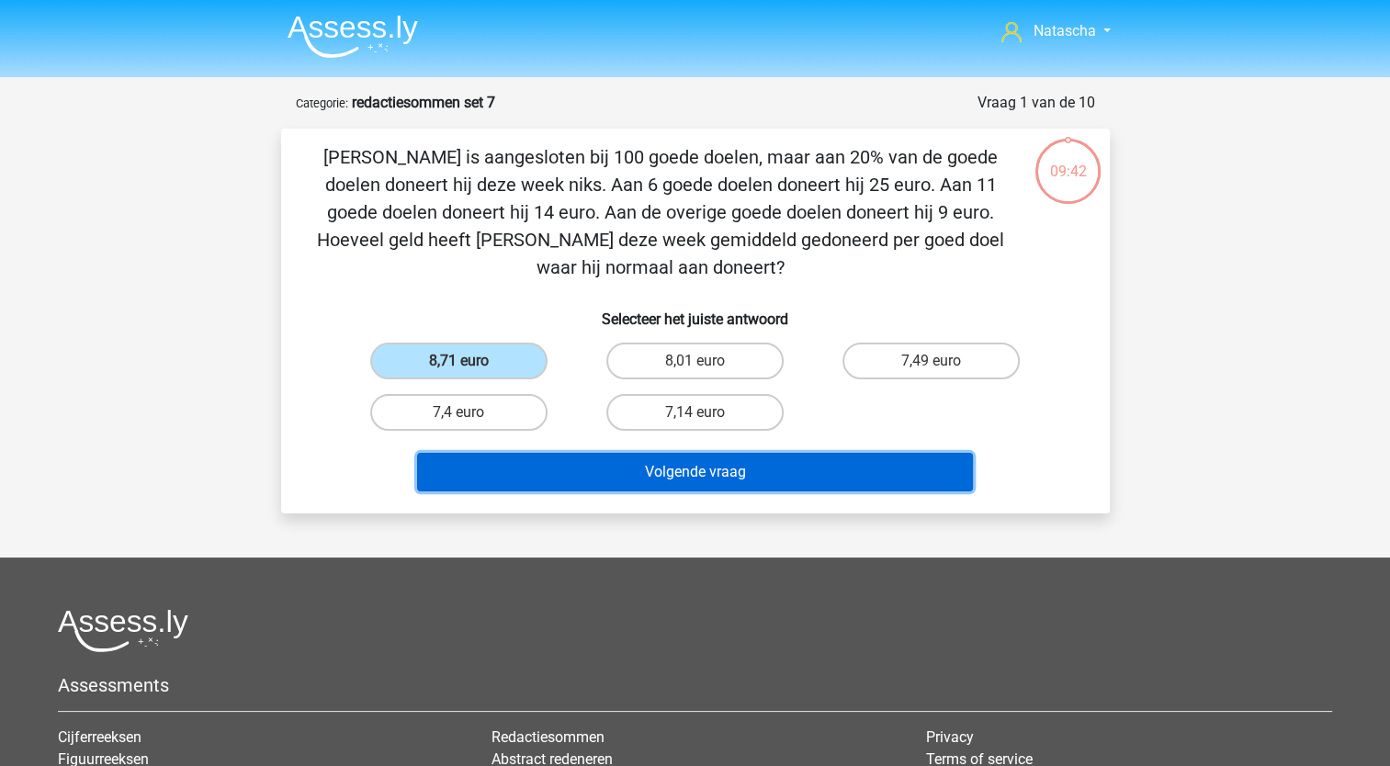
click at [489, 472] on button "Volgende vraag" at bounding box center [695, 472] width 556 height 39
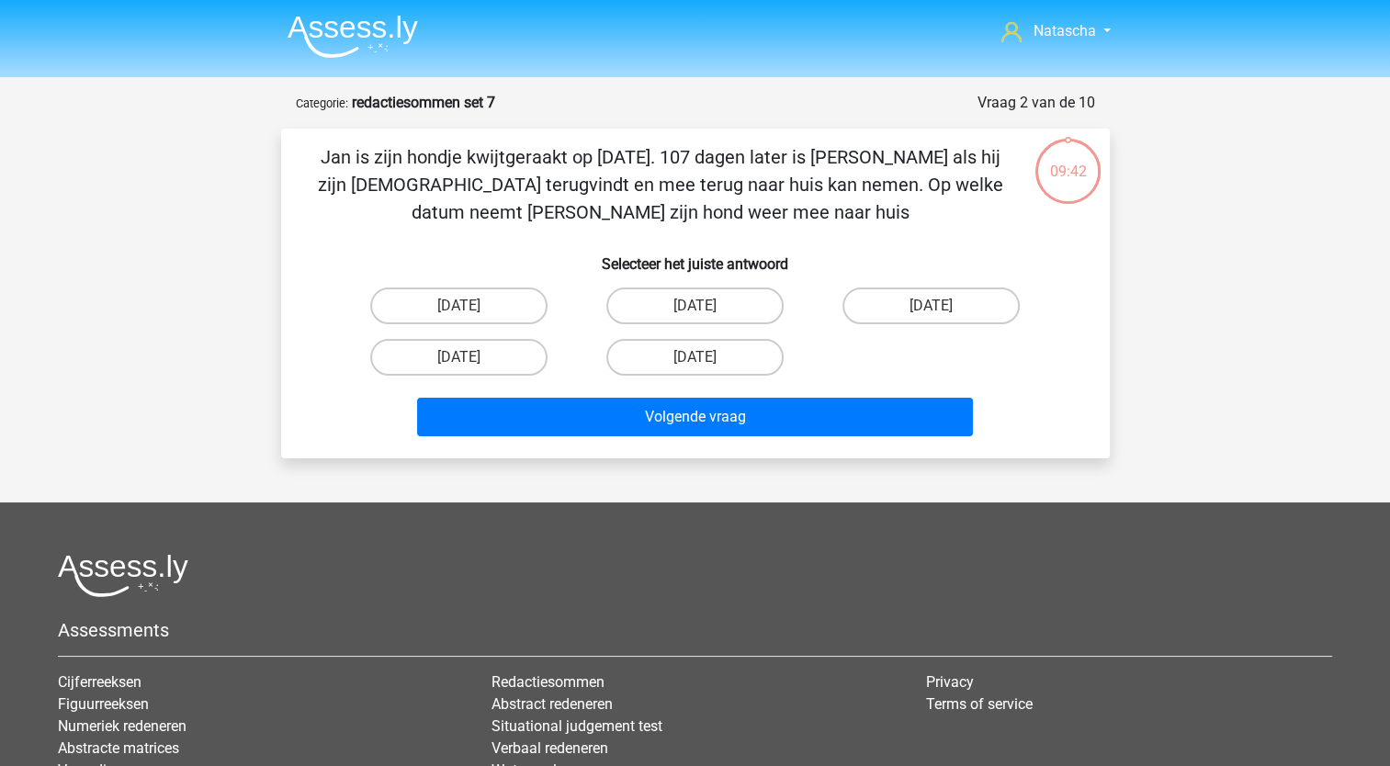
scroll to position [92, 0]
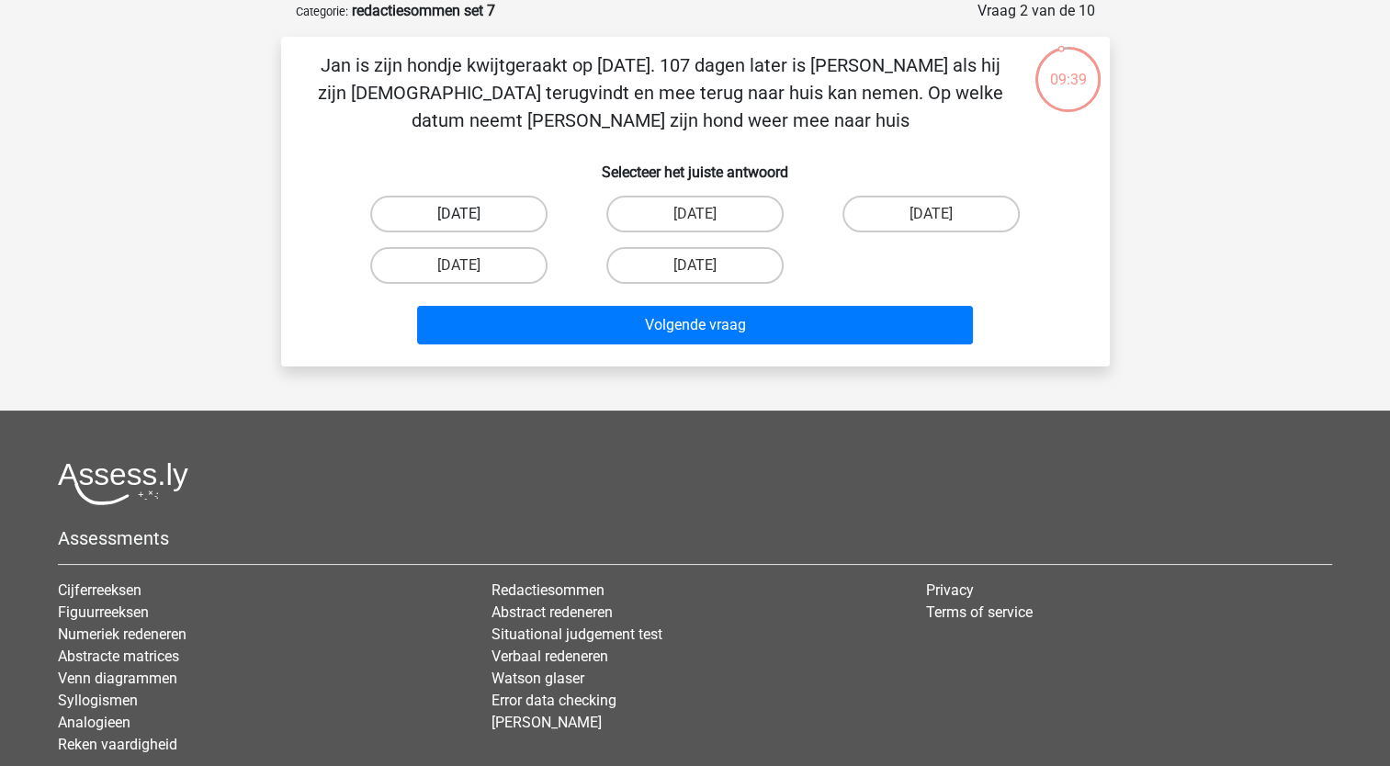
click at [471, 215] on label "[DATE]" at bounding box center [458, 214] width 177 height 37
click at [470, 215] on input "[DATE]" at bounding box center [465, 220] width 12 height 12
radio input "true"
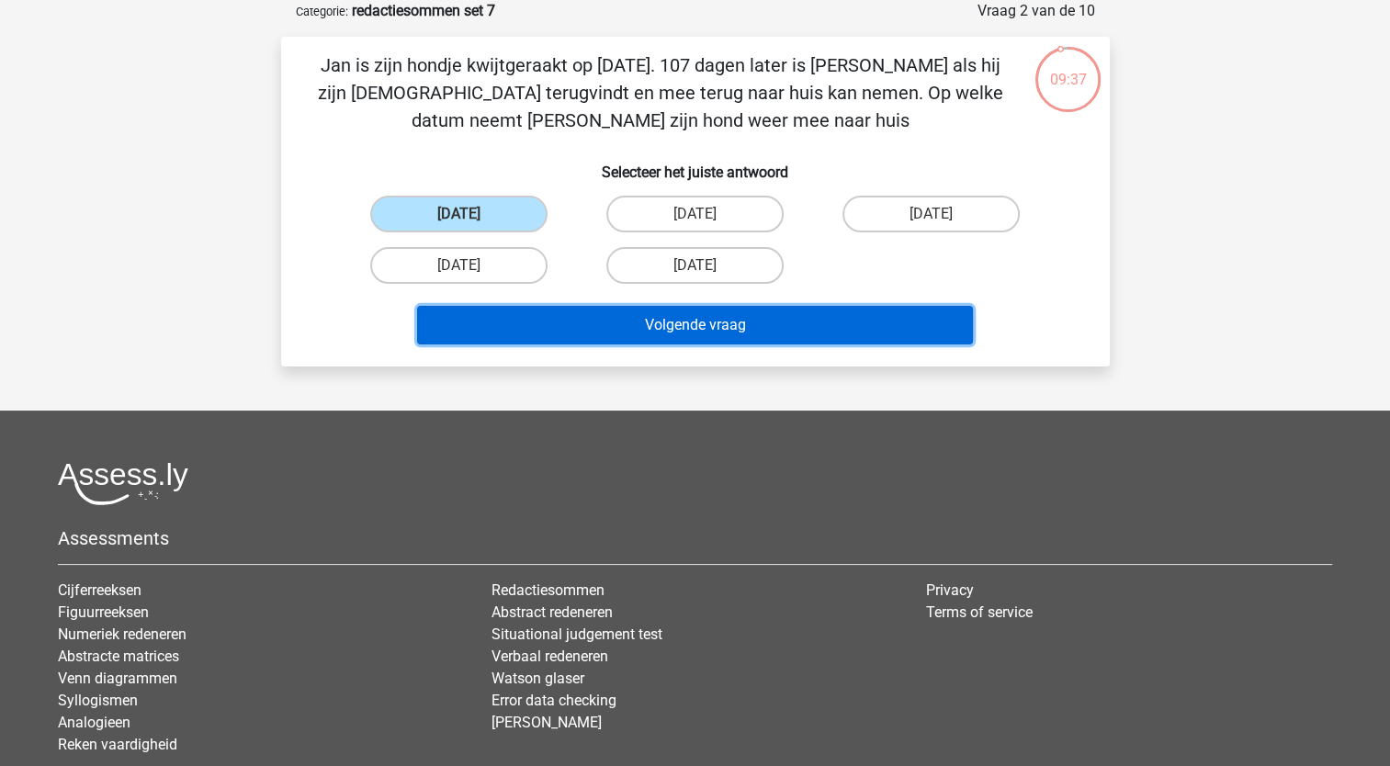
click at [471, 322] on button "Volgende vraag" at bounding box center [695, 325] width 556 height 39
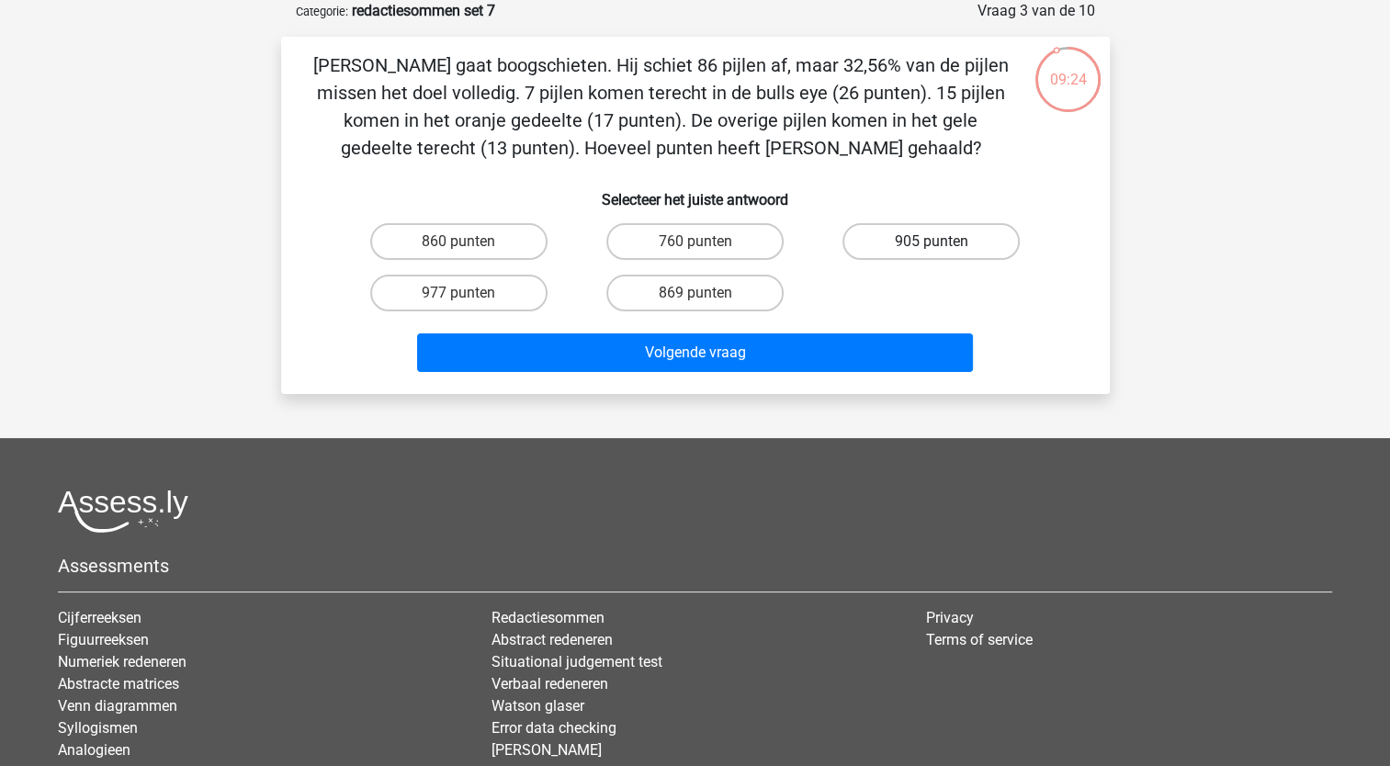
click at [957, 244] on label "905 punten" at bounding box center [931, 241] width 177 height 37
click at [944, 244] on input "905 punten" at bounding box center [938, 248] width 12 height 12
radio input "true"
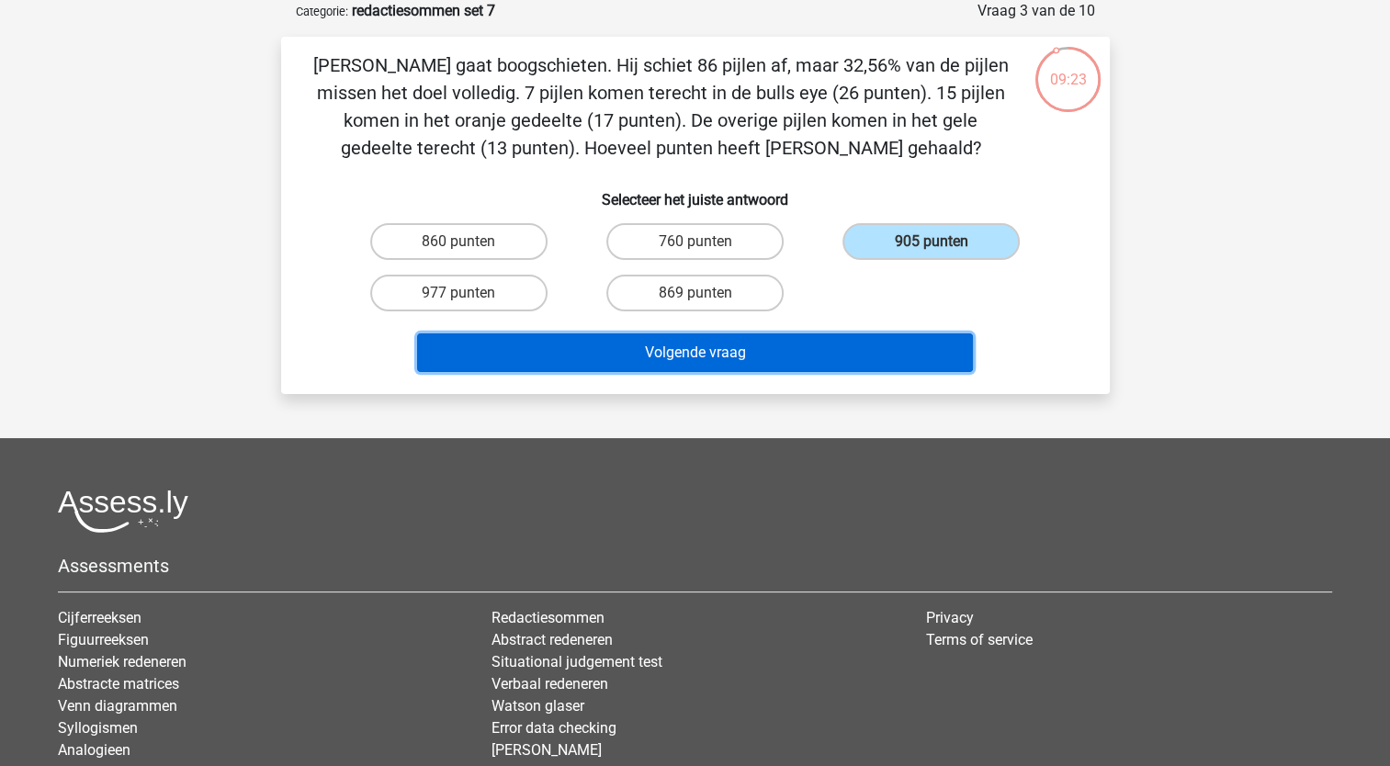
click at [844, 365] on button "Volgende vraag" at bounding box center [695, 353] width 556 height 39
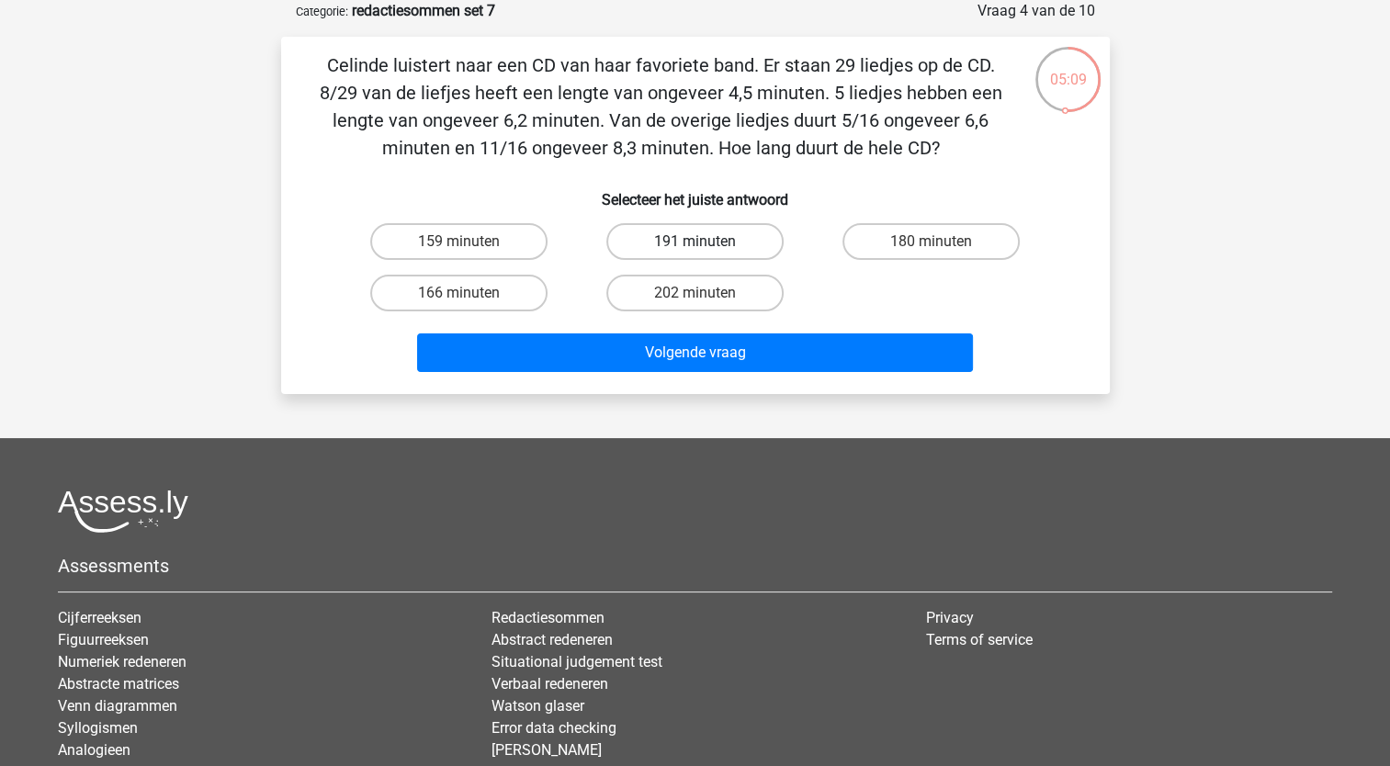
click at [724, 233] on label "191 minuten" at bounding box center [695, 241] width 177 height 37
click at [707, 242] on input "191 minuten" at bounding box center [701, 248] width 12 height 12
radio input "true"
click at [659, 377] on div "Volgende vraag" at bounding box center [695, 357] width 709 height 46
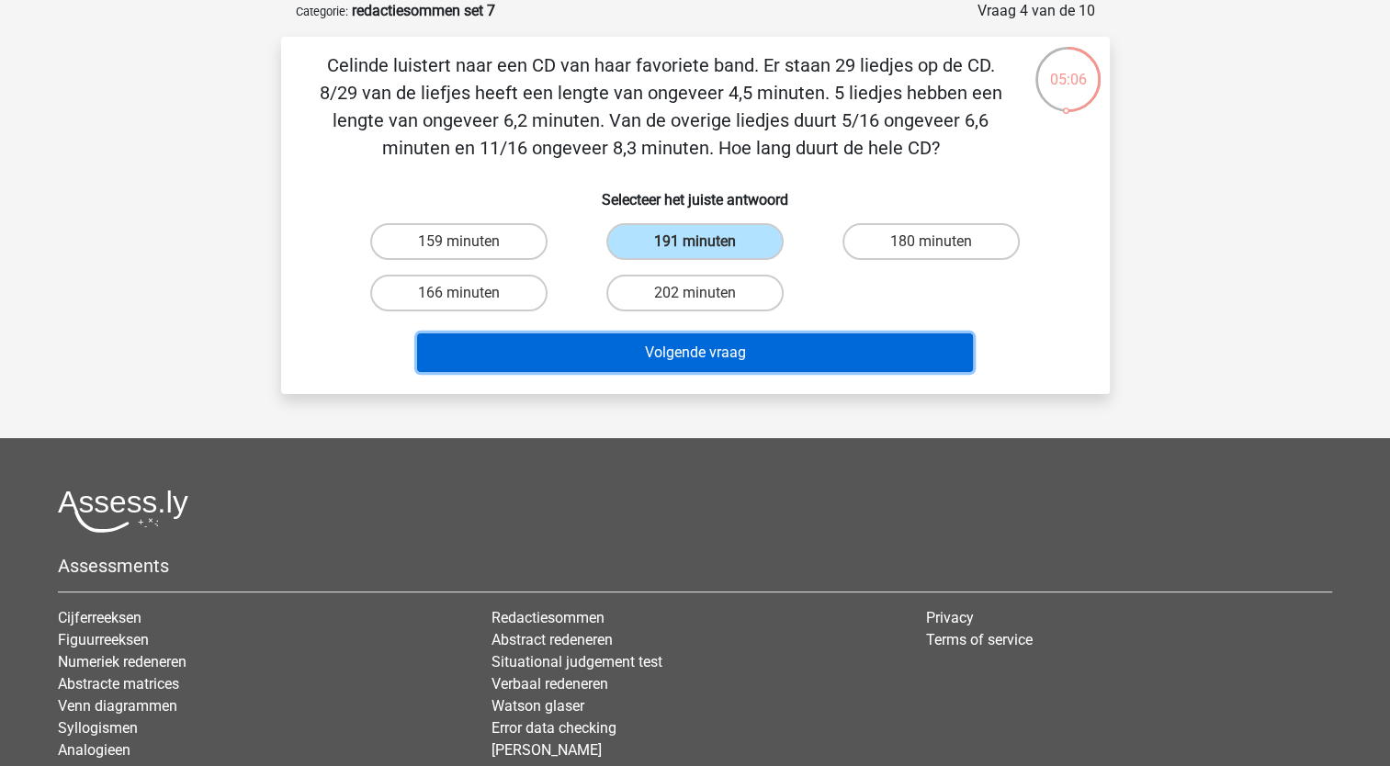
click at [649, 347] on button "Volgende vraag" at bounding box center [695, 353] width 556 height 39
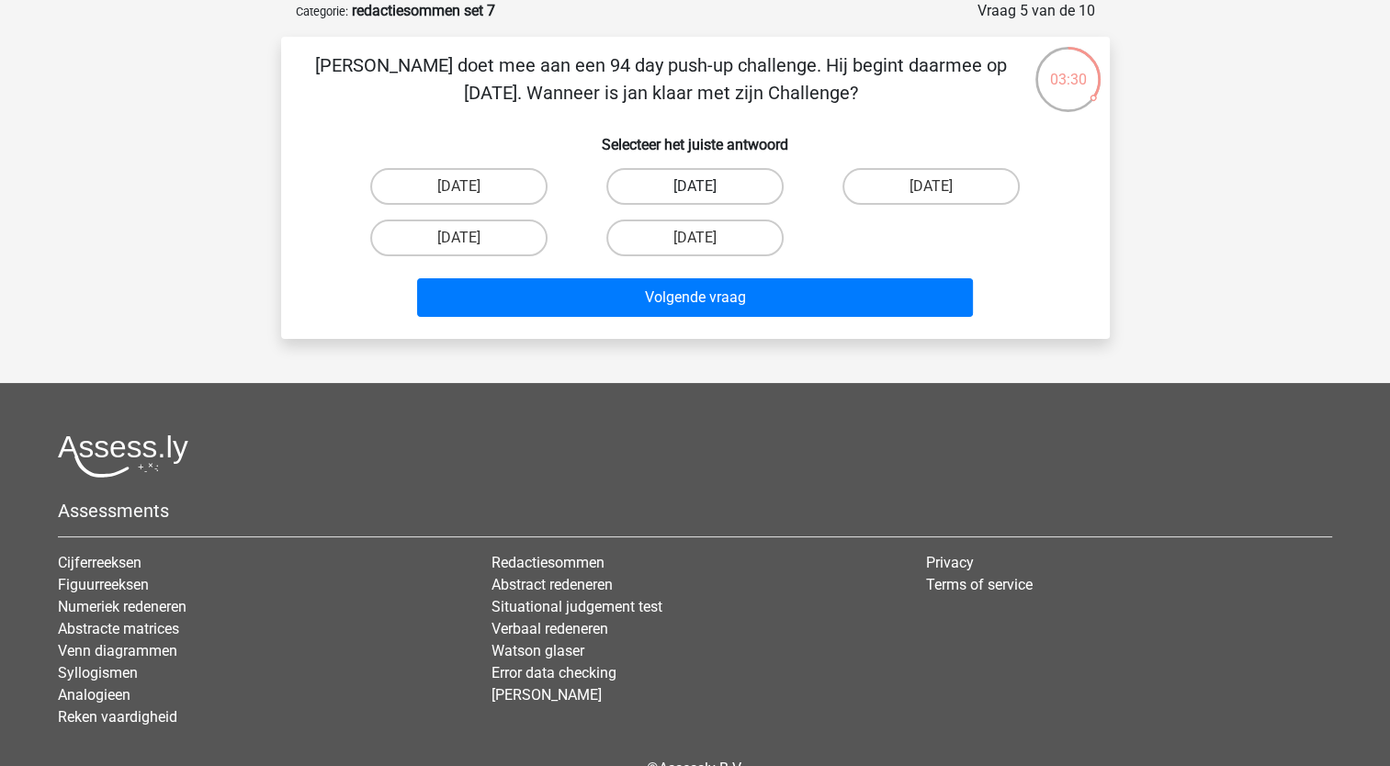
click at [684, 186] on label "20 september" at bounding box center [695, 186] width 177 height 37
click at [695, 187] on input "20 september" at bounding box center [701, 193] width 12 height 12
radio input "true"
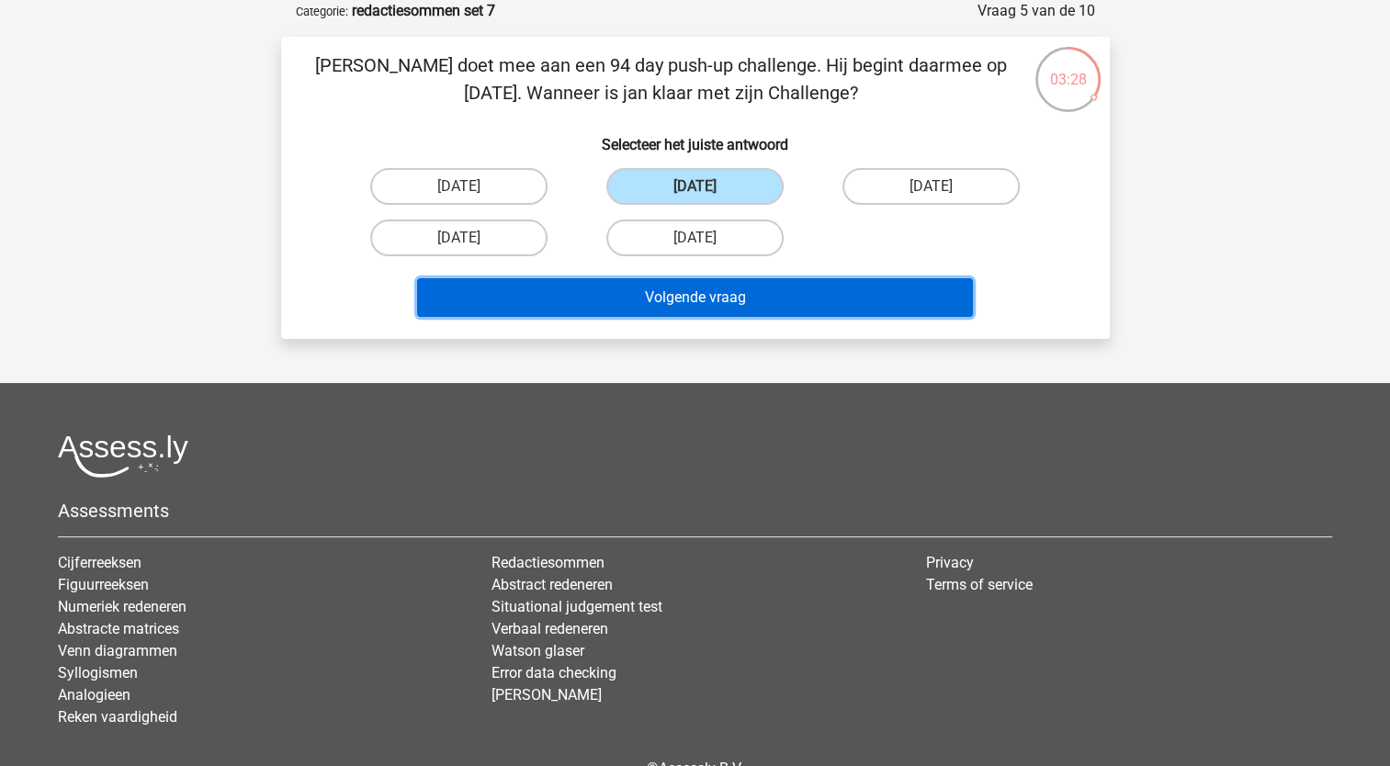
click at [636, 307] on button "Volgende vraag" at bounding box center [695, 297] width 556 height 39
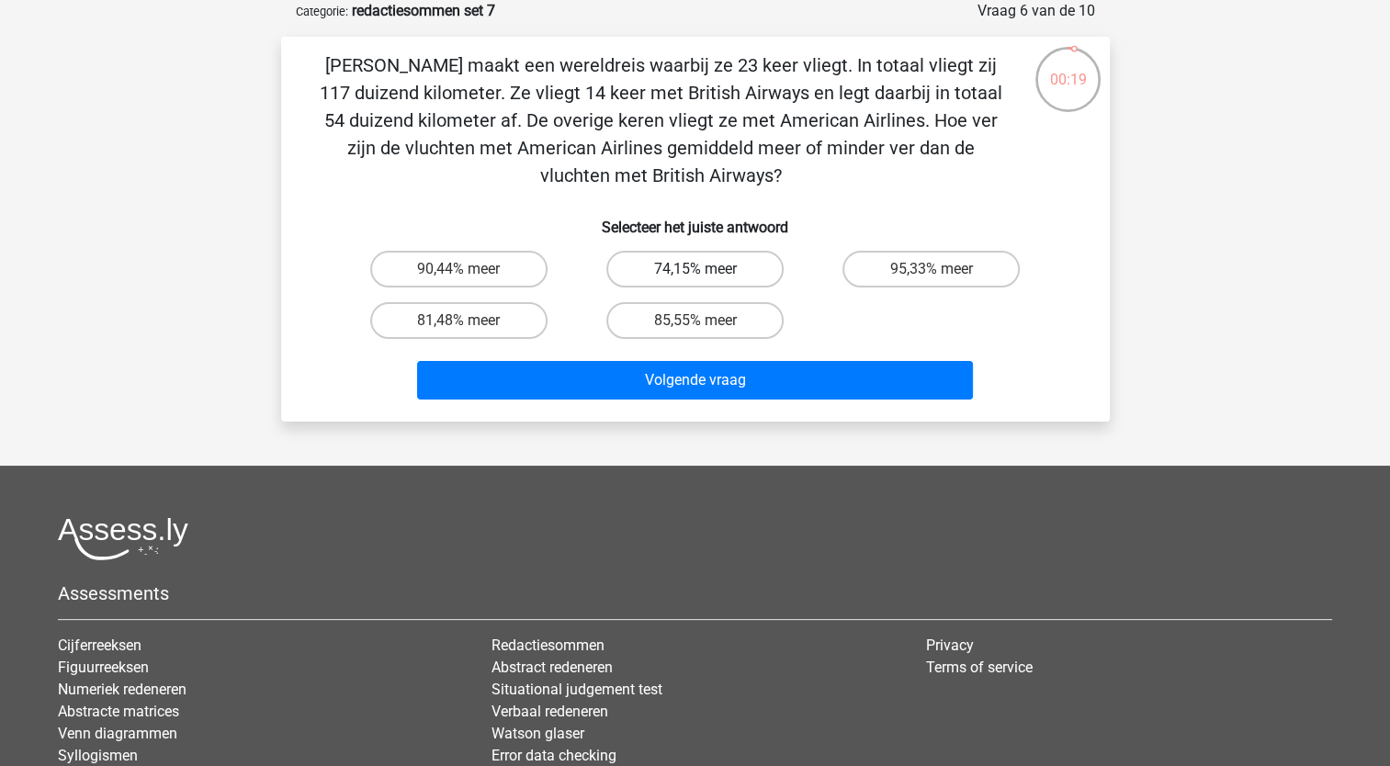
click at [656, 282] on label "74,15% meer" at bounding box center [695, 269] width 177 height 37
click at [695, 281] on input "74,15% meer" at bounding box center [701, 275] width 12 height 12
radio input "true"
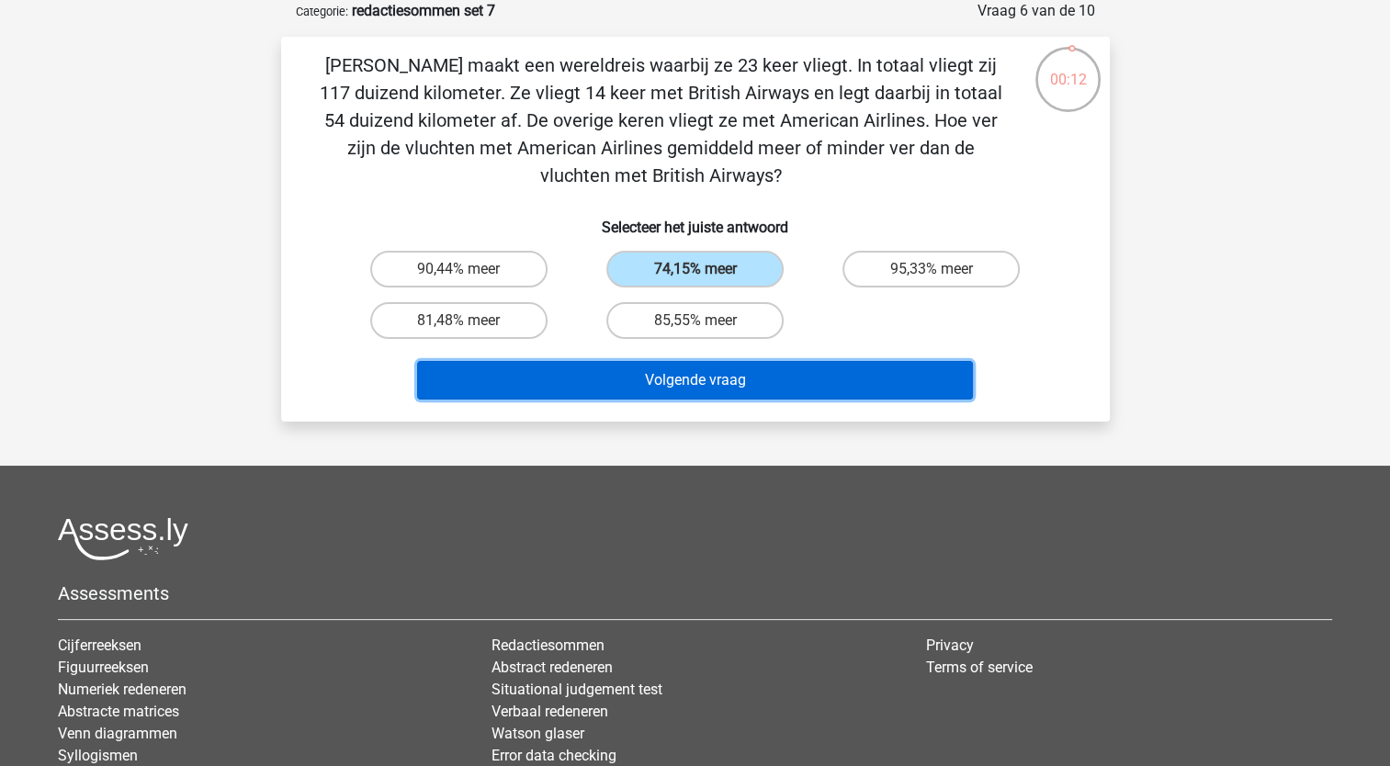
click at [632, 380] on button "Volgende vraag" at bounding box center [695, 380] width 556 height 39
